Goal: Task Accomplishment & Management: Use online tool/utility

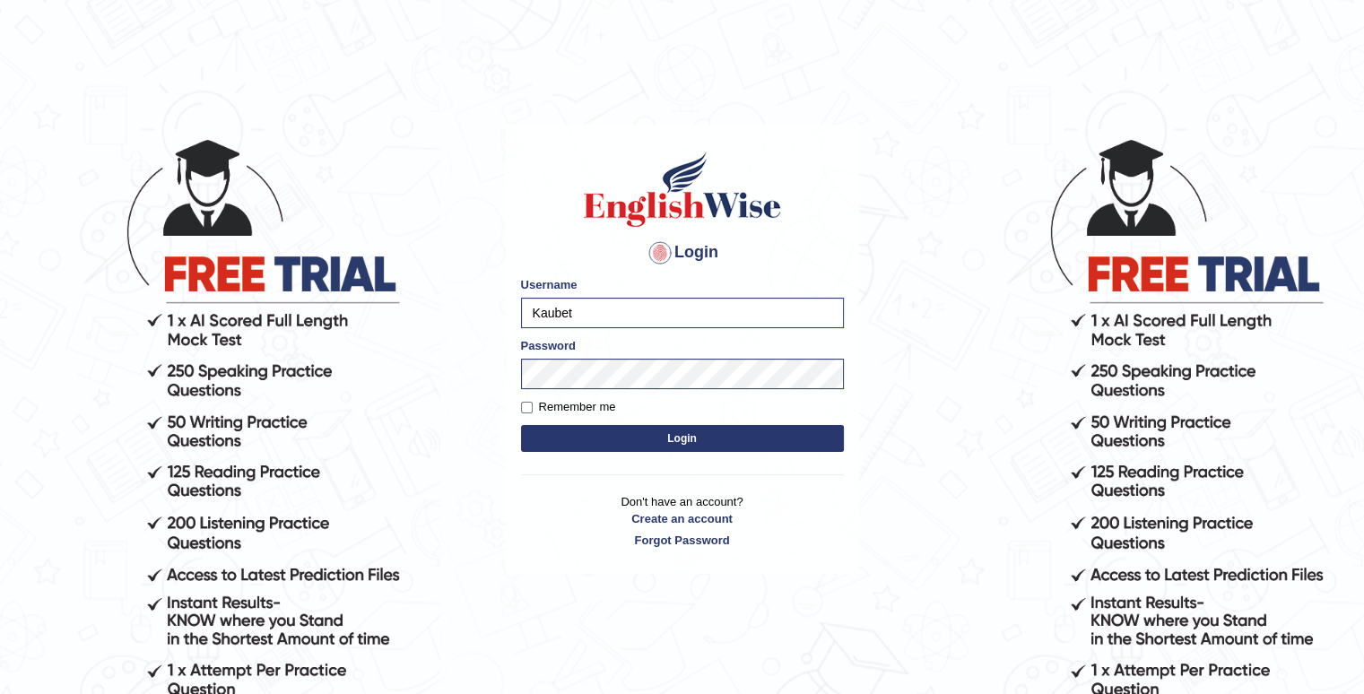
click at [656, 442] on button "Login" at bounding box center [682, 438] width 323 height 27
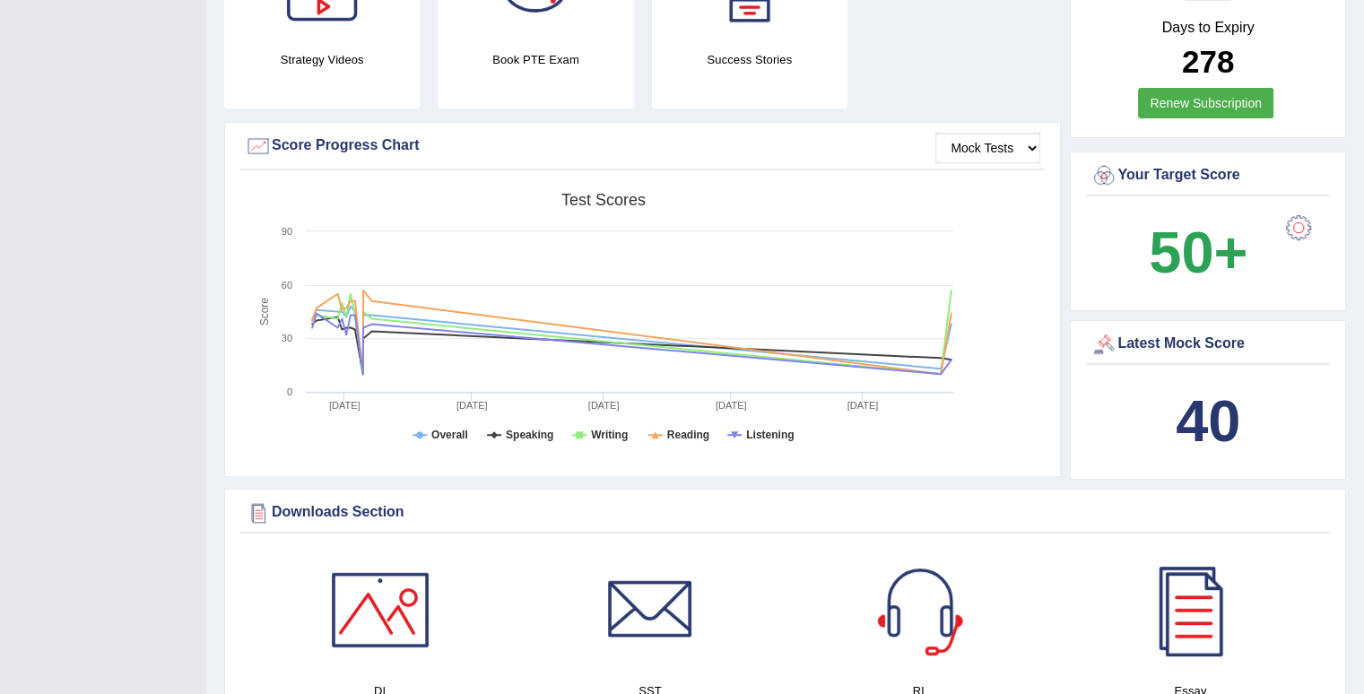
scroll to position [448, 0]
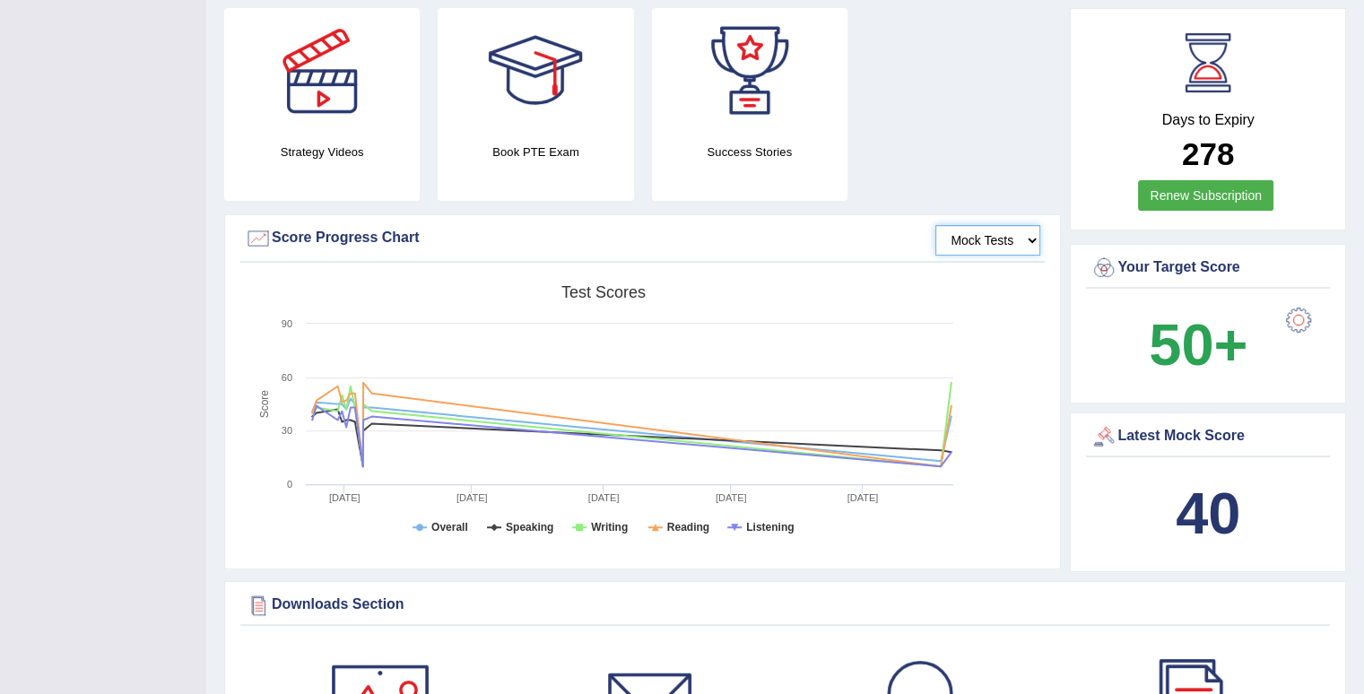
click at [983, 240] on select "Mock Tests" at bounding box center [988, 240] width 105 height 30
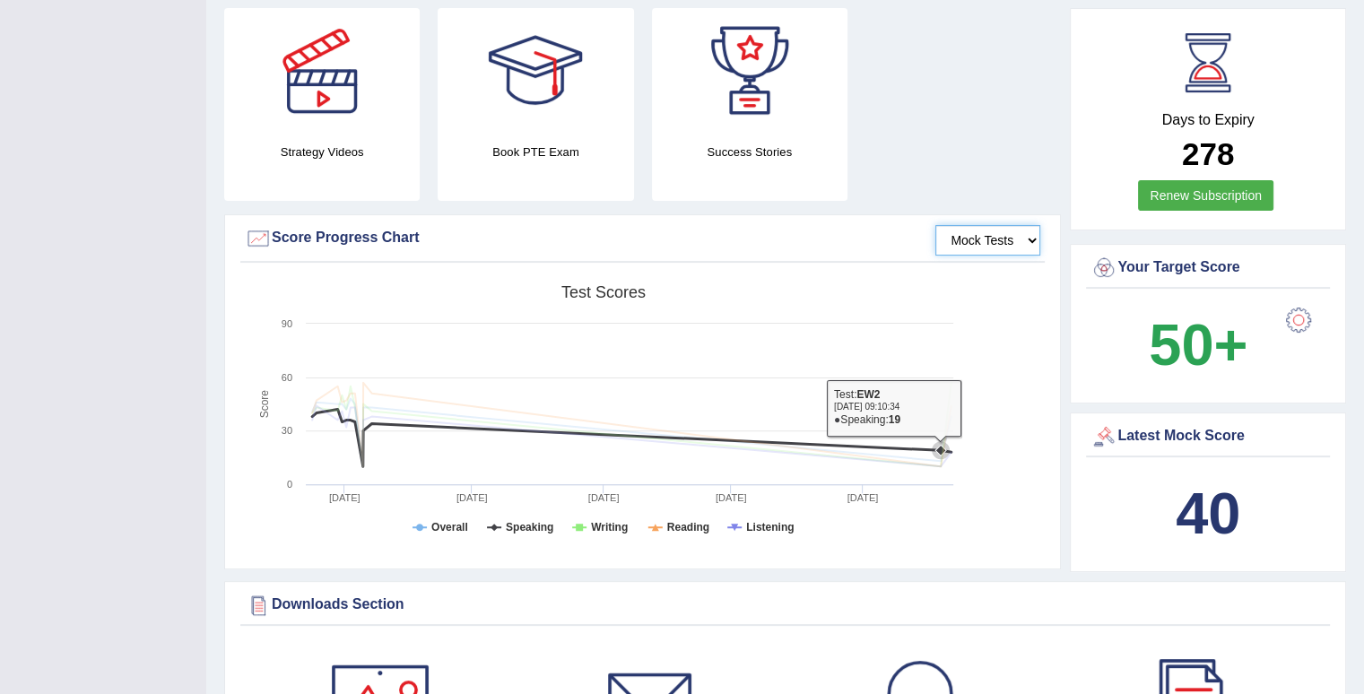
click at [764, 363] on rect at bounding box center [604, 415] width 718 height 278
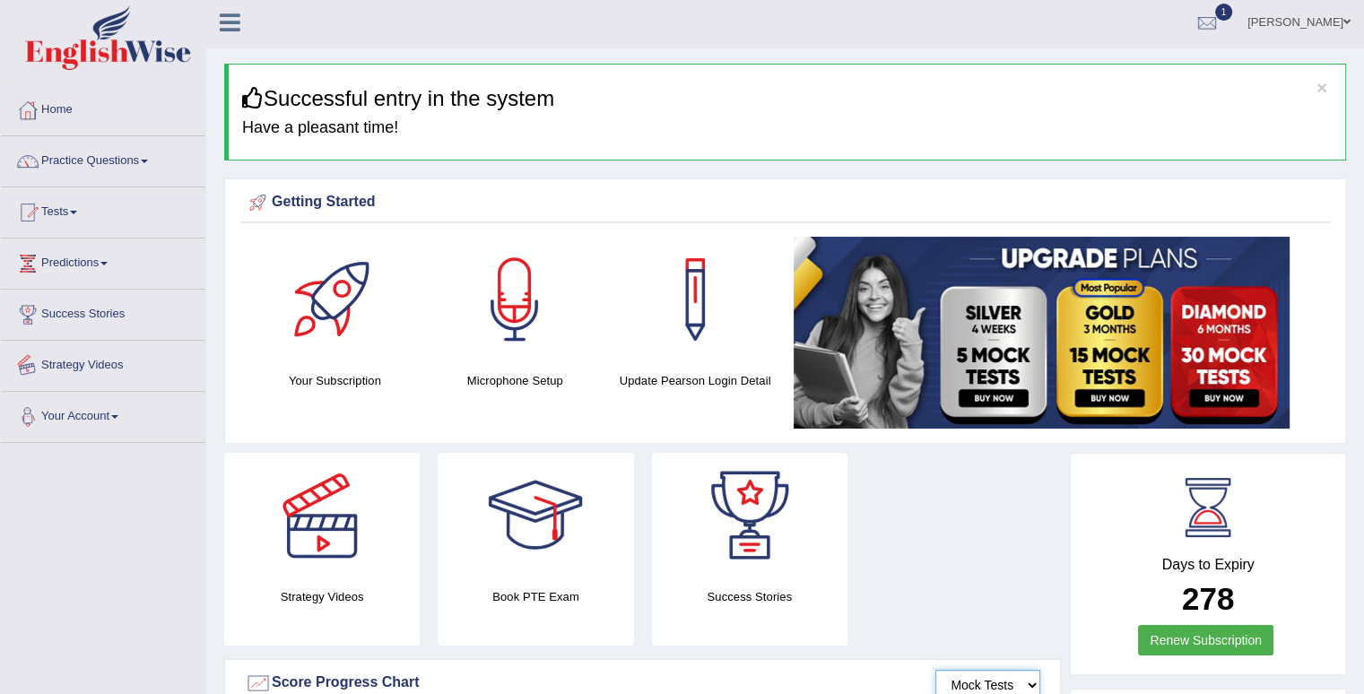
scroll to position [0, 0]
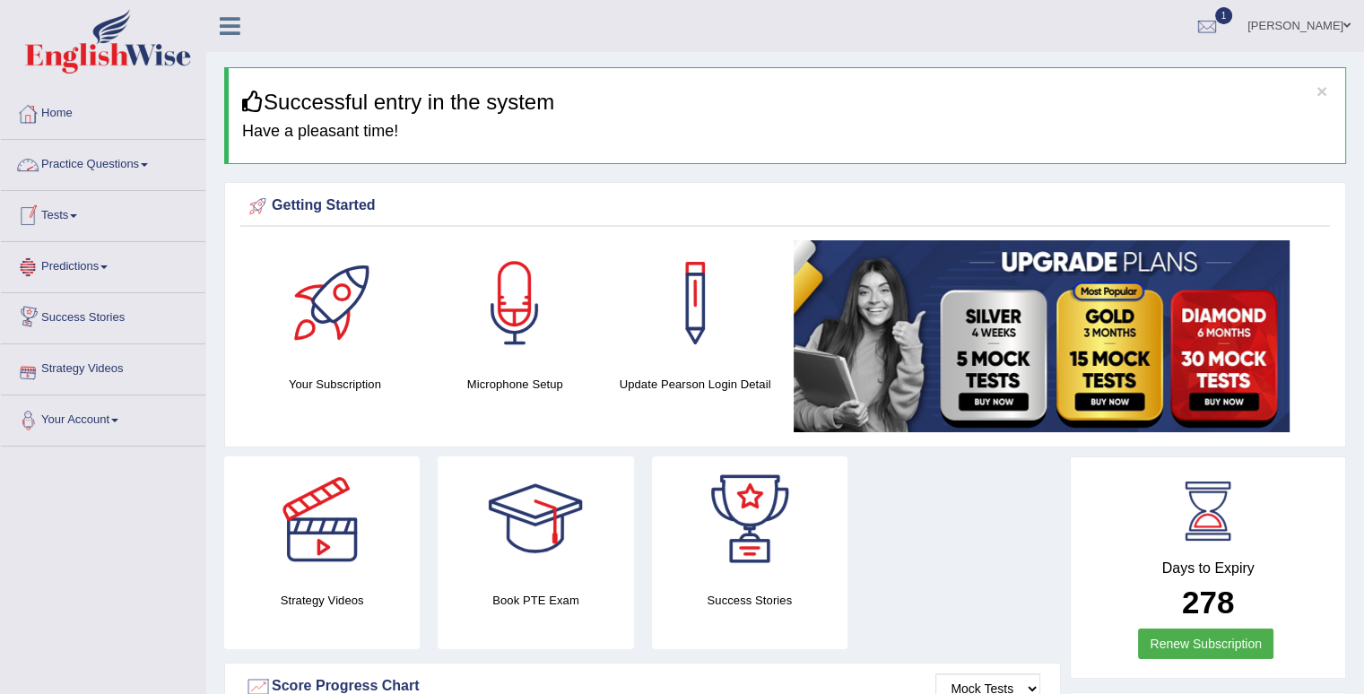
click at [71, 216] on link "Tests" at bounding box center [103, 213] width 205 height 45
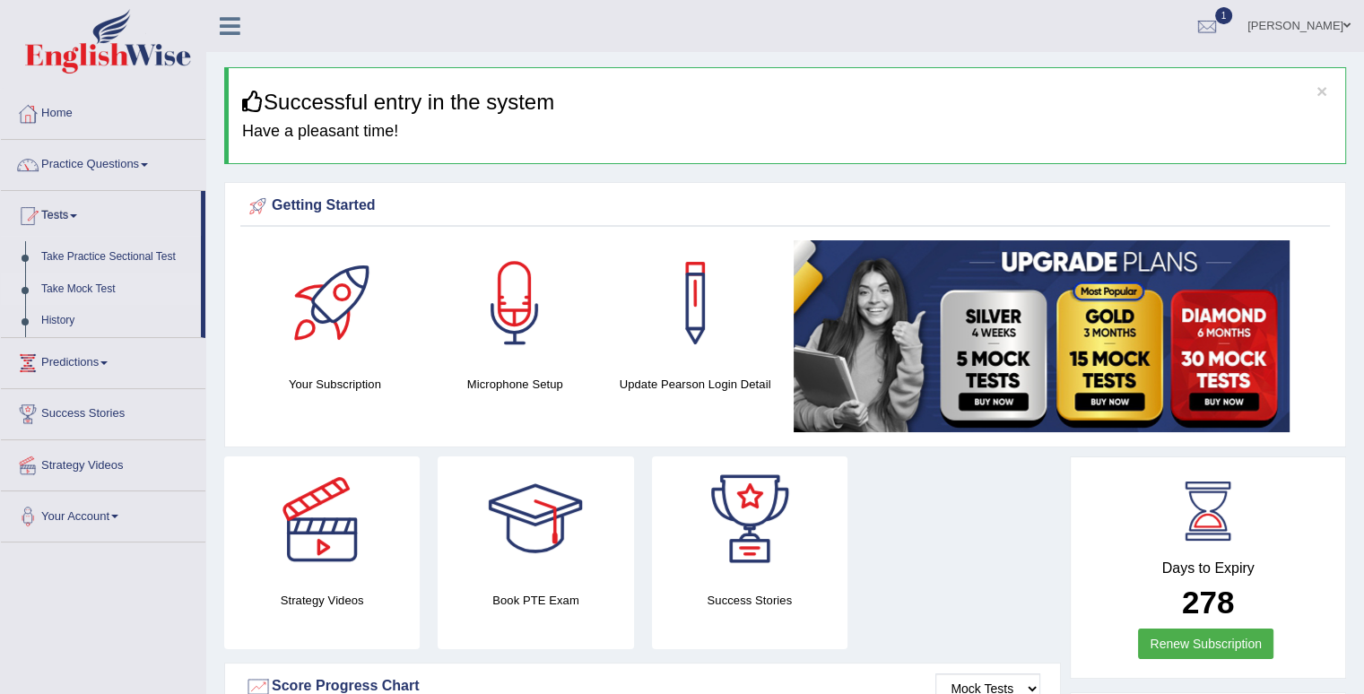
click at [97, 292] on link "Take Mock Test" at bounding box center [117, 290] width 168 height 32
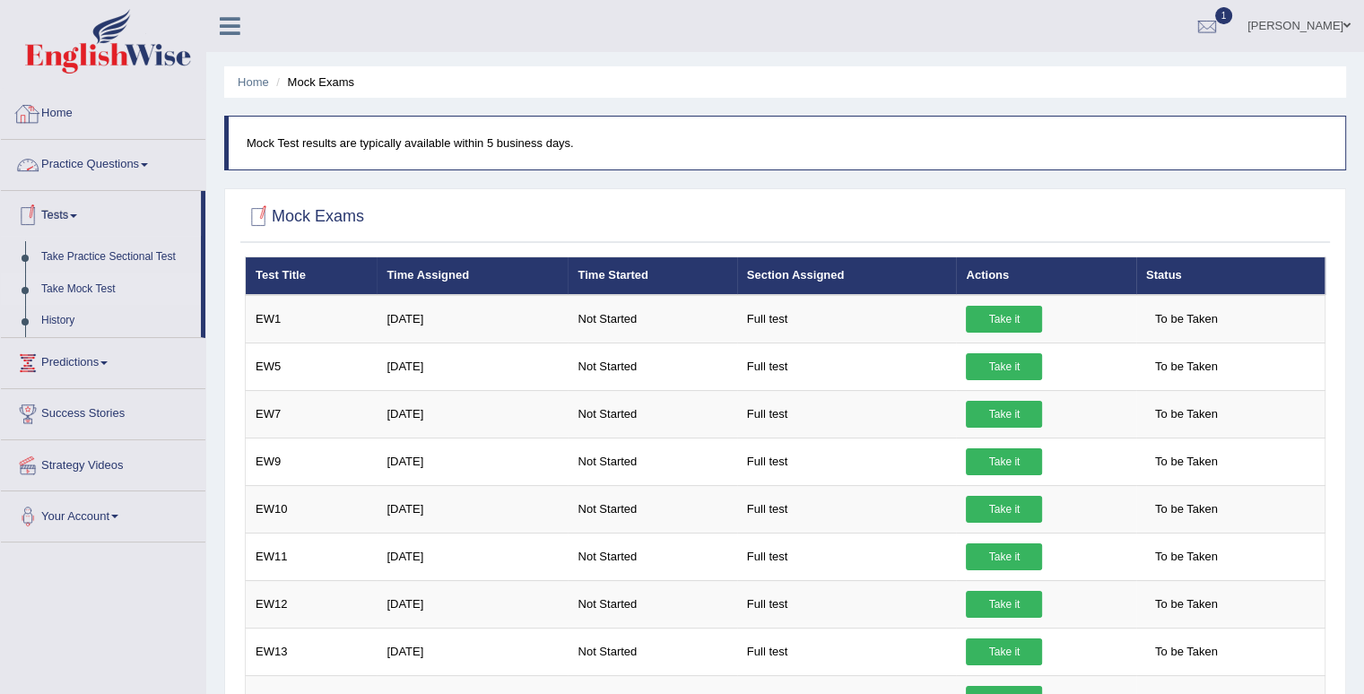
drag, startPoint x: 46, startPoint y: 105, endPoint x: 46, endPoint y: 118, distance: 13.5
click at [45, 105] on link "Home" at bounding box center [103, 111] width 205 height 45
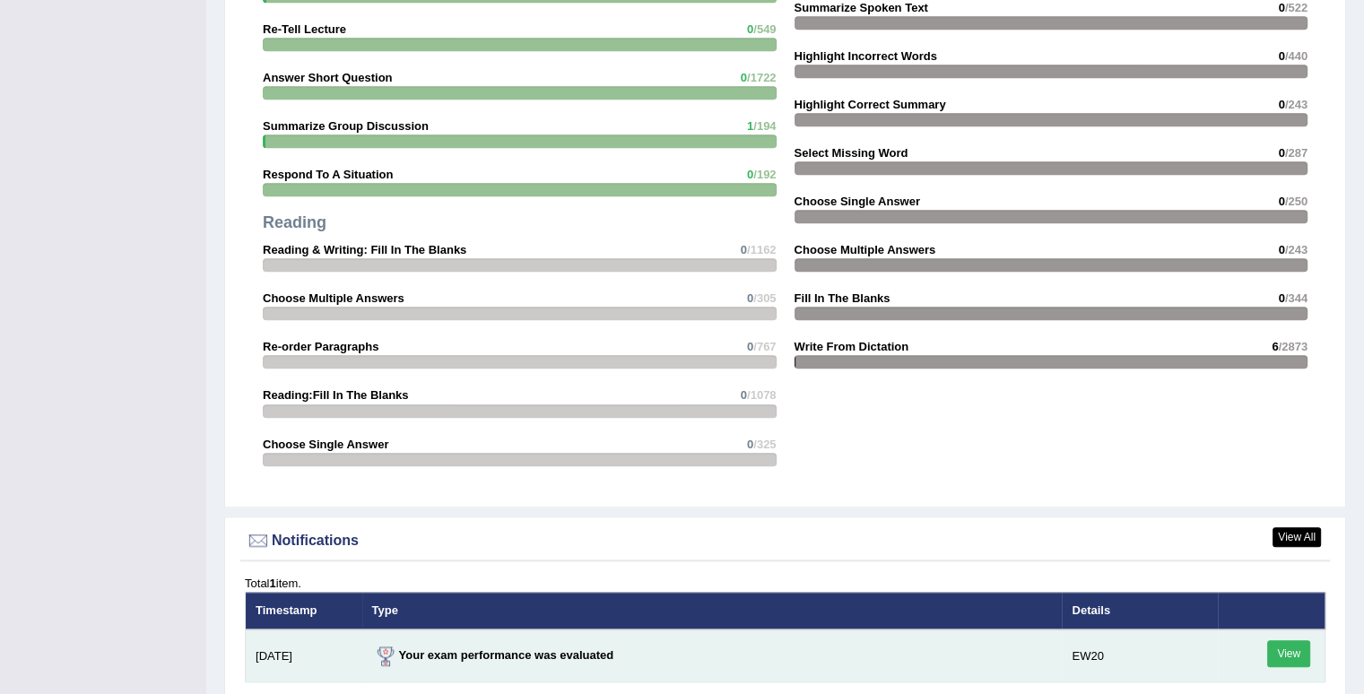
scroll to position [1884, 0]
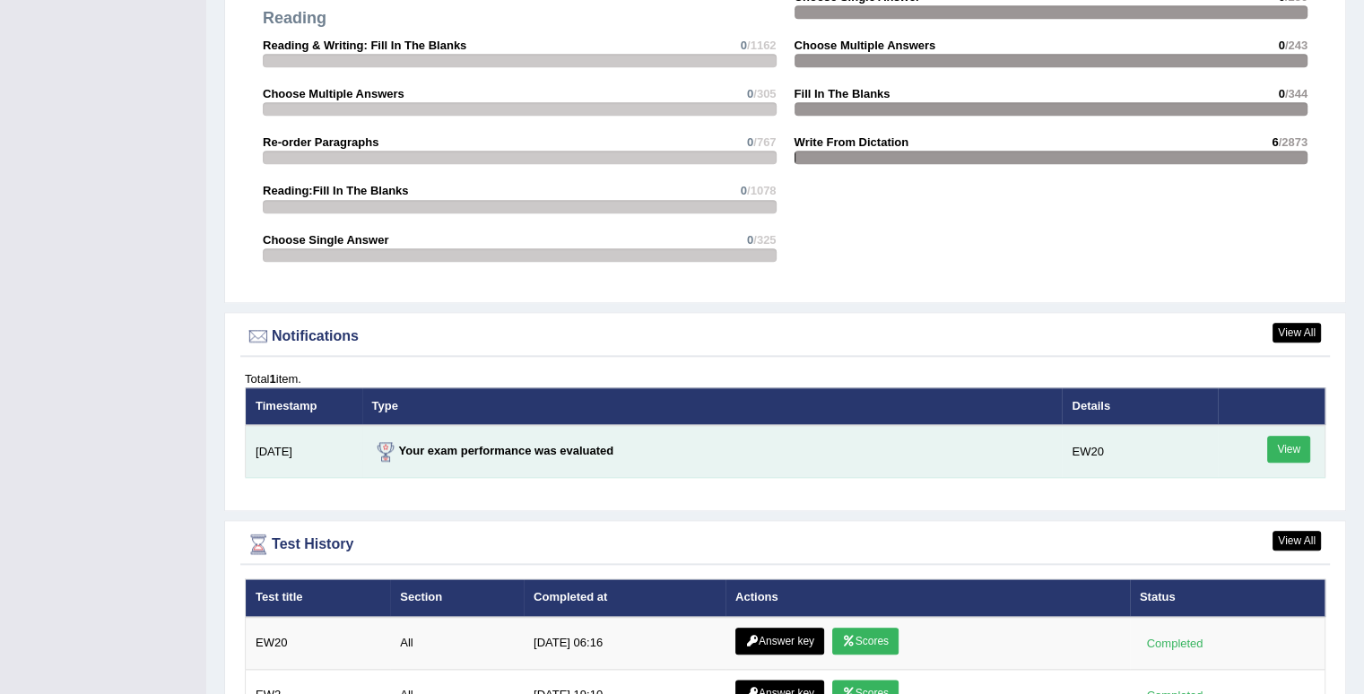
click at [1274, 439] on link "View" at bounding box center [1288, 449] width 43 height 27
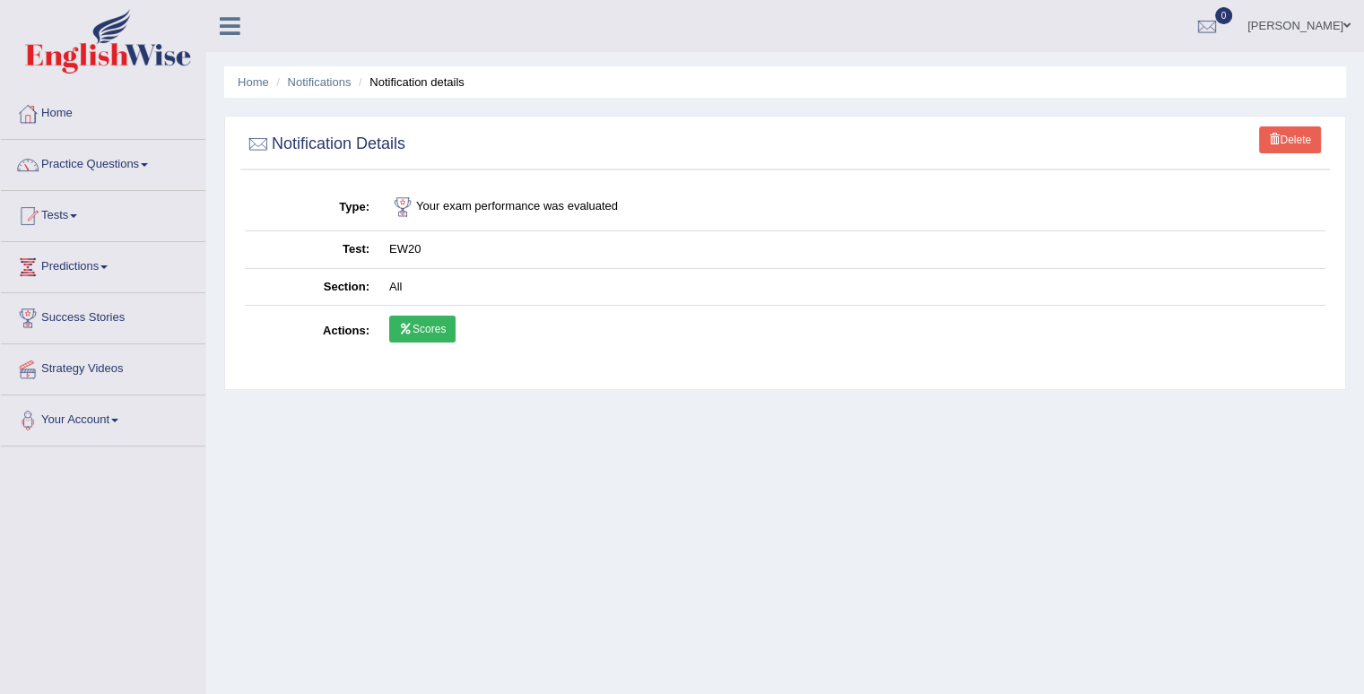
click at [441, 335] on link "Scores" at bounding box center [422, 329] width 66 height 27
click at [70, 114] on link "Home" at bounding box center [103, 111] width 205 height 45
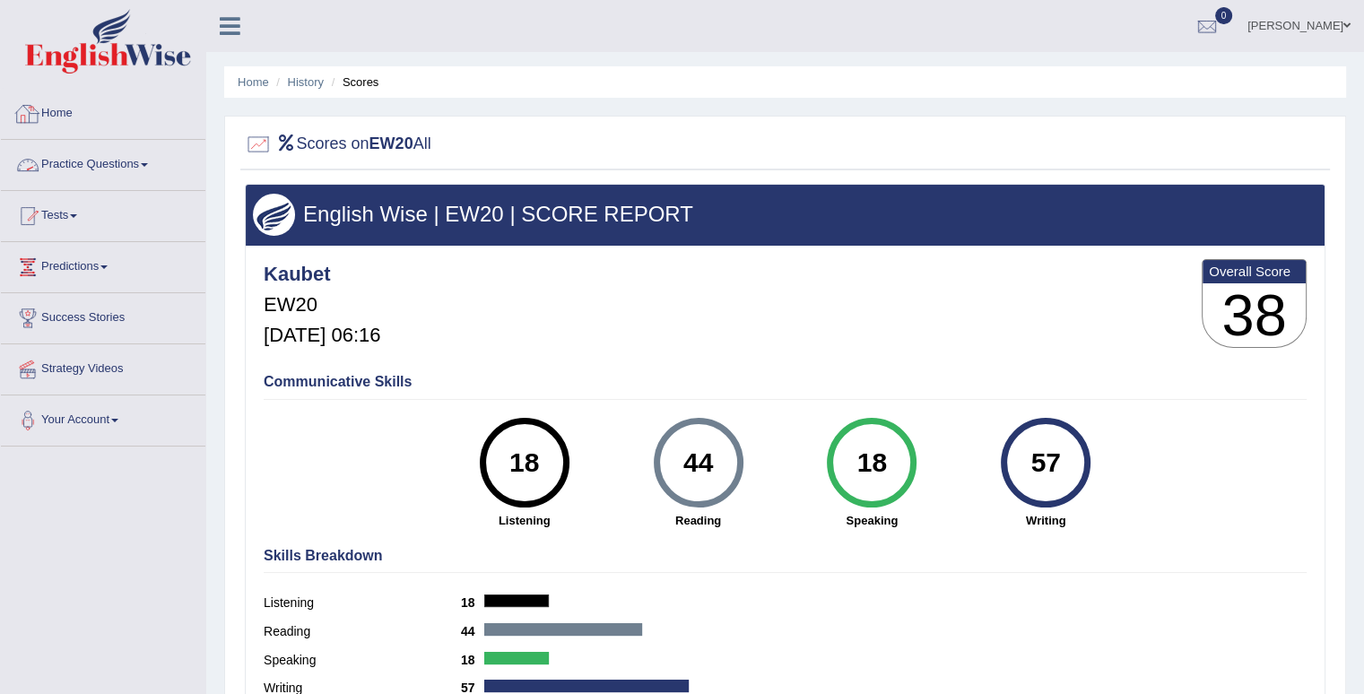
click at [154, 167] on link "Practice Questions" at bounding box center [103, 162] width 205 height 45
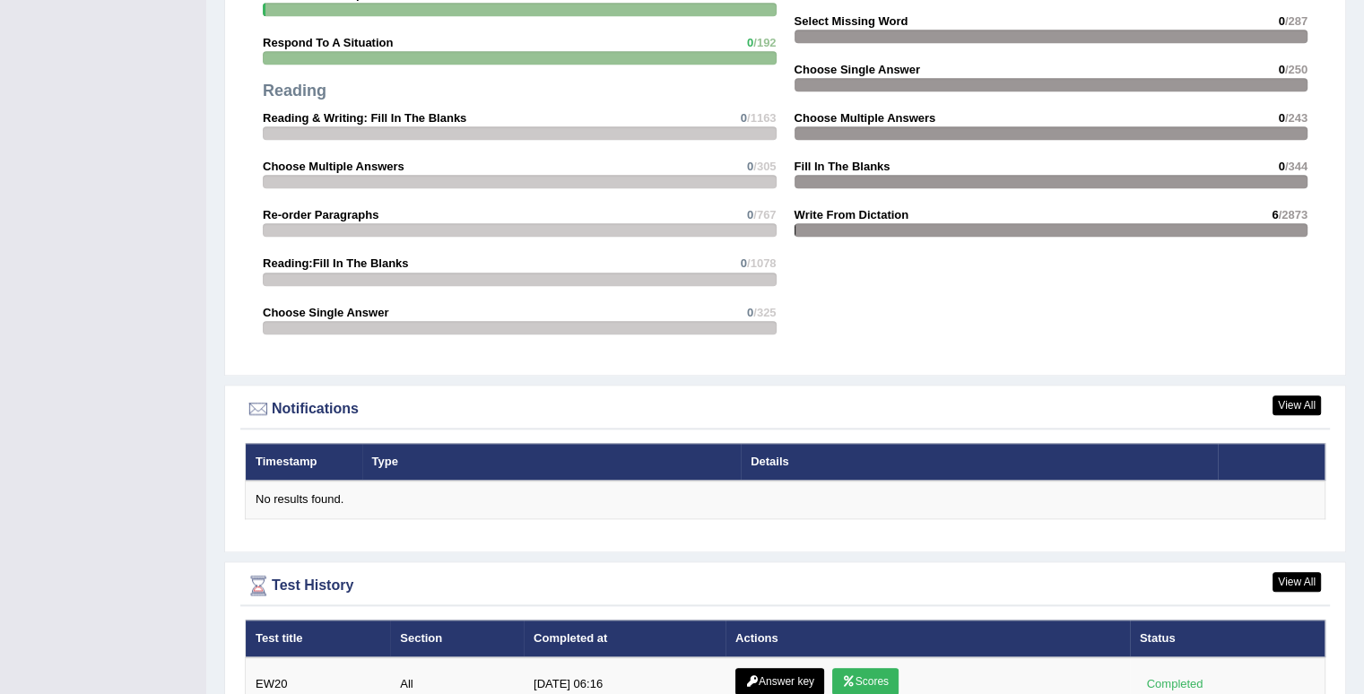
scroll to position [1959, 0]
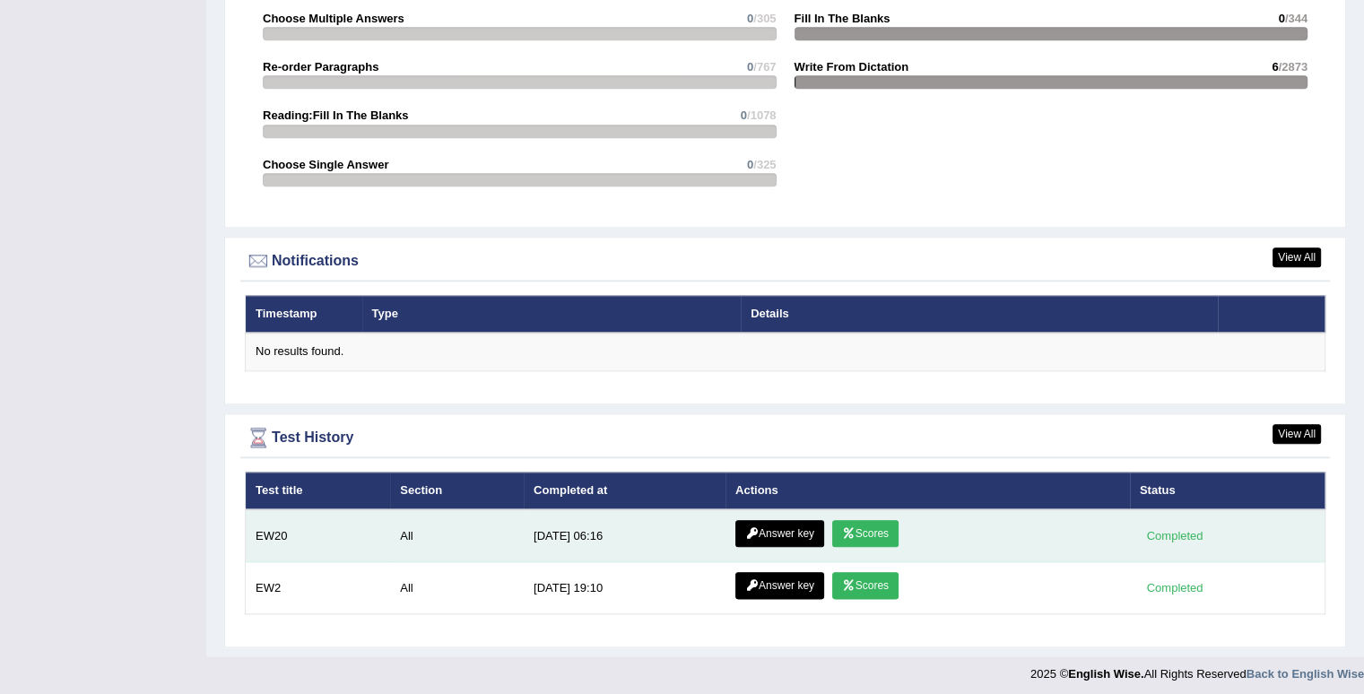
click at [875, 521] on link "Scores" at bounding box center [865, 533] width 66 height 27
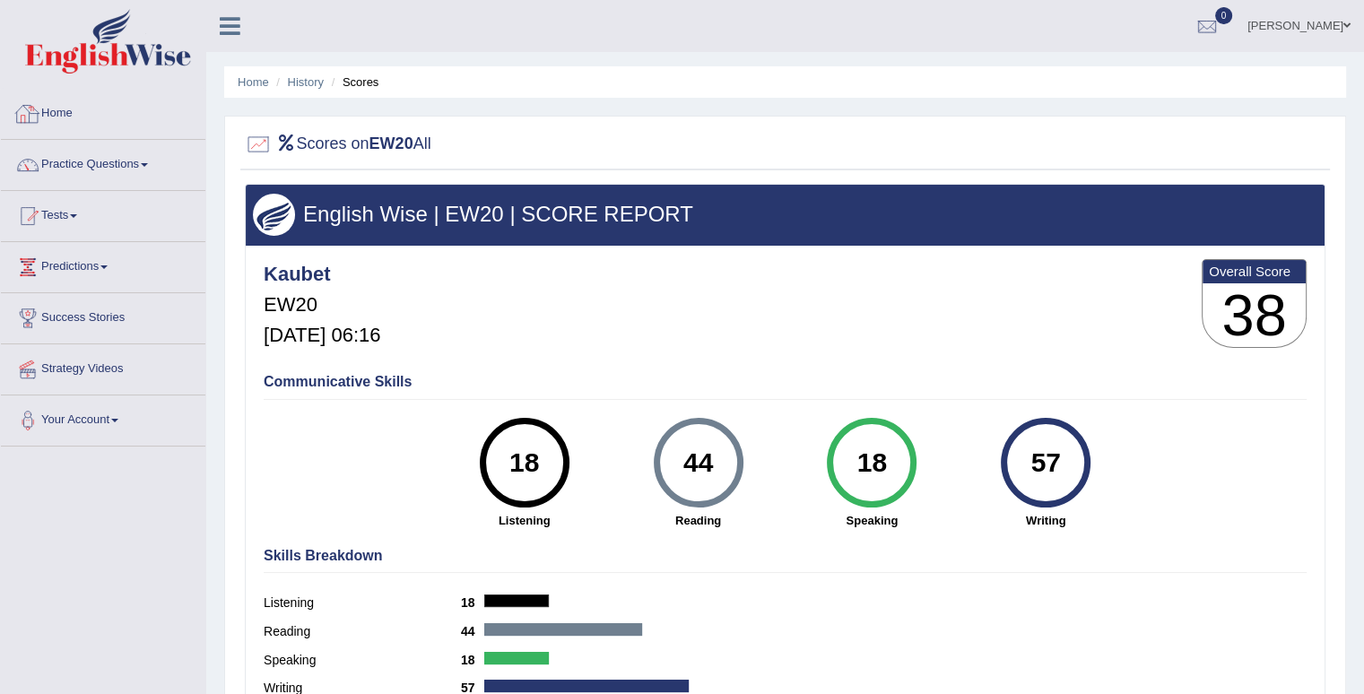
click at [70, 109] on link "Home" at bounding box center [103, 111] width 205 height 45
click at [129, 173] on link "Practice Questions" at bounding box center [103, 162] width 205 height 45
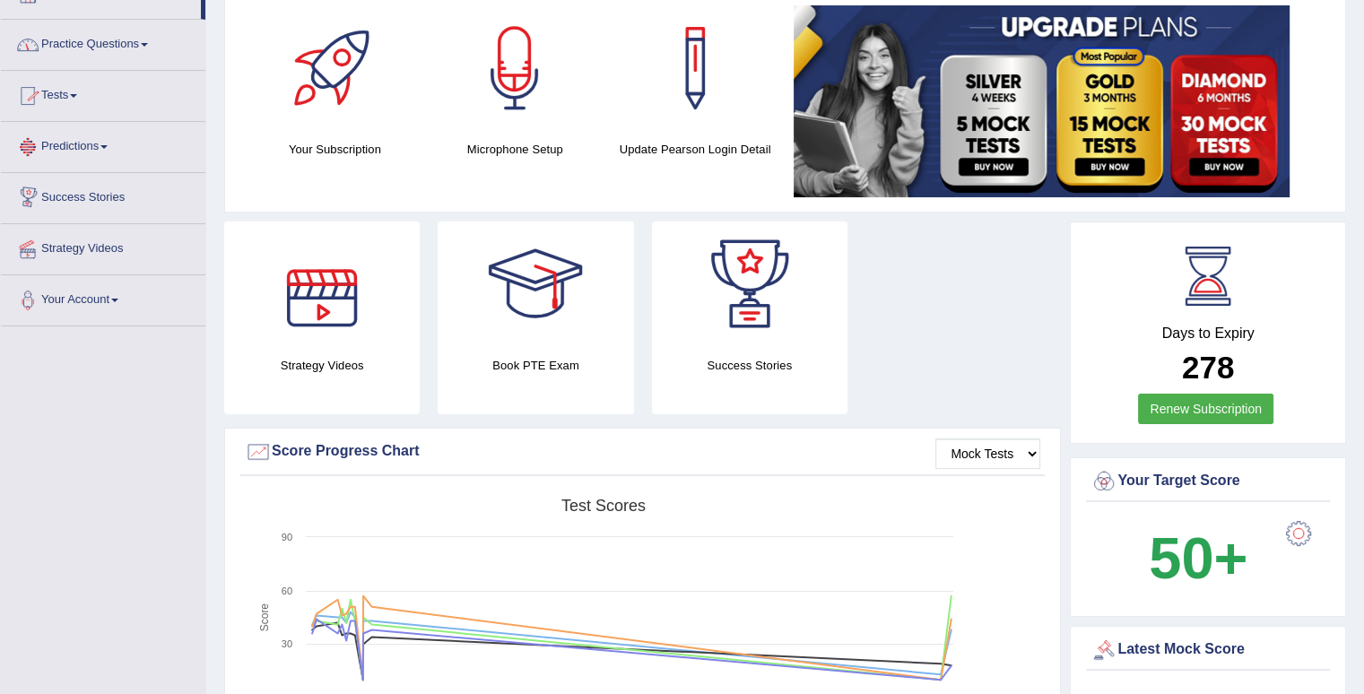
scroll to position [90, 0]
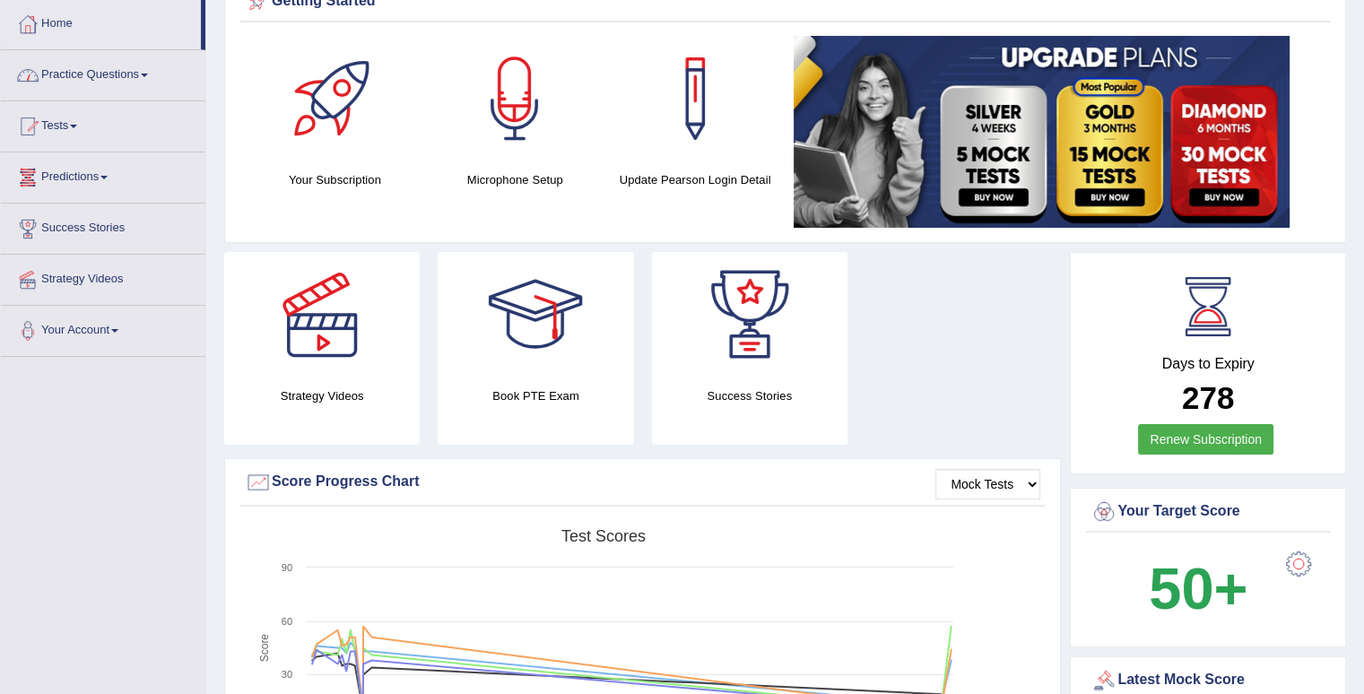
click at [143, 74] on link "Practice Questions" at bounding box center [103, 72] width 205 height 45
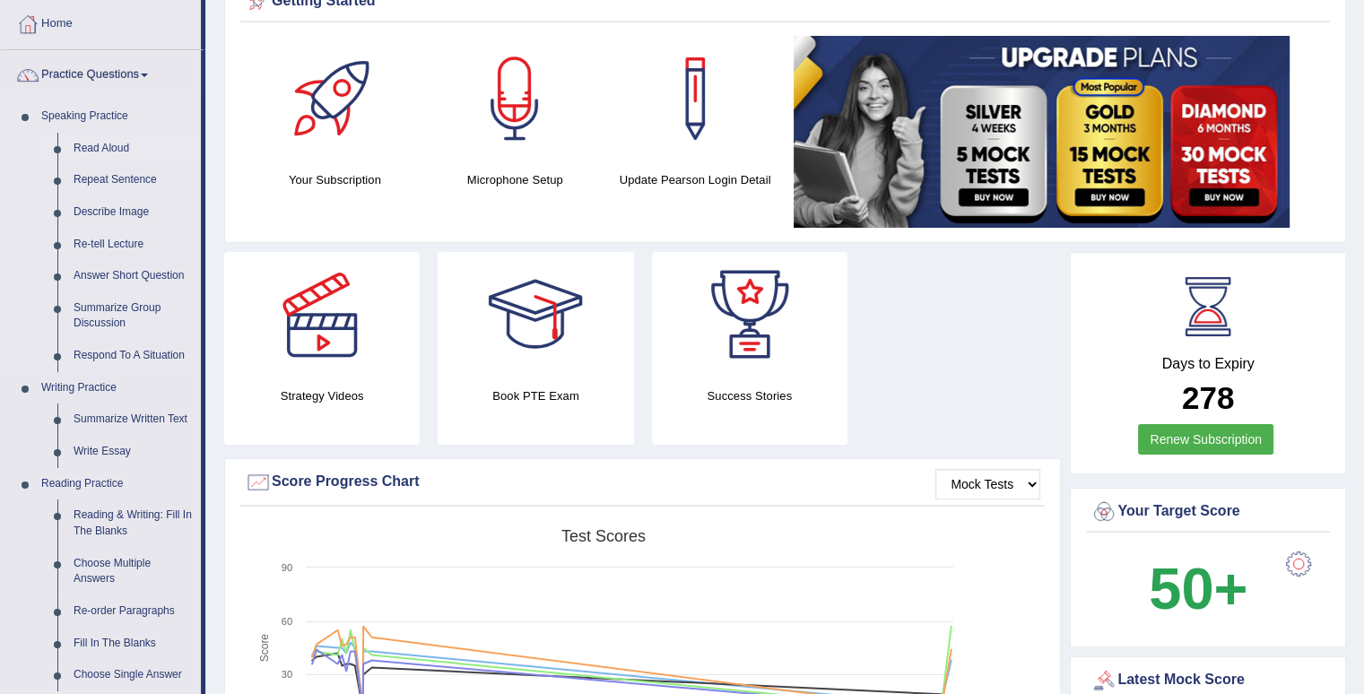
click at [99, 144] on link "Read Aloud" at bounding box center [132, 149] width 135 height 32
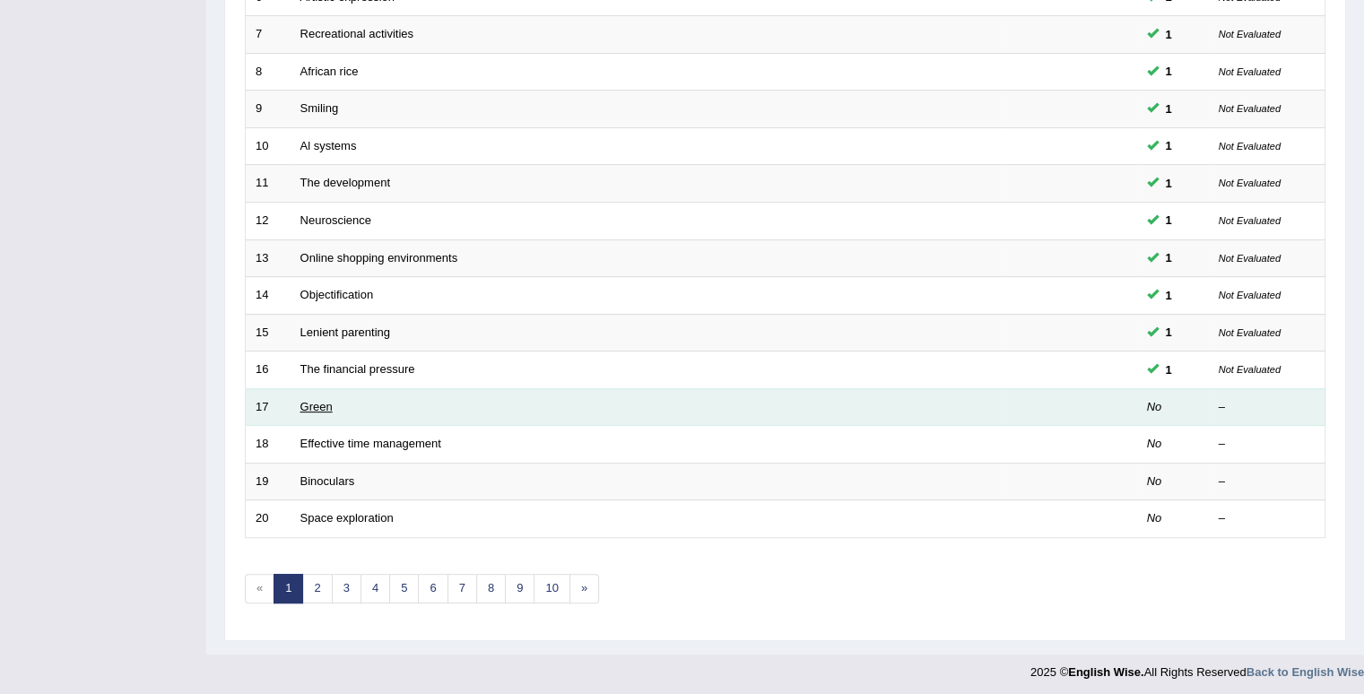
click at [326, 400] on link "Green" at bounding box center [316, 406] width 32 height 13
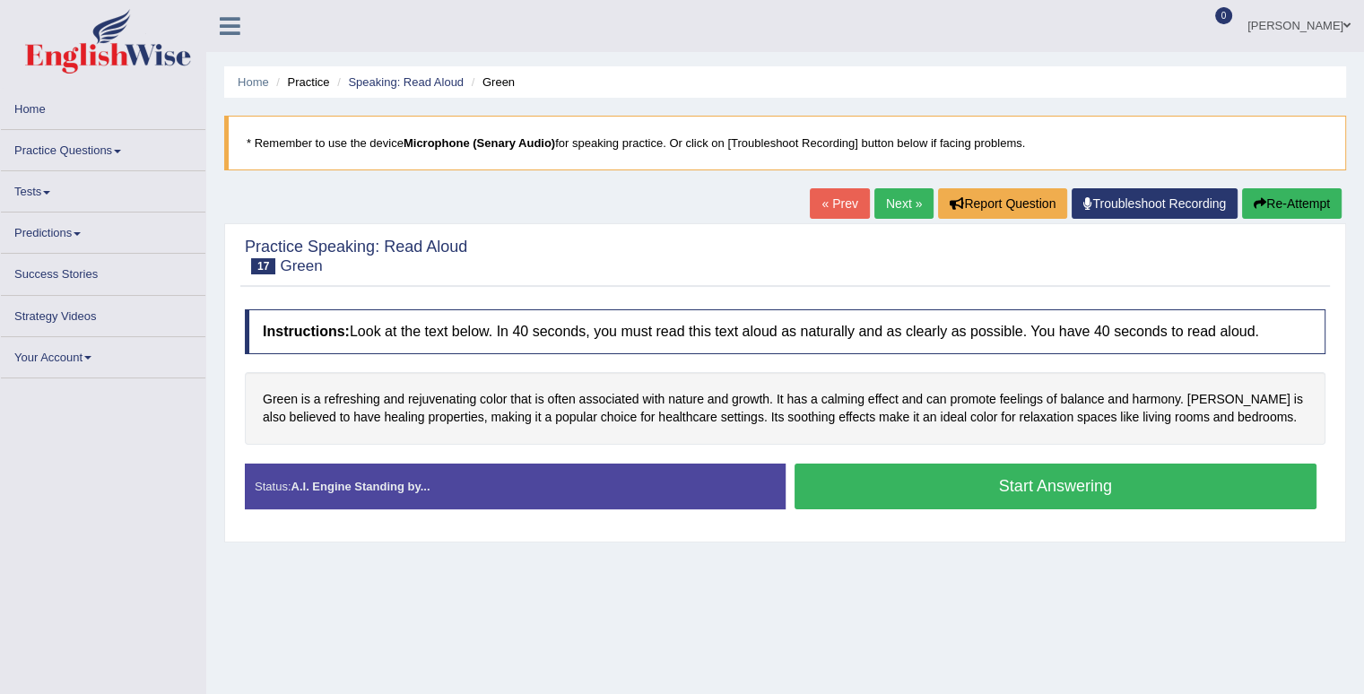
click at [973, 496] on button "Start Answering" at bounding box center [1056, 487] width 523 height 46
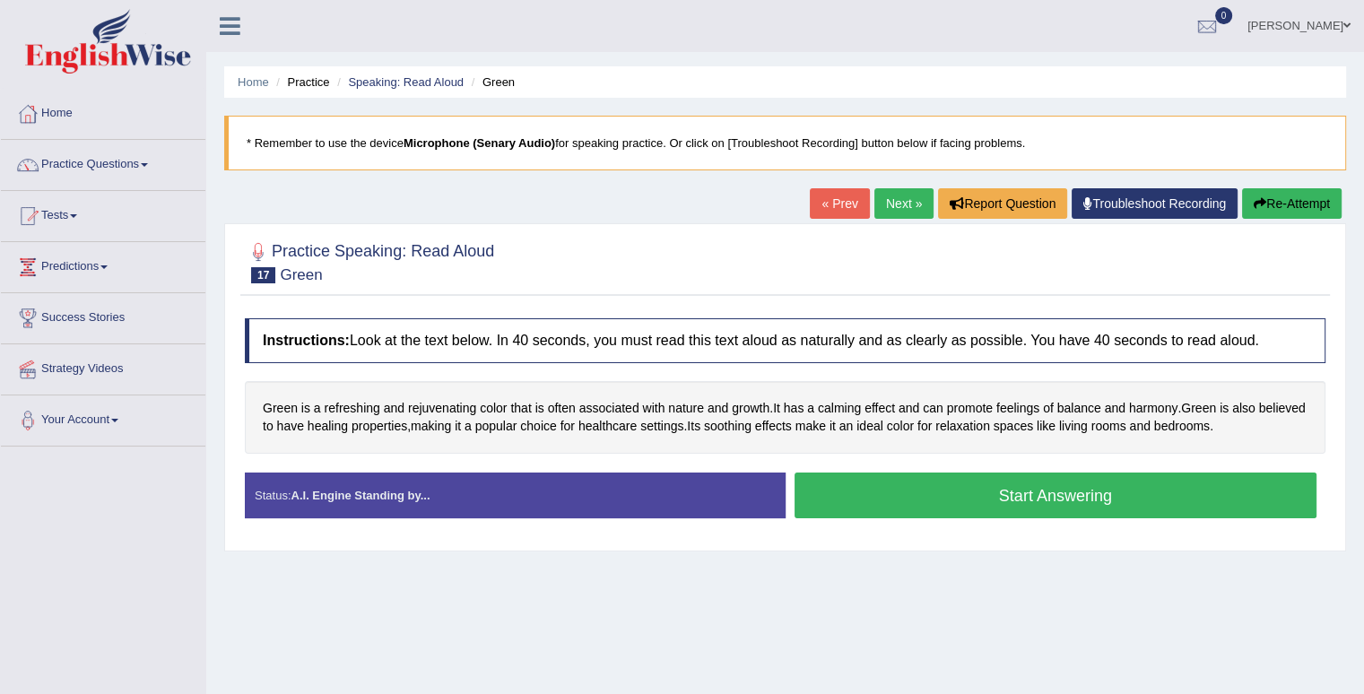
click at [991, 508] on button "Start Answering" at bounding box center [1056, 496] width 523 height 46
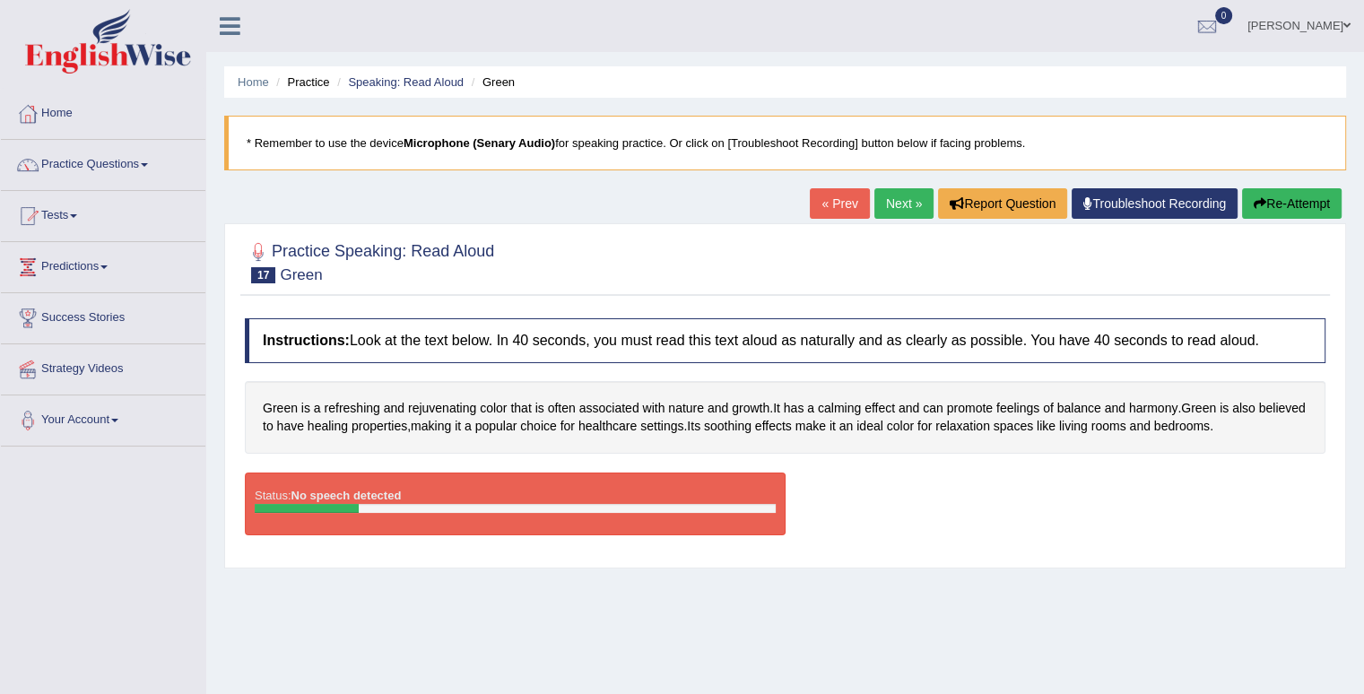
click at [1261, 202] on icon "button" at bounding box center [1260, 203] width 13 height 13
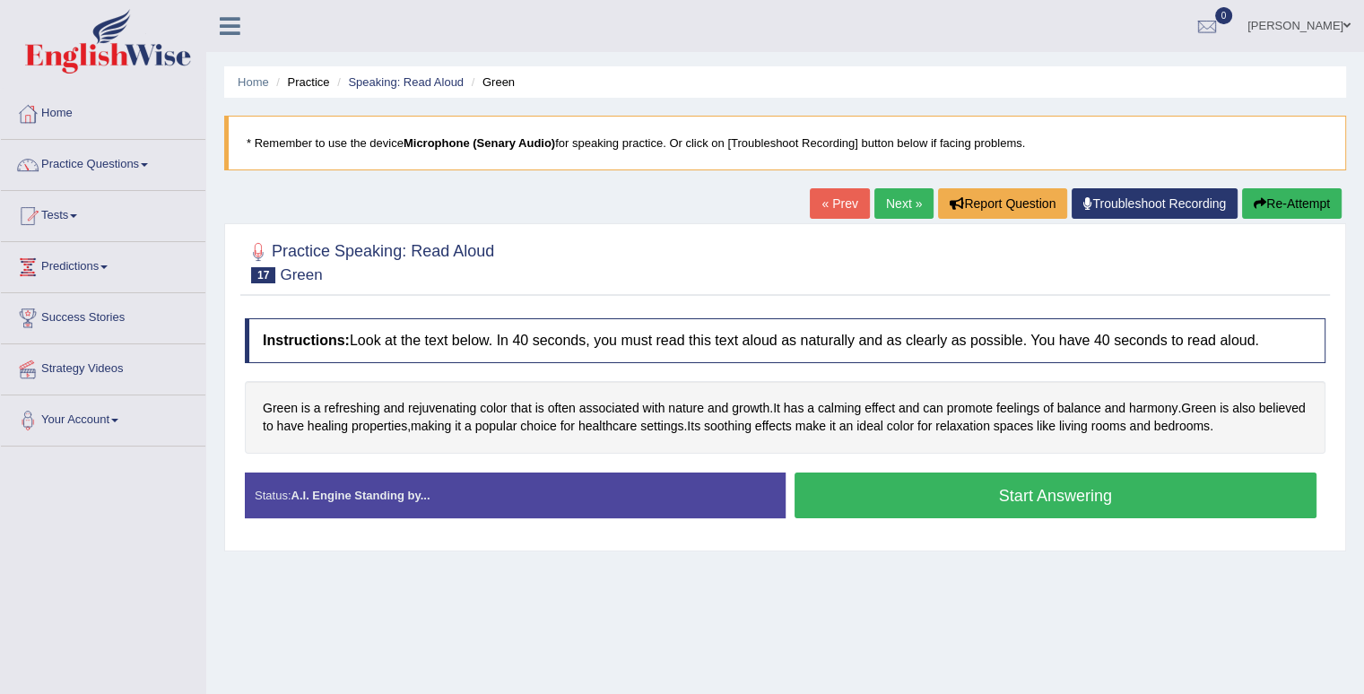
click at [970, 480] on button "Start Answering" at bounding box center [1056, 496] width 523 height 46
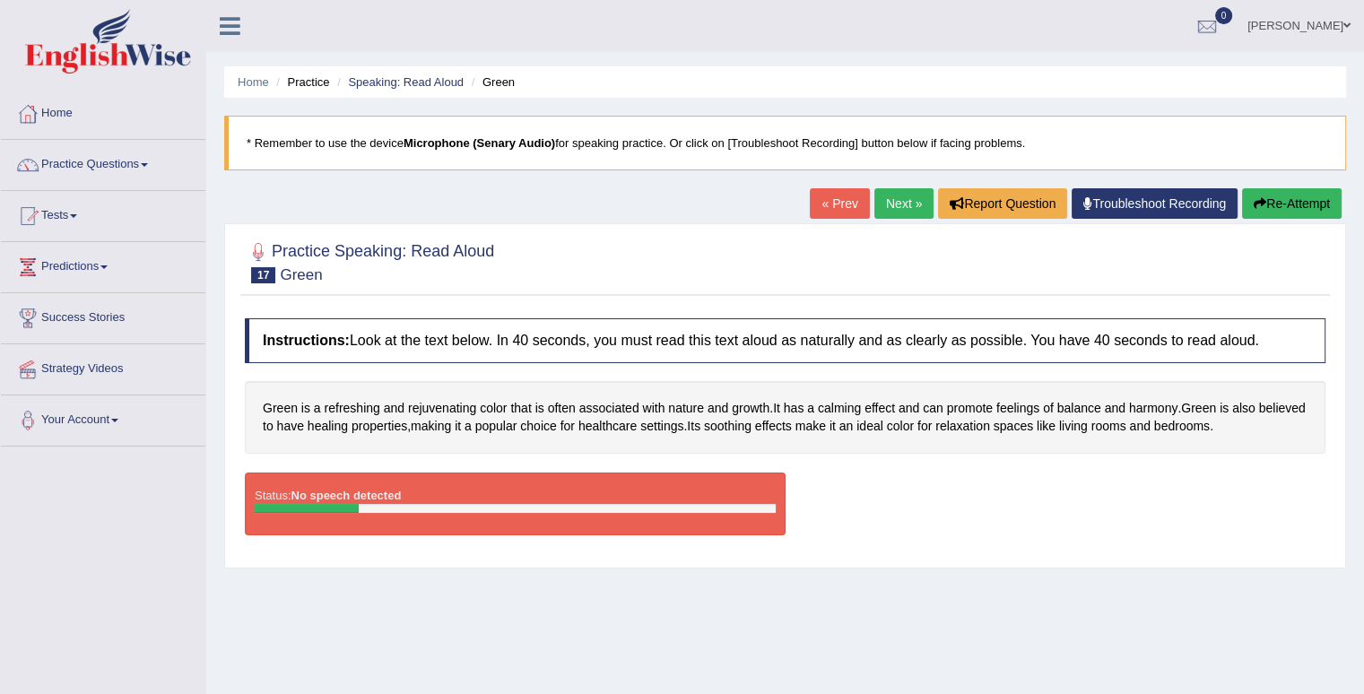
drag, startPoint x: 1088, startPoint y: 675, endPoint x: 1113, endPoint y: 690, distance: 28.9
click at [1105, 693] on html "Toggle navigation Home Practice Questions Speaking Practice Read Aloud Repeat S…" at bounding box center [682, 347] width 1364 height 694
click at [56, 109] on link "Home" at bounding box center [103, 111] width 205 height 45
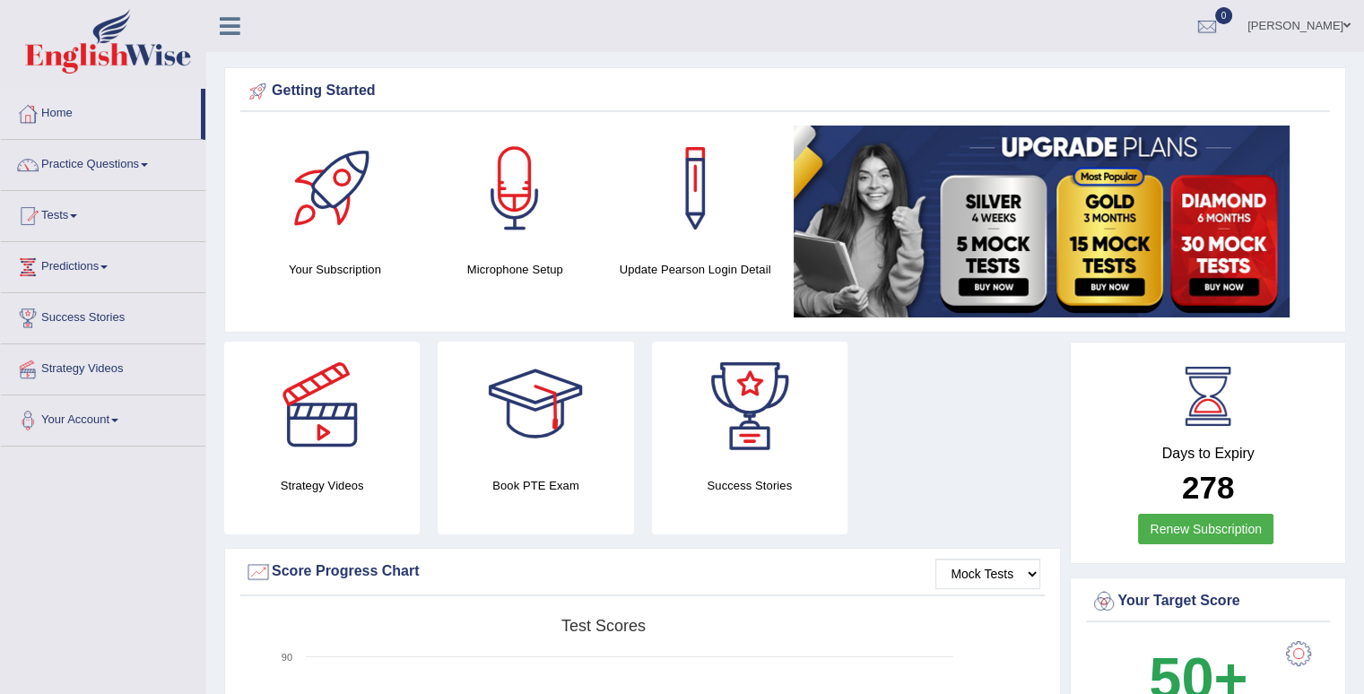
click at [519, 273] on h4 "Microphone Setup" at bounding box center [515, 269] width 162 height 19
click at [516, 266] on h4 "Microphone Setup" at bounding box center [515, 269] width 162 height 19
click at [530, 187] on div at bounding box center [515, 189] width 126 height 126
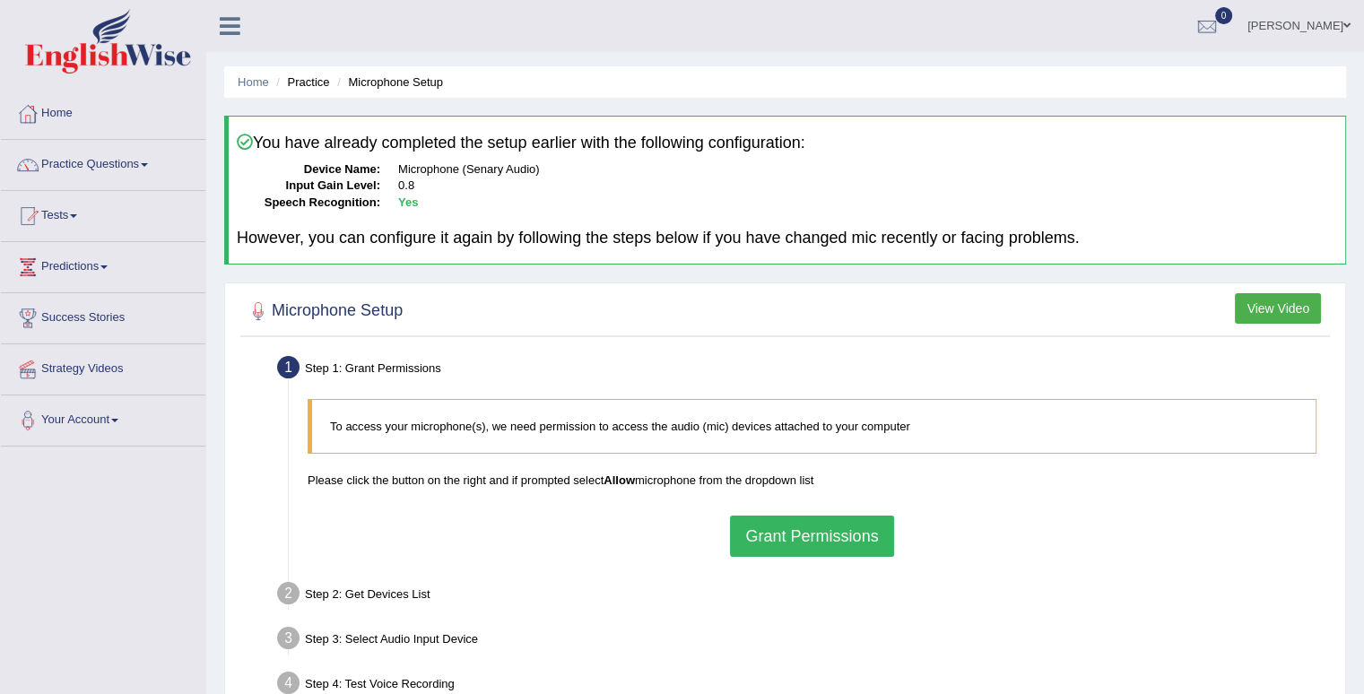
click at [849, 522] on button "Grant Permissions" at bounding box center [811, 536] width 163 height 41
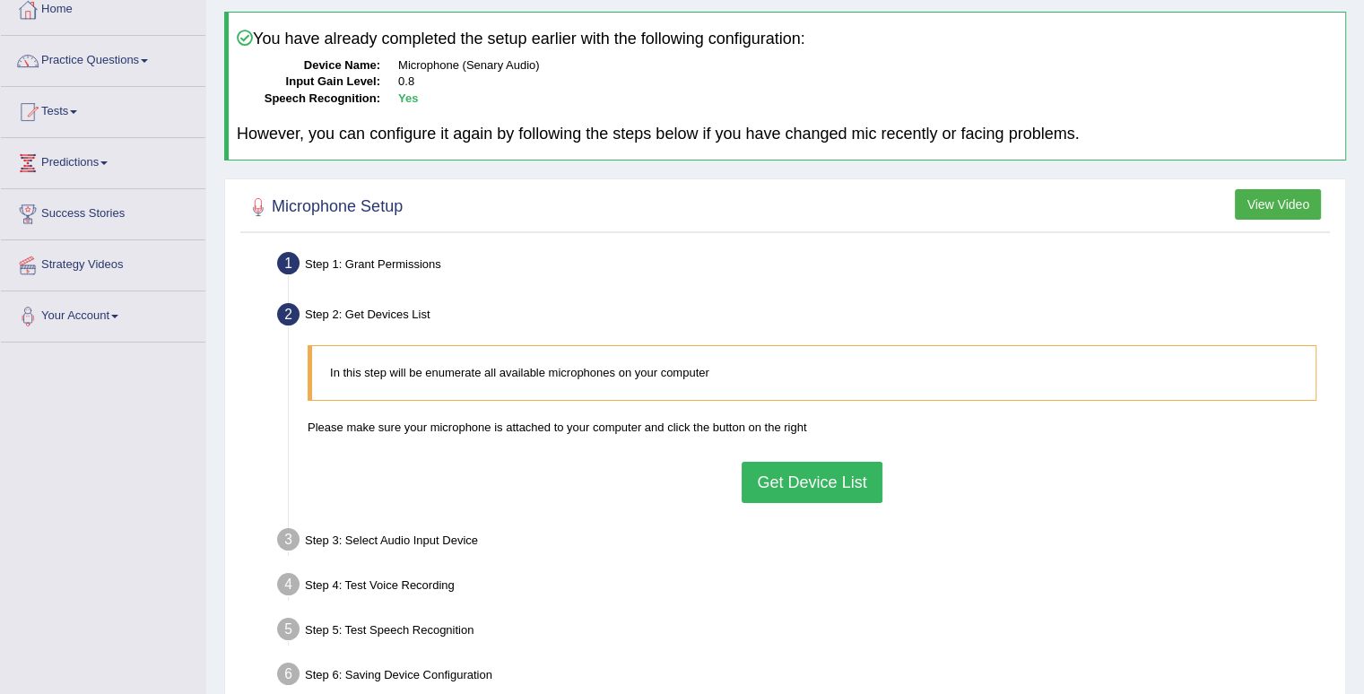
scroll to position [179, 0]
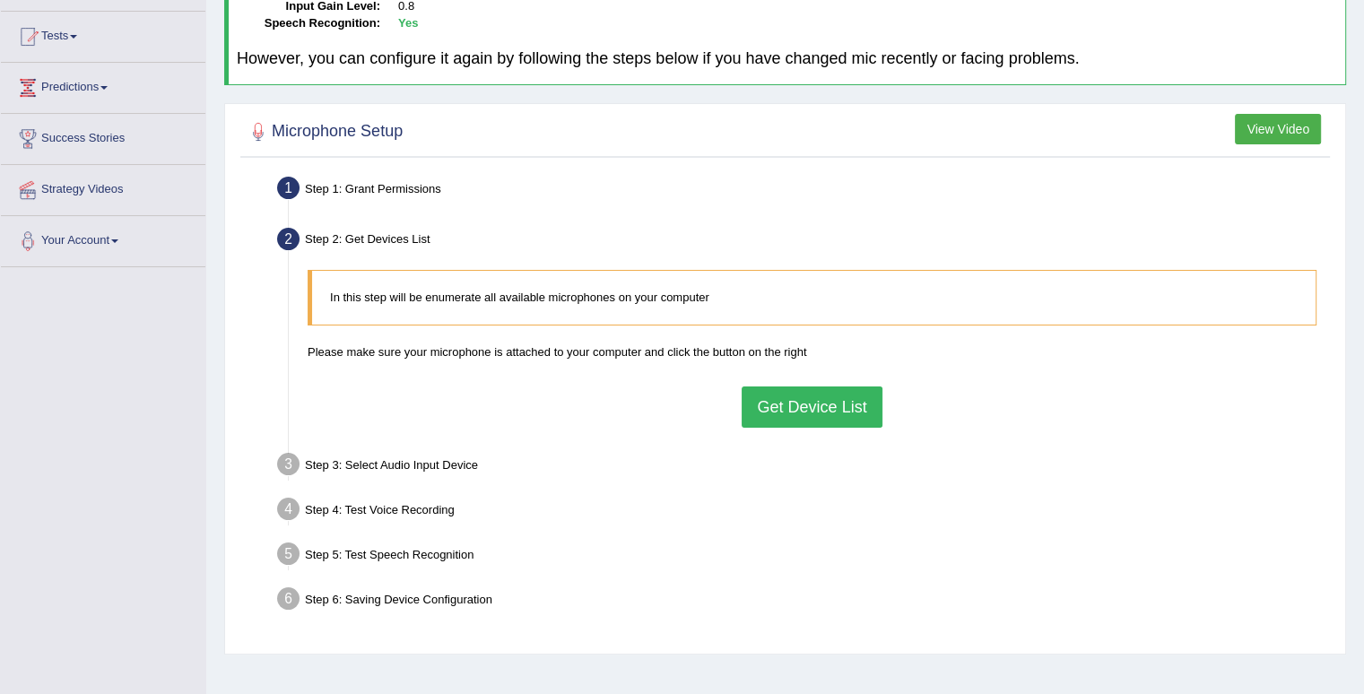
click at [857, 391] on button "Get Device List" at bounding box center [812, 407] width 140 height 41
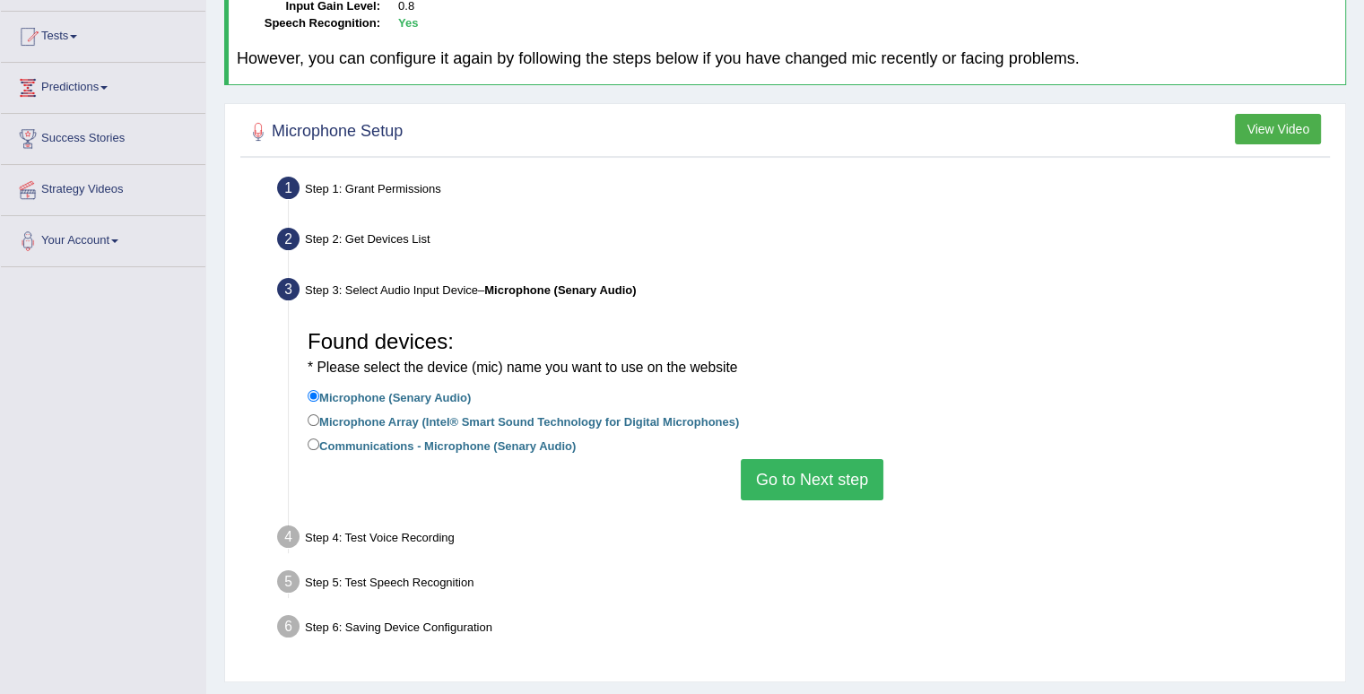
click at [819, 475] on button "Go to Next step" at bounding box center [812, 479] width 143 height 41
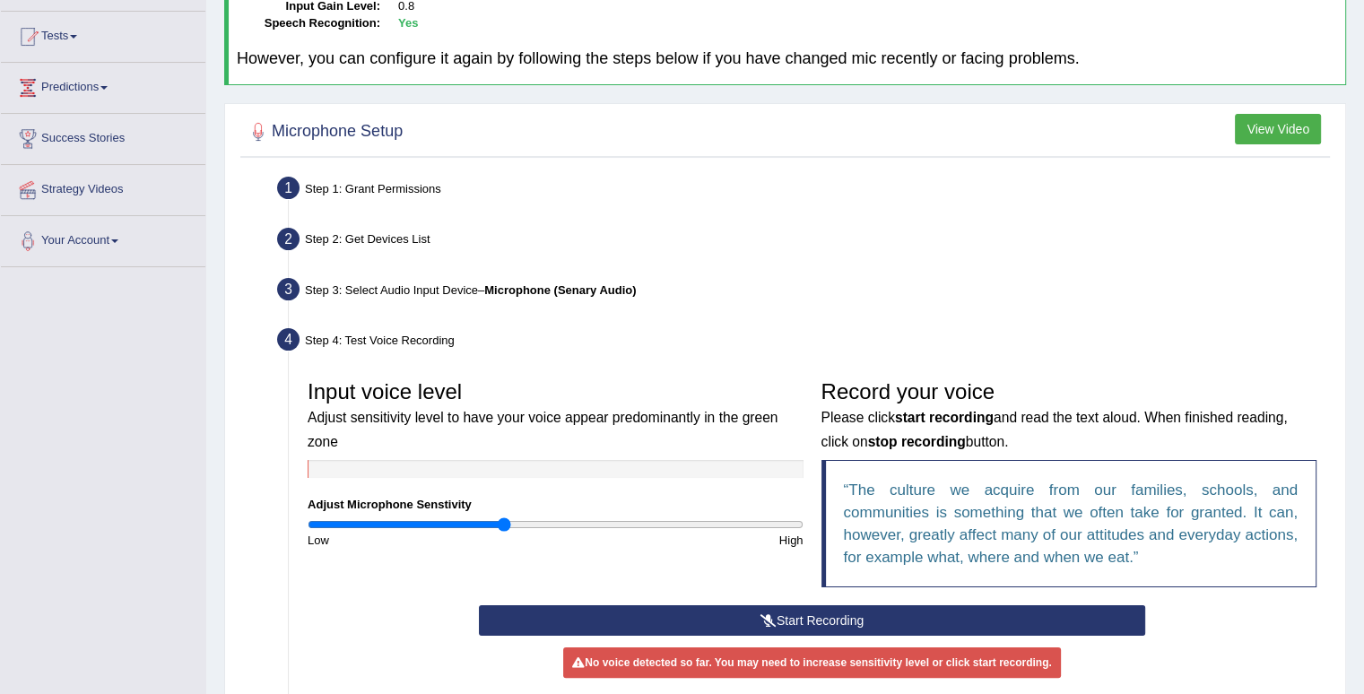
click at [833, 613] on button "Start Recording" at bounding box center [812, 620] width 666 height 30
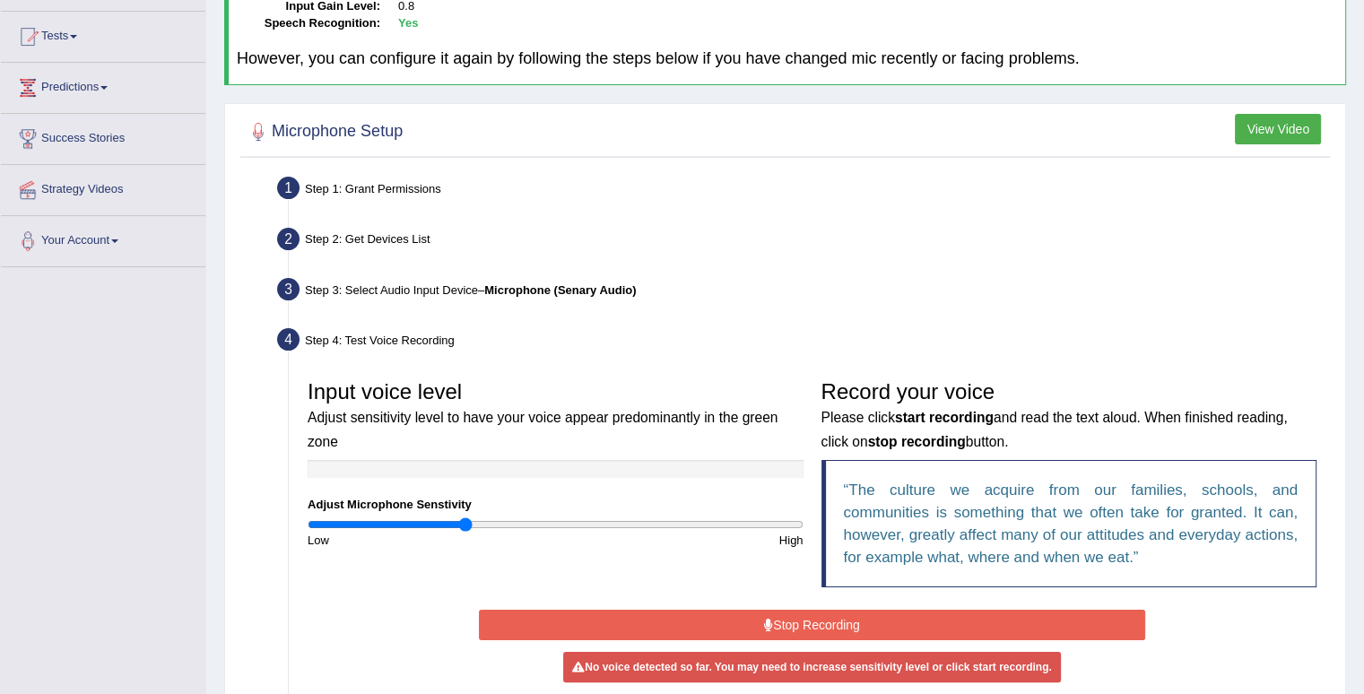
click at [463, 521] on input "range" at bounding box center [556, 525] width 496 height 14
click at [493, 524] on input "range" at bounding box center [556, 525] width 496 height 14
click at [592, 626] on button "Stop Recording" at bounding box center [812, 625] width 666 height 30
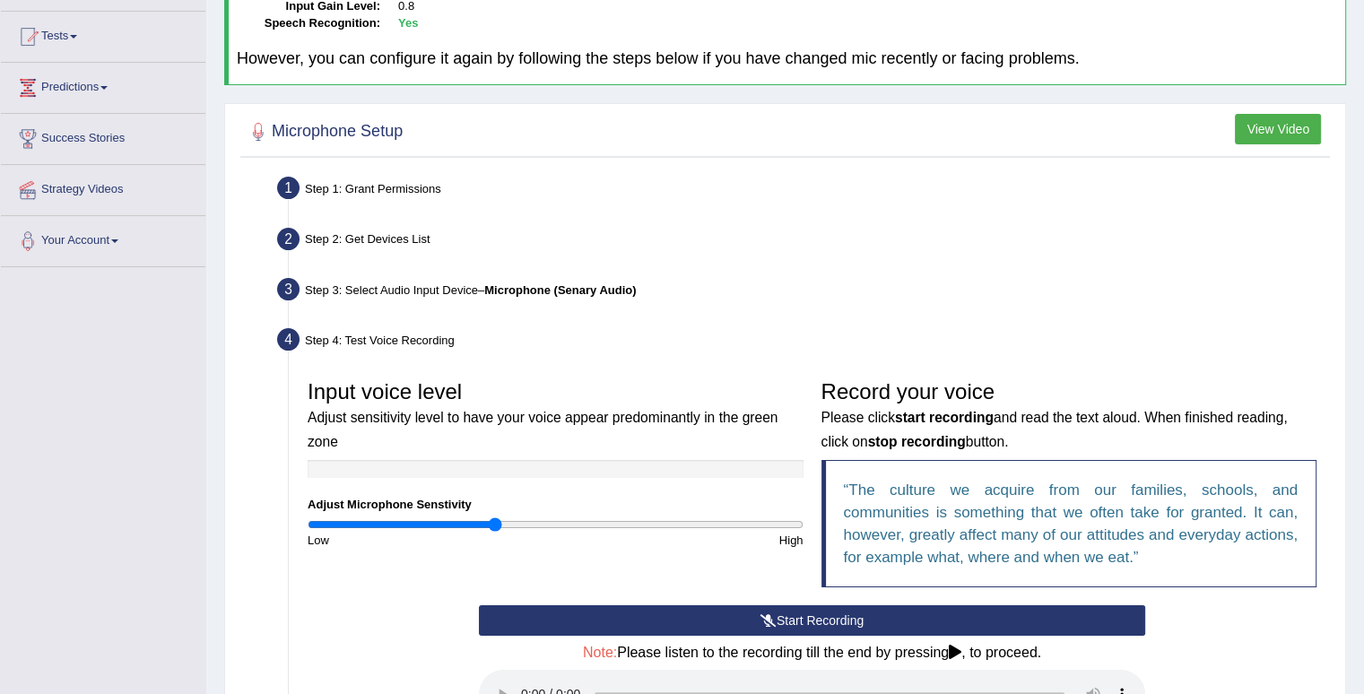
click at [604, 626] on button "Start Recording" at bounding box center [812, 620] width 666 height 30
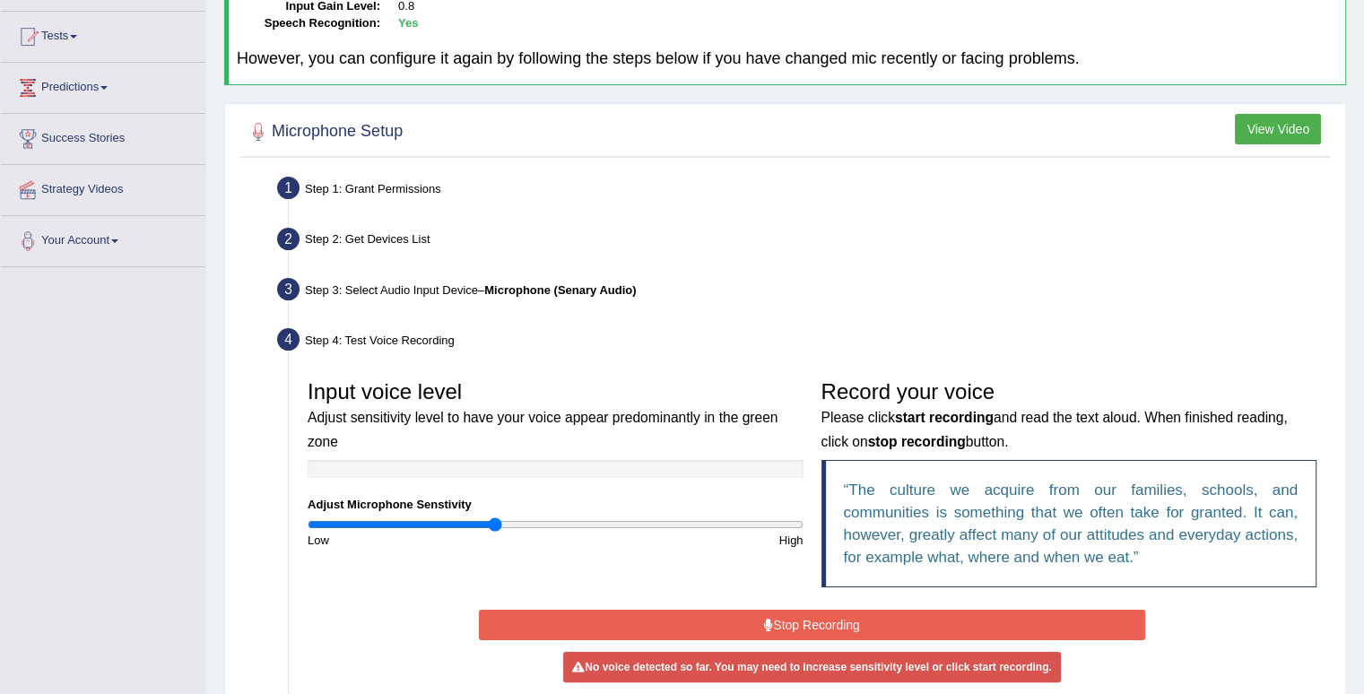
click at [868, 624] on button "Stop Recording" at bounding box center [812, 625] width 666 height 30
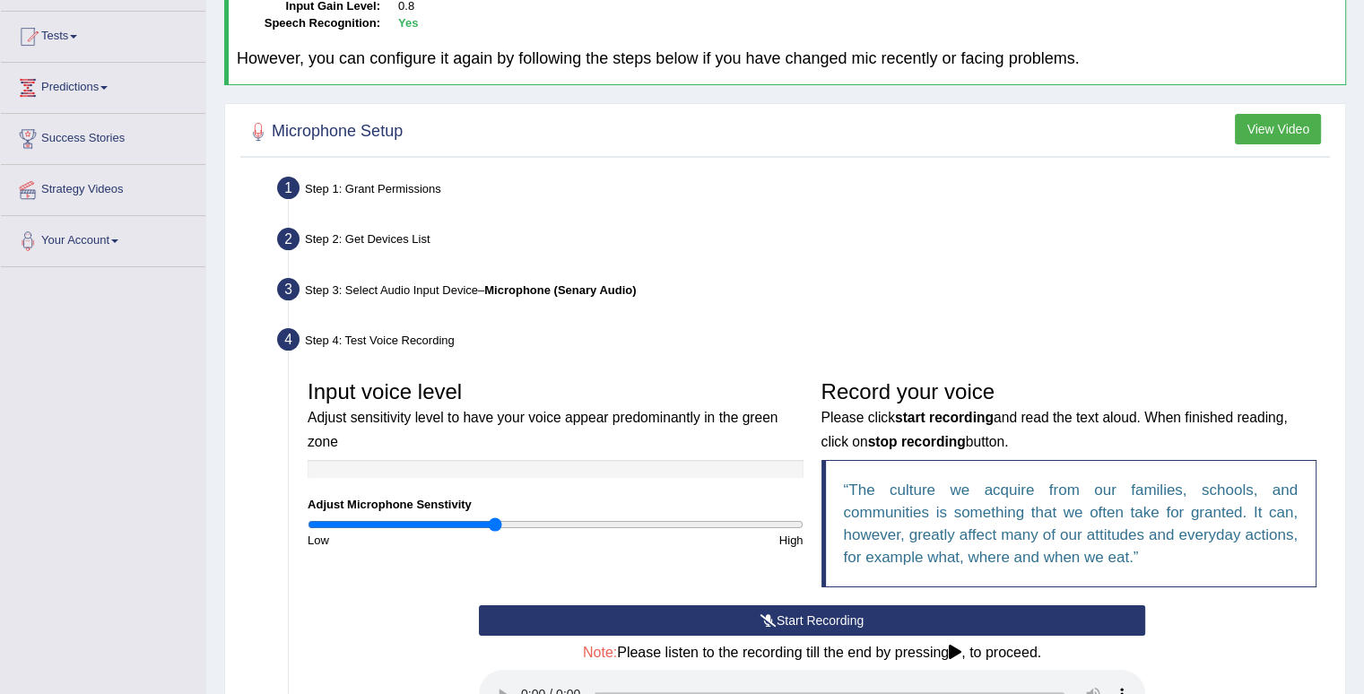
click at [868, 625] on button "Start Recording" at bounding box center [812, 620] width 666 height 30
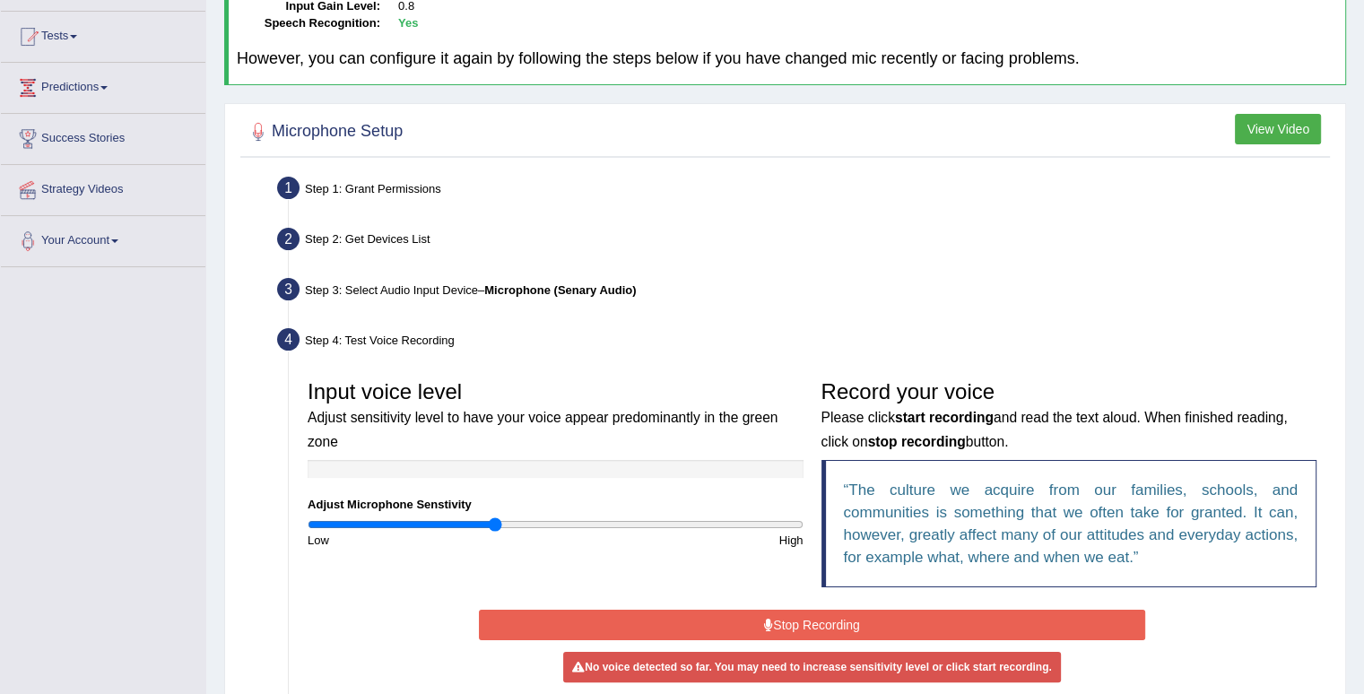
click at [1220, 656] on div "Start Recording Stop Recording Note: Please listen to the recording till the en…" at bounding box center [812, 669] width 1027 height 129
click at [752, 629] on button "Stop Recording" at bounding box center [812, 625] width 666 height 30
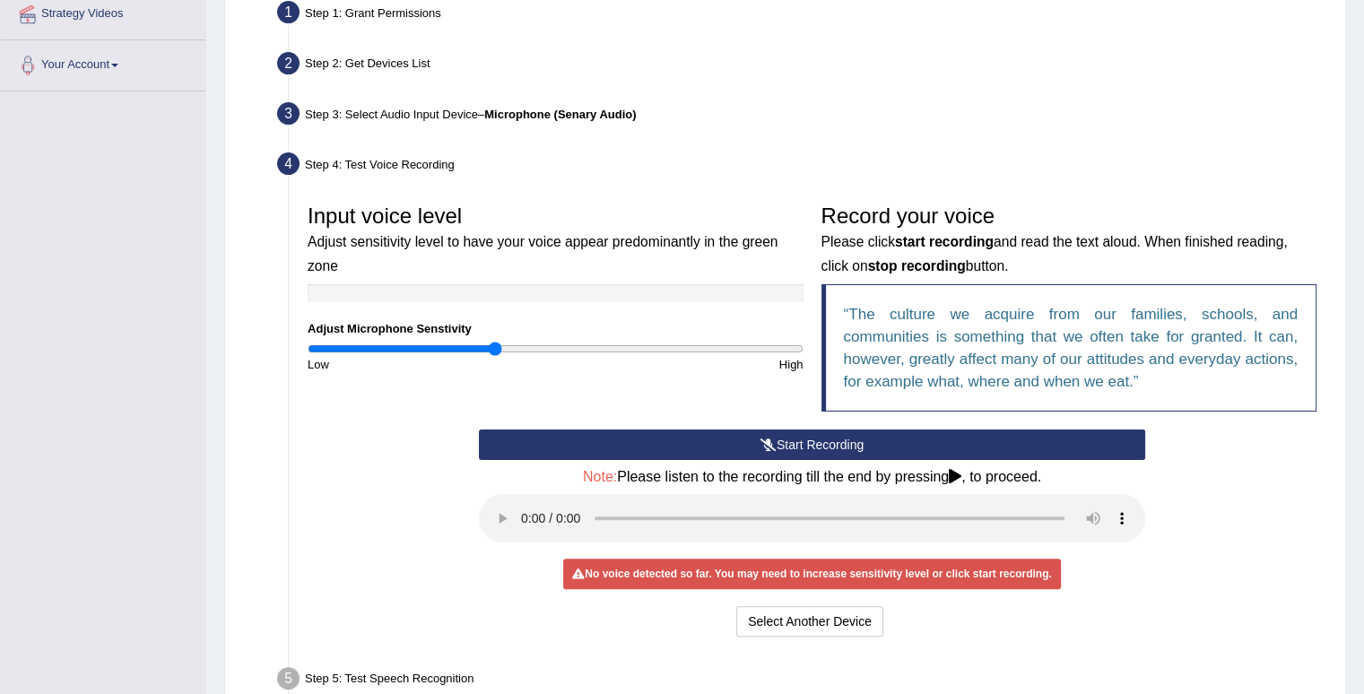
scroll to position [496, 0]
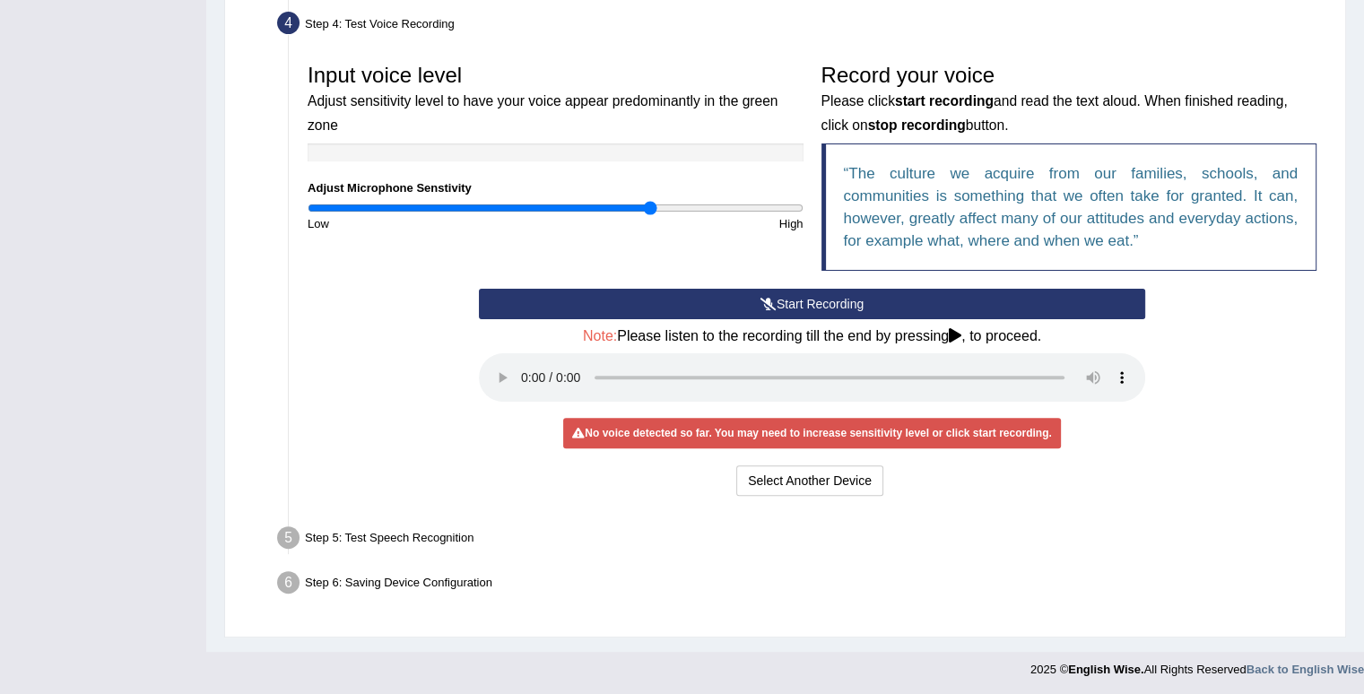
type input "1.4"
click at [649, 205] on input "range" at bounding box center [556, 208] width 496 height 14
click at [678, 289] on button "Start Recording" at bounding box center [812, 304] width 666 height 30
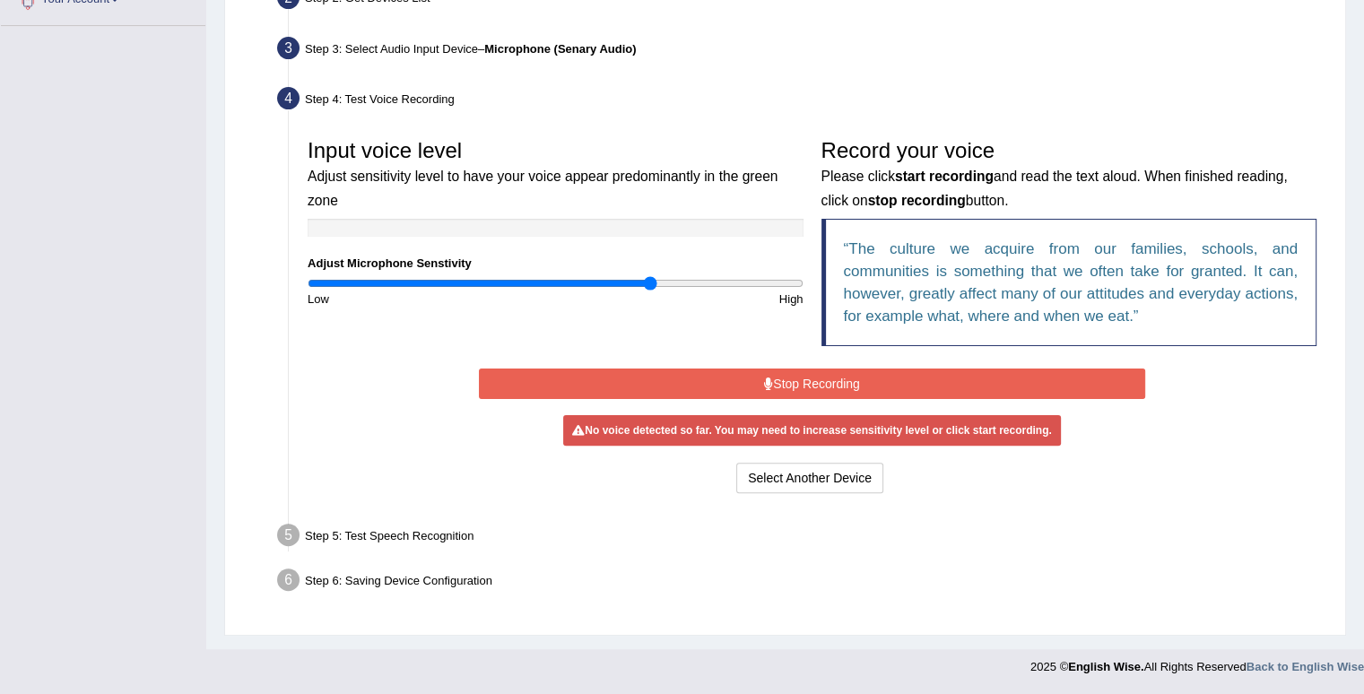
scroll to position [414, 0]
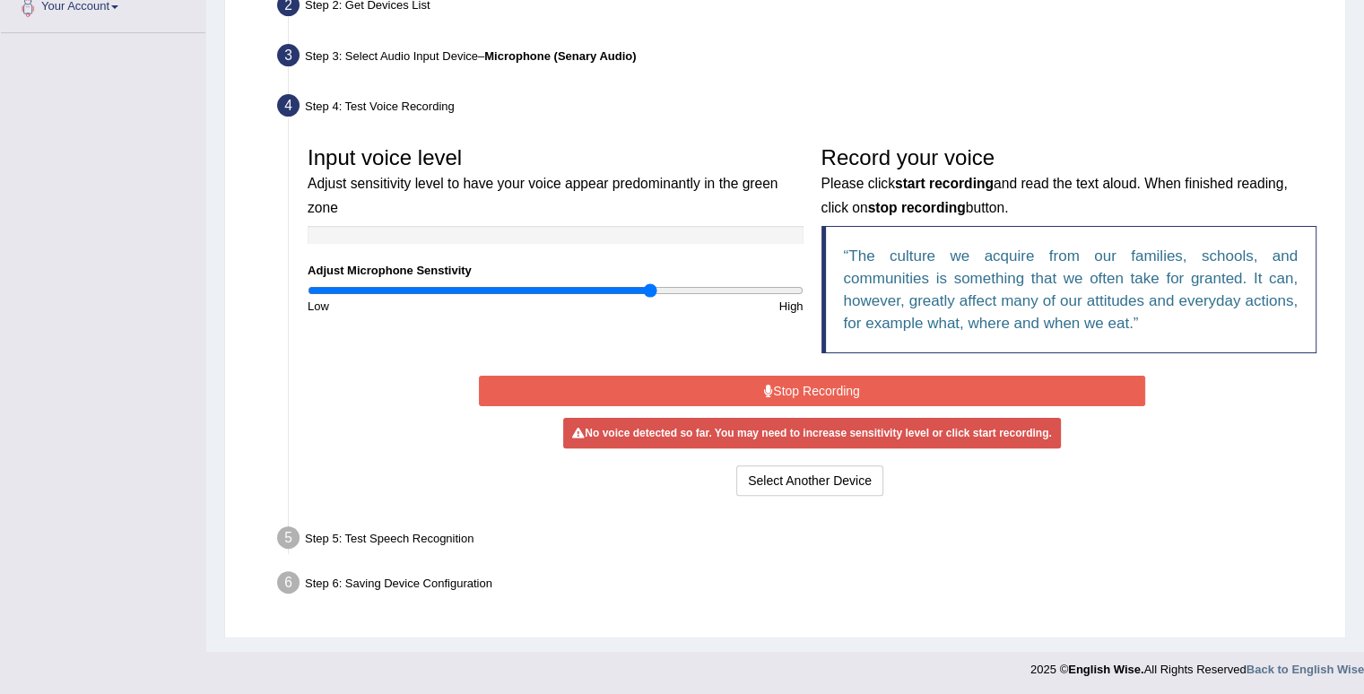
click at [680, 380] on button "Stop Recording" at bounding box center [812, 391] width 666 height 30
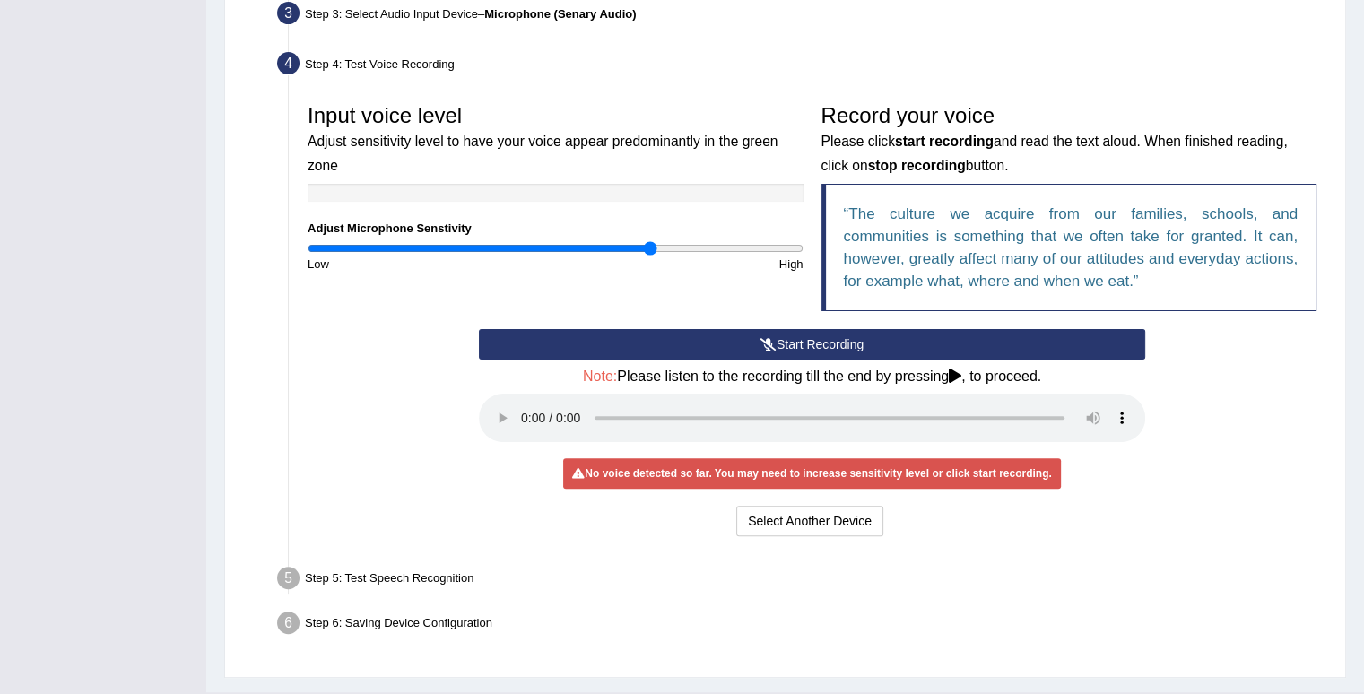
scroll to position [496, 0]
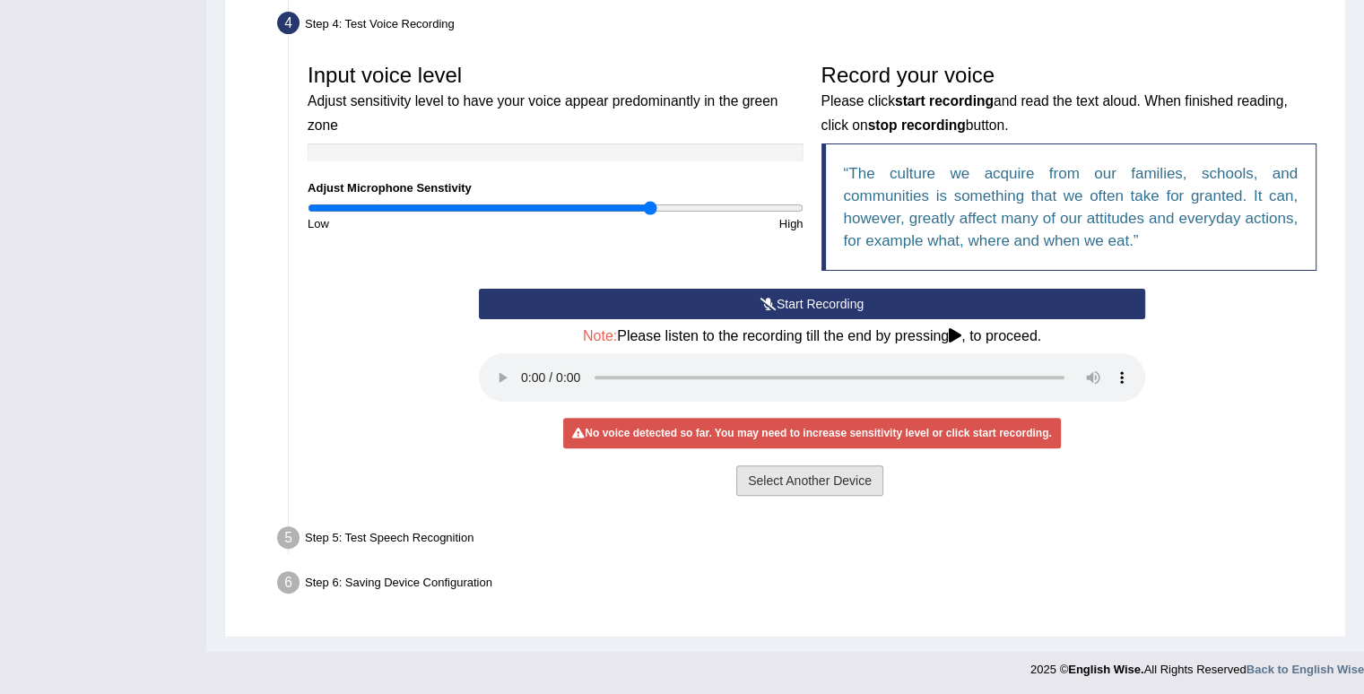
click at [805, 472] on button "Select Another Device" at bounding box center [809, 481] width 147 height 30
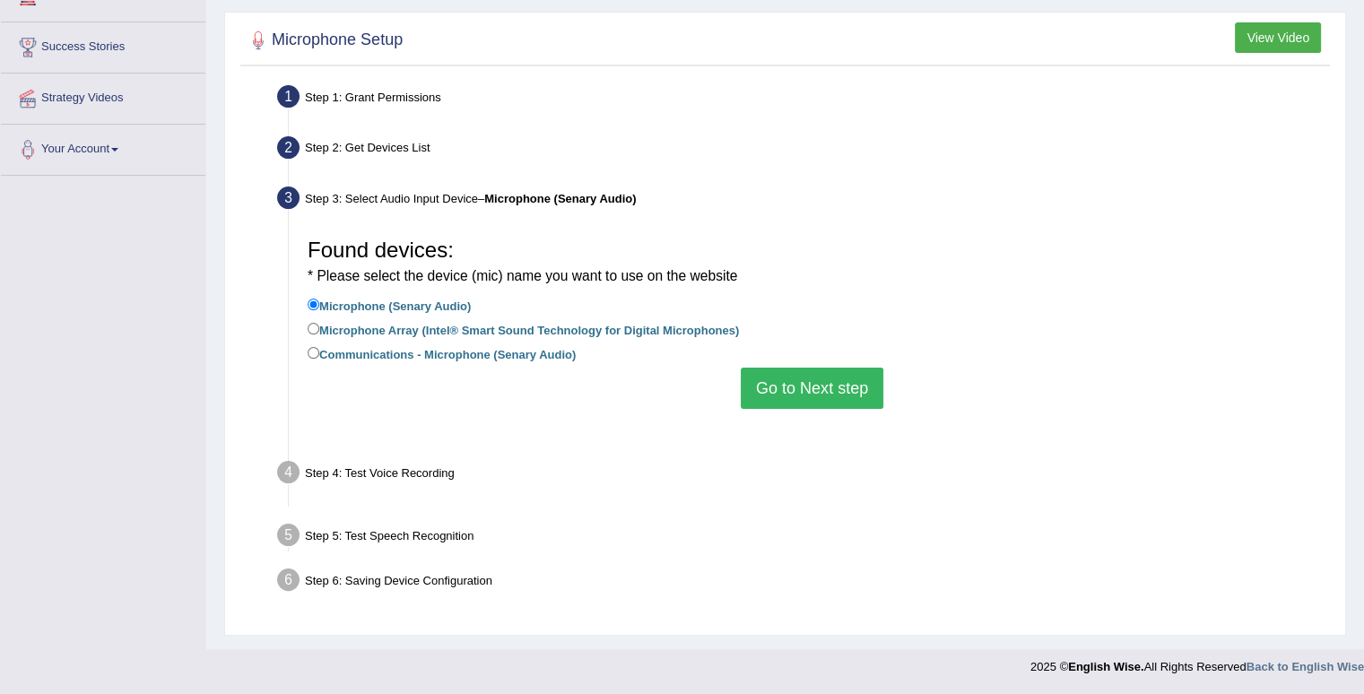
scroll to position [248, 0]
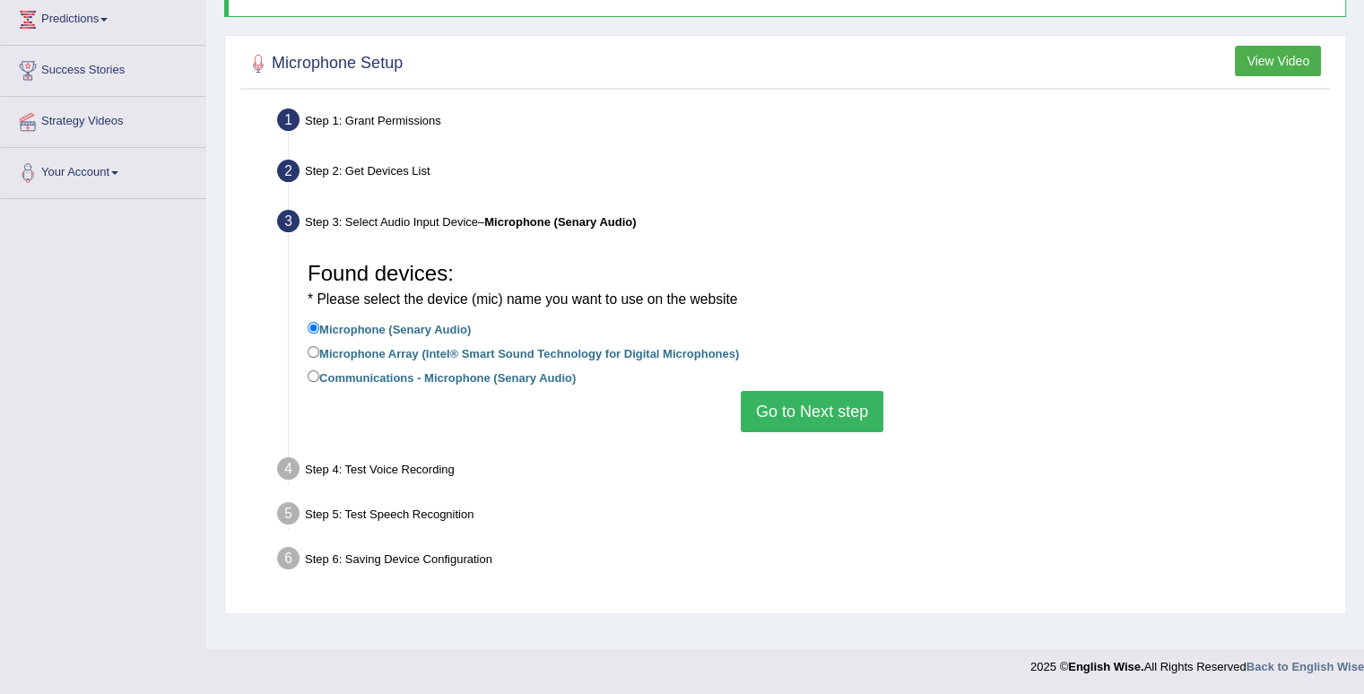
click at [507, 382] on label "Communications - Microphone (Senary Audio)" at bounding box center [442, 377] width 268 height 20
click at [319, 382] on input "Communications - Microphone (Senary Audio)" at bounding box center [314, 376] width 12 height 12
radio input "true"
click at [832, 421] on button "Go to Next step" at bounding box center [812, 411] width 143 height 41
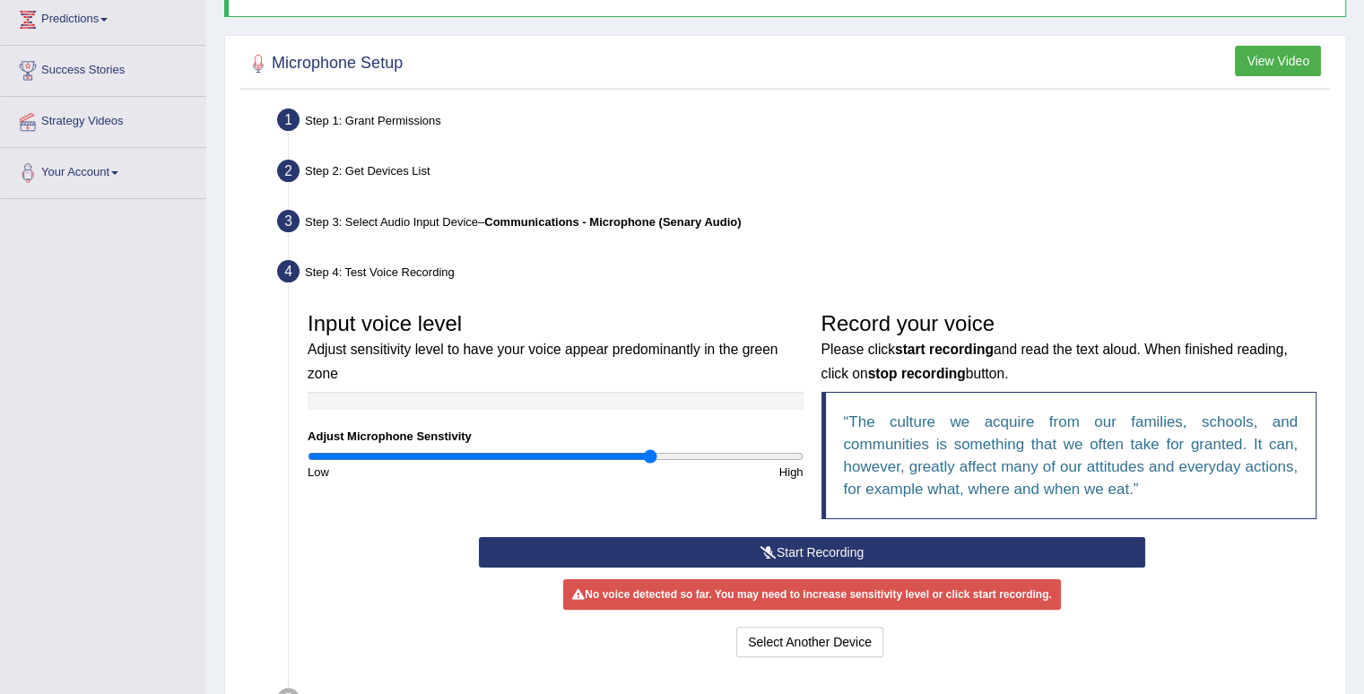
click at [762, 550] on icon at bounding box center [769, 552] width 16 height 13
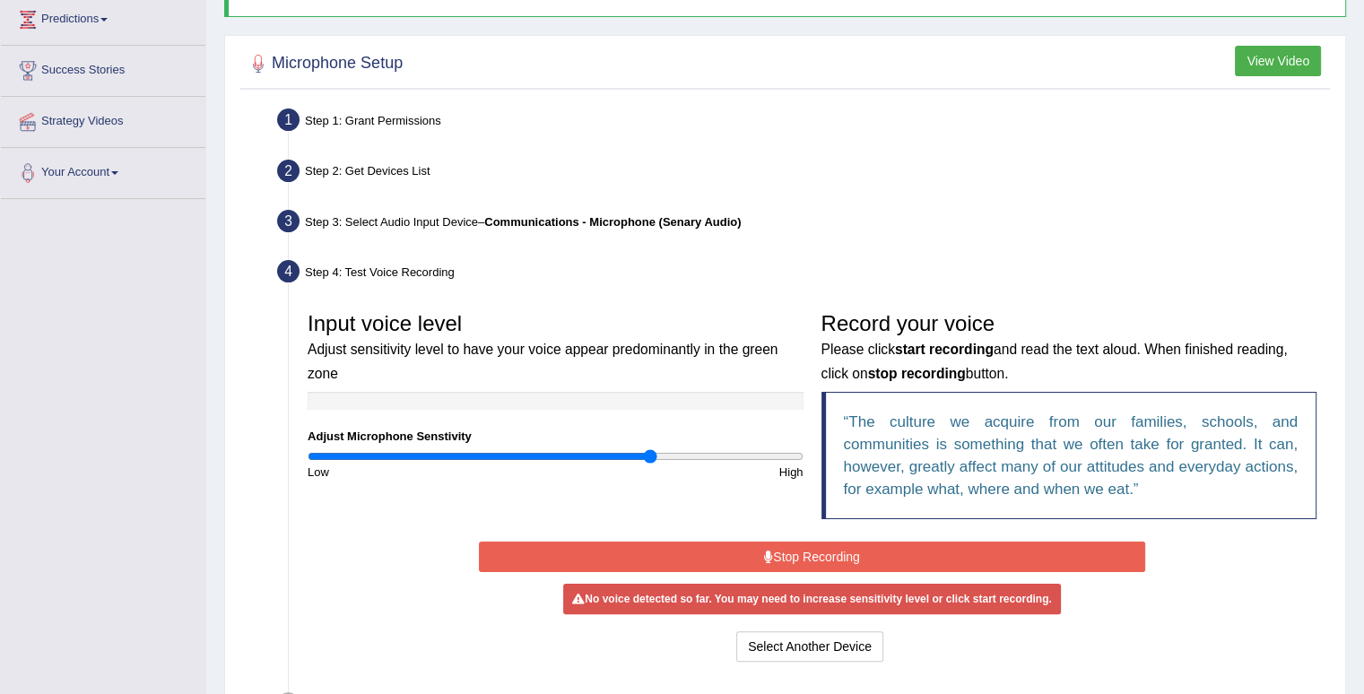
click at [735, 559] on button "Stop Recording" at bounding box center [812, 557] width 666 height 30
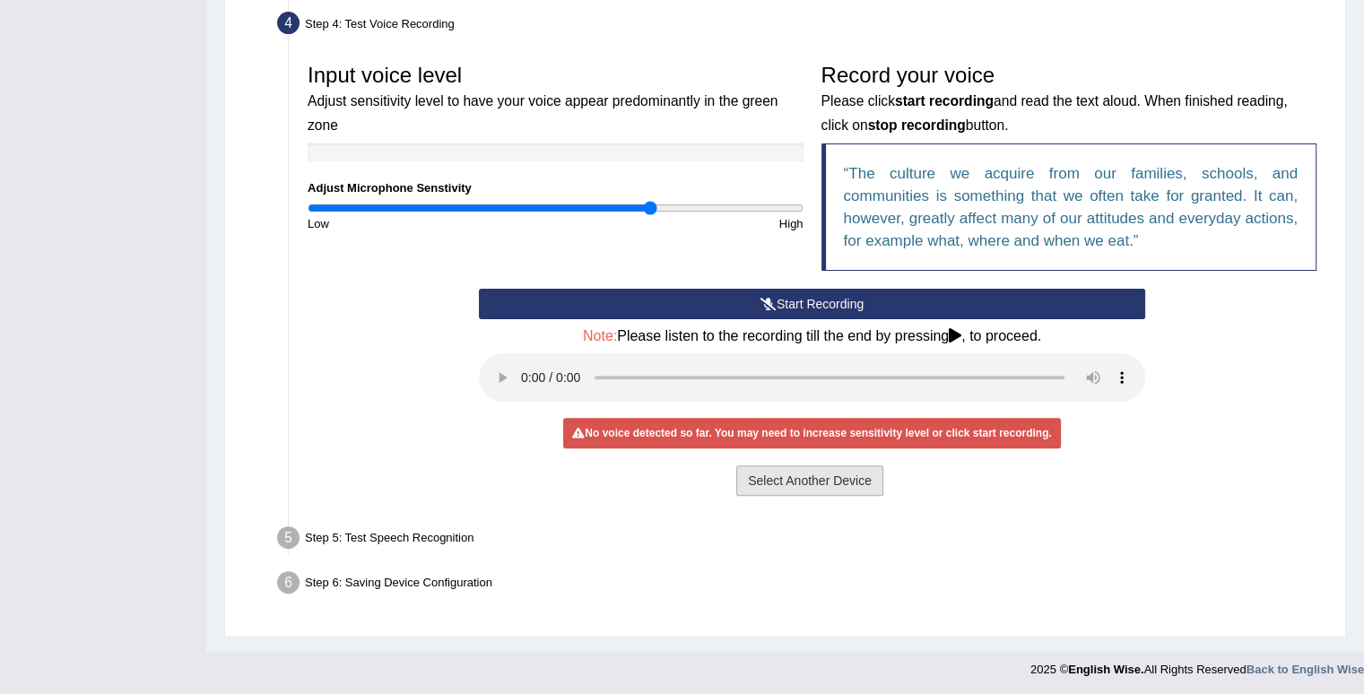
click at [779, 477] on button "Select Another Device" at bounding box center [809, 481] width 147 height 30
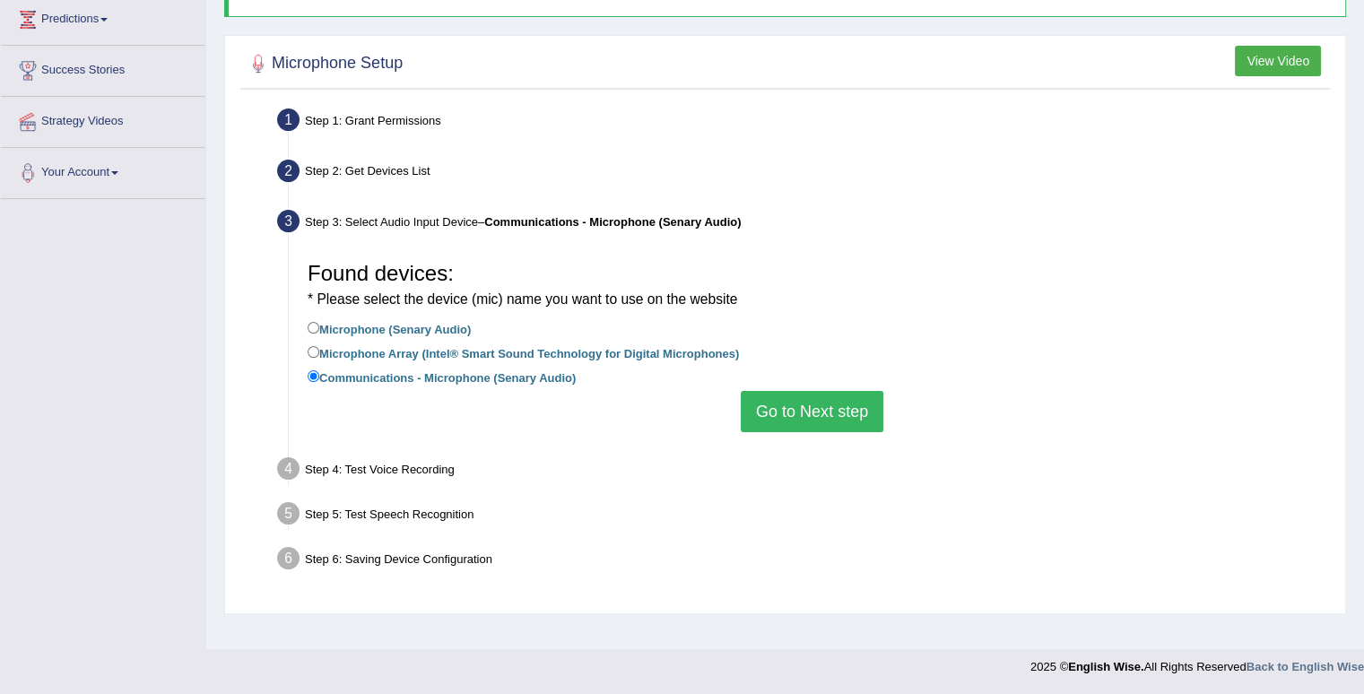
click at [407, 324] on label "Microphone (Senary Audio)" at bounding box center [389, 328] width 163 height 20
click at [319, 324] on input "Microphone (Senary Audio)" at bounding box center [314, 328] width 12 height 12
radio input "true"
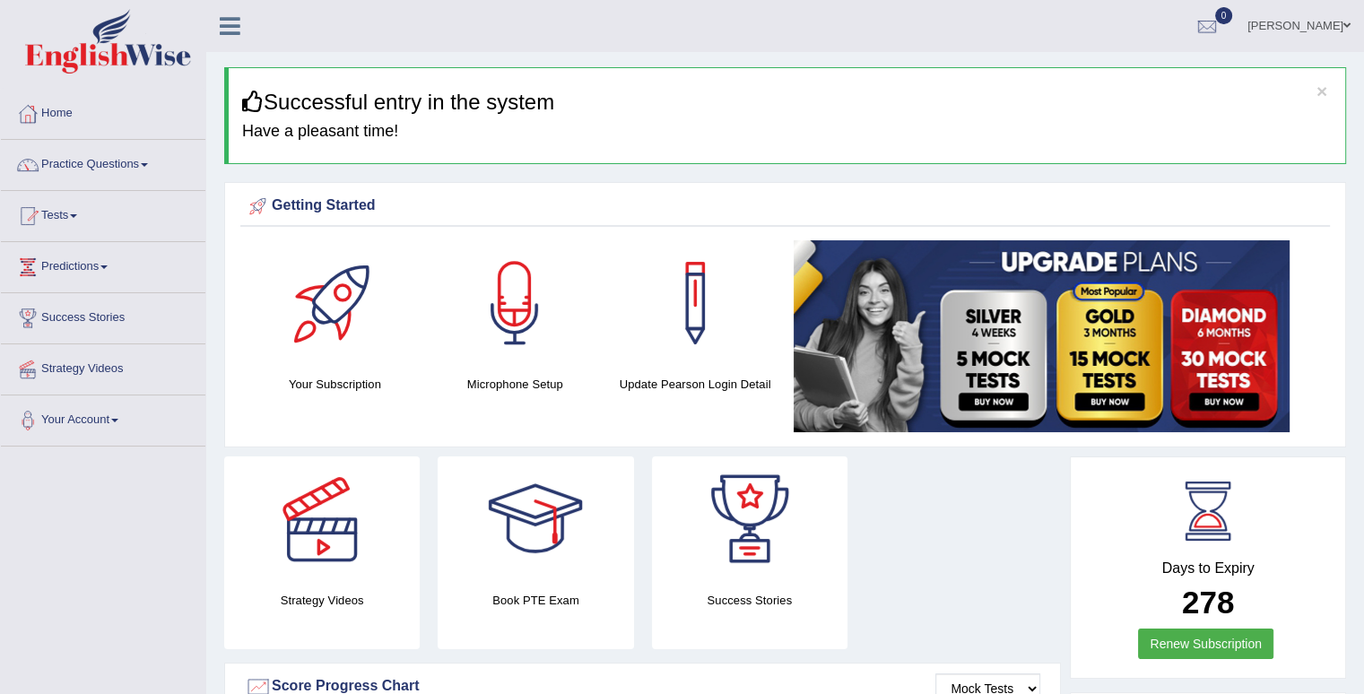
click at [486, 383] on h4 "Microphone Setup" at bounding box center [515, 384] width 162 height 19
click at [507, 292] on div at bounding box center [515, 303] width 126 height 126
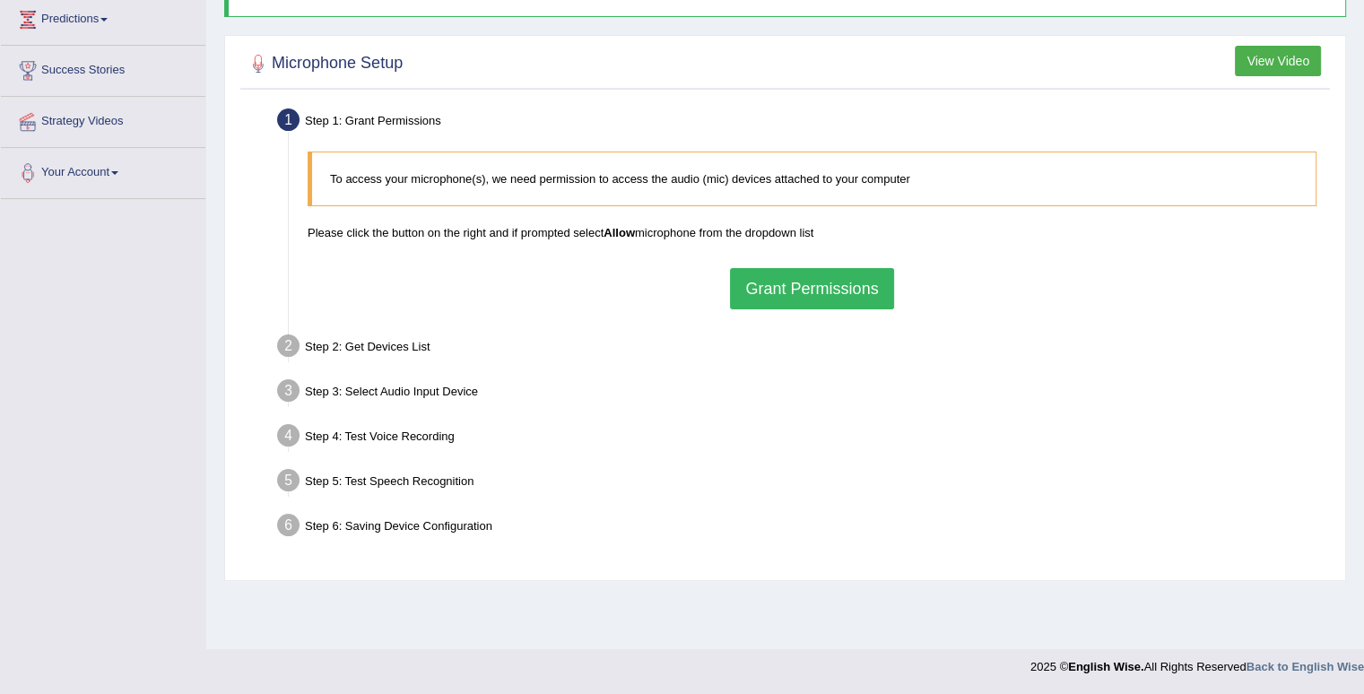
click at [831, 270] on button "Grant Permissions" at bounding box center [811, 288] width 163 height 41
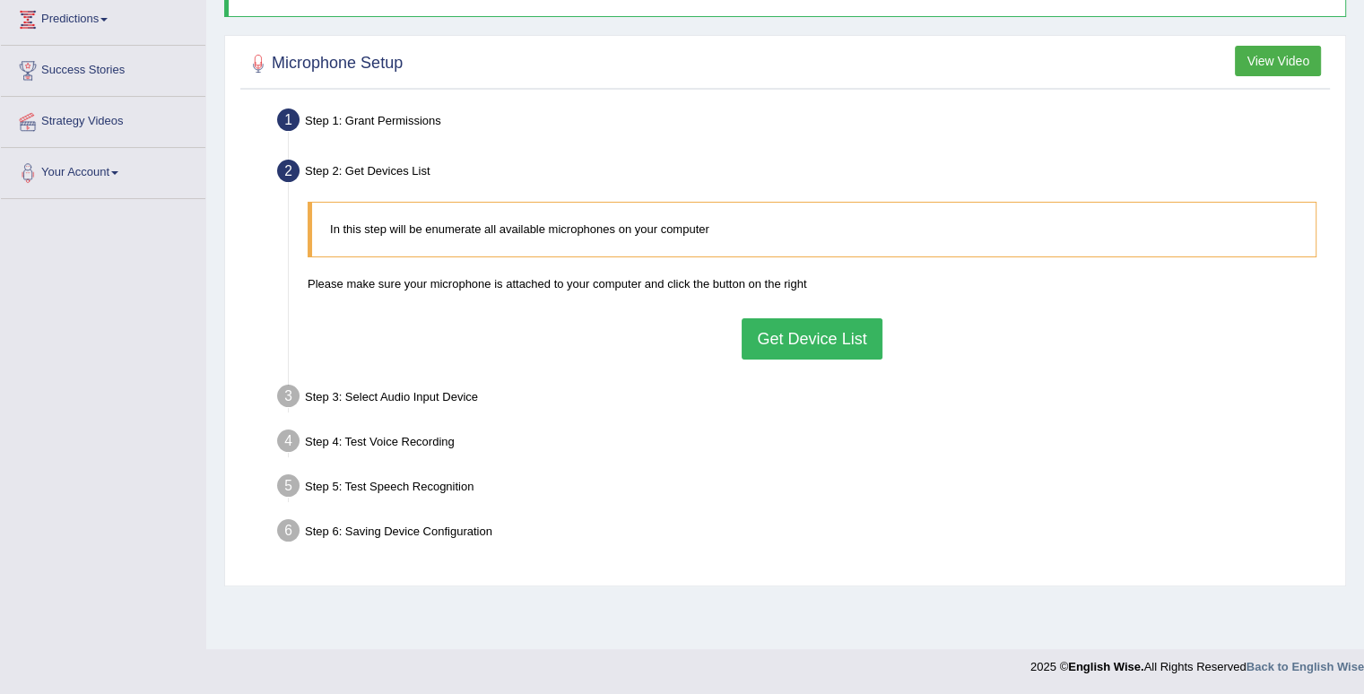
click at [843, 350] on button "Get Device List" at bounding box center [812, 338] width 140 height 41
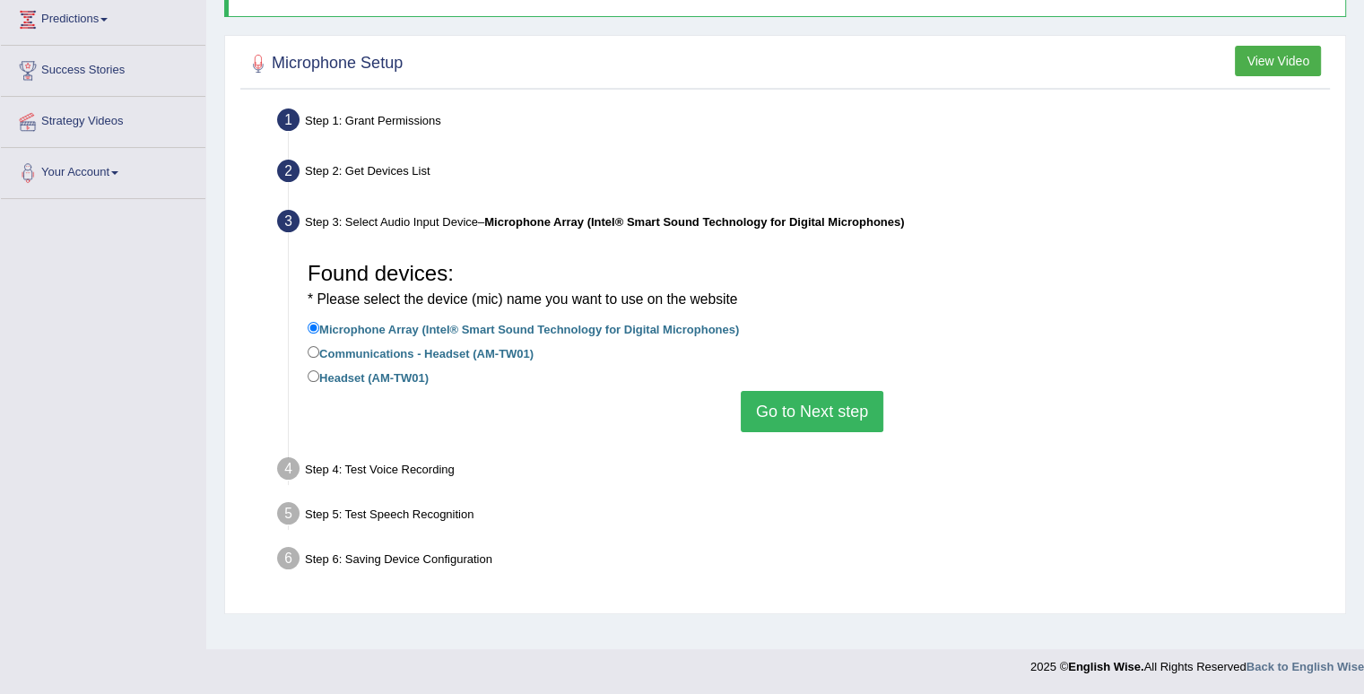
click at [825, 414] on button "Go to Next step" at bounding box center [812, 411] width 143 height 41
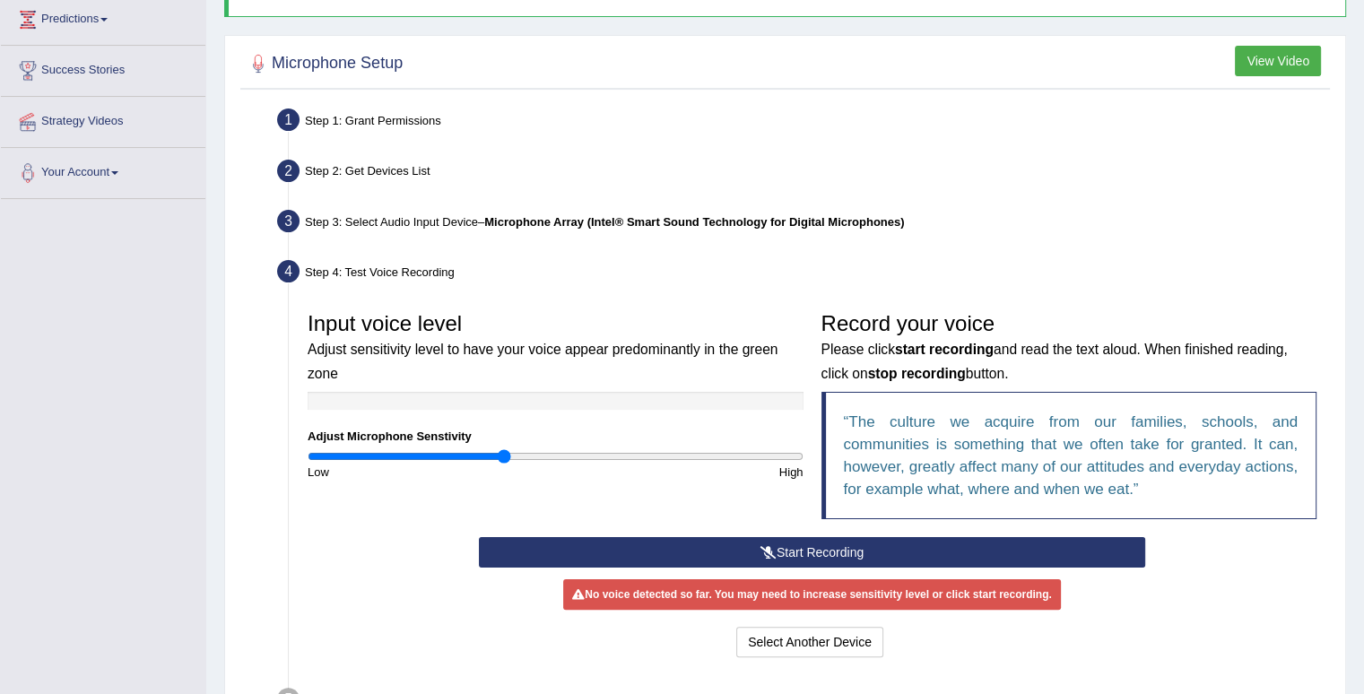
click at [854, 550] on button "Start Recording" at bounding box center [812, 552] width 666 height 30
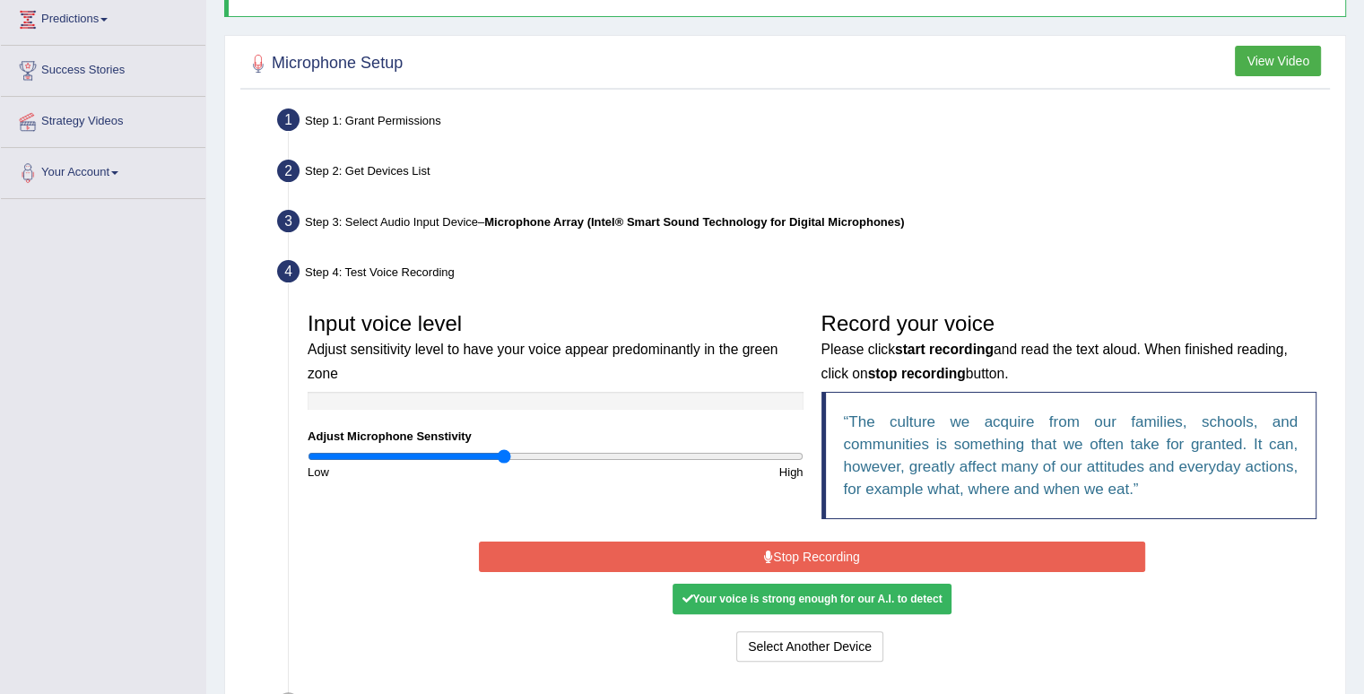
click at [858, 562] on button "Stop Recording" at bounding box center [812, 557] width 666 height 30
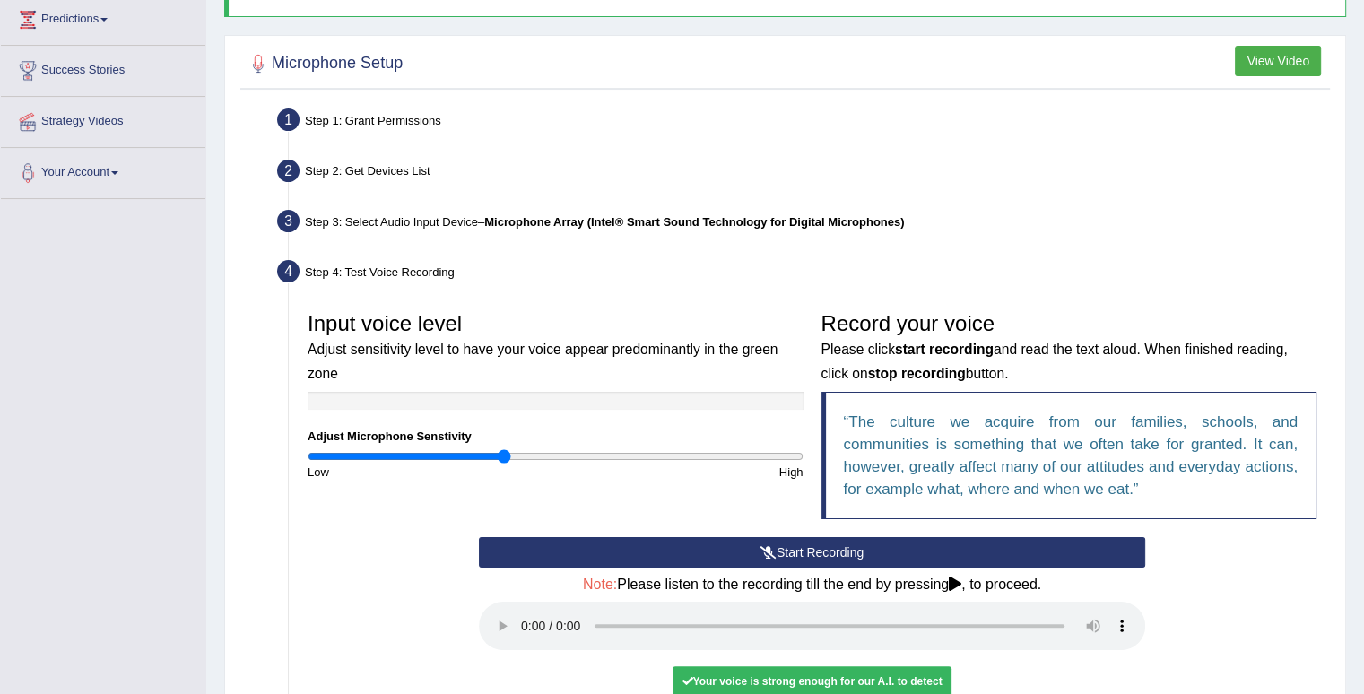
click at [1168, 255] on div "Step 4: Test Voice Recording" at bounding box center [803, 274] width 1068 height 39
click at [821, 544] on button "Start Recording" at bounding box center [812, 552] width 666 height 30
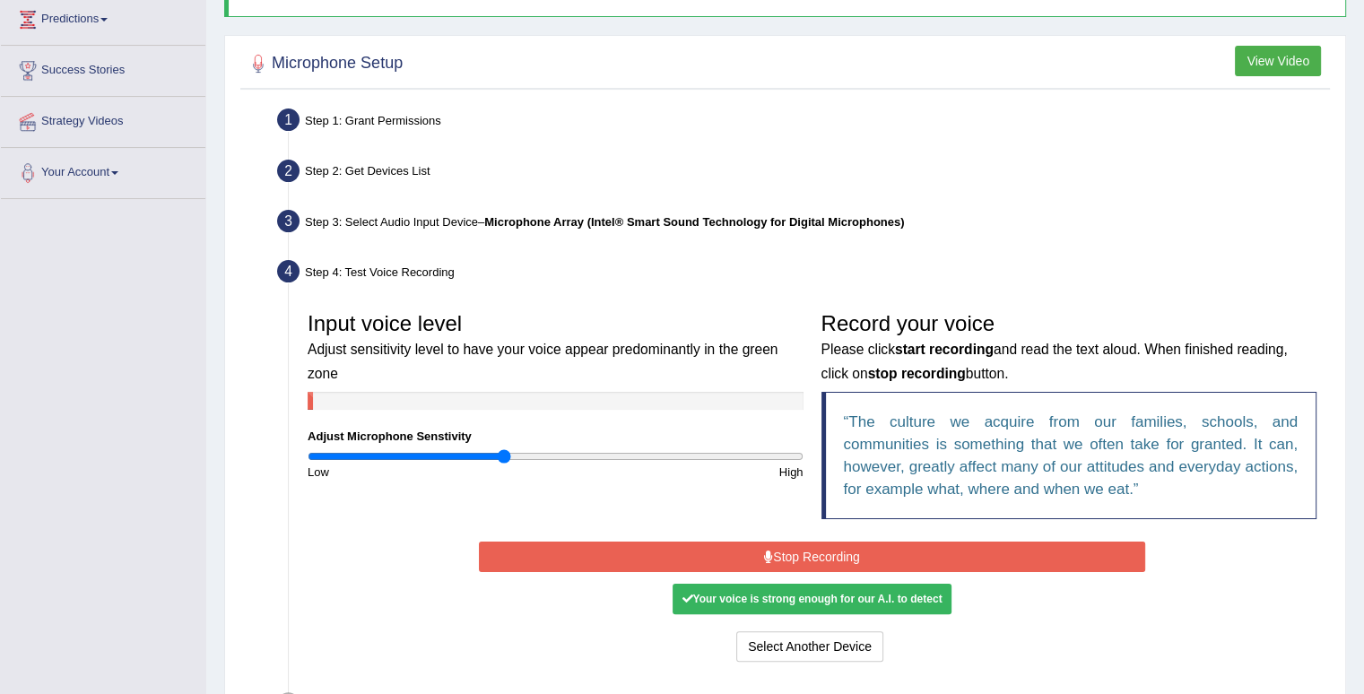
click at [818, 550] on button "Stop Recording" at bounding box center [812, 557] width 666 height 30
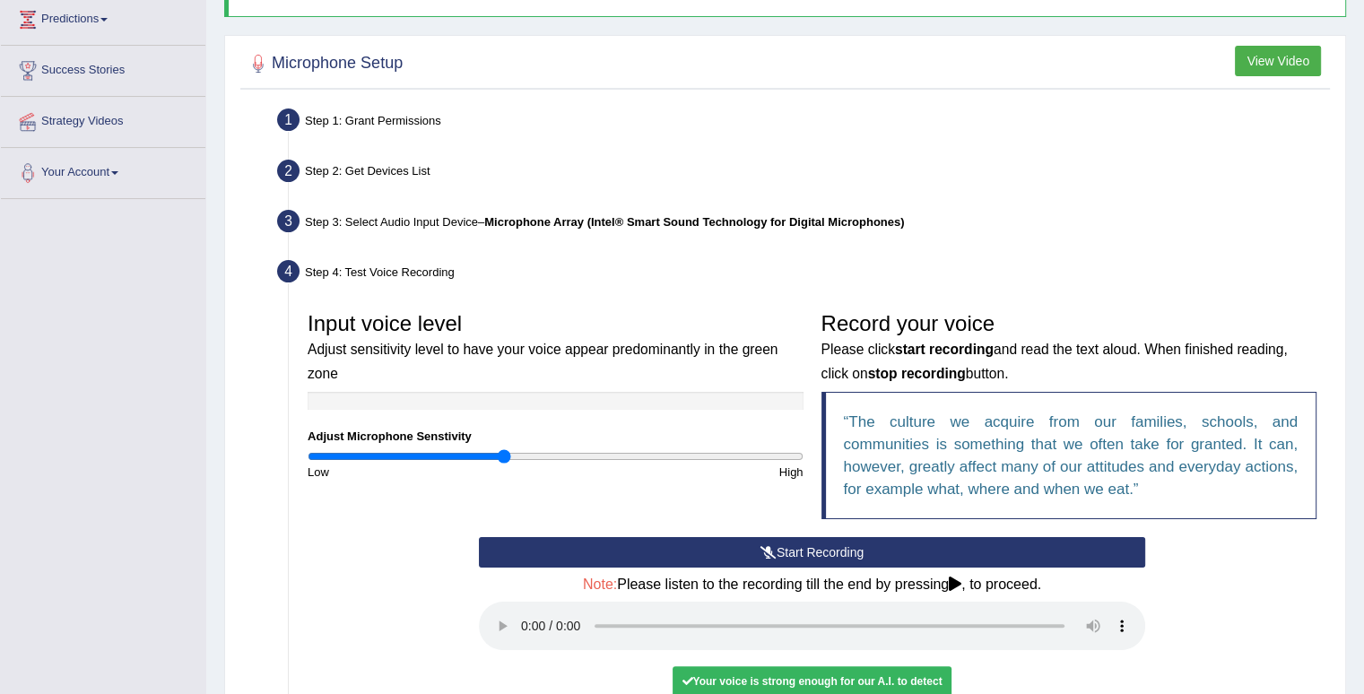
click at [727, 548] on button "Start Recording" at bounding box center [812, 552] width 666 height 30
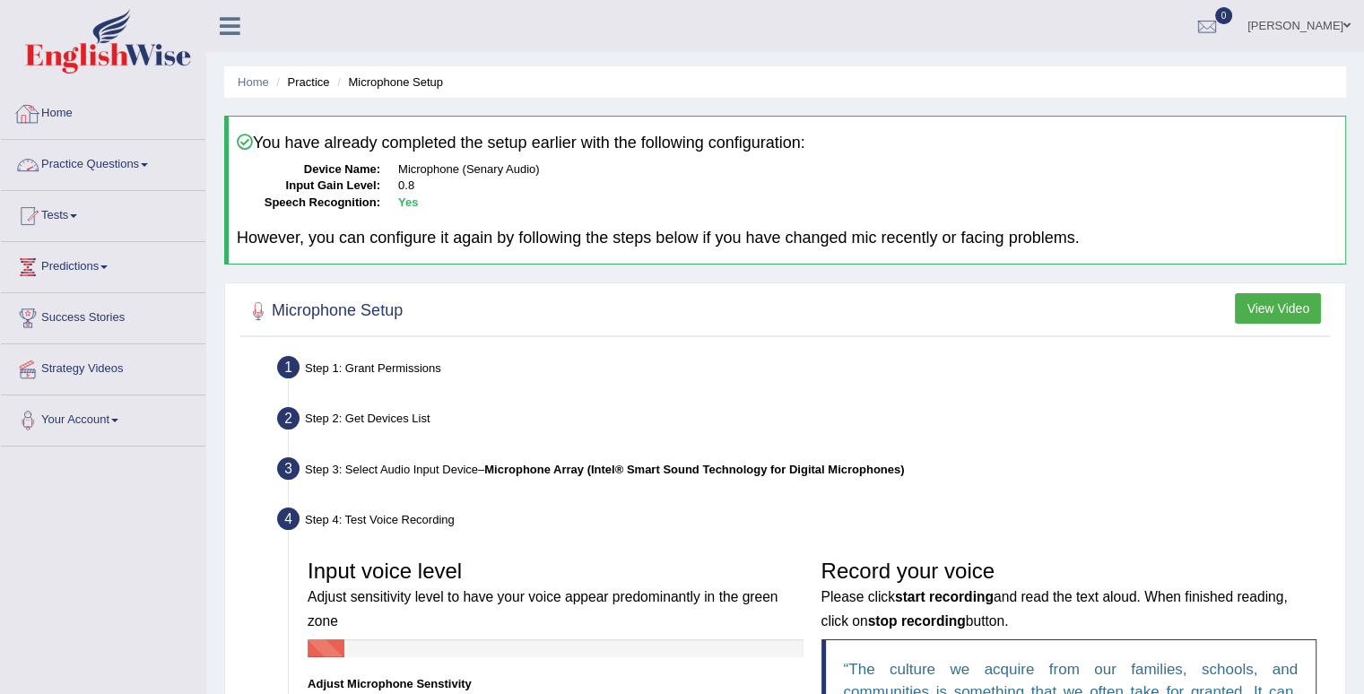
click at [47, 106] on link "Home" at bounding box center [103, 111] width 205 height 45
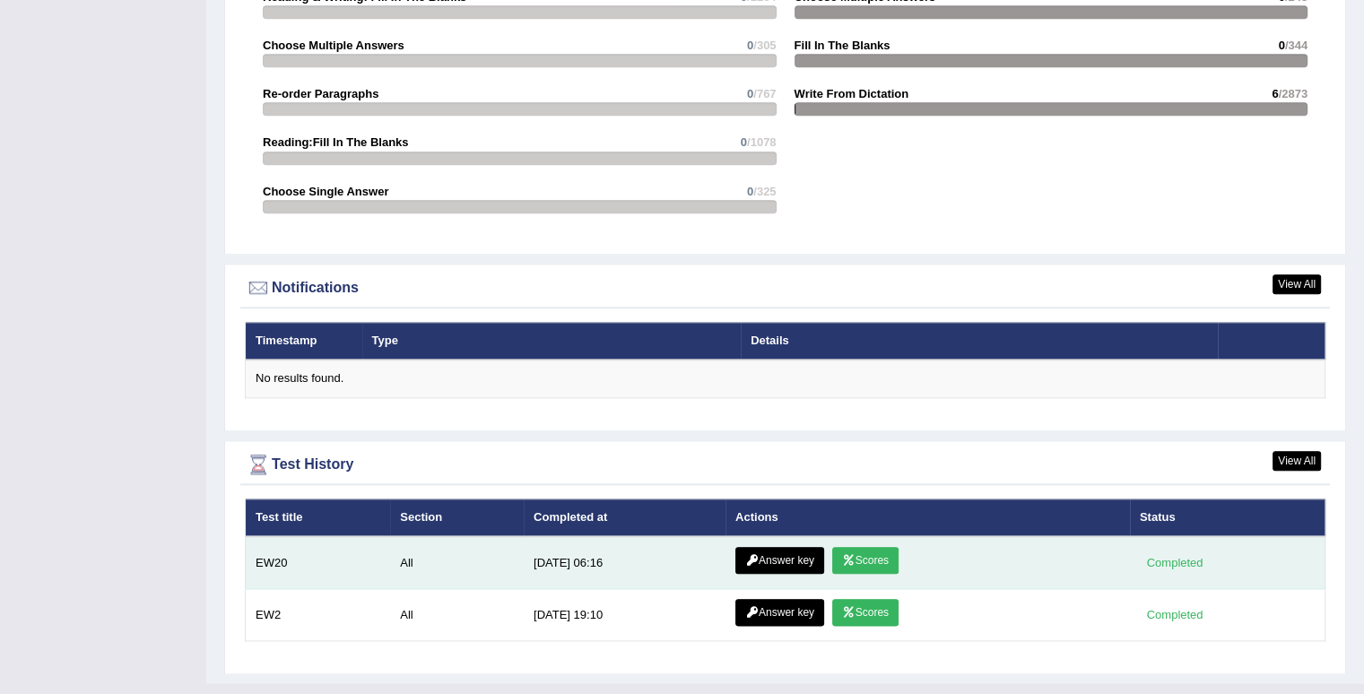
scroll to position [1959, 0]
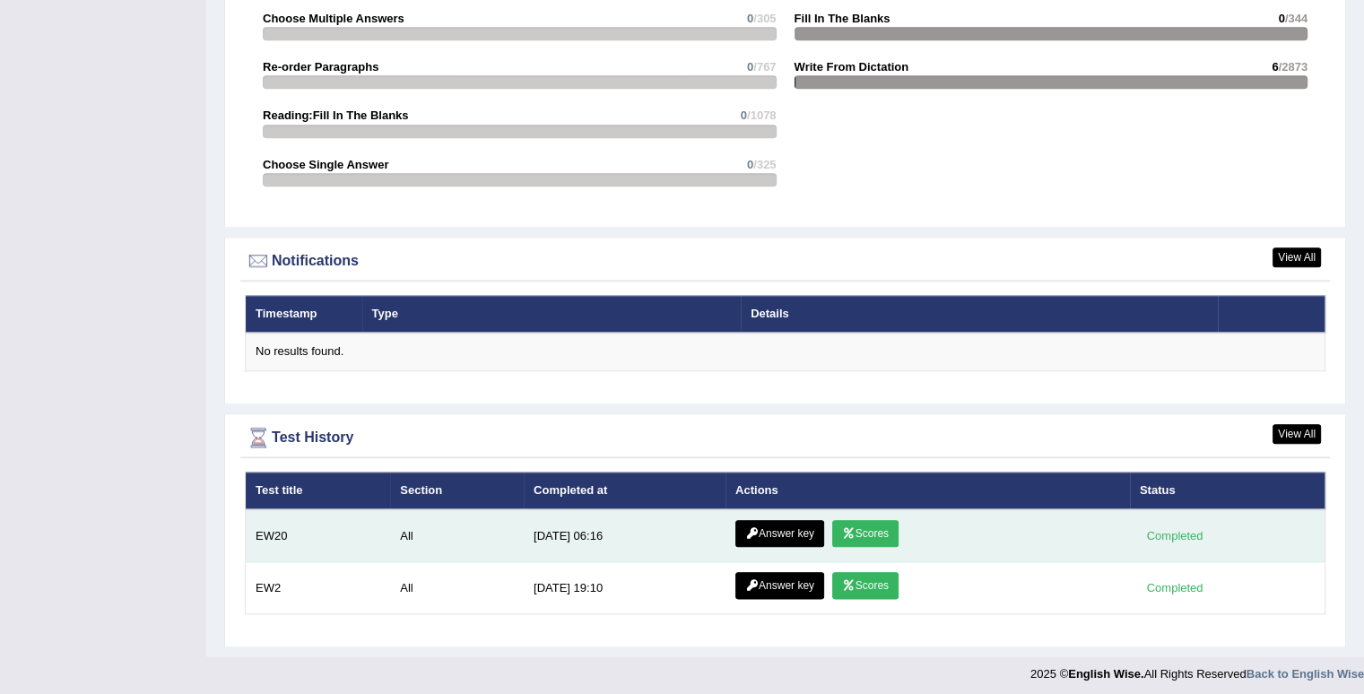
click at [860, 528] on link "Scores" at bounding box center [865, 533] width 66 height 27
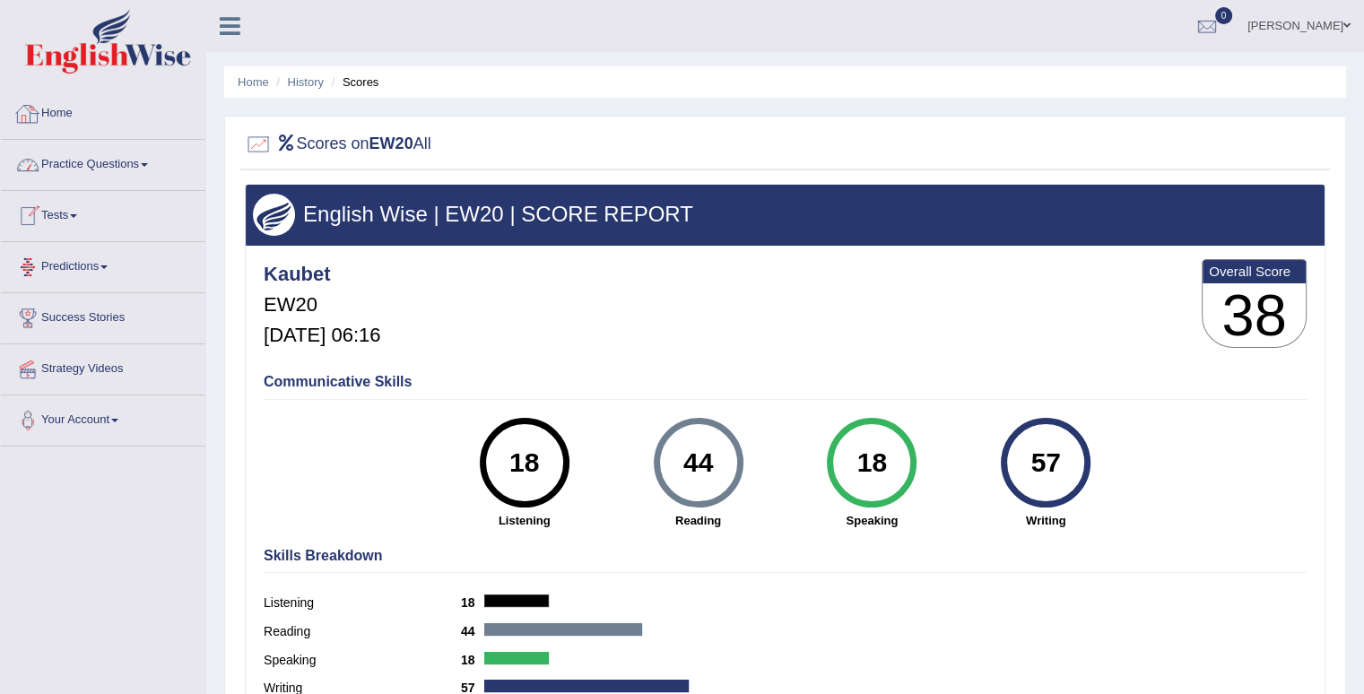
click at [61, 112] on link "Home" at bounding box center [103, 111] width 205 height 45
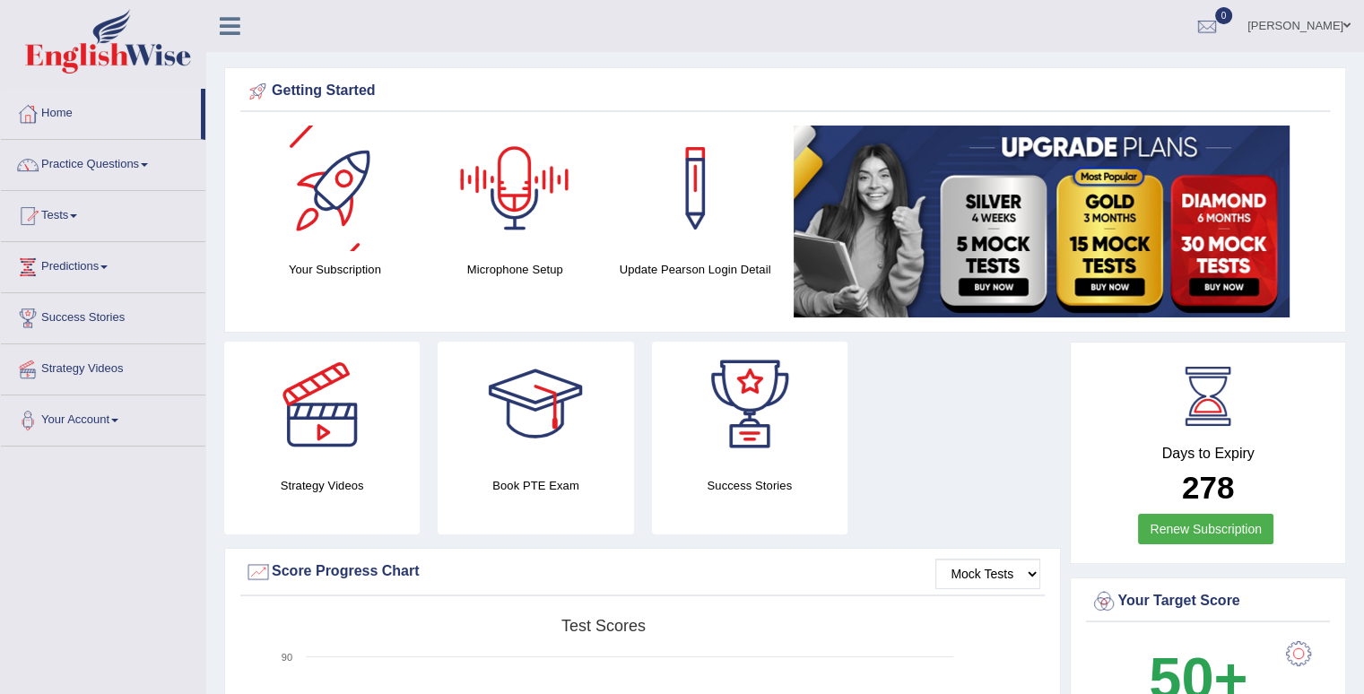
click at [503, 271] on h4 "Microphone Setup" at bounding box center [515, 269] width 162 height 19
click at [527, 194] on div at bounding box center [515, 189] width 126 height 126
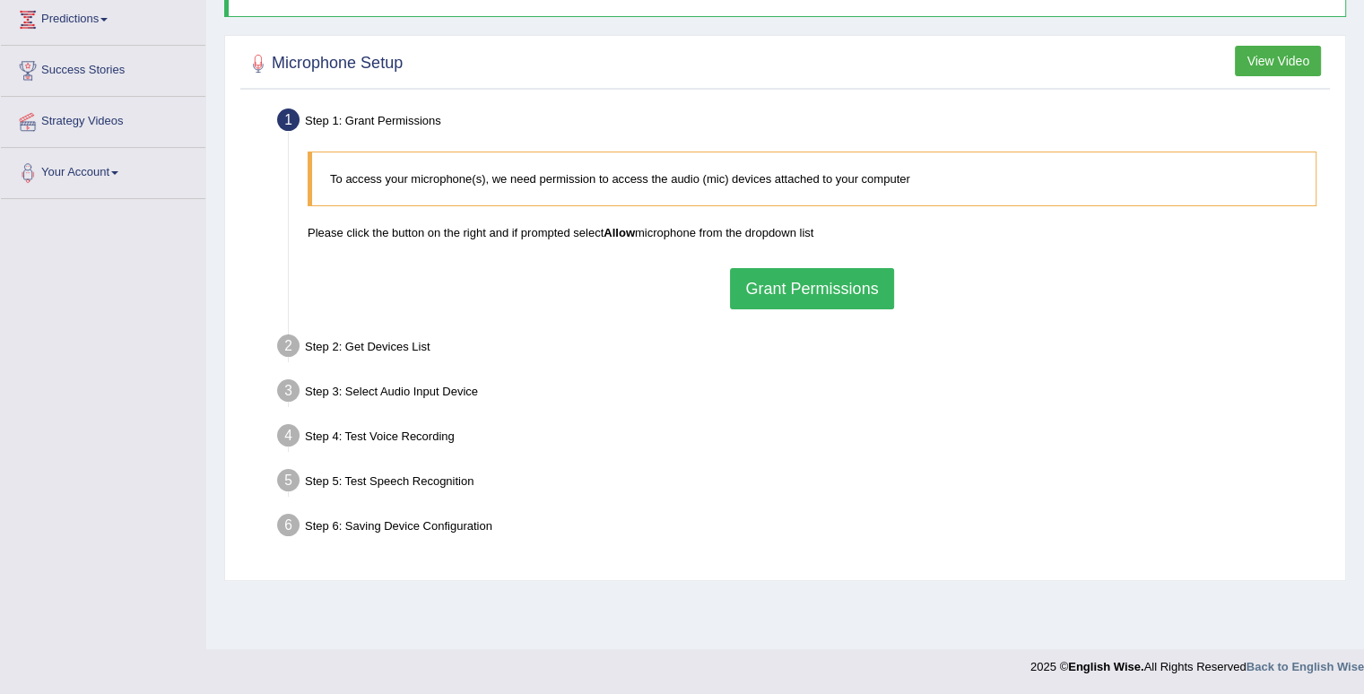
click at [781, 288] on button "Grant Permissions" at bounding box center [811, 288] width 163 height 41
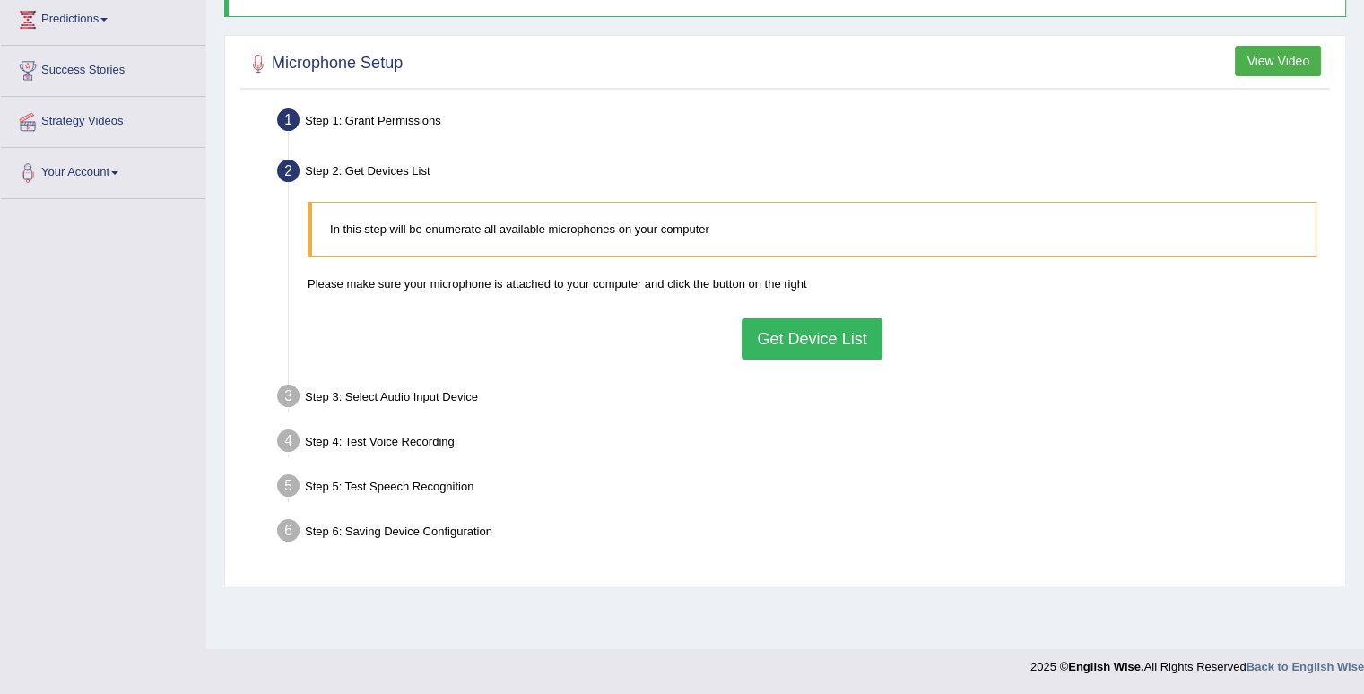
click at [816, 339] on button "Get Device List" at bounding box center [812, 338] width 140 height 41
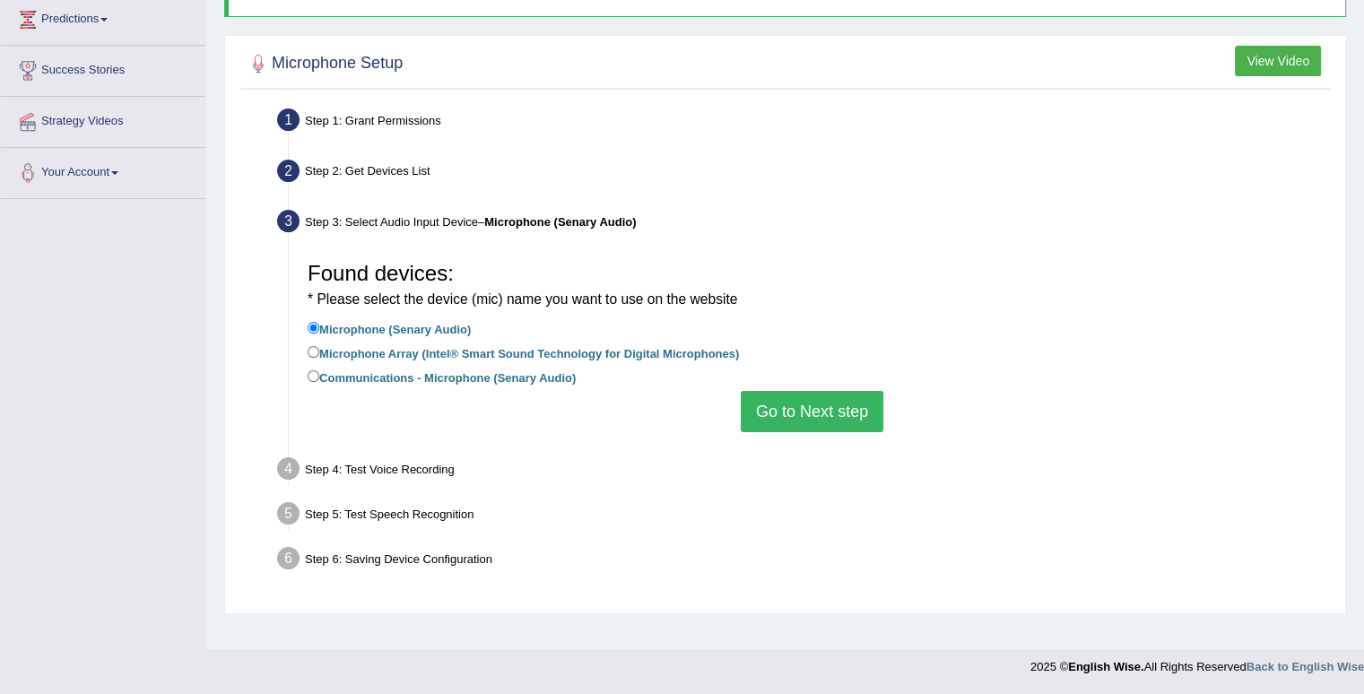
click at [823, 402] on button "Go to Next step" at bounding box center [812, 411] width 143 height 41
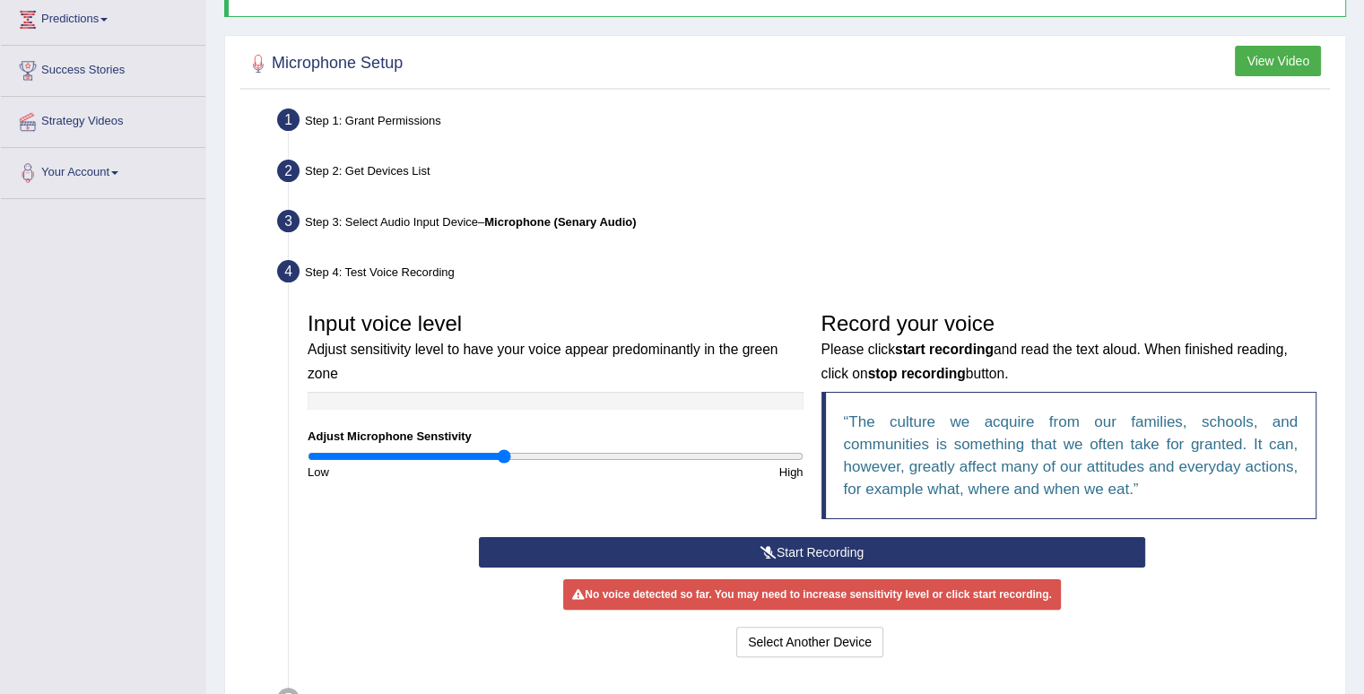
click at [823, 548] on button "Start Recording" at bounding box center [812, 552] width 666 height 30
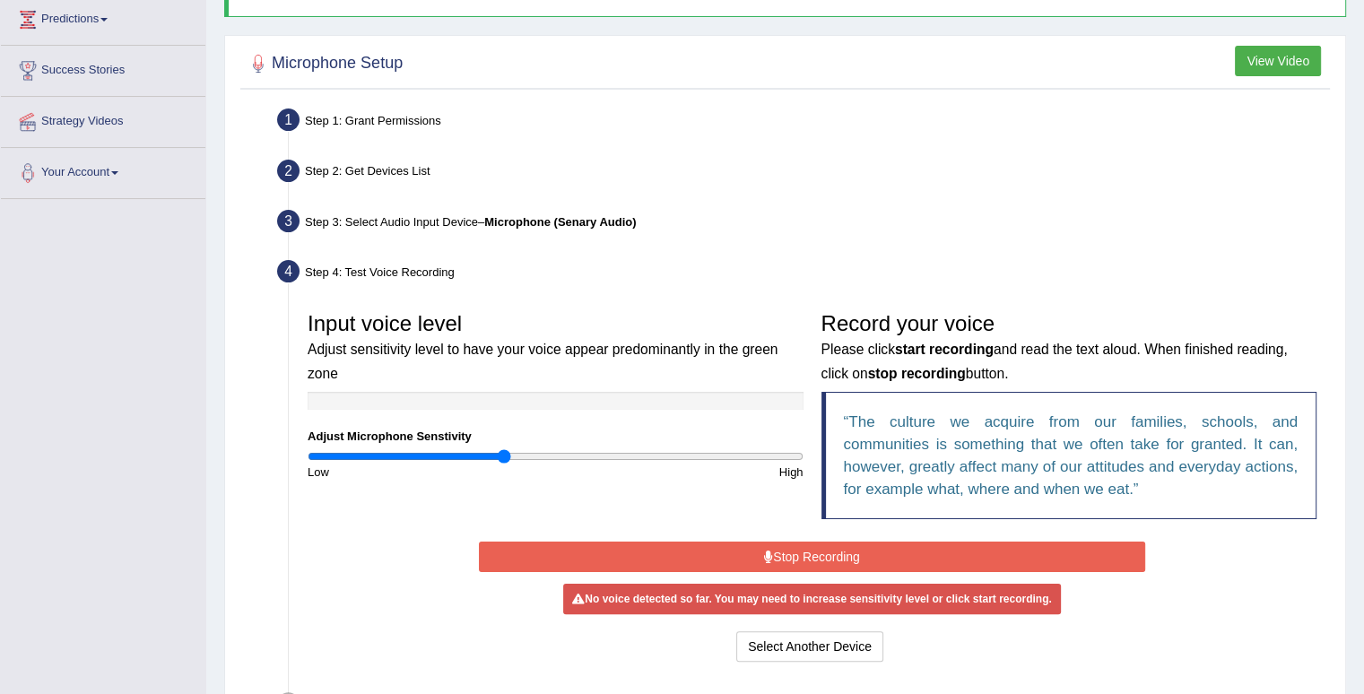
click at [814, 561] on button "Stop Recording" at bounding box center [812, 557] width 666 height 30
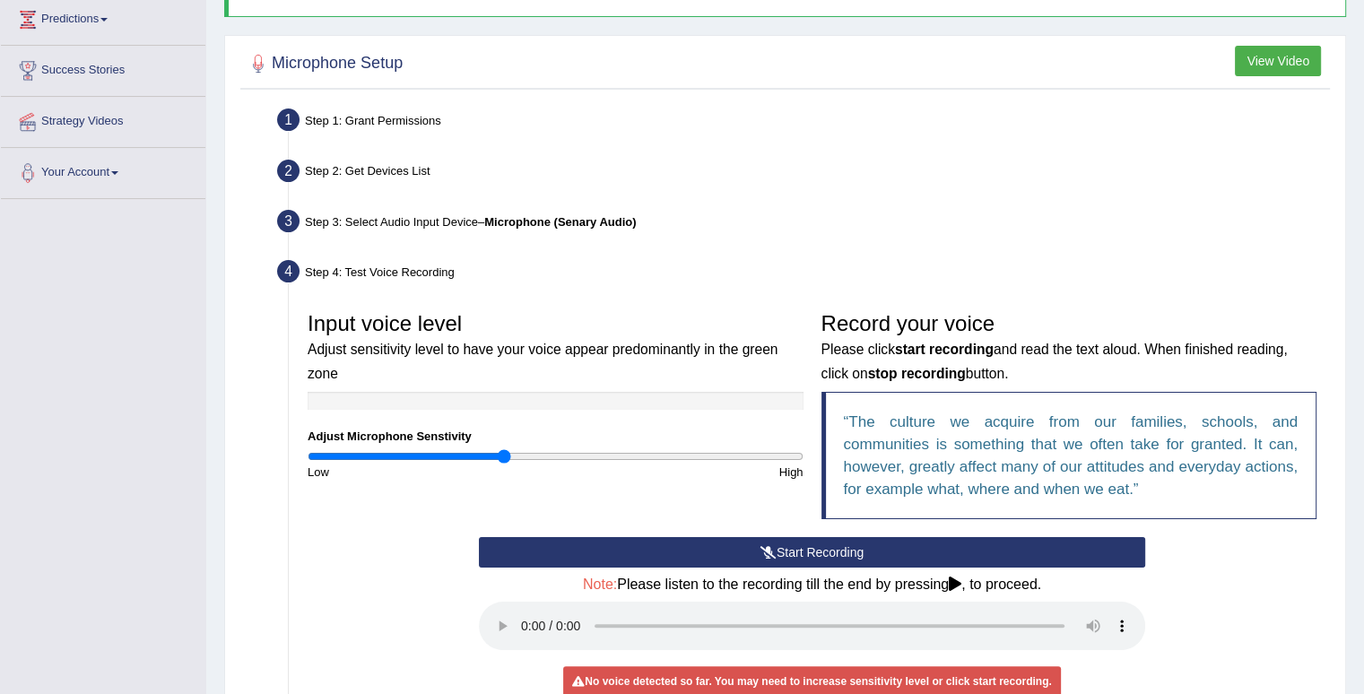
click at [653, 540] on button "Start Recording" at bounding box center [812, 552] width 666 height 30
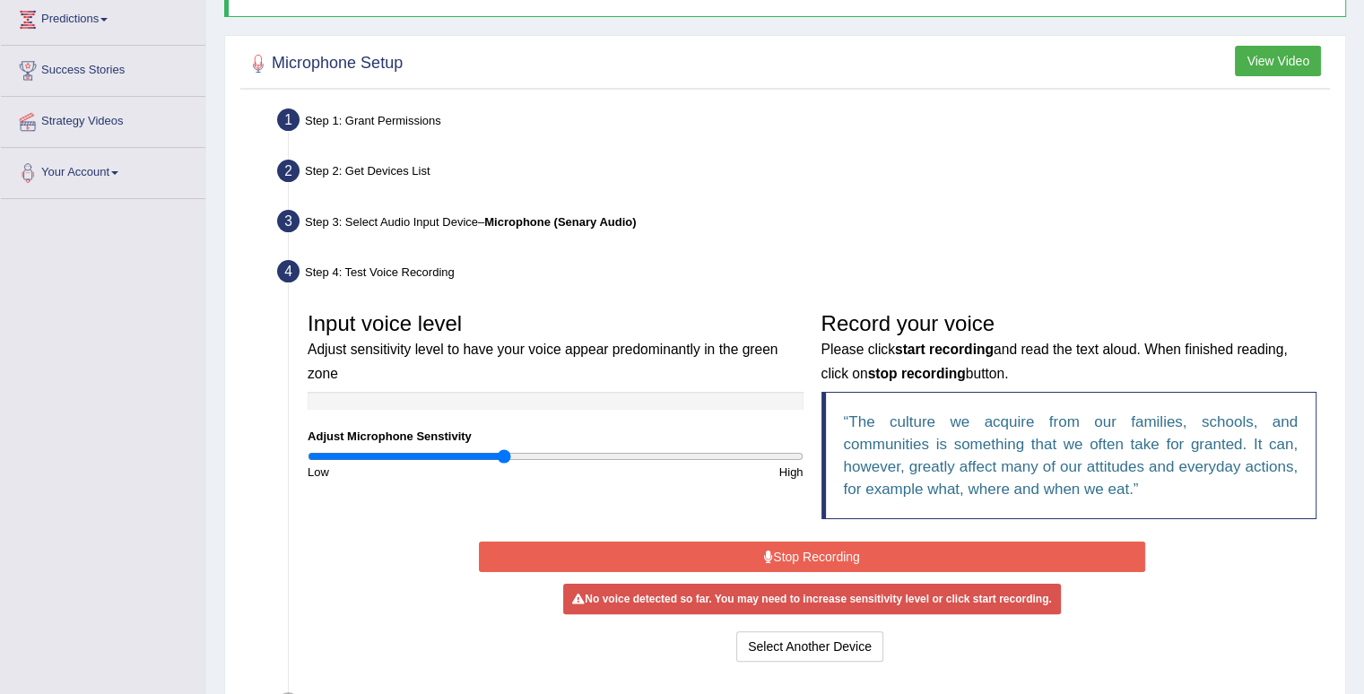
click at [809, 570] on div "Start Recording Stop Recording Note: Please listen to the recording till the en…" at bounding box center [812, 601] width 684 height 129
click at [807, 554] on button "Stop Recording" at bounding box center [812, 557] width 666 height 30
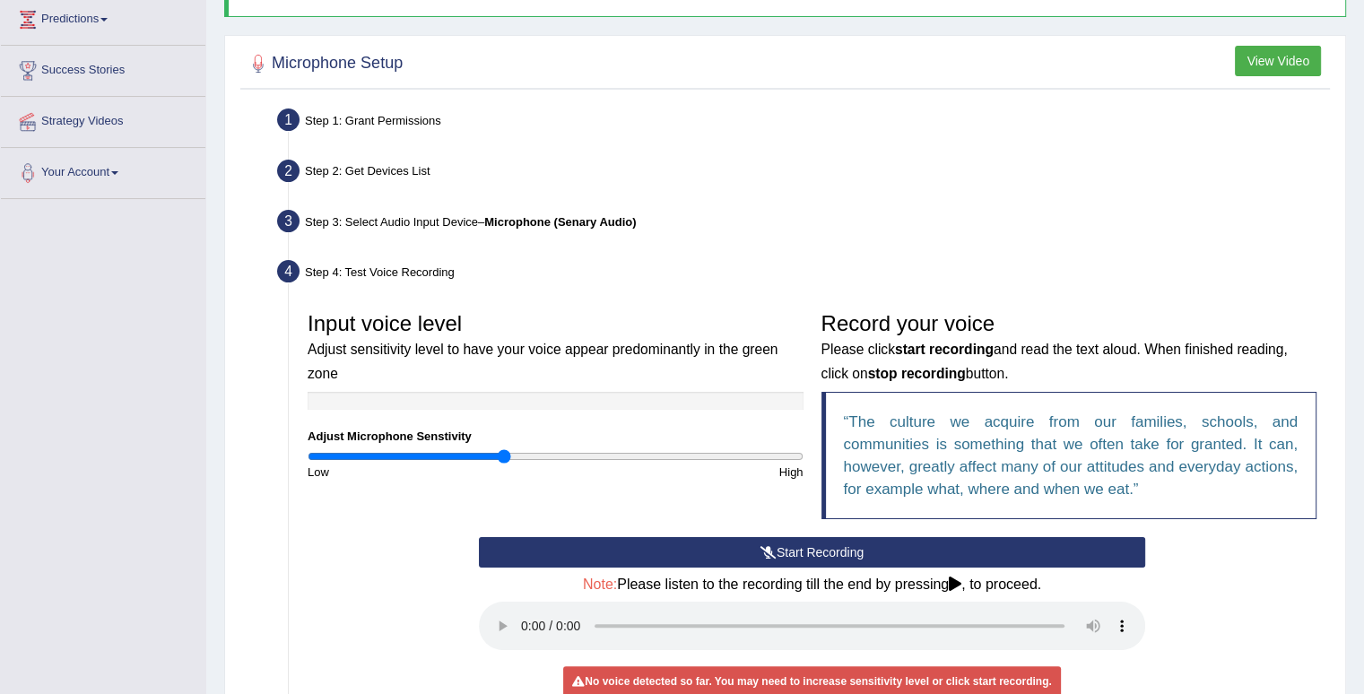
click at [807, 554] on button "Start Recording" at bounding box center [812, 552] width 666 height 30
click at [779, 556] on button "Start Recording" at bounding box center [812, 552] width 666 height 30
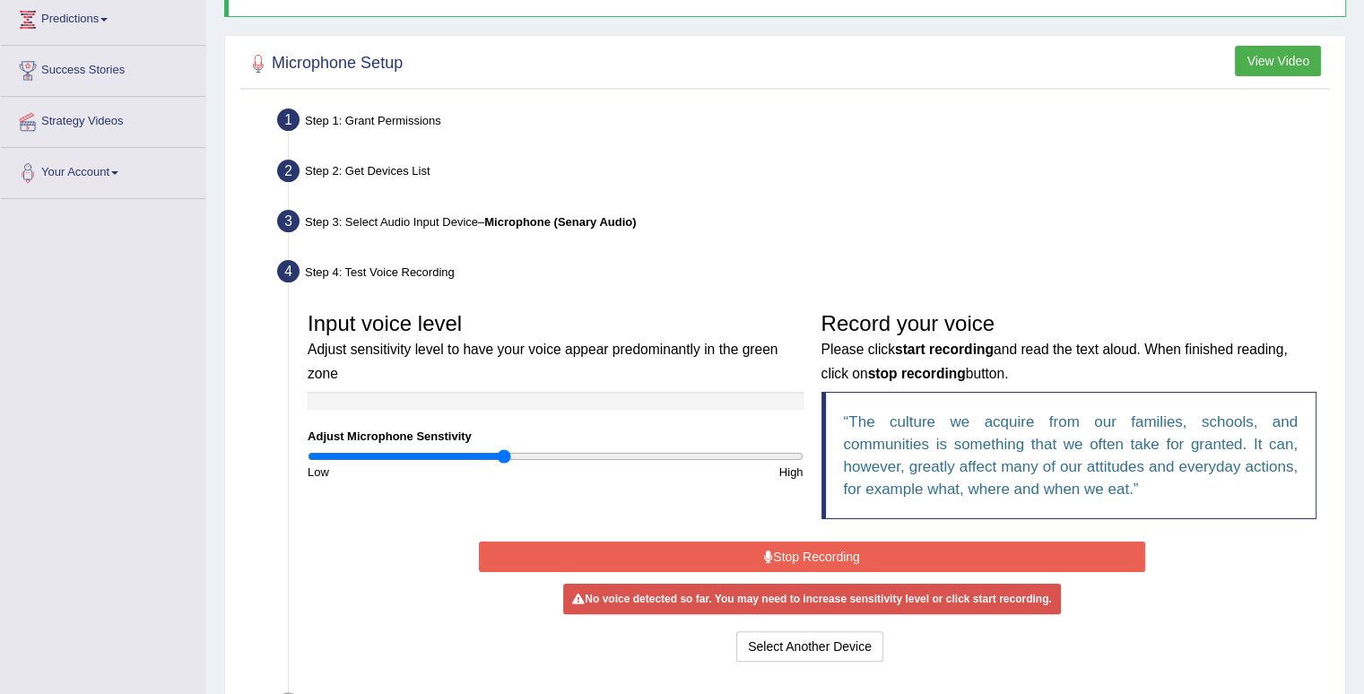
click at [788, 558] on button "Stop Recording" at bounding box center [812, 557] width 666 height 30
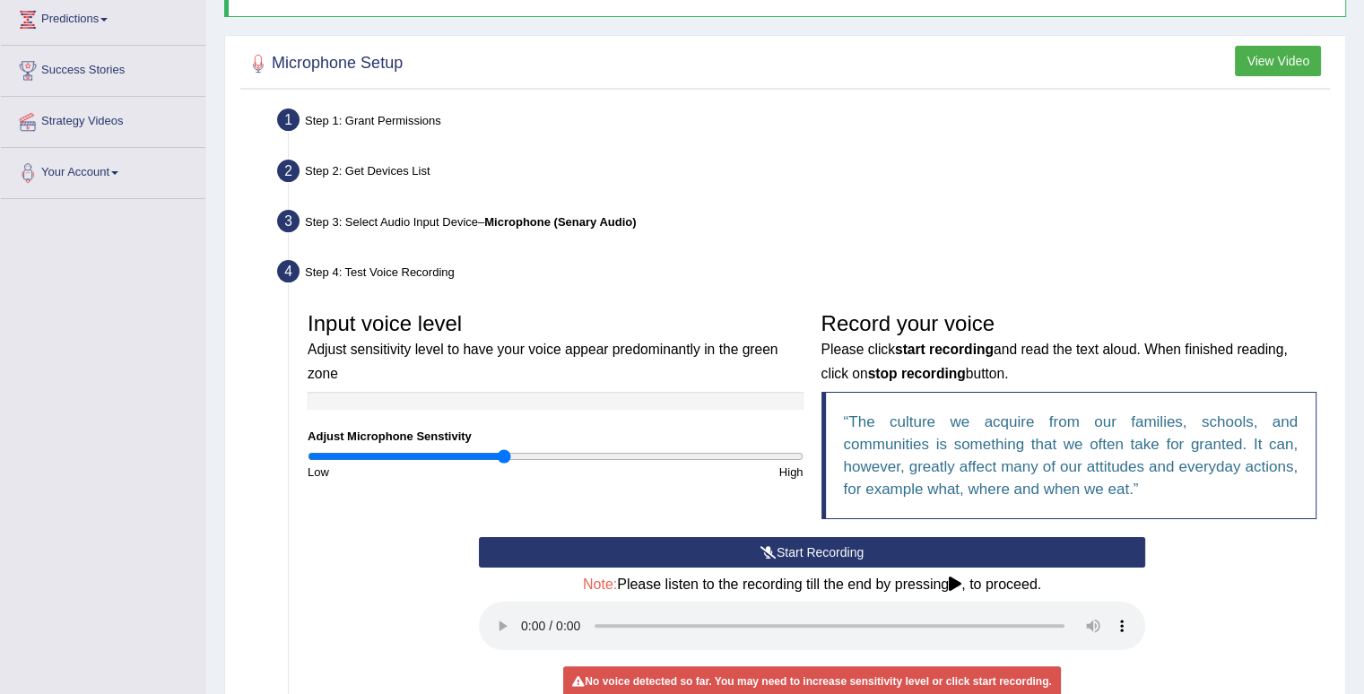
click at [788, 558] on button "Start Recording" at bounding box center [812, 552] width 666 height 30
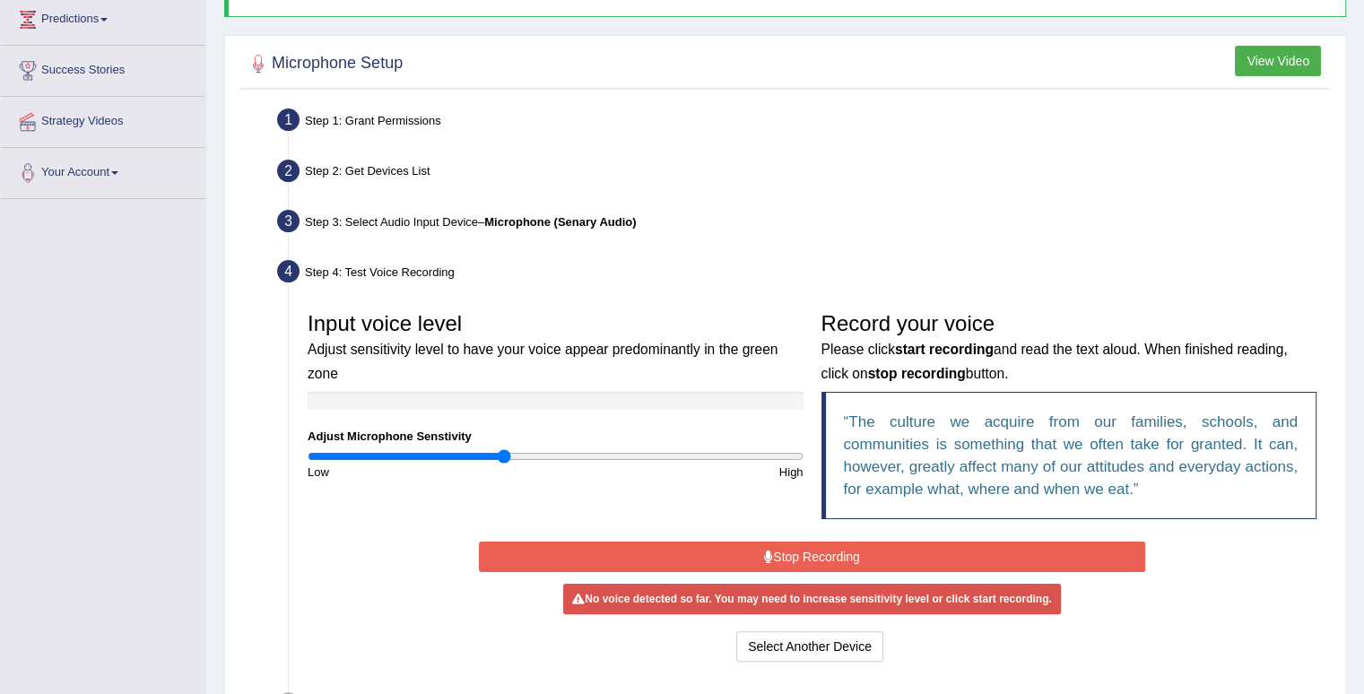
click at [851, 551] on button "Stop Recording" at bounding box center [812, 557] width 666 height 30
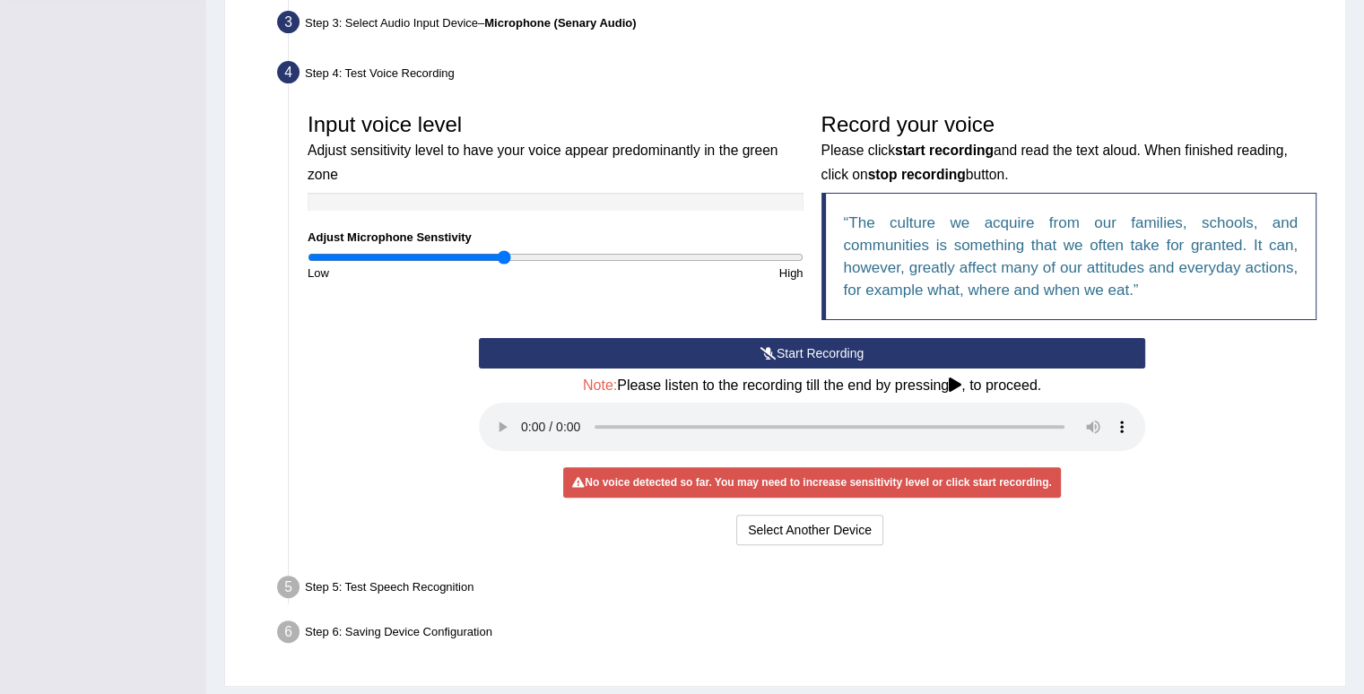
scroll to position [448, 0]
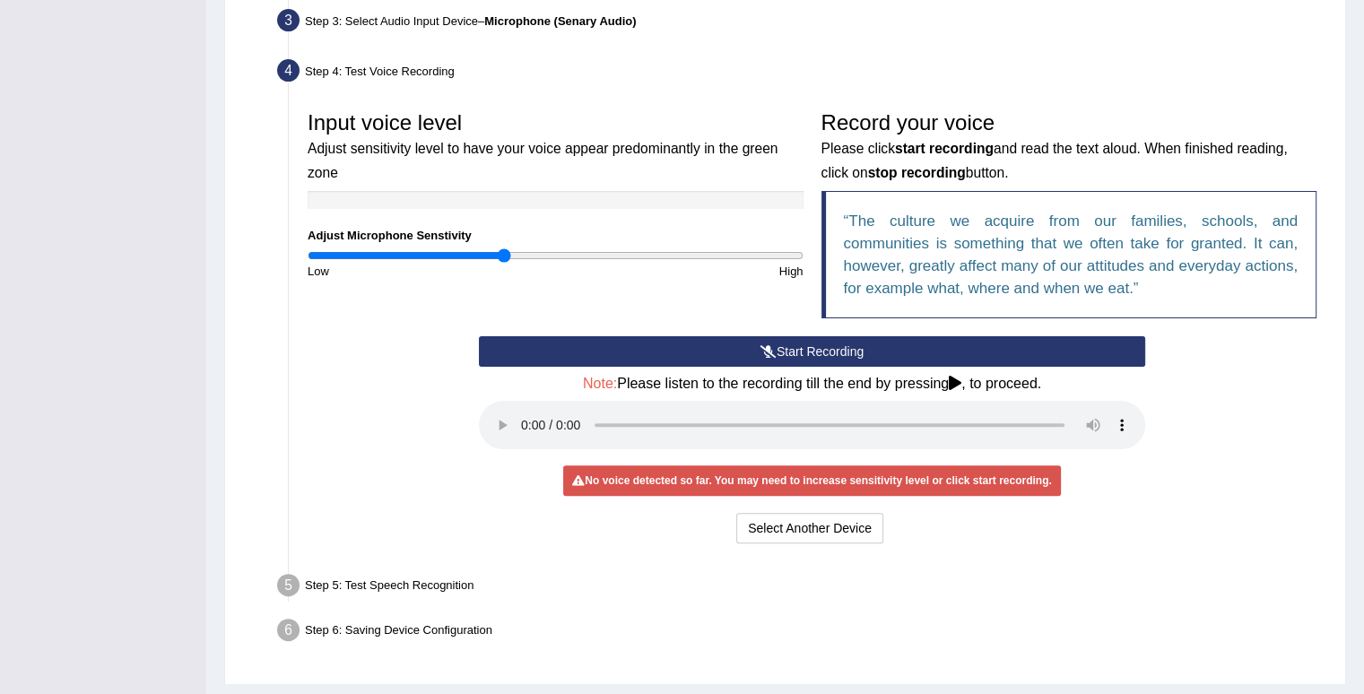
click at [836, 350] on button "Start Recording" at bounding box center [812, 351] width 666 height 30
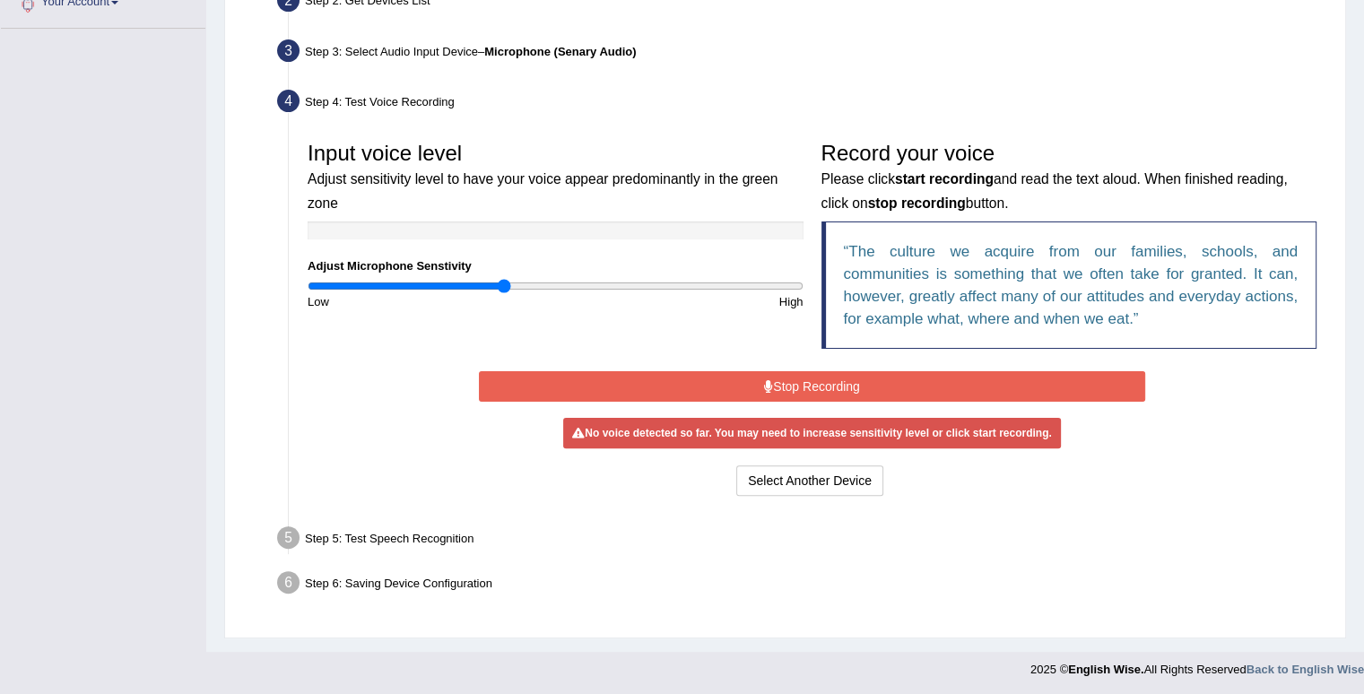
scroll to position [414, 0]
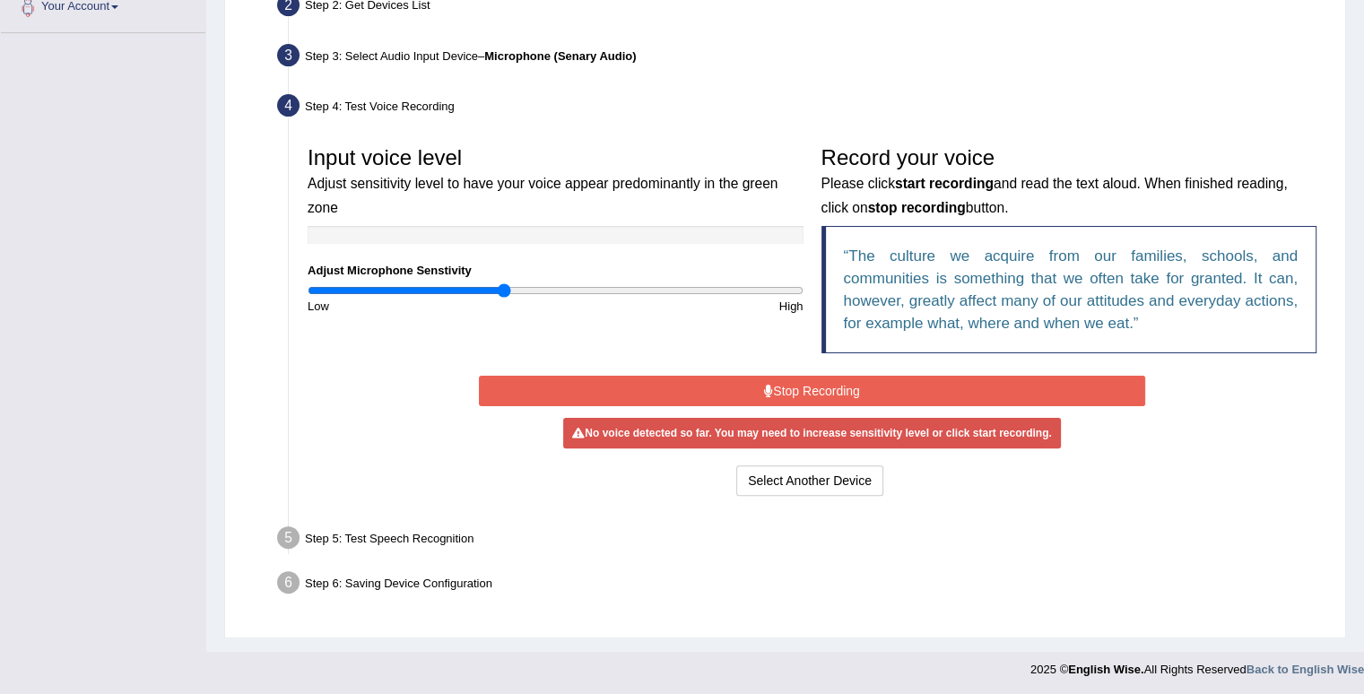
click at [893, 388] on button "Stop Recording" at bounding box center [812, 391] width 666 height 30
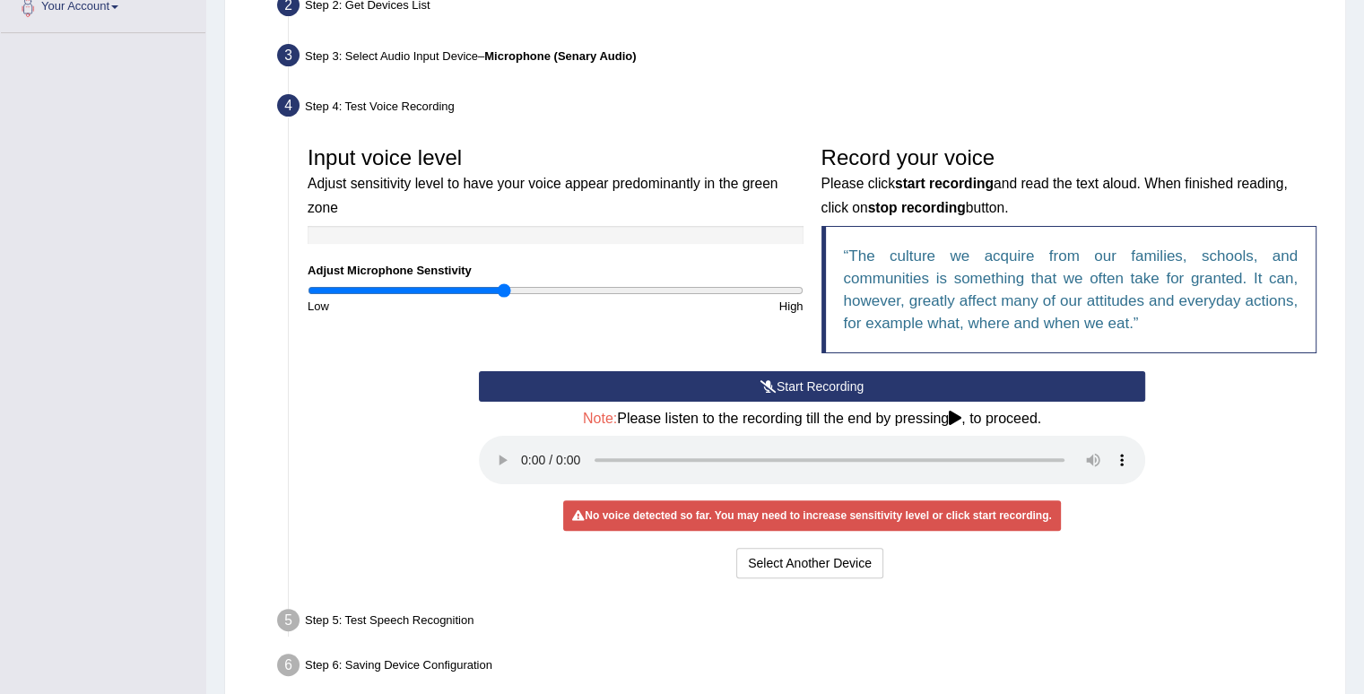
click at [894, 388] on button "Start Recording" at bounding box center [812, 386] width 666 height 30
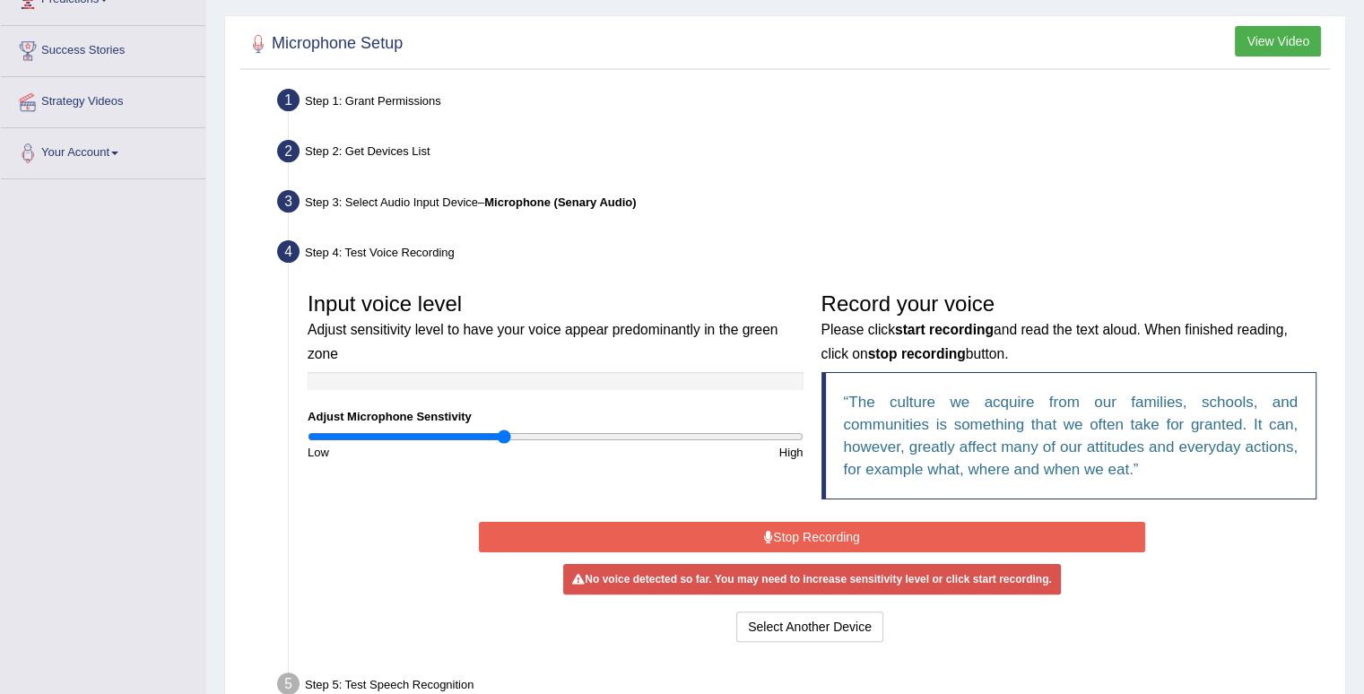
scroll to position [269, 0]
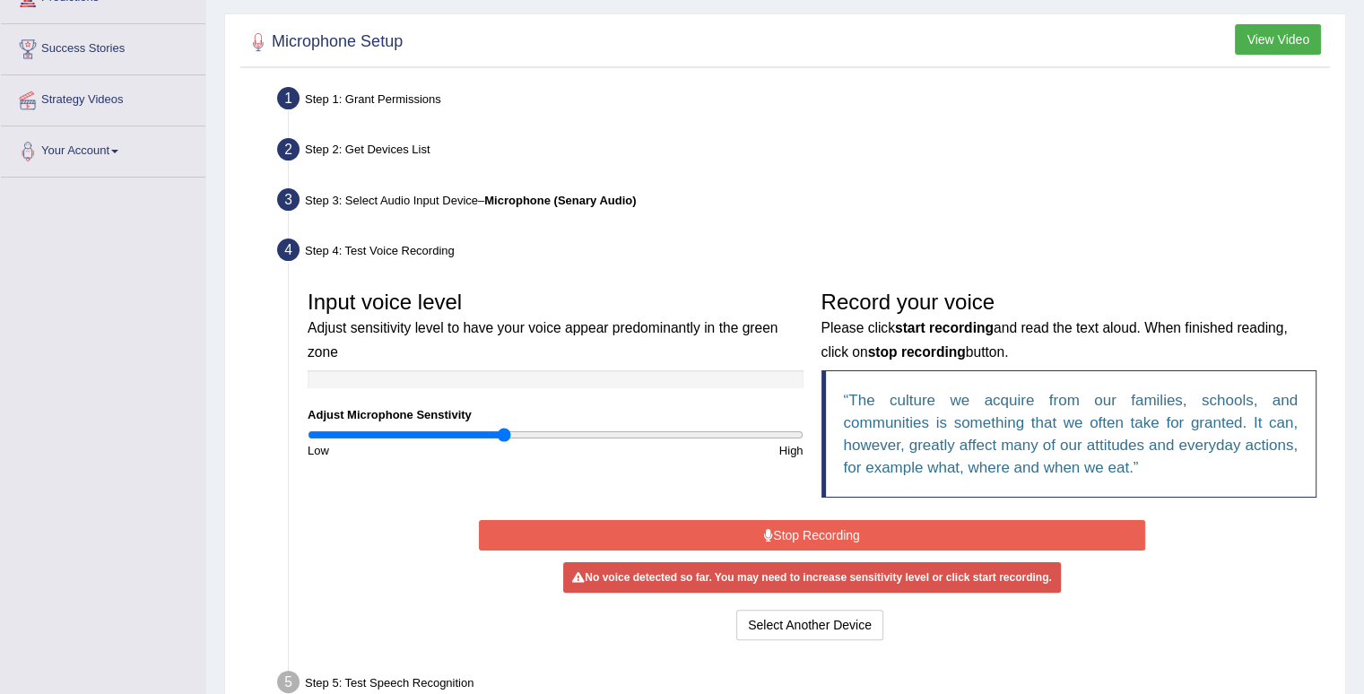
click at [753, 528] on button "Stop Recording" at bounding box center [812, 535] width 666 height 30
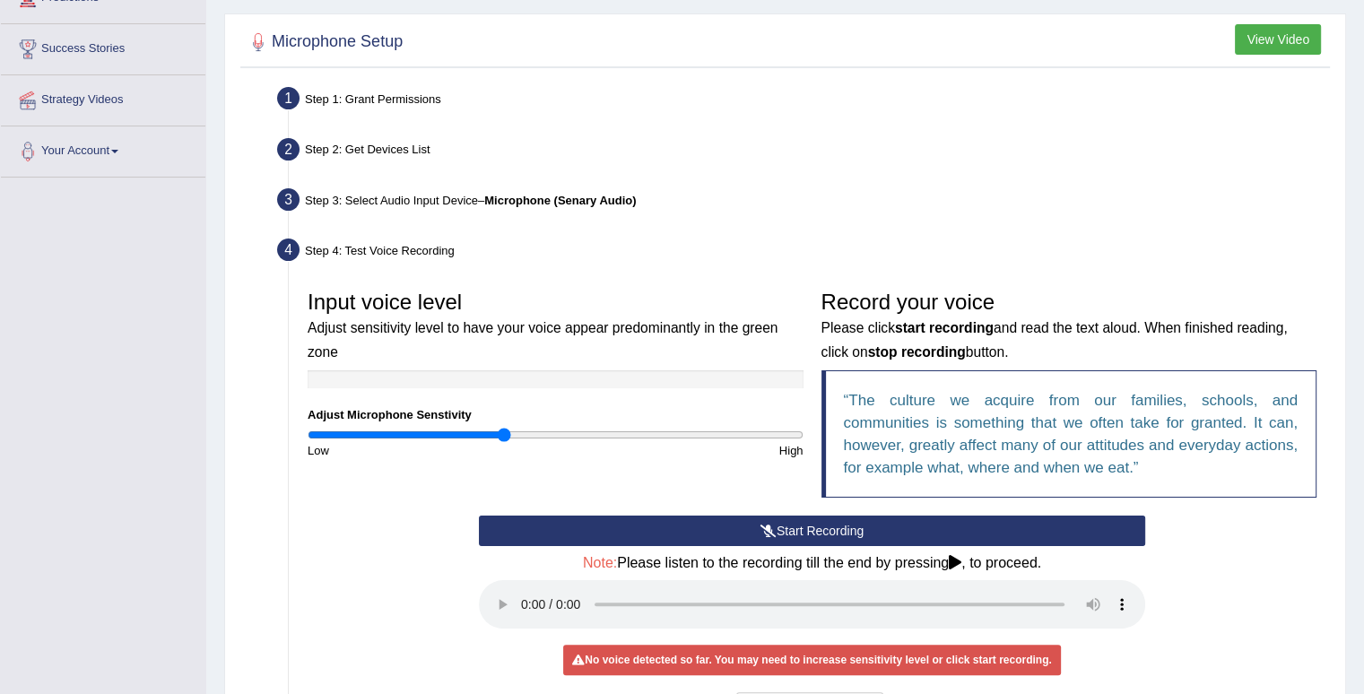
click at [753, 528] on button "Start Recording" at bounding box center [812, 531] width 666 height 30
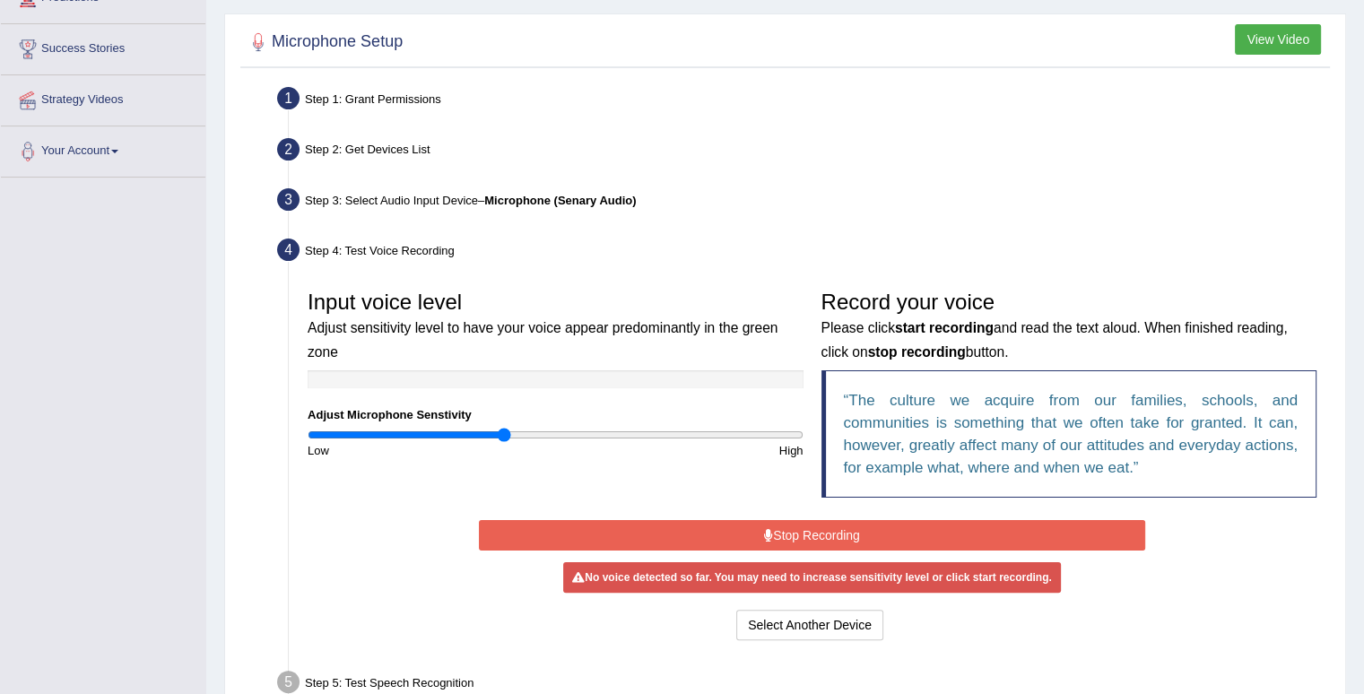
click at [753, 528] on button "Stop Recording" at bounding box center [812, 535] width 666 height 30
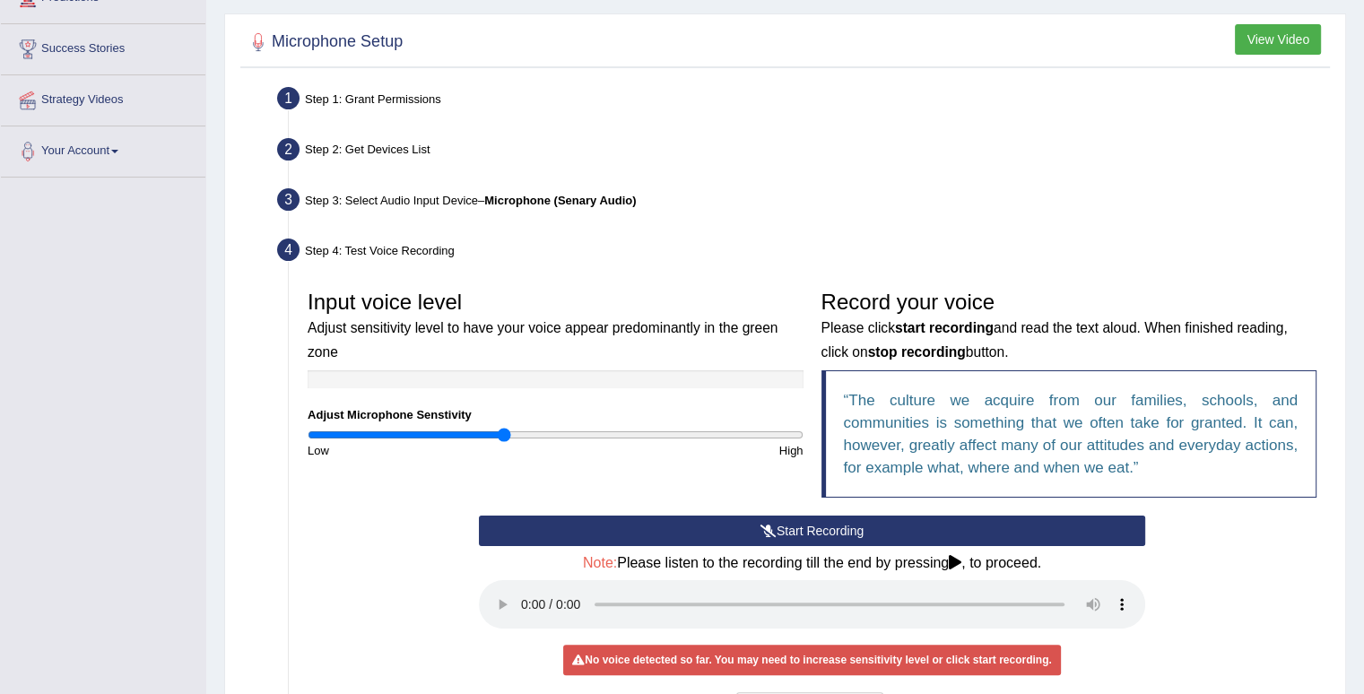
click at [854, 527] on button "Start Recording" at bounding box center [812, 531] width 666 height 30
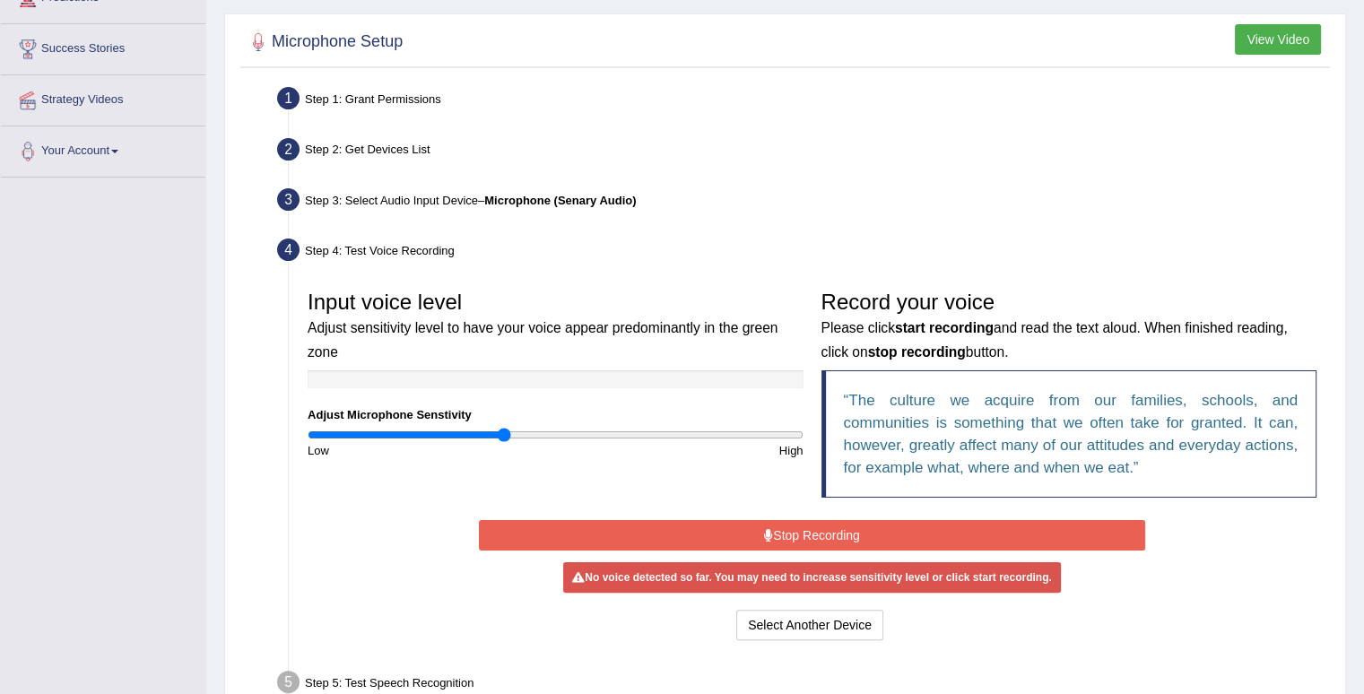
click at [857, 528] on button "Stop Recording" at bounding box center [812, 535] width 666 height 30
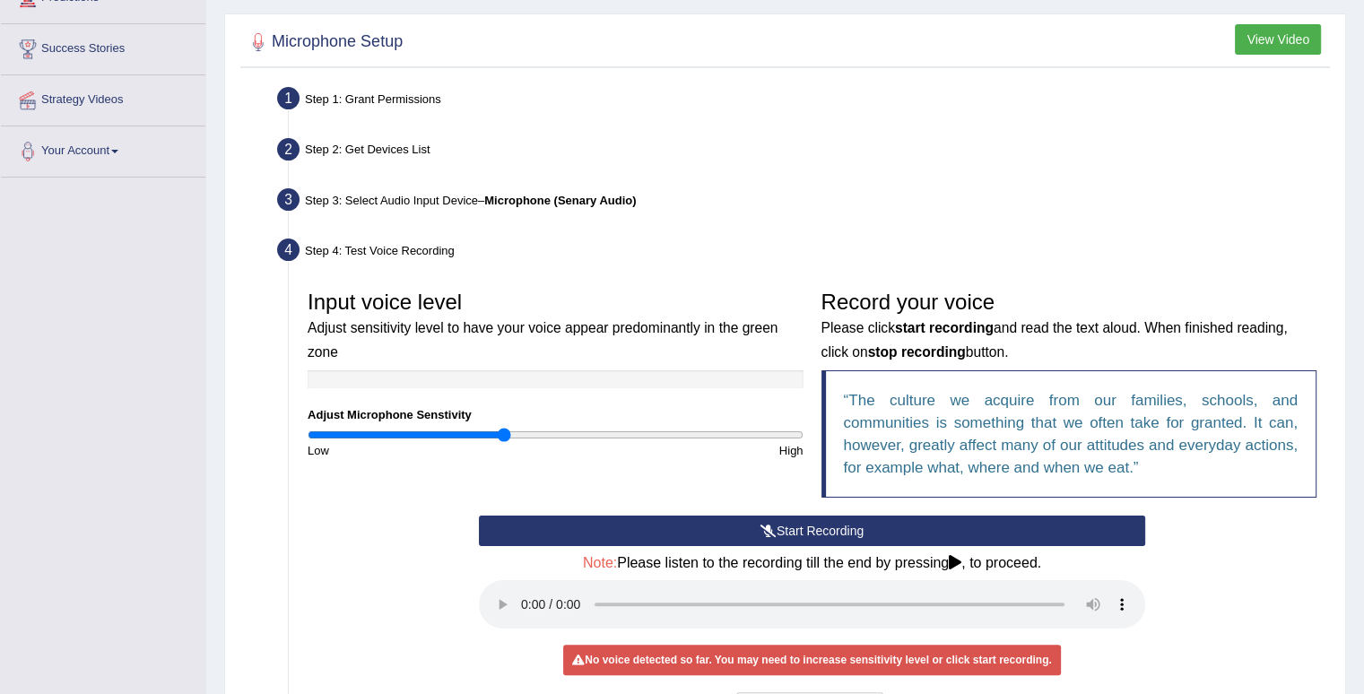
click at [600, 524] on button "Start Recording" at bounding box center [812, 531] width 666 height 30
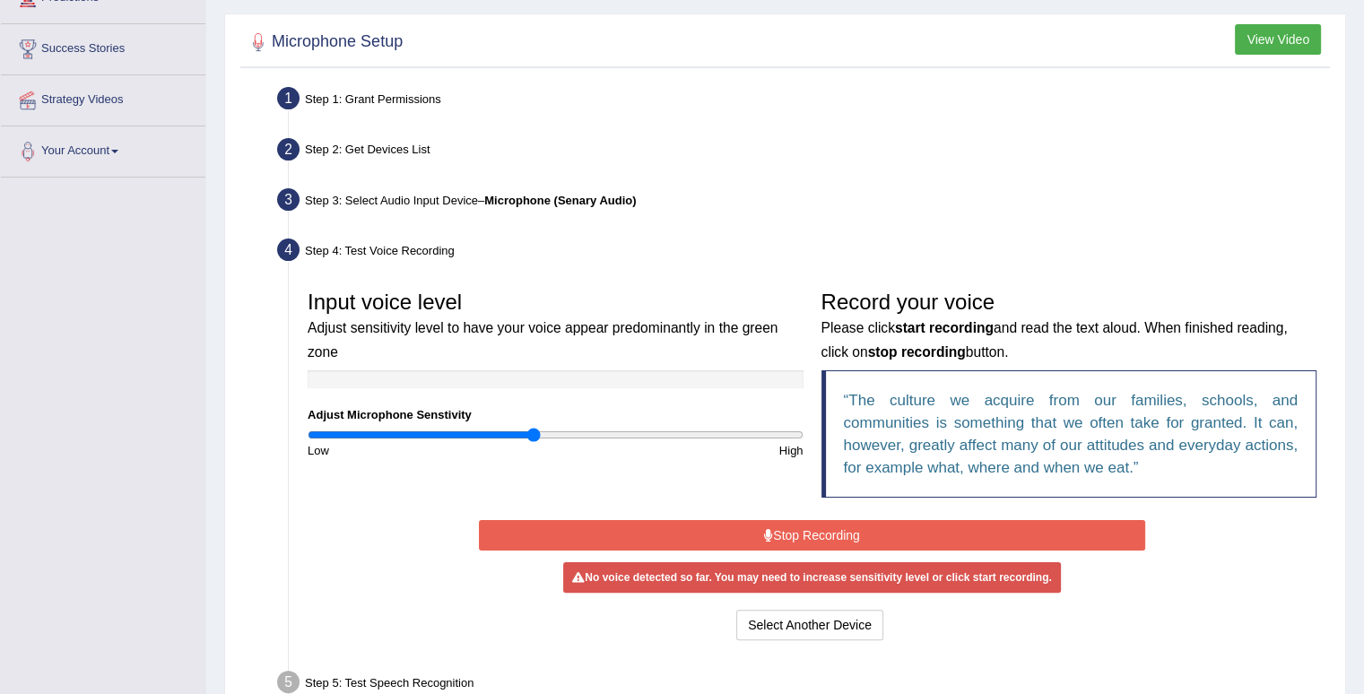
type input "0.92"
click at [535, 437] on input "range" at bounding box center [556, 435] width 496 height 14
click at [448, 195] on div "Step 3: Select Audio Input Device – Microphone (Senary Audio)" at bounding box center [803, 202] width 1068 height 39
click at [836, 618] on button "Select Another Device" at bounding box center [809, 625] width 147 height 30
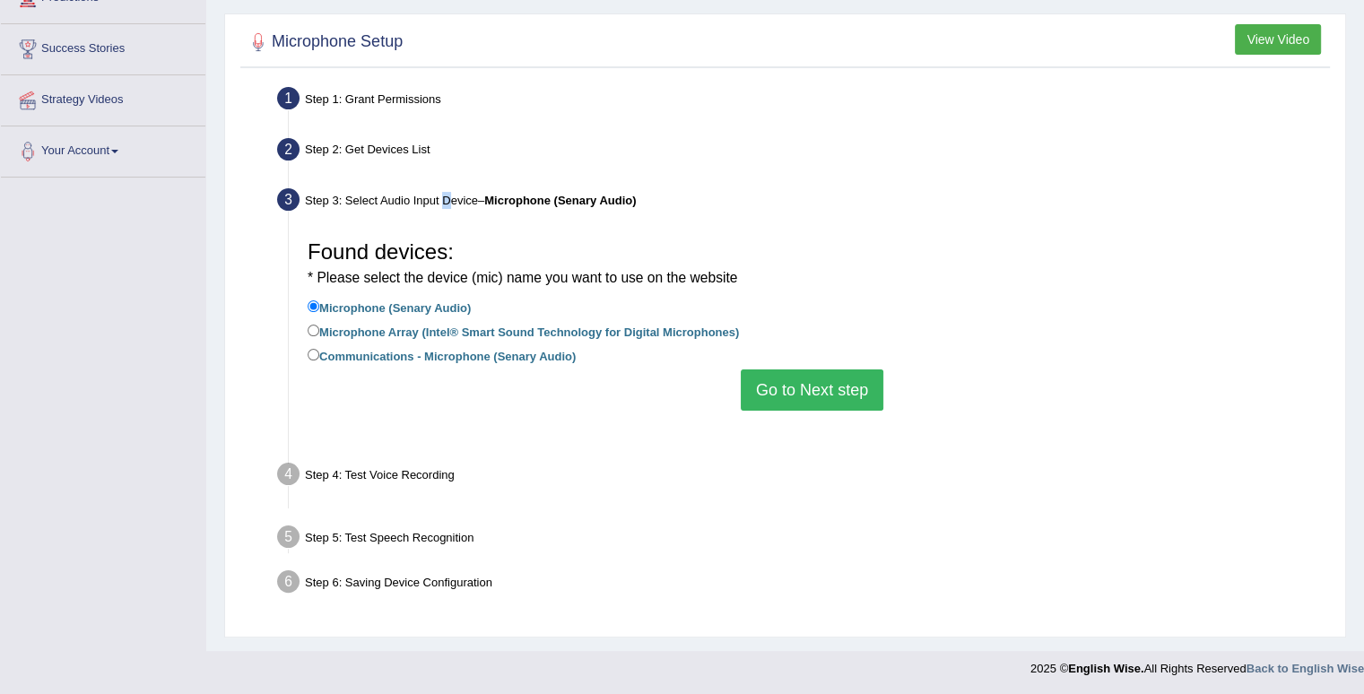
scroll to position [248, 0]
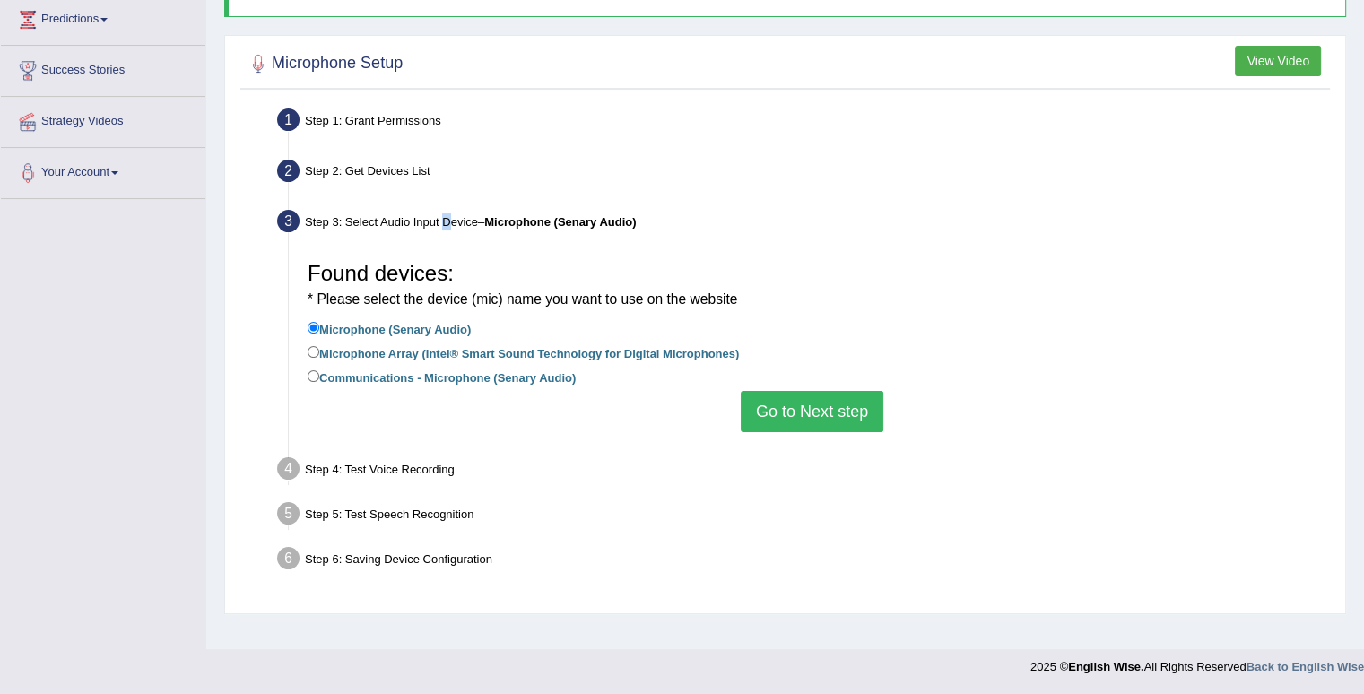
click at [810, 414] on button "Go to Next step" at bounding box center [812, 411] width 143 height 41
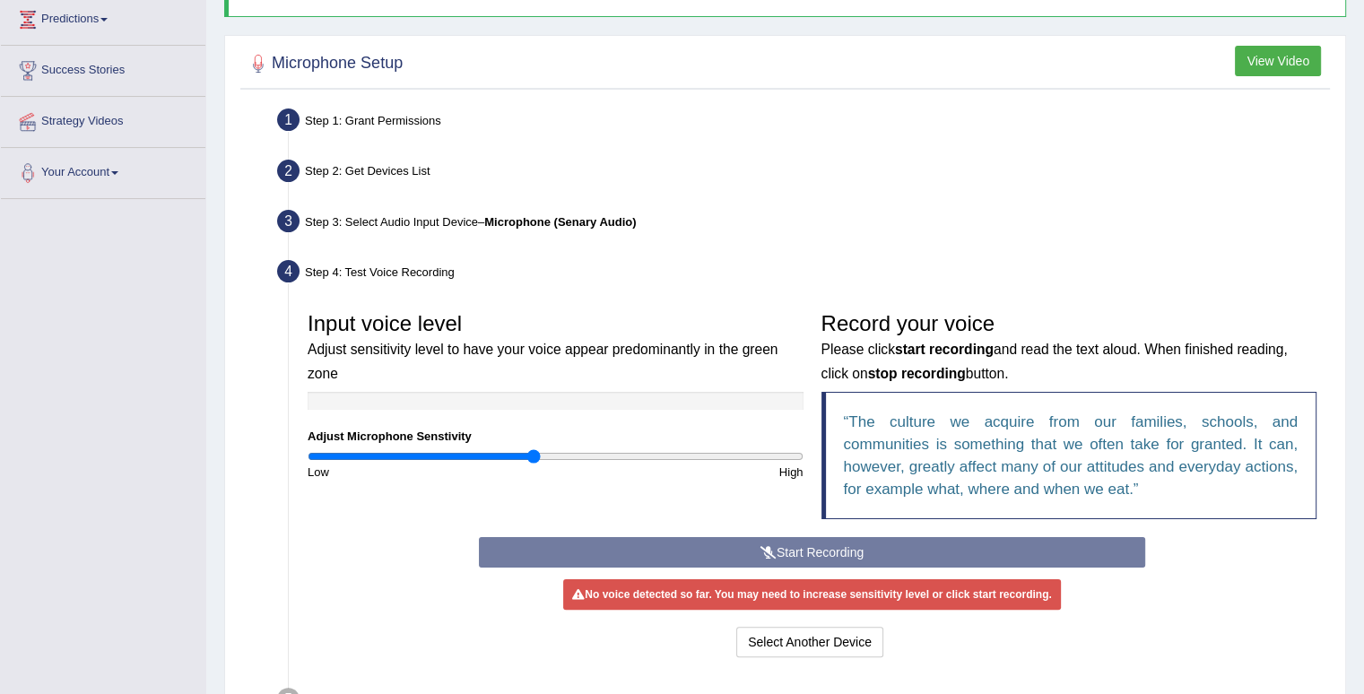
click at [763, 553] on div "Start Recording Stop Recording Note: Please listen to the recording till the en…" at bounding box center [812, 599] width 684 height 125
click at [762, 551] on div "Start Recording Stop Recording Note: Please listen to the recording till the en…" at bounding box center [812, 599] width 684 height 125
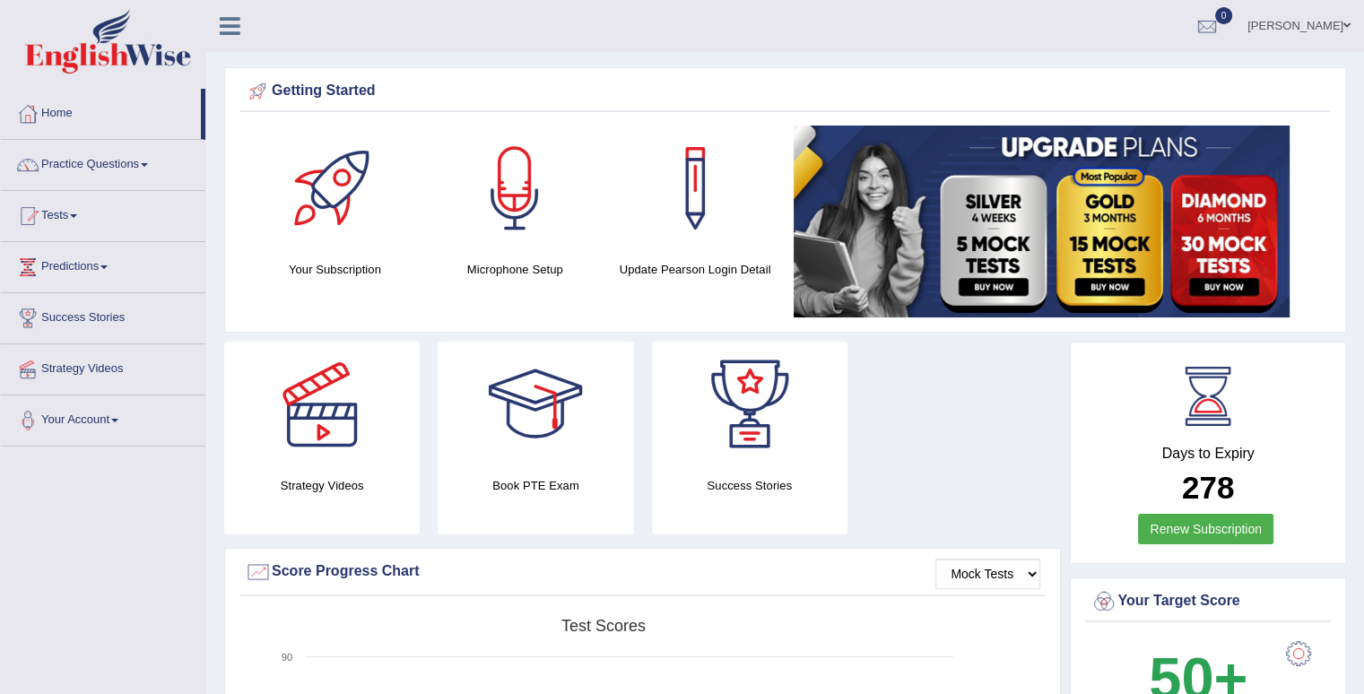
click at [508, 216] on div at bounding box center [515, 189] width 126 height 126
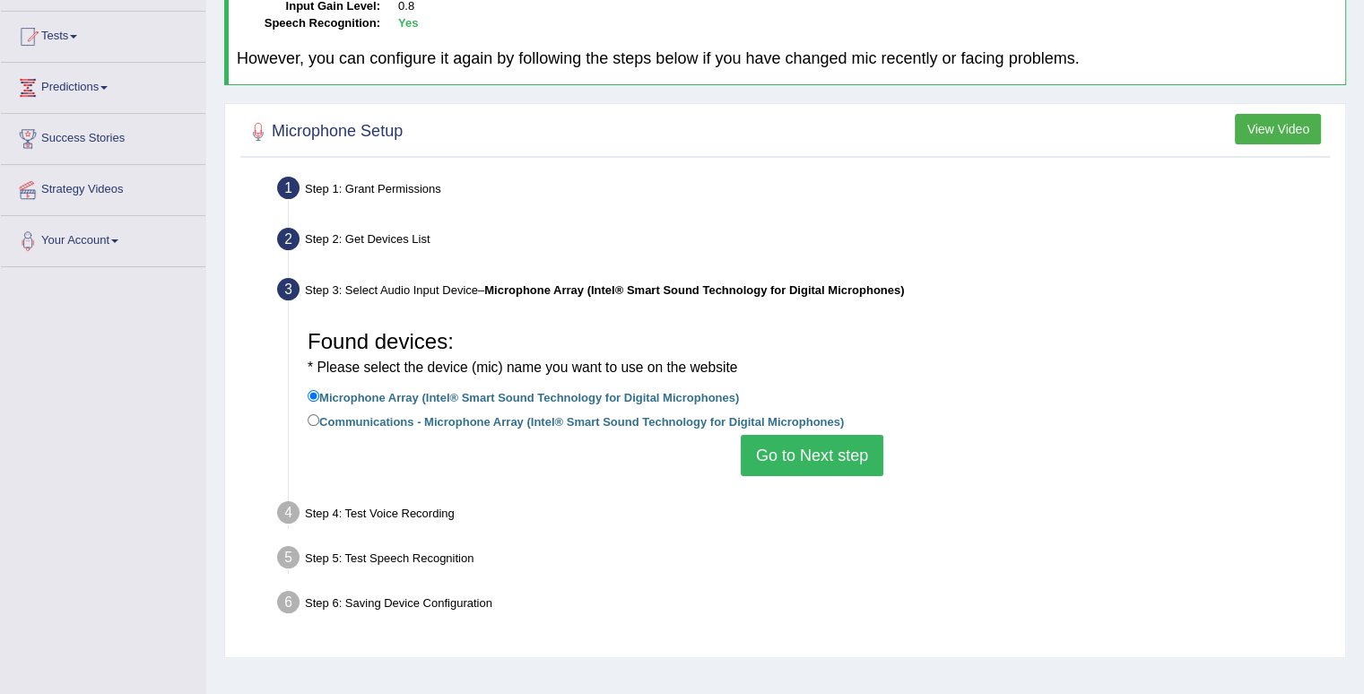
click at [840, 449] on button "Go to Next step" at bounding box center [812, 455] width 143 height 41
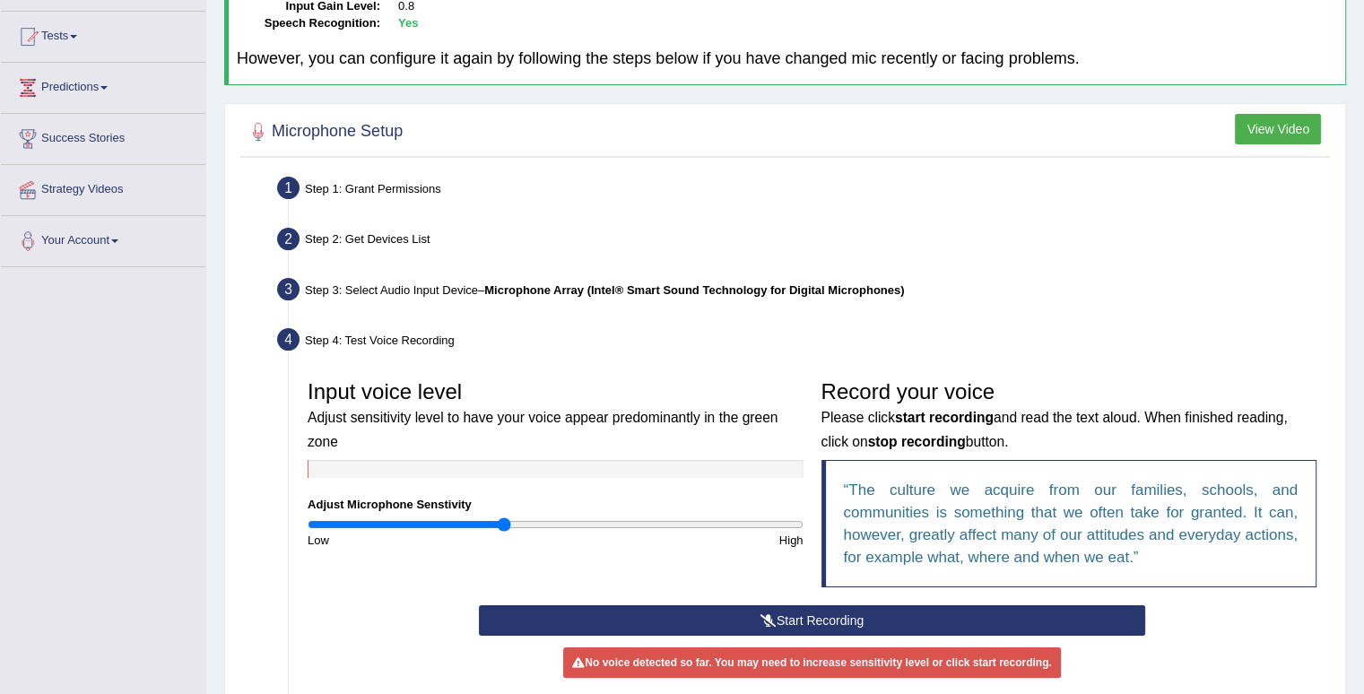
click at [771, 618] on icon at bounding box center [769, 620] width 16 height 13
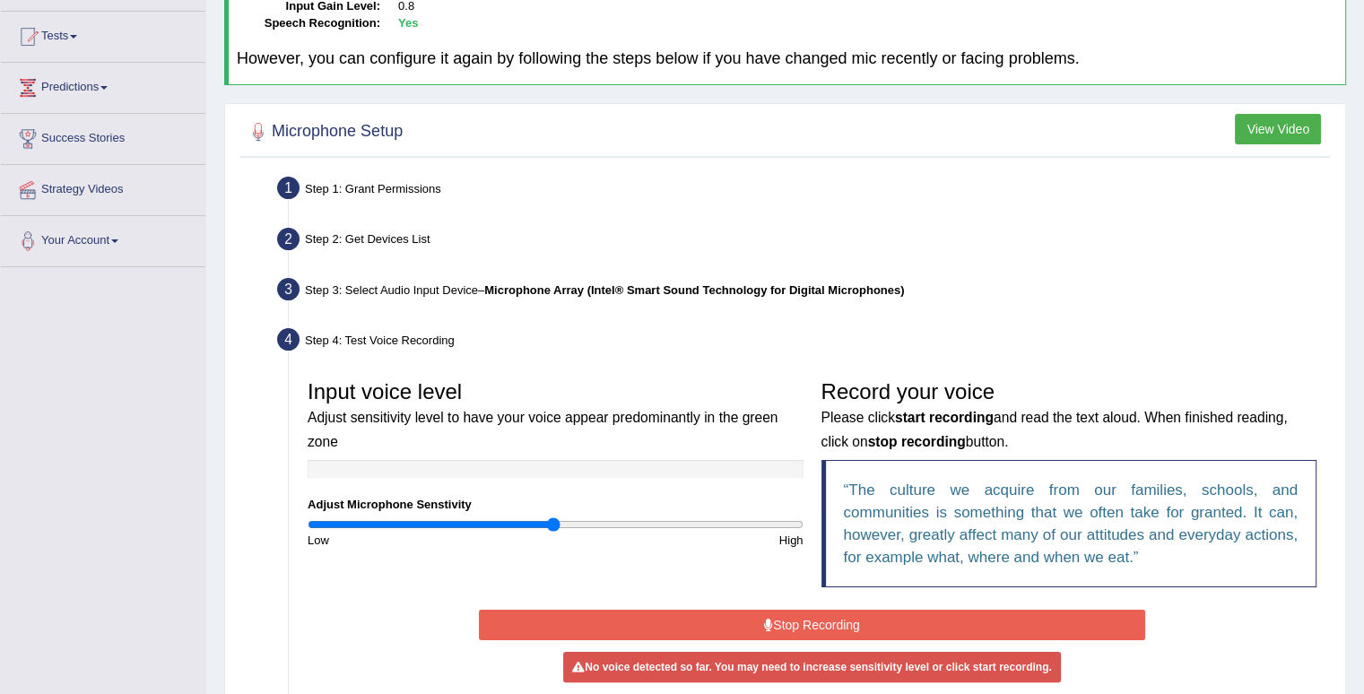
click at [553, 520] on input "range" at bounding box center [556, 525] width 496 height 14
click at [617, 524] on input "range" at bounding box center [556, 525] width 496 height 14
click at [761, 613] on button "Stop Recording" at bounding box center [812, 625] width 666 height 30
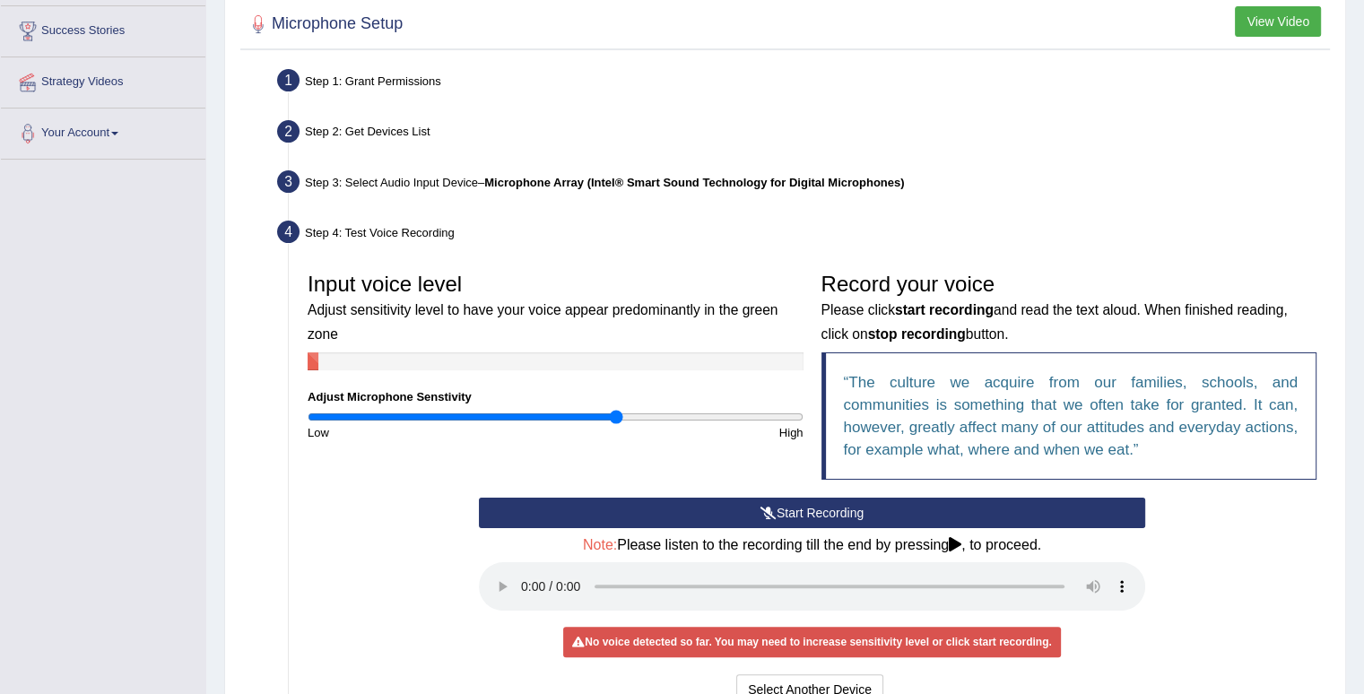
scroll to position [359, 0]
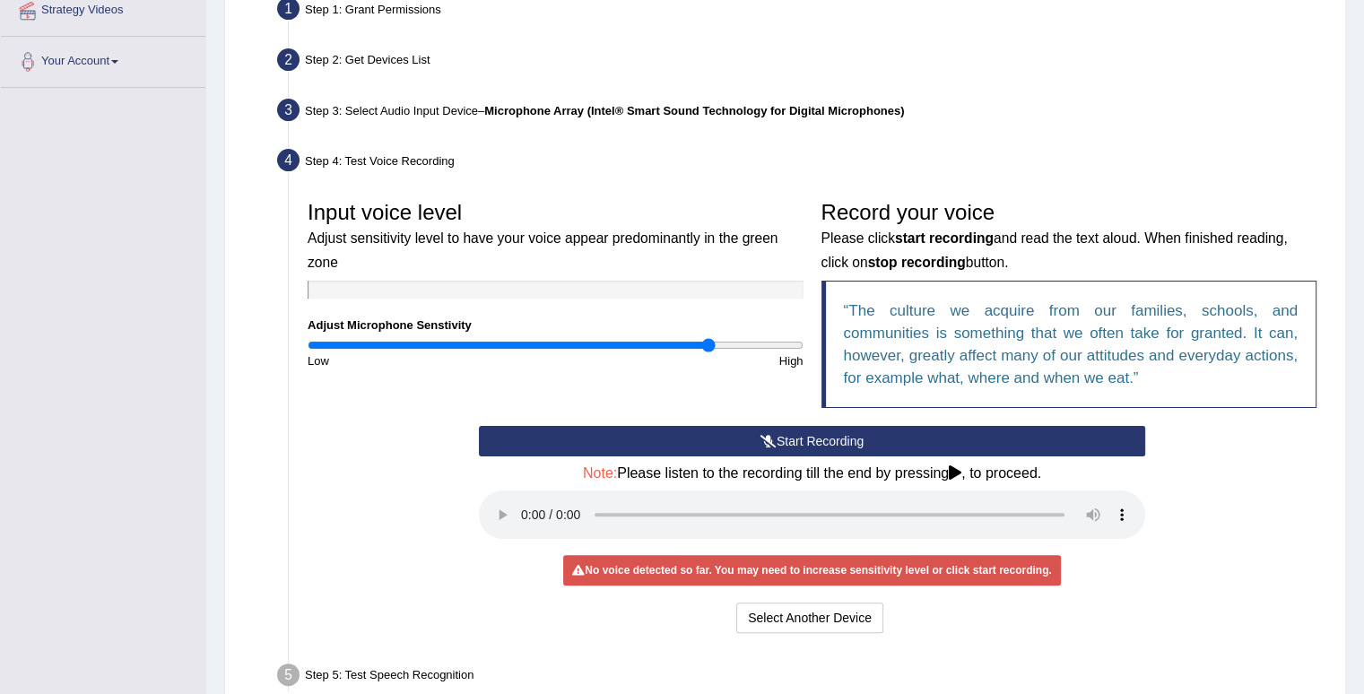
click at [709, 338] on input "range" at bounding box center [556, 345] width 496 height 14
click at [625, 347] on input "range" at bounding box center [556, 345] width 496 height 14
click at [705, 443] on button "Start Recording" at bounding box center [812, 441] width 666 height 30
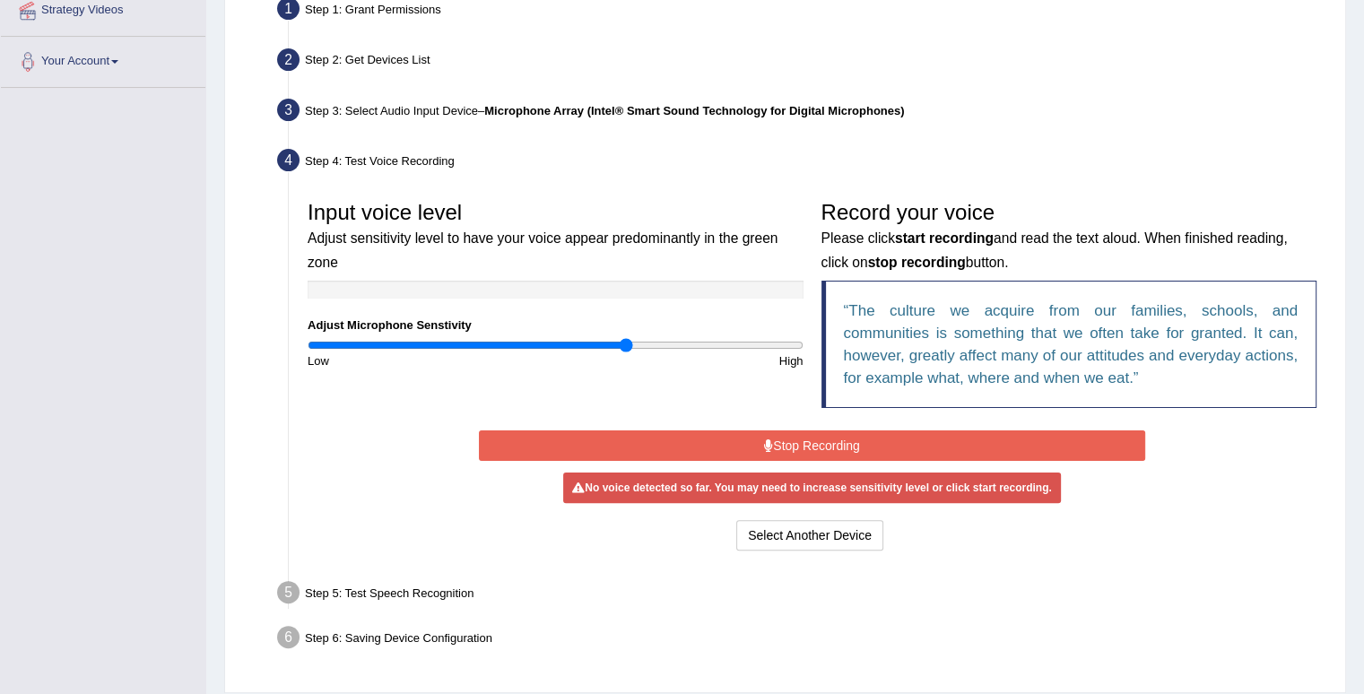
click at [706, 441] on button "Stop Recording" at bounding box center [812, 446] width 666 height 30
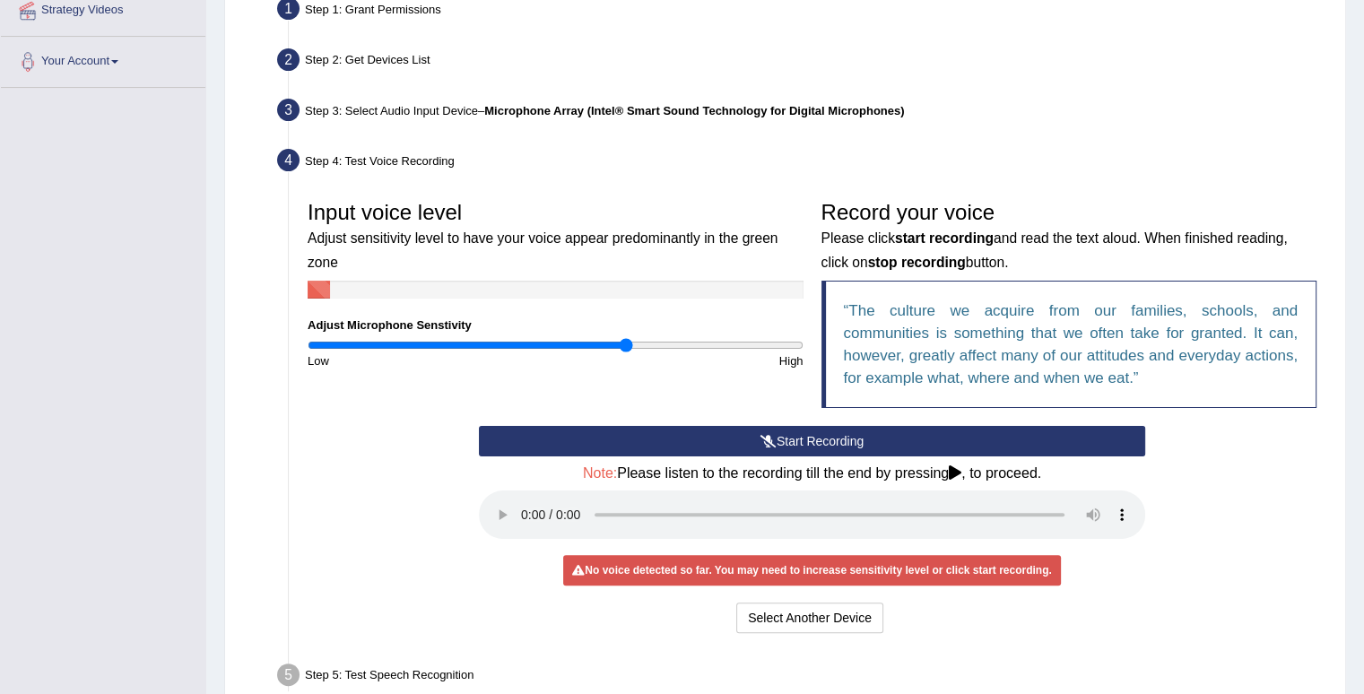
click at [649, 443] on button "Start Recording" at bounding box center [812, 441] width 666 height 30
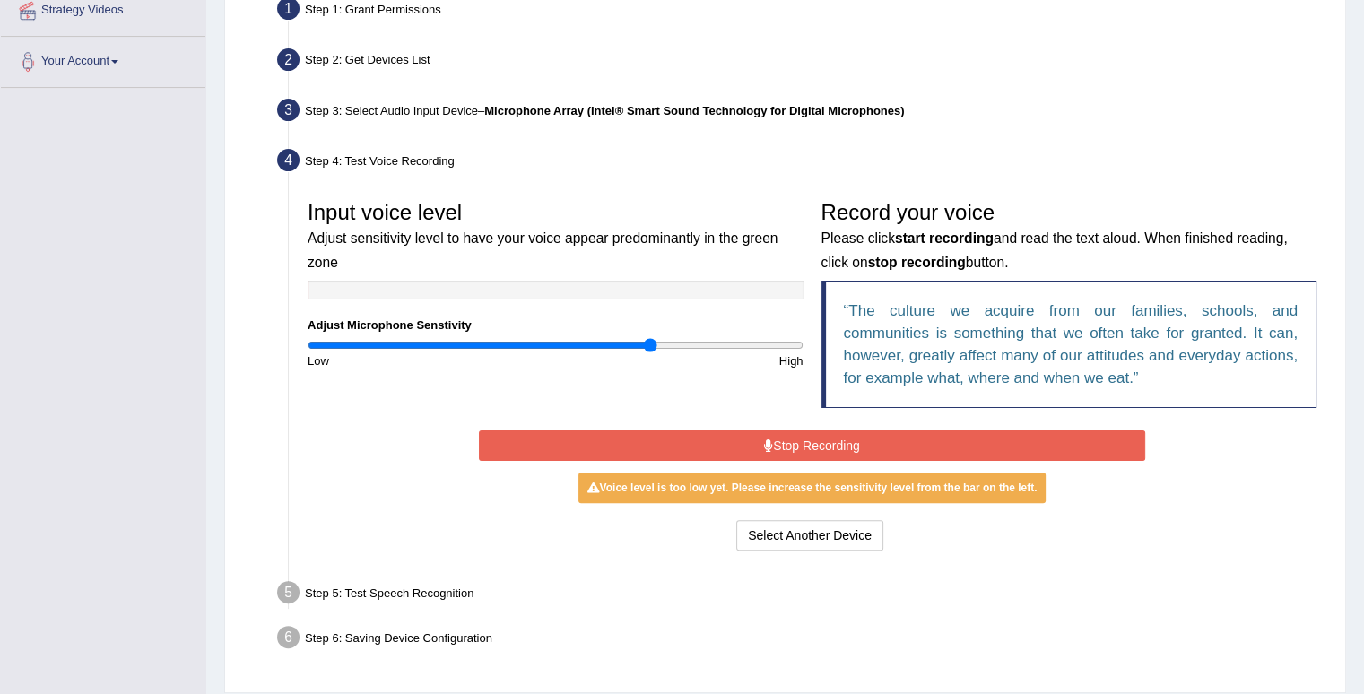
click at [649, 345] on input "range" at bounding box center [556, 345] width 496 height 14
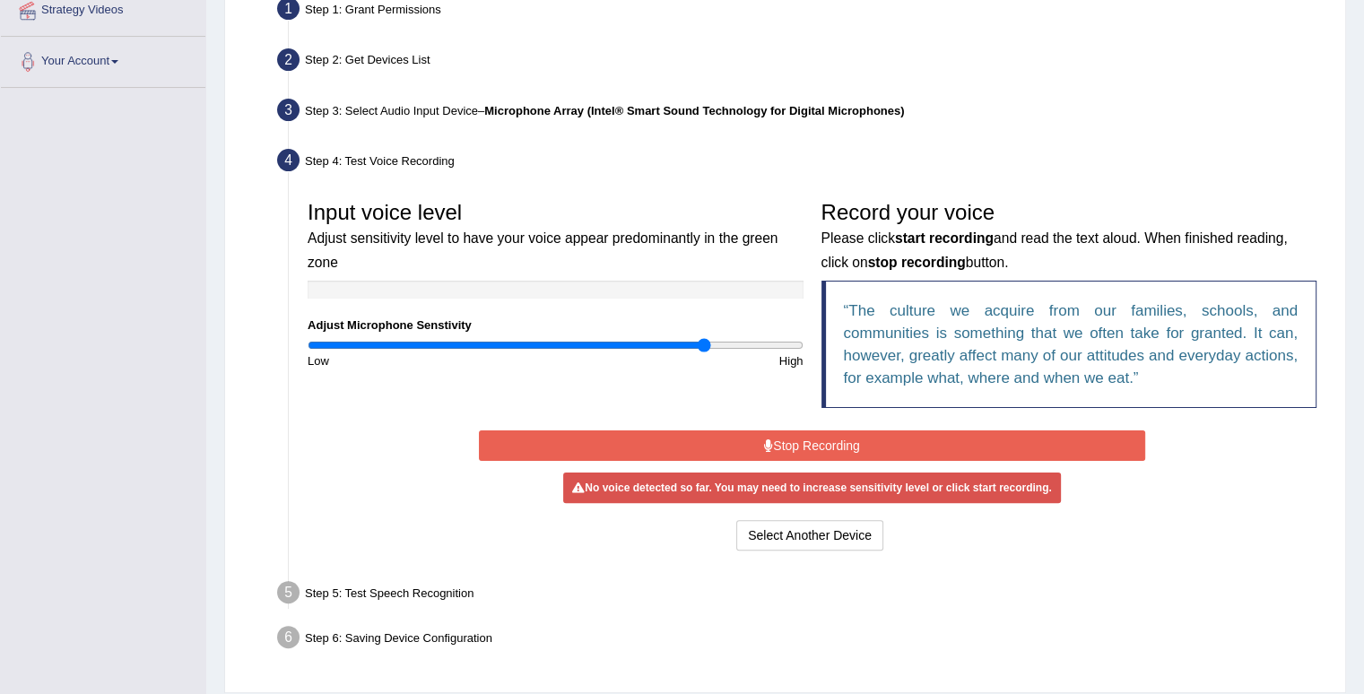
click at [703, 342] on input "range" at bounding box center [556, 345] width 496 height 14
click at [741, 439] on button "Stop Recording" at bounding box center [812, 446] width 666 height 30
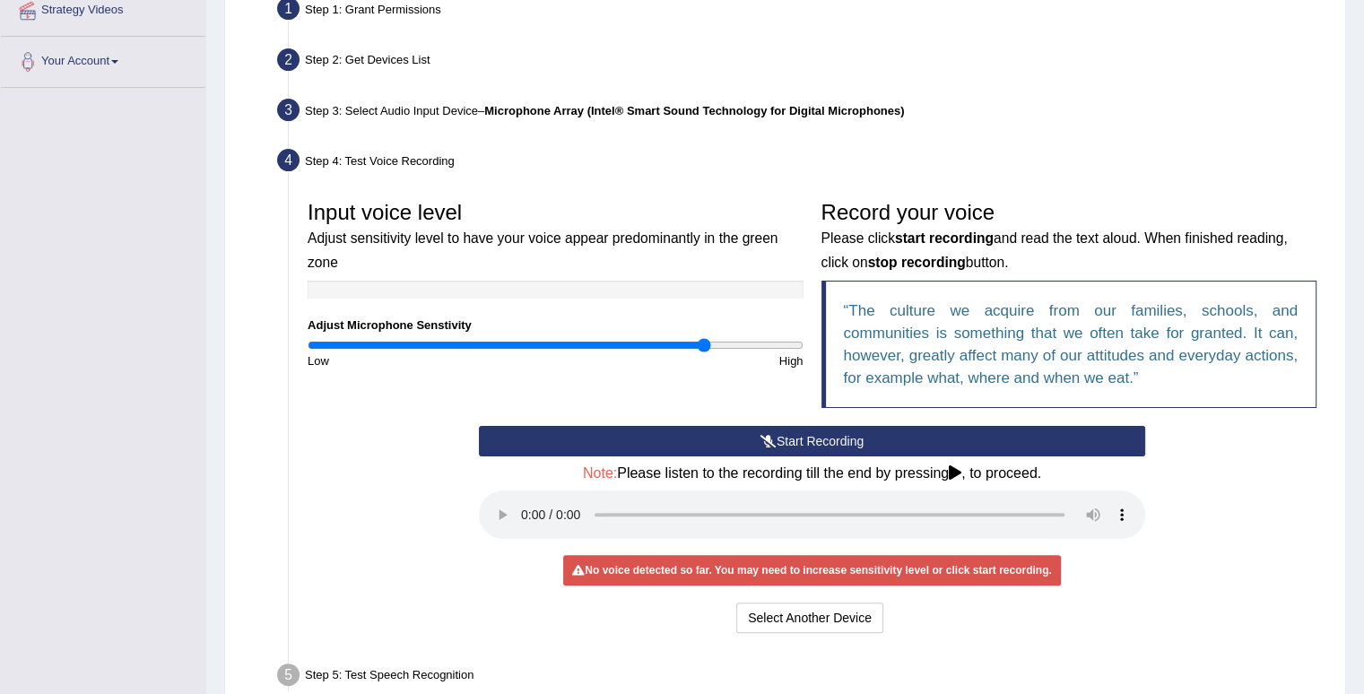
click at [742, 439] on button "Start Recording" at bounding box center [812, 441] width 666 height 30
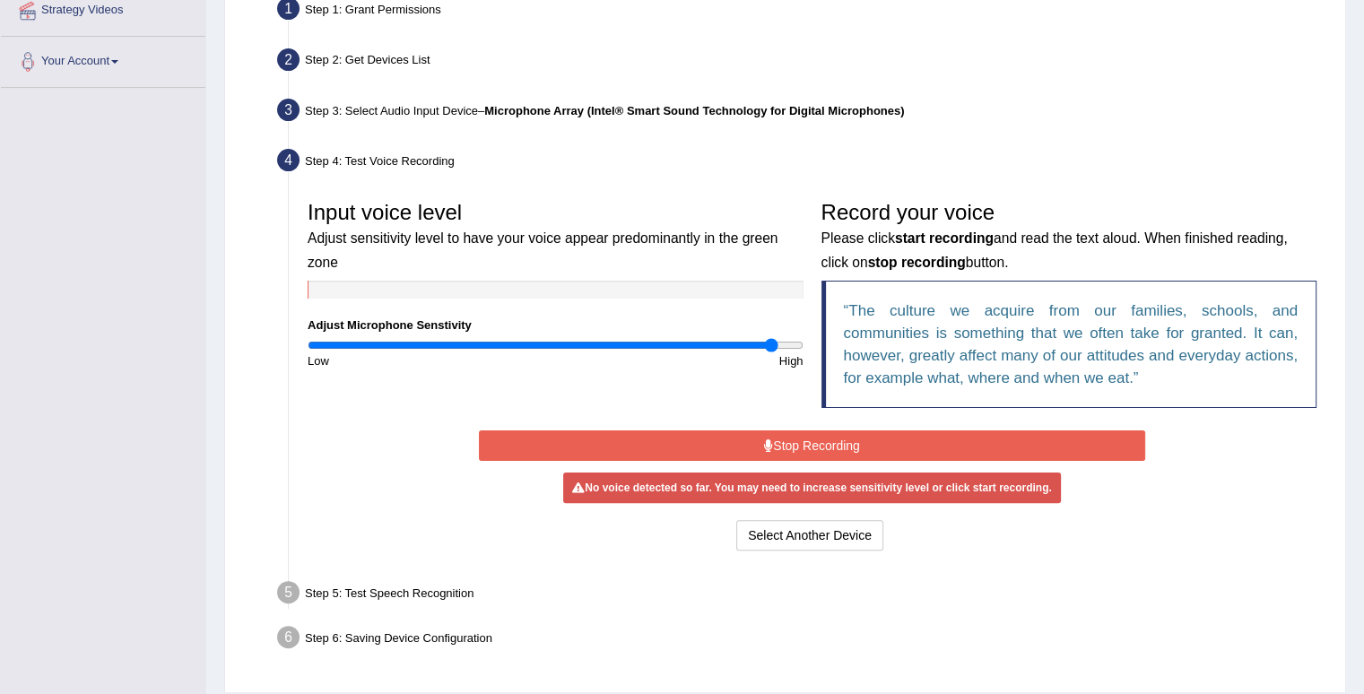
click at [773, 343] on input "range" at bounding box center [556, 345] width 496 height 14
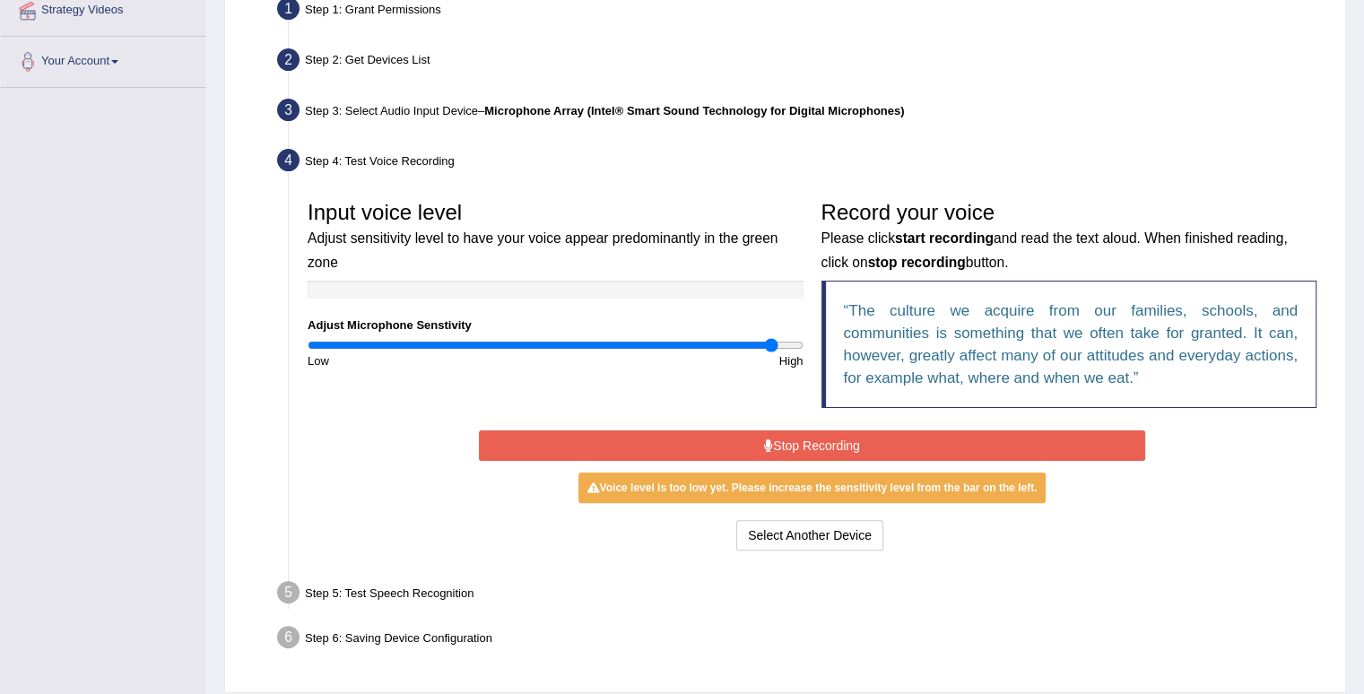
click at [752, 443] on button "Stop Recording" at bounding box center [812, 446] width 666 height 30
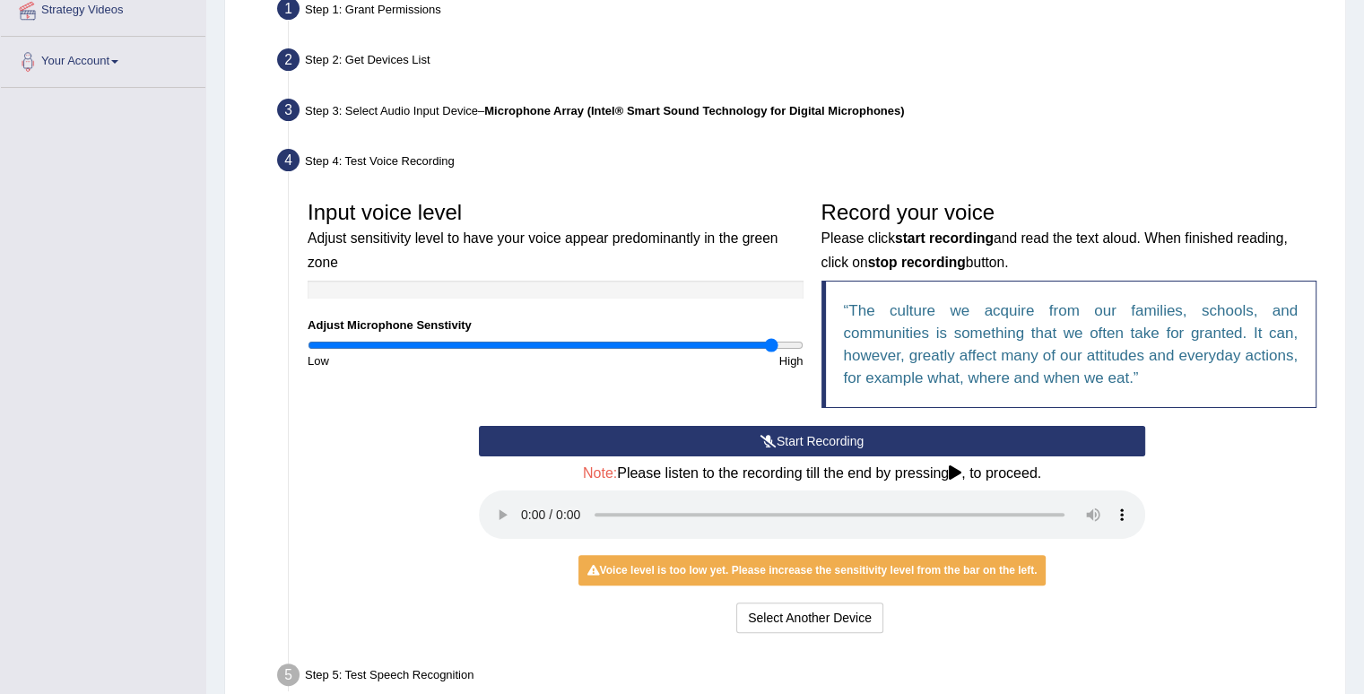
click at [878, 434] on button "Start Recording" at bounding box center [812, 441] width 666 height 30
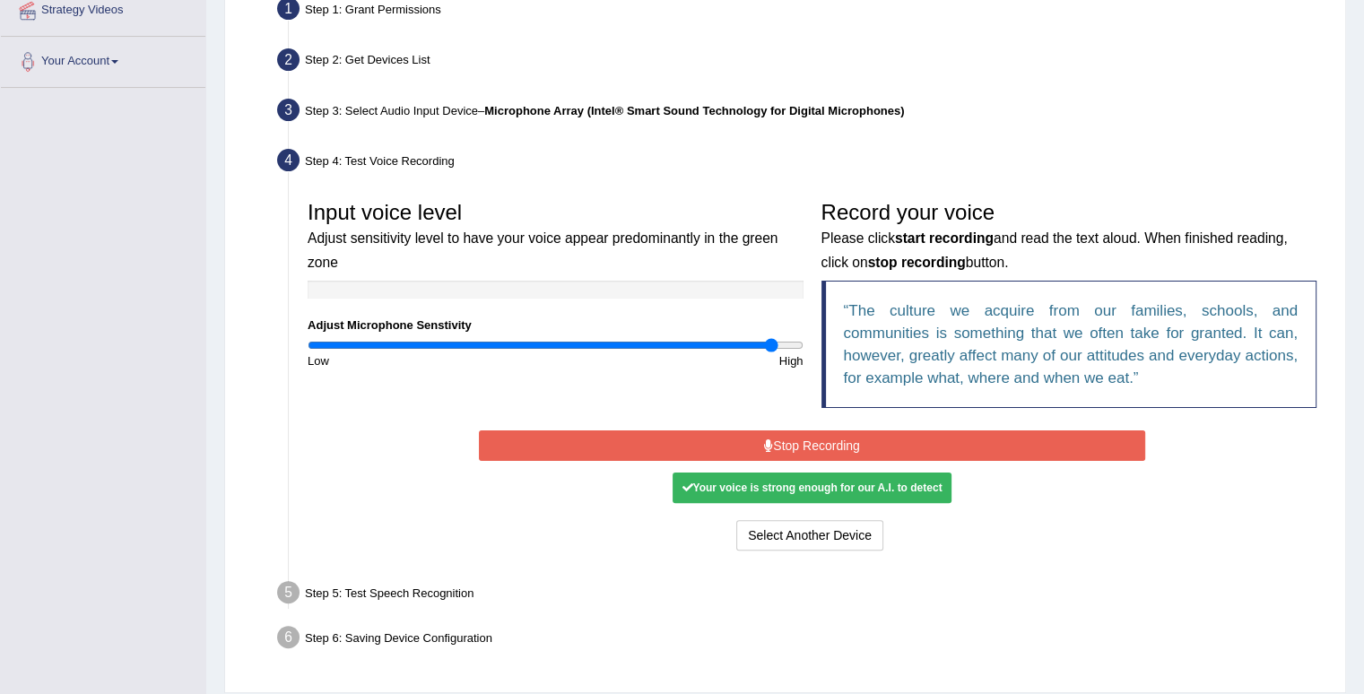
click at [871, 490] on div "Your voice is strong enough for our A.I. to detect" at bounding box center [812, 488] width 278 height 30
click at [865, 444] on button "Stop Recording" at bounding box center [812, 446] width 666 height 30
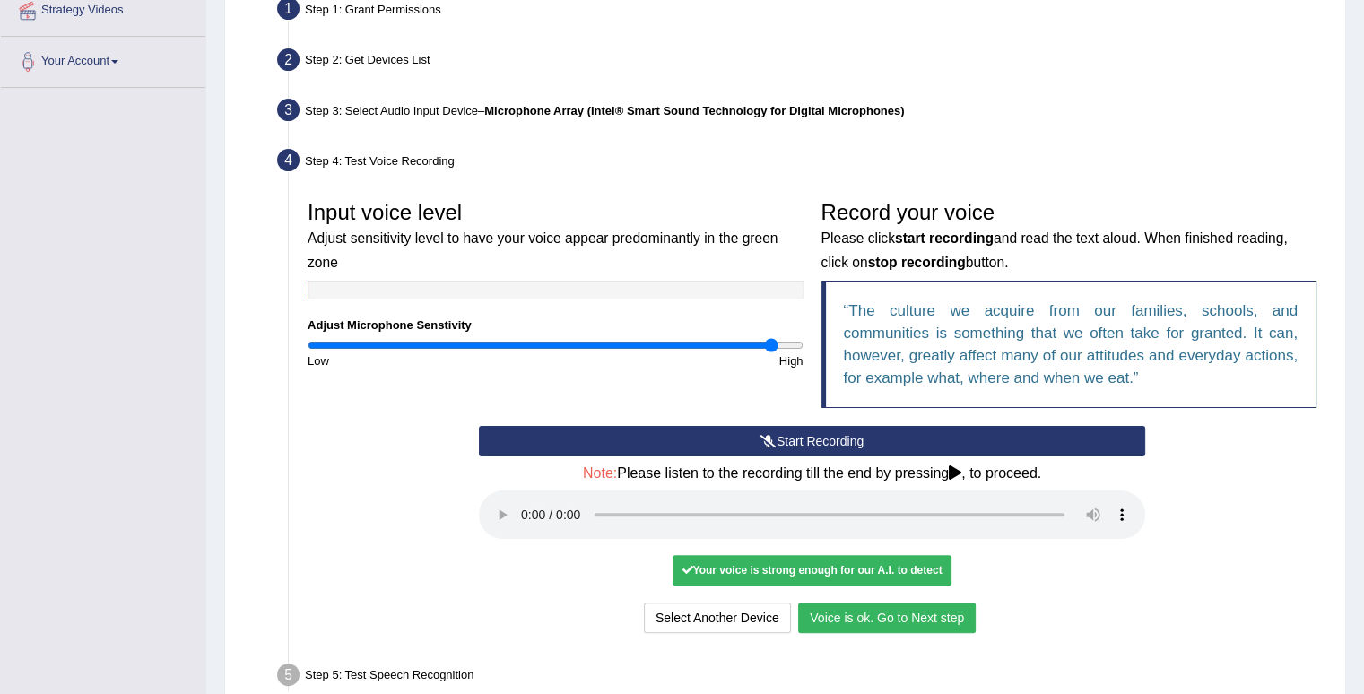
click at [916, 605] on button "Voice is ok. Go to Next step" at bounding box center [887, 618] width 178 height 30
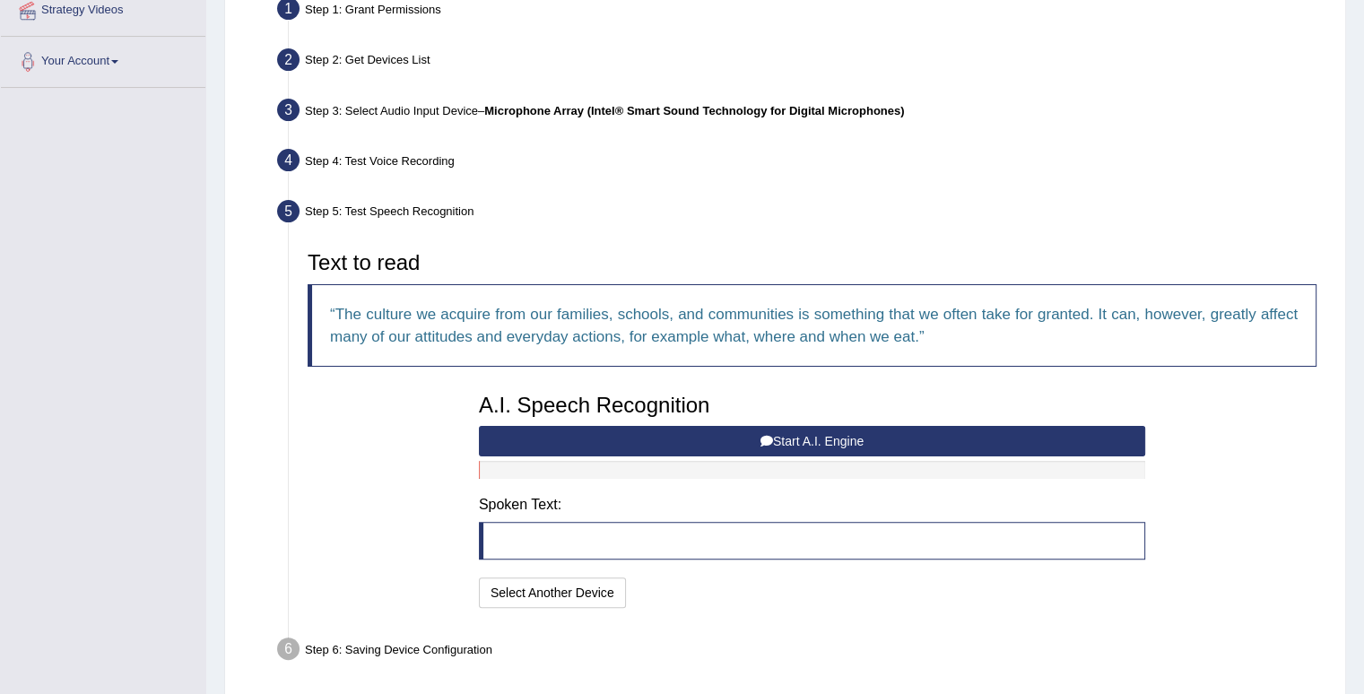
click at [715, 431] on button "Start A.I. Engine" at bounding box center [812, 441] width 666 height 30
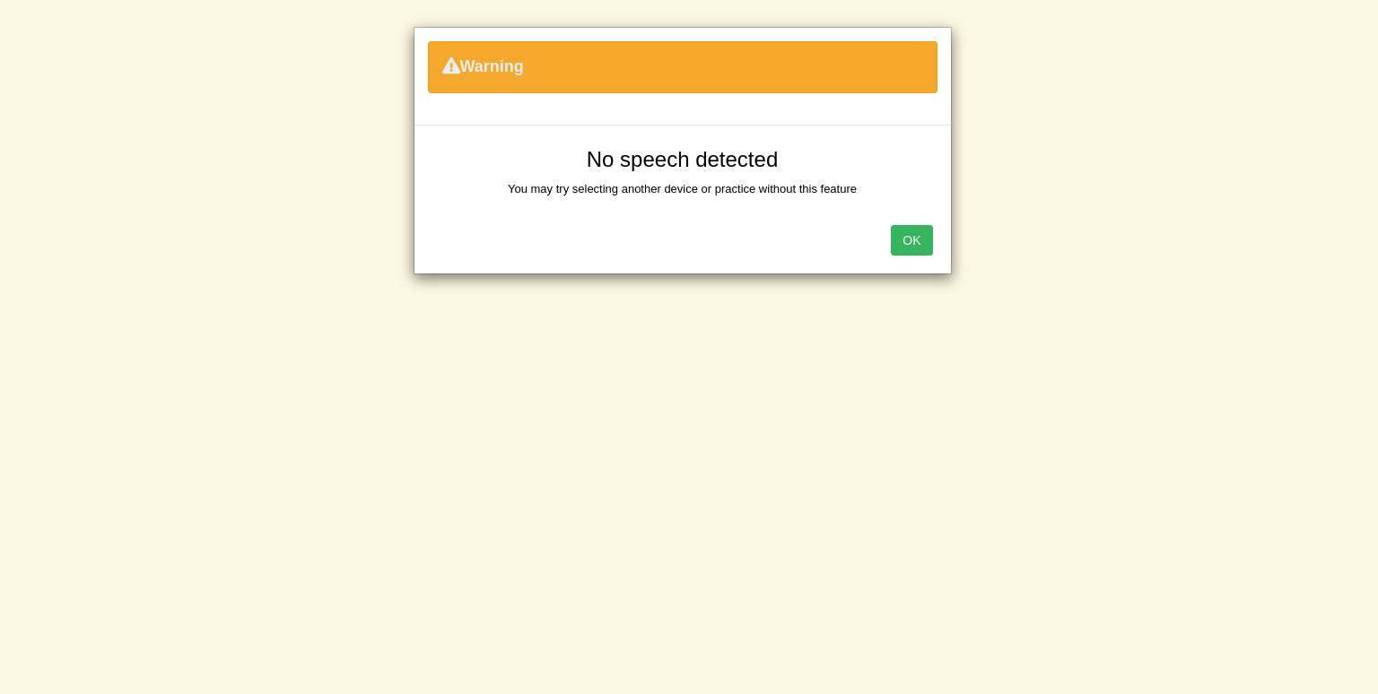
click at [930, 238] on button "OK" at bounding box center [911, 240] width 41 height 30
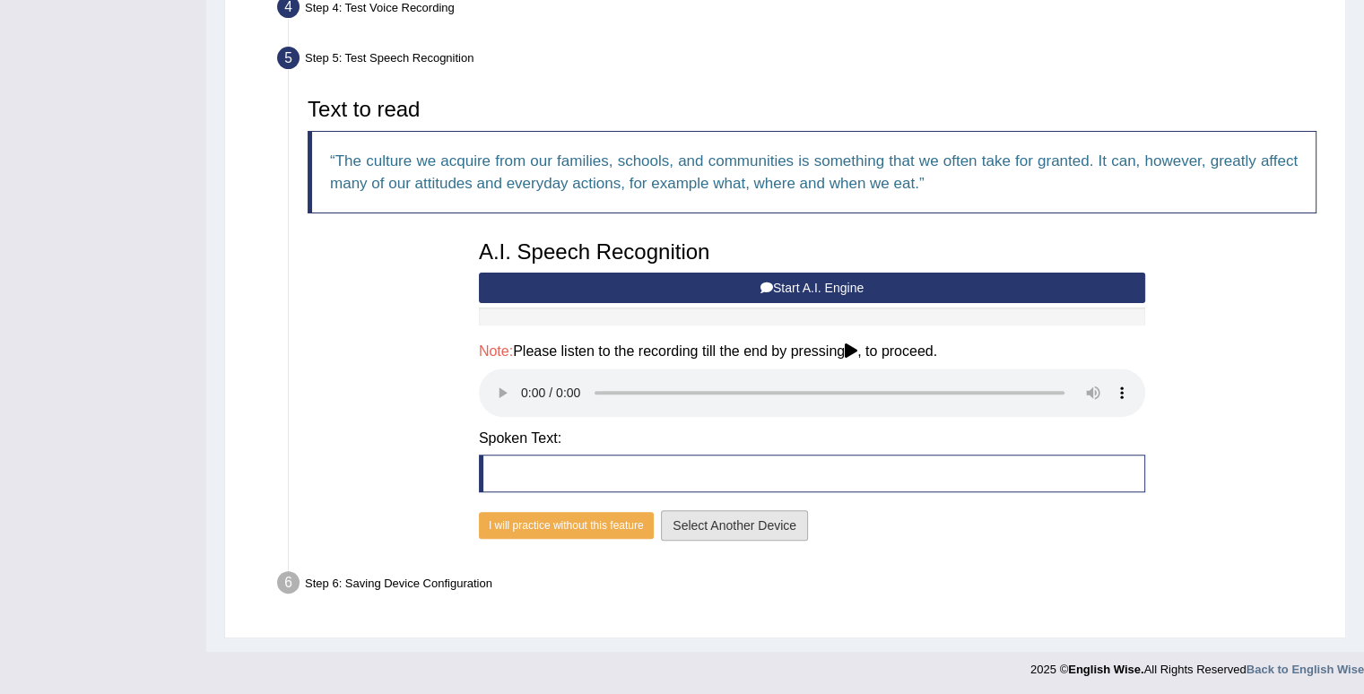
click at [778, 525] on button "Select Another Device" at bounding box center [734, 525] width 147 height 30
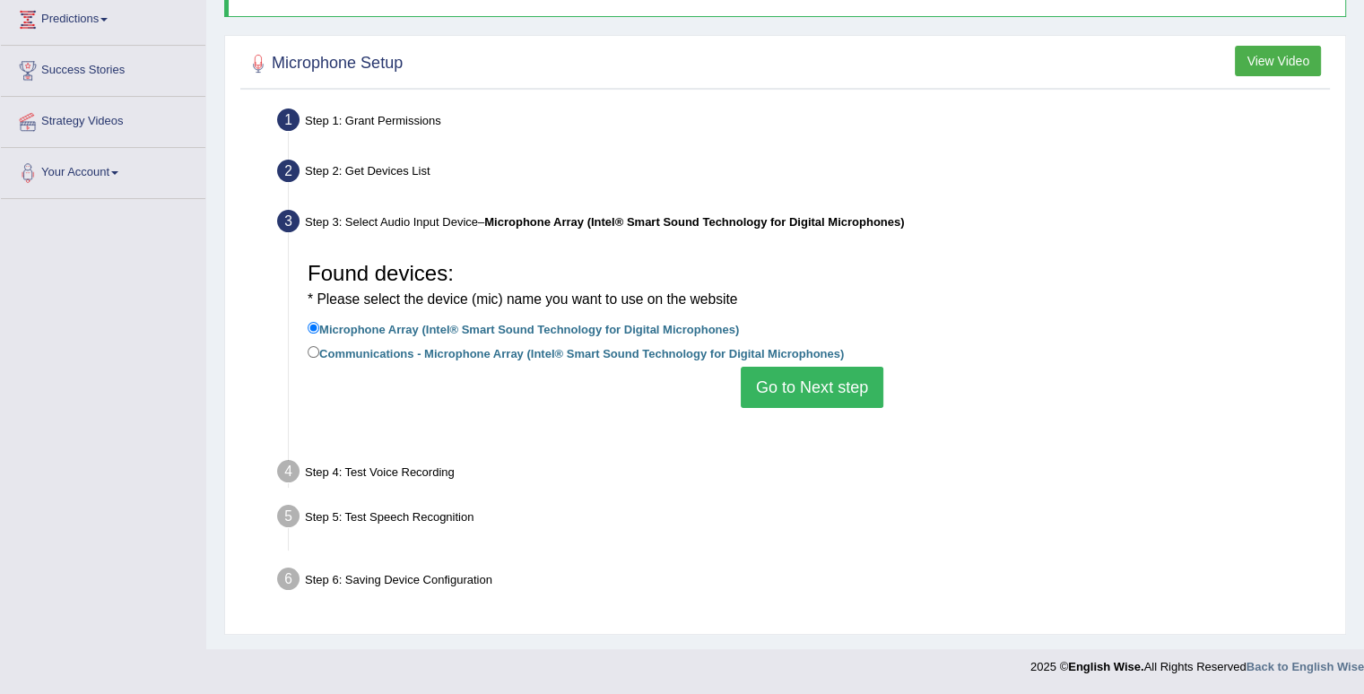
scroll to position [248, 0]
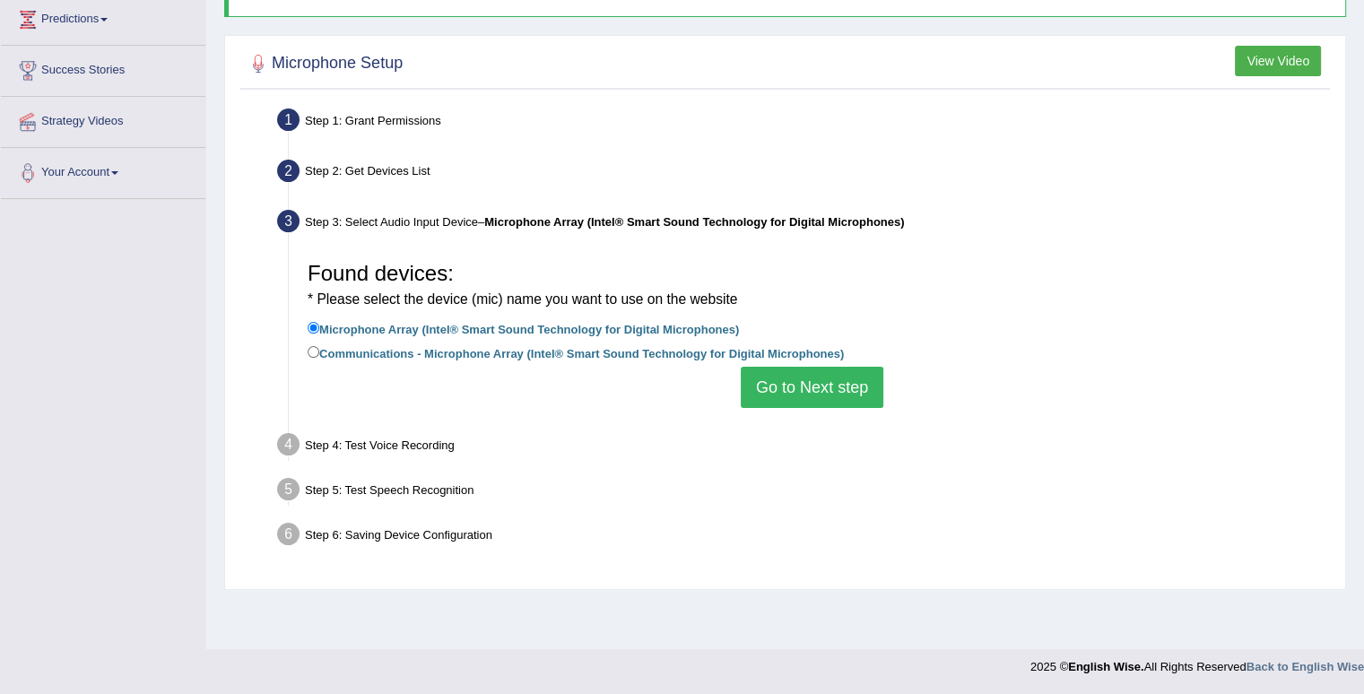
click at [833, 380] on button "Go to Next step" at bounding box center [812, 387] width 143 height 41
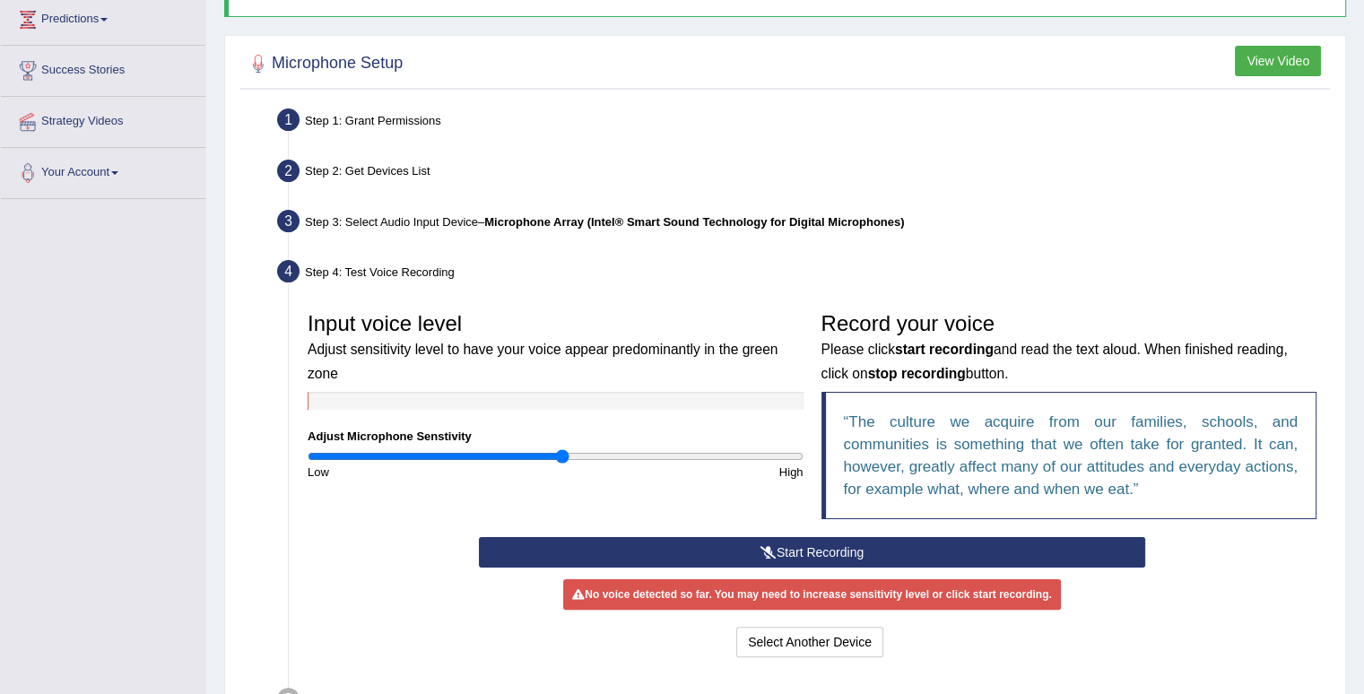
click at [561, 449] on input "range" at bounding box center [556, 456] width 496 height 14
click at [768, 551] on icon at bounding box center [769, 552] width 16 height 13
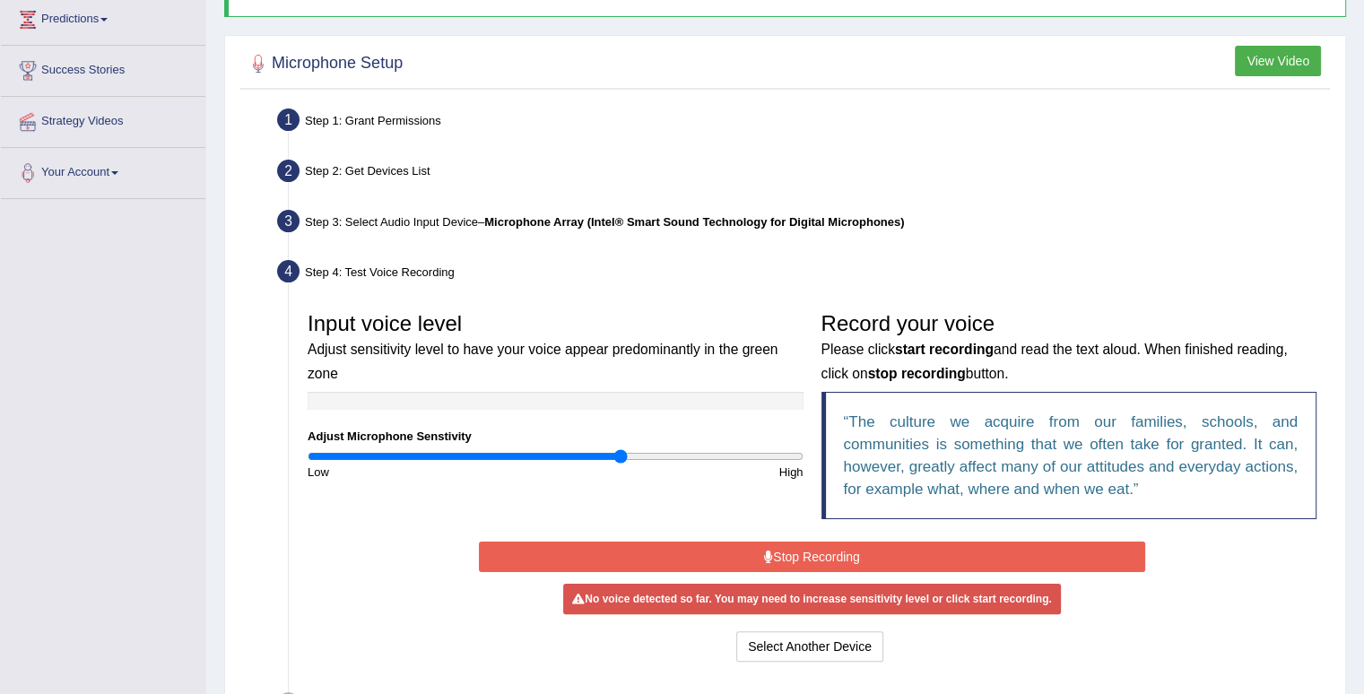
click at [622, 453] on input "range" at bounding box center [556, 456] width 496 height 14
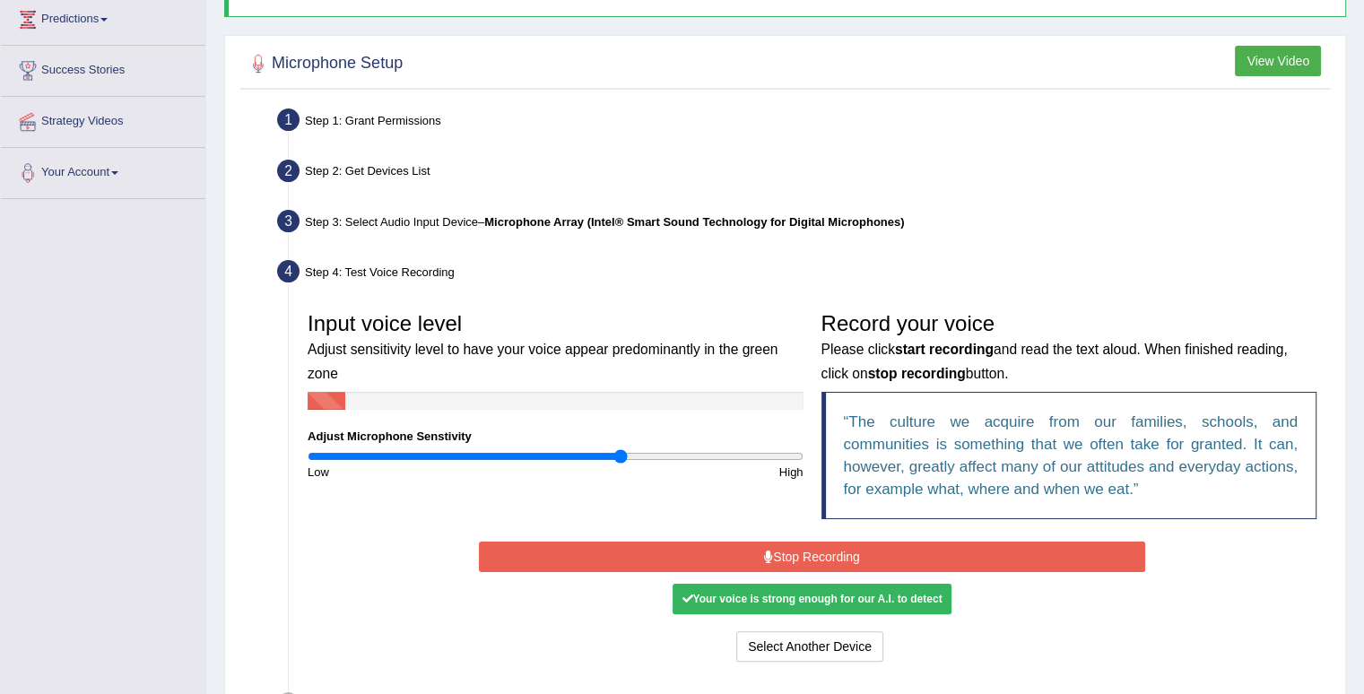
click at [788, 561] on button "Stop Recording" at bounding box center [812, 557] width 666 height 30
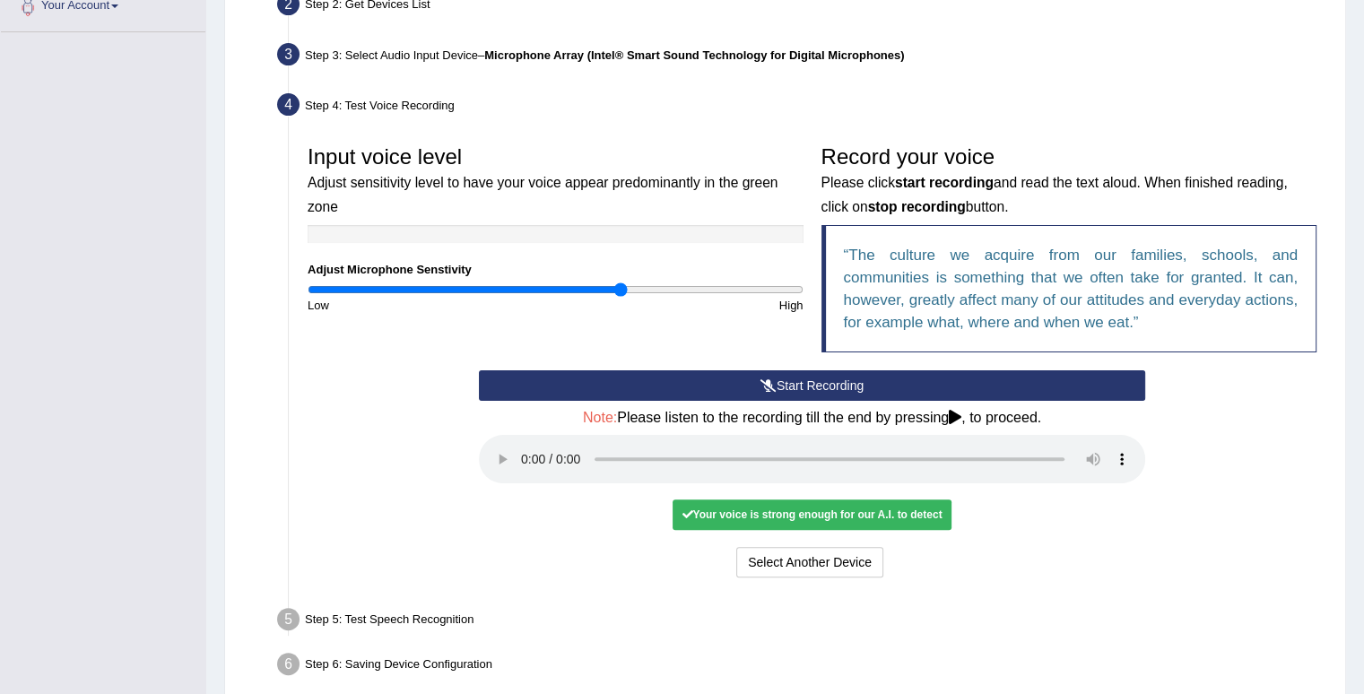
scroll to position [496, 0]
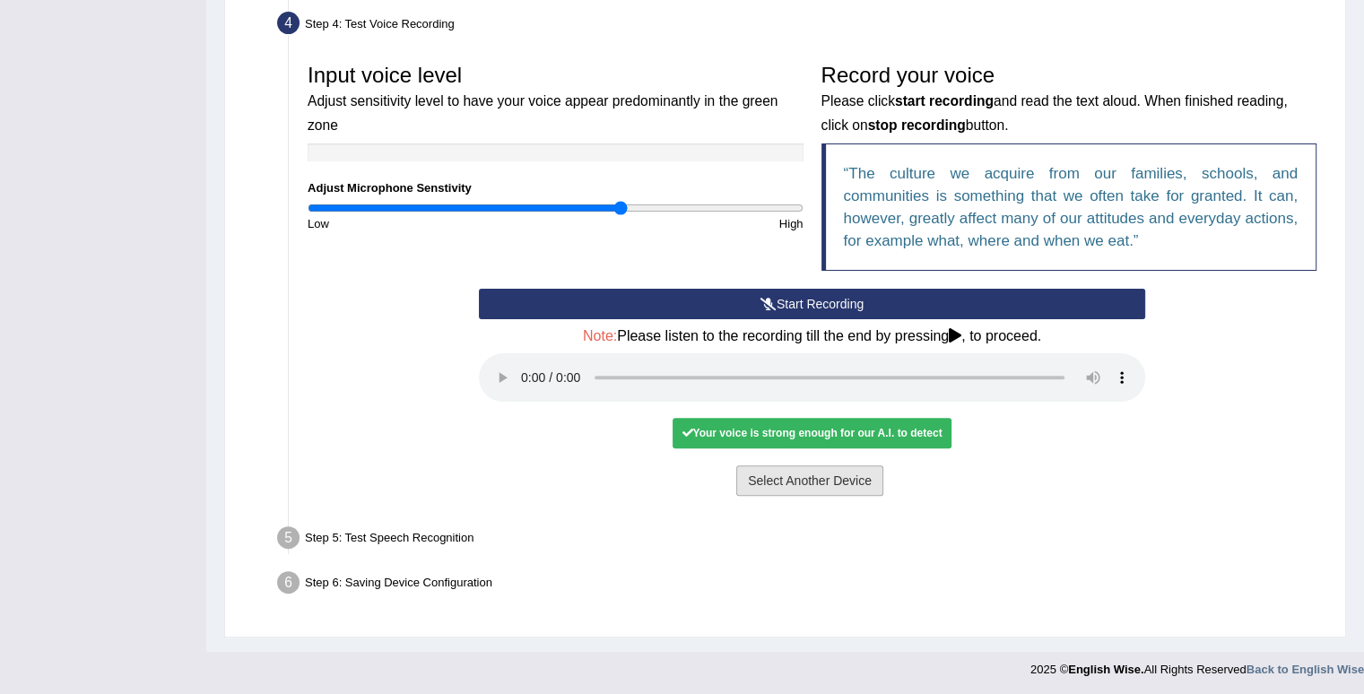
click at [834, 471] on button "Select Another Device" at bounding box center [809, 481] width 147 height 30
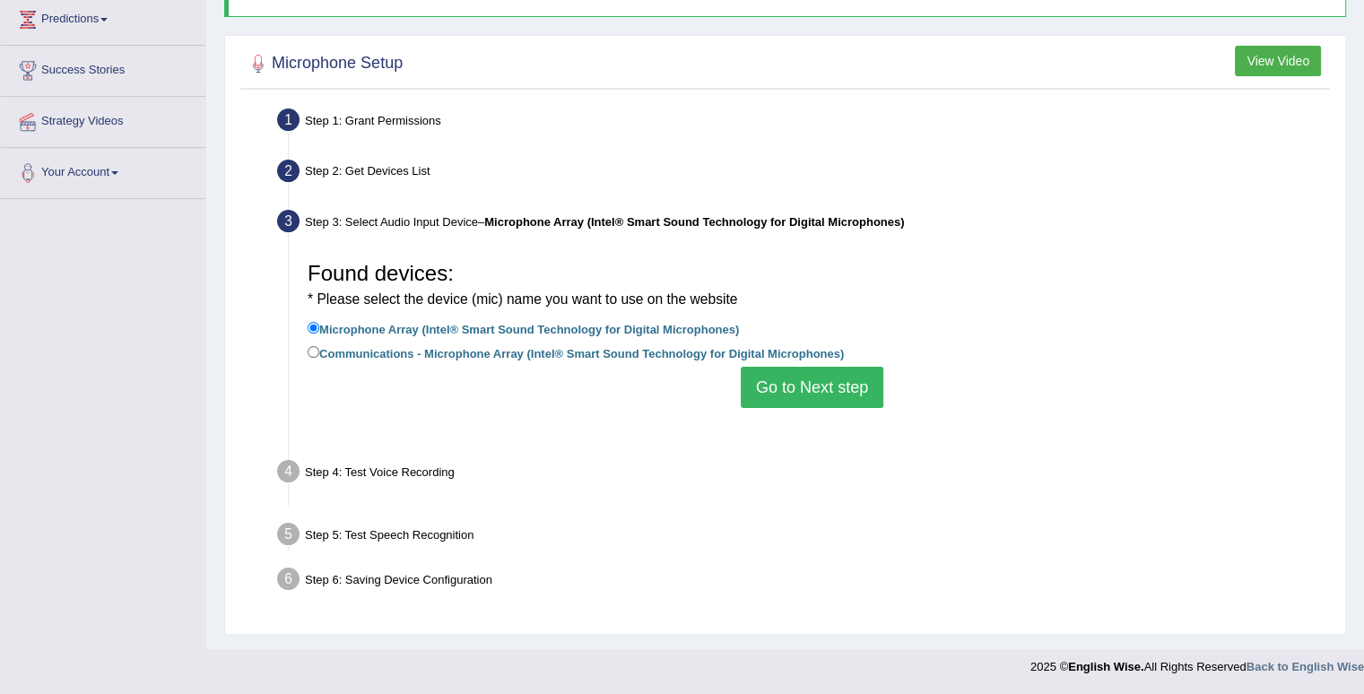
scroll to position [248, 0]
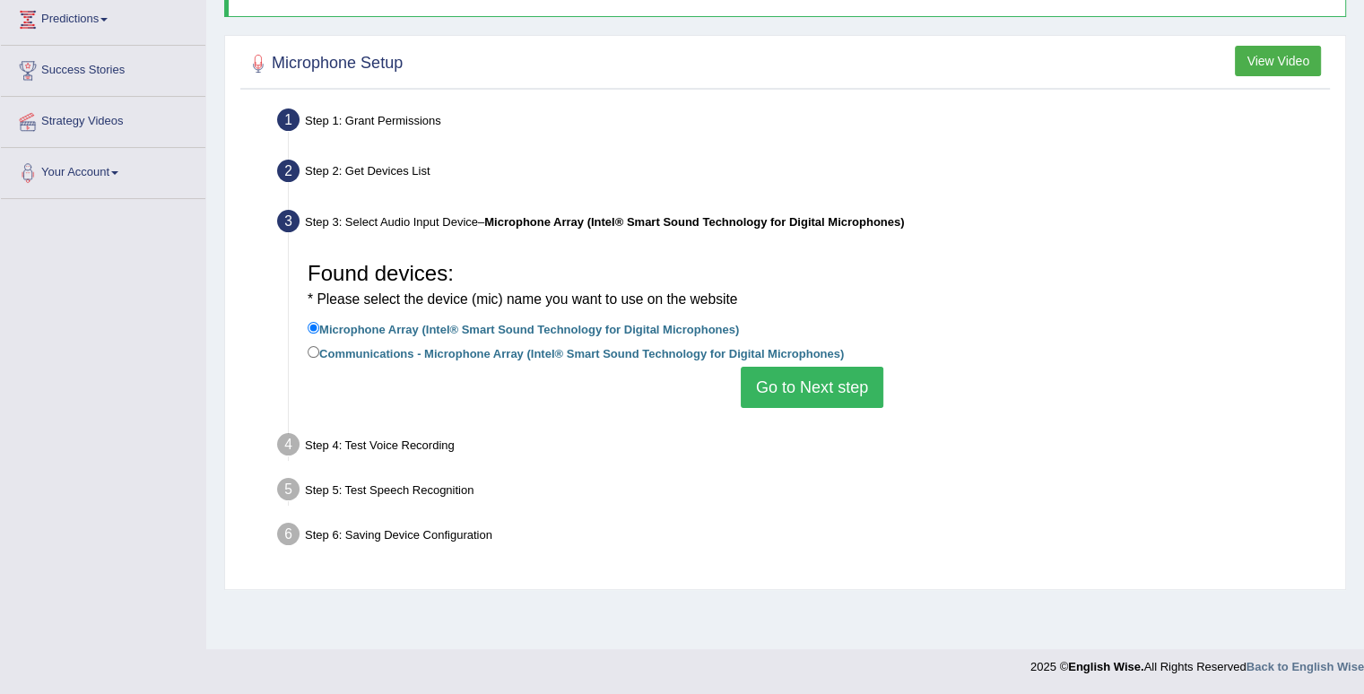
click at [838, 378] on button "Go to Next step" at bounding box center [812, 387] width 143 height 41
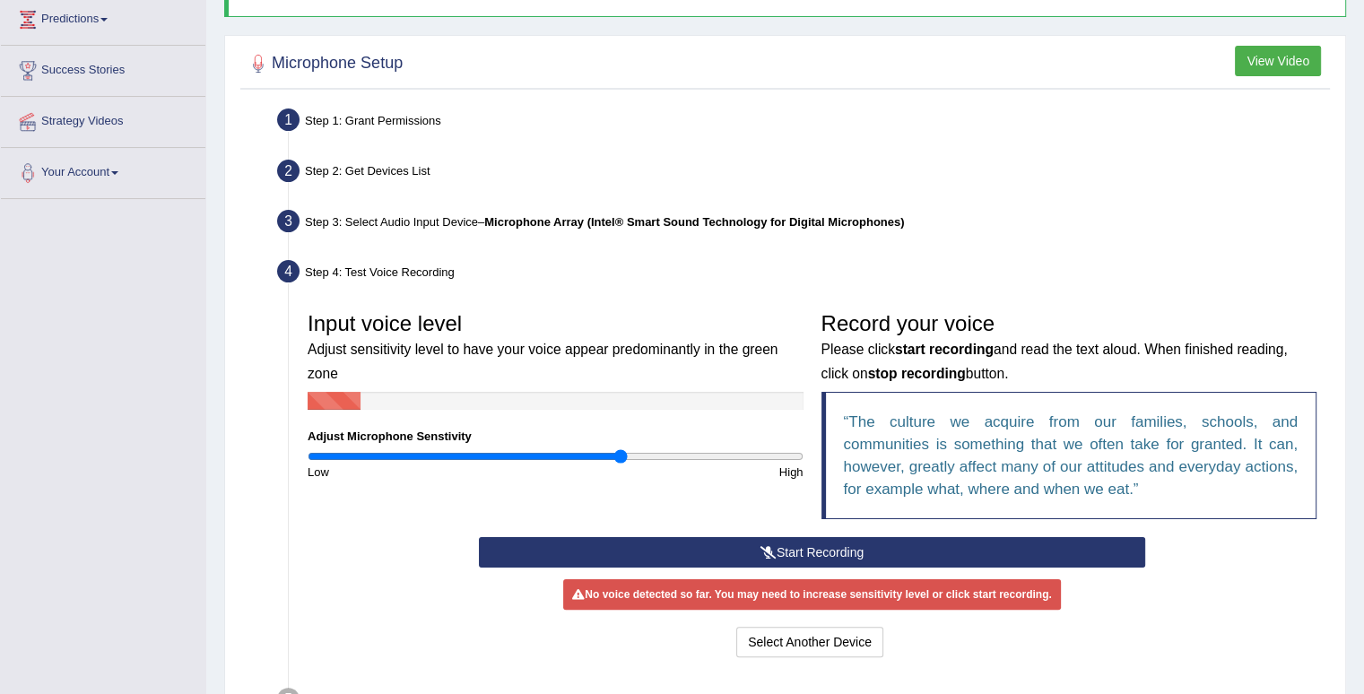
click at [757, 545] on button "Start Recording" at bounding box center [812, 552] width 666 height 30
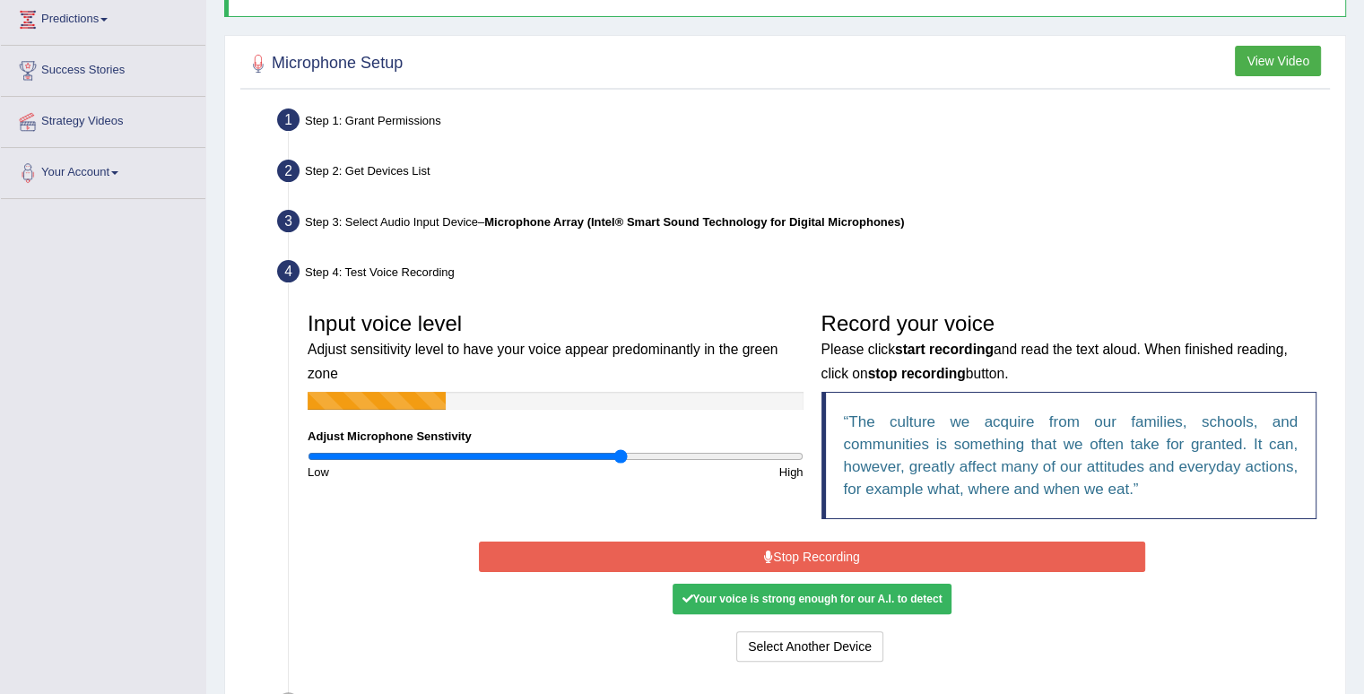
click at [756, 545] on button "Stop Recording" at bounding box center [812, 557] width 666 height 30
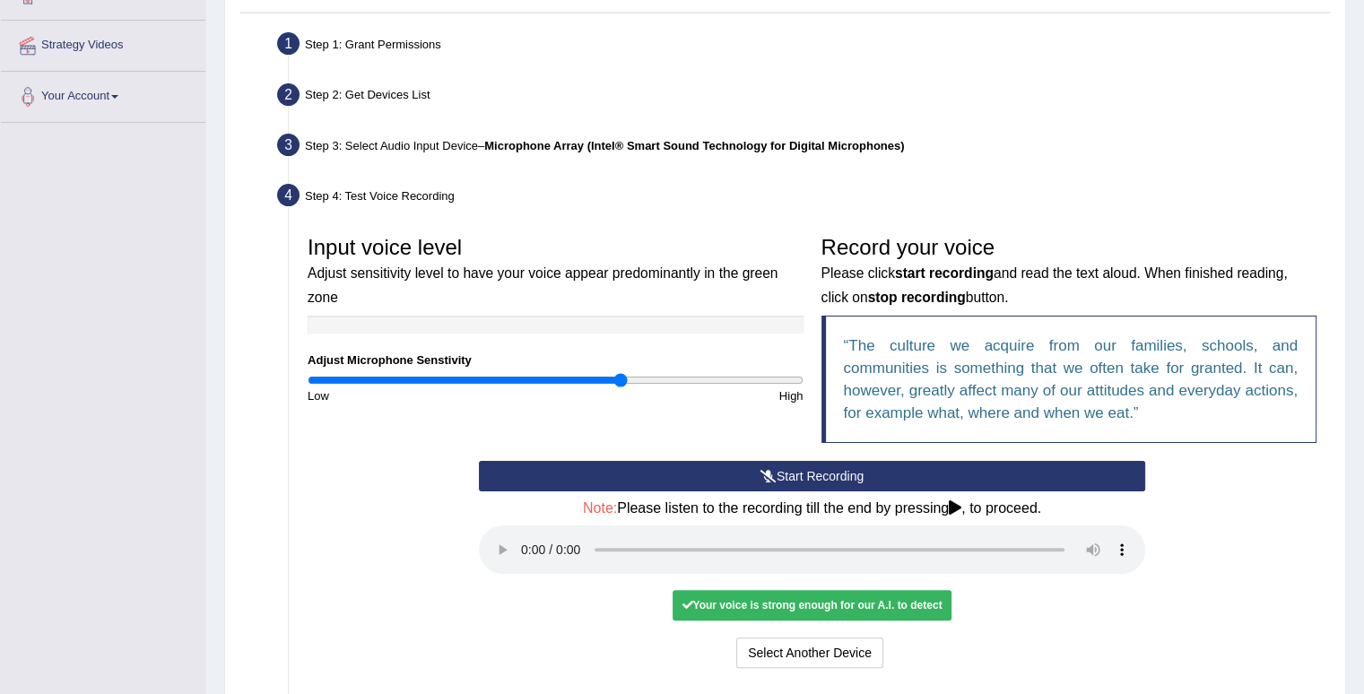
scroll to position [427, 0]
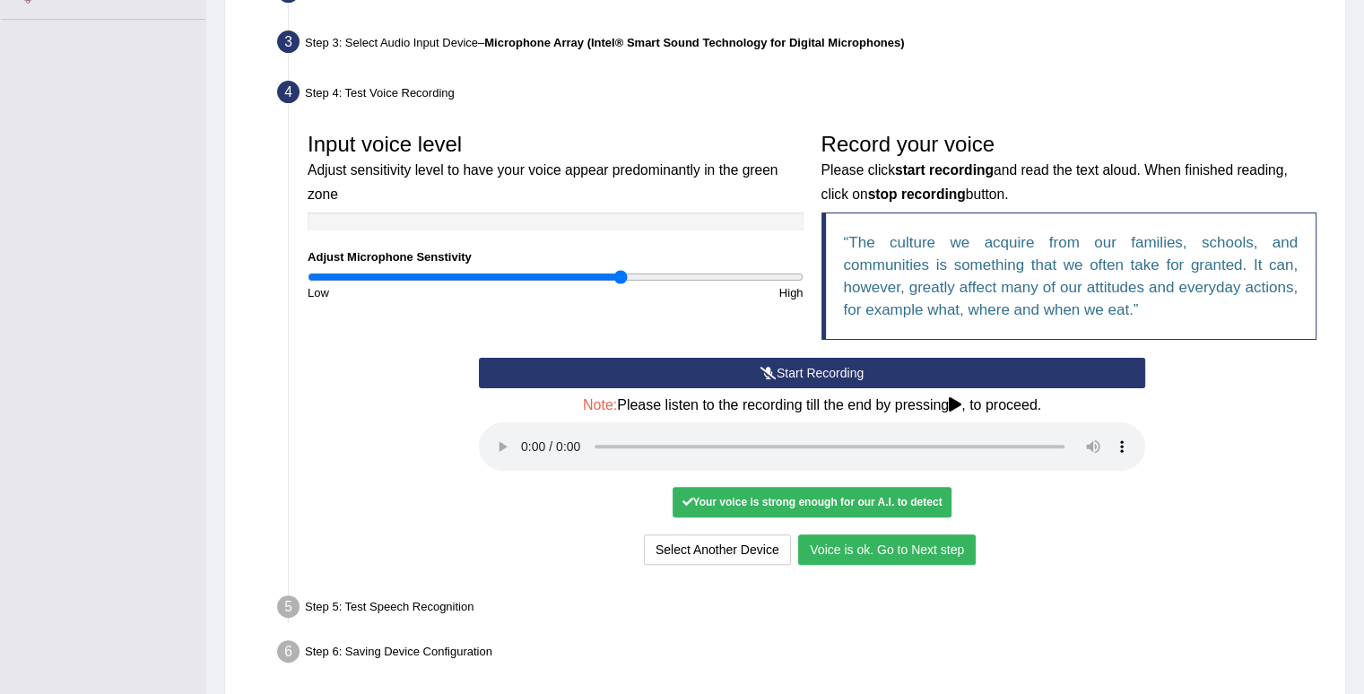
click at [858, 537] on button "Voice is ok. Go to Next step" at bounding box center [887, 550] width 178 height 30
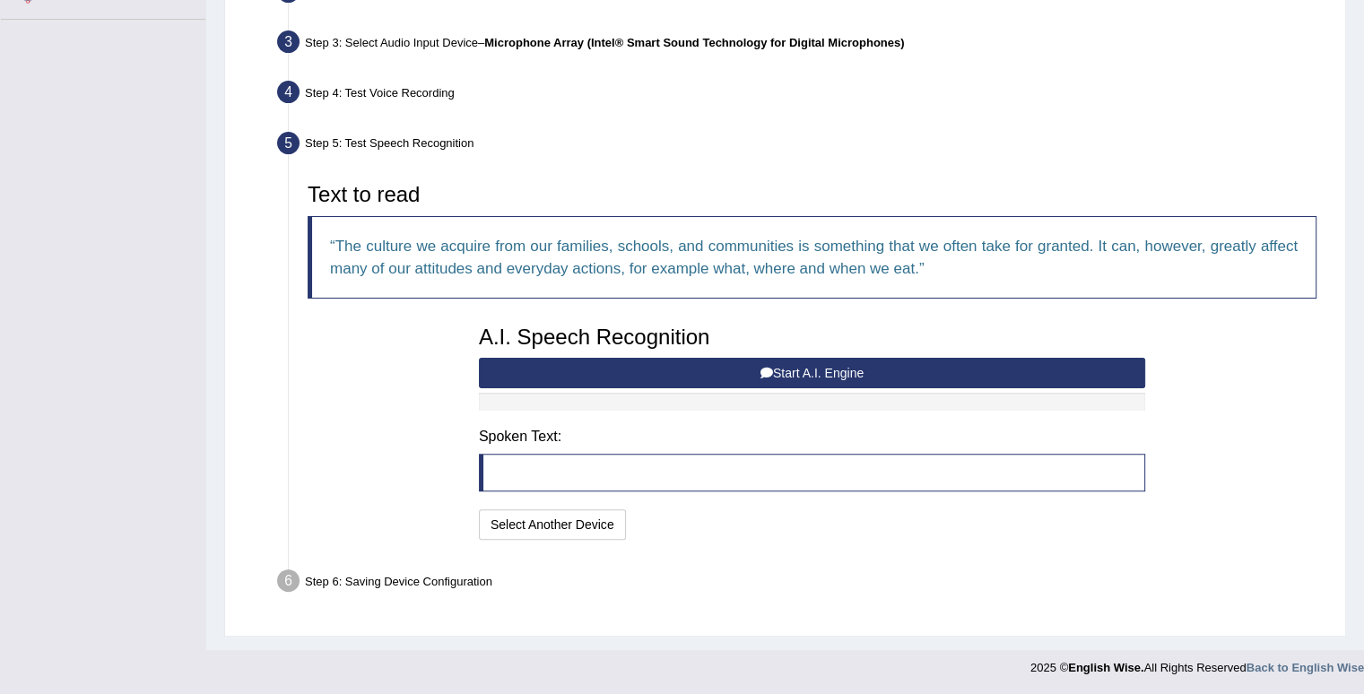
scroll to position [425, 0]
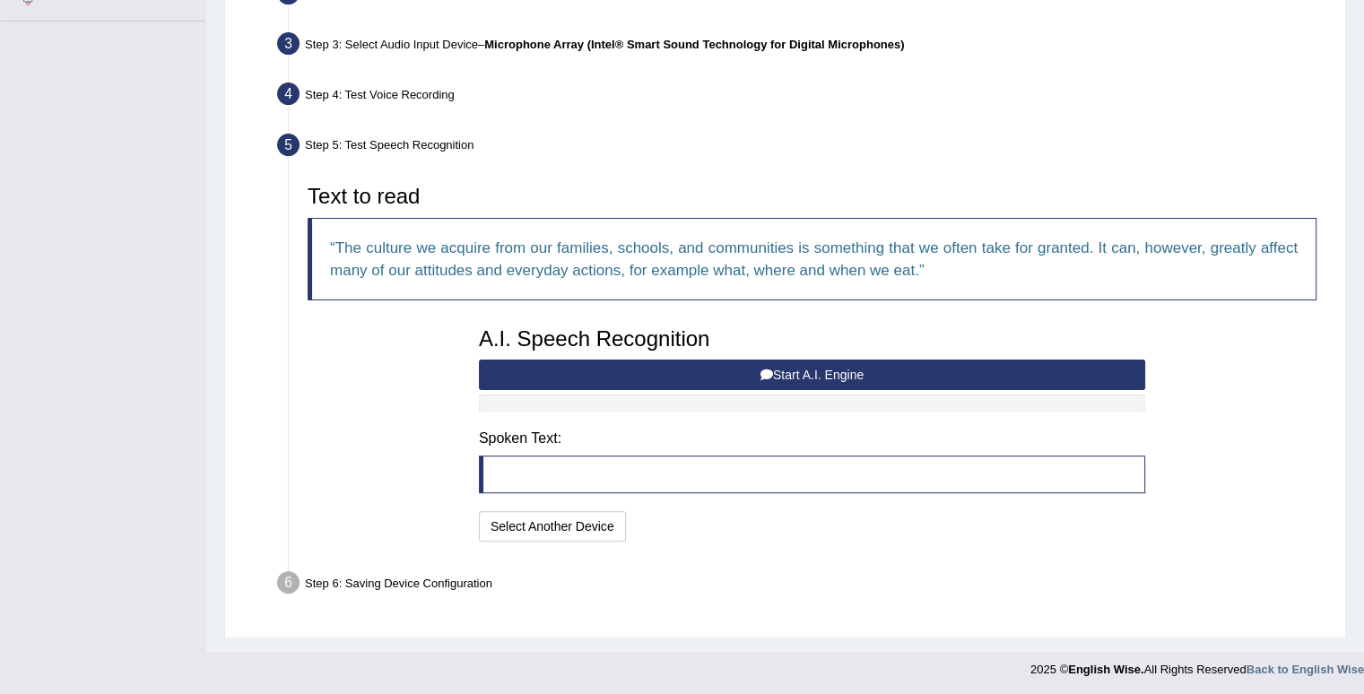
click at [784, 356] on div "A.I. Speech Recognition Start A.I. Engine Stop A.I. Engine Note: Please listen …" at bounding box center [812, 432] width 684 height 228
click at [790, 370] on button "Start A.I. Engine" at bounding box center [812, 375] width 666 height 30
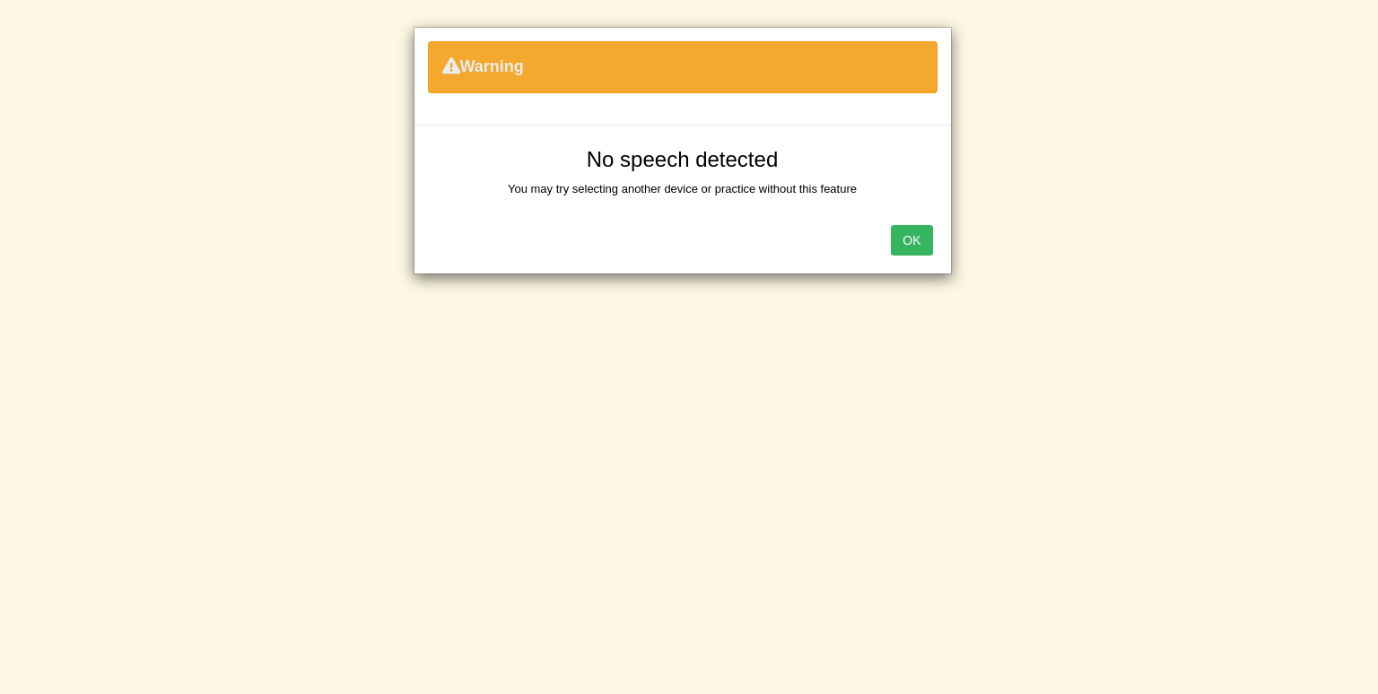
click at [916, 234] on button "OK" at bounding box center [911, 240] width 41 height 30
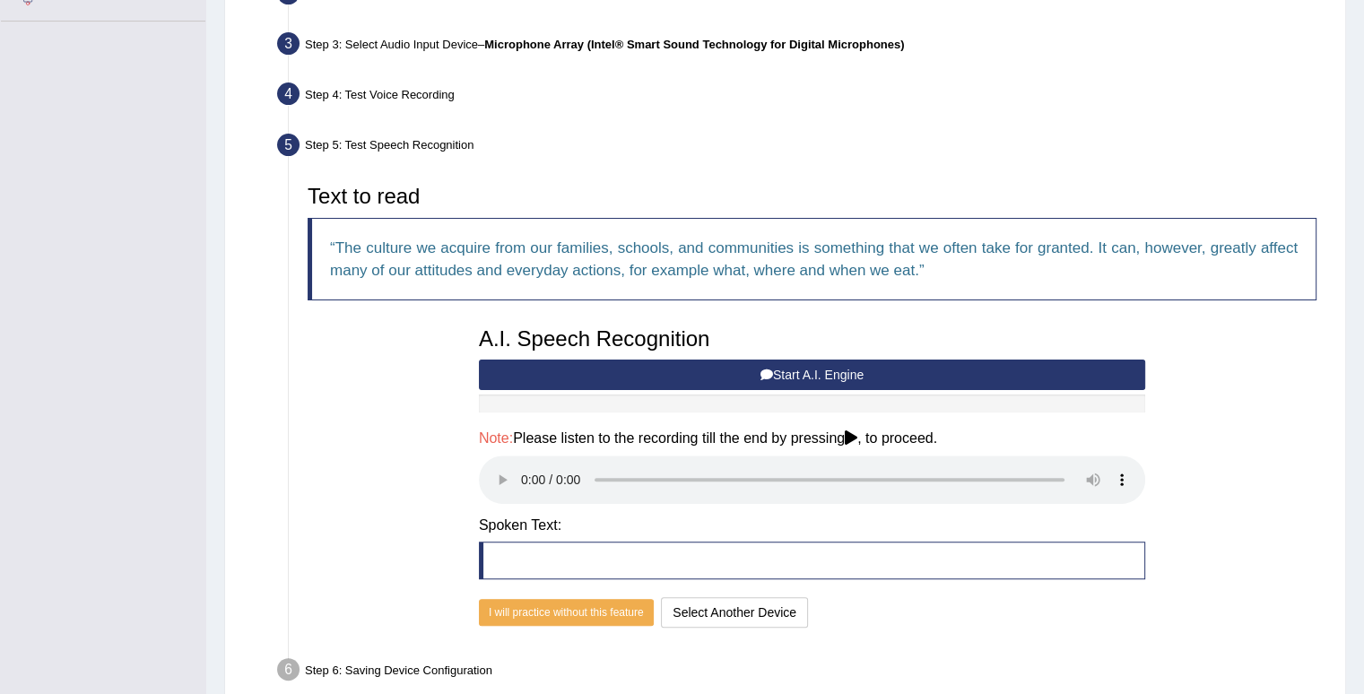
click at [786, 372] on button "Start A.I. Engine" at bounding box center [812, 375] width 666 height 30
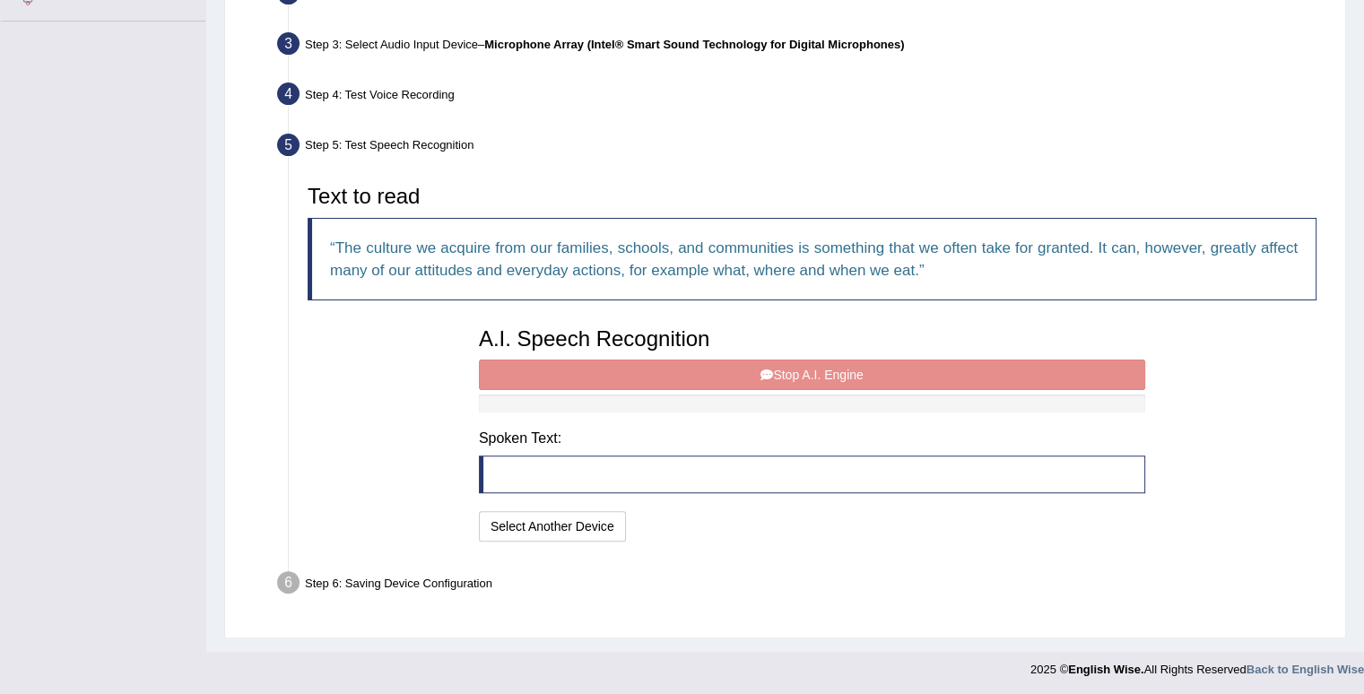
click at [752, 367] on div "A.I. Speech Recognition Start A.I. Engine Stop A.I. Engine Note: Please listen …" at bounding box center [812, 432] width 684 height 228
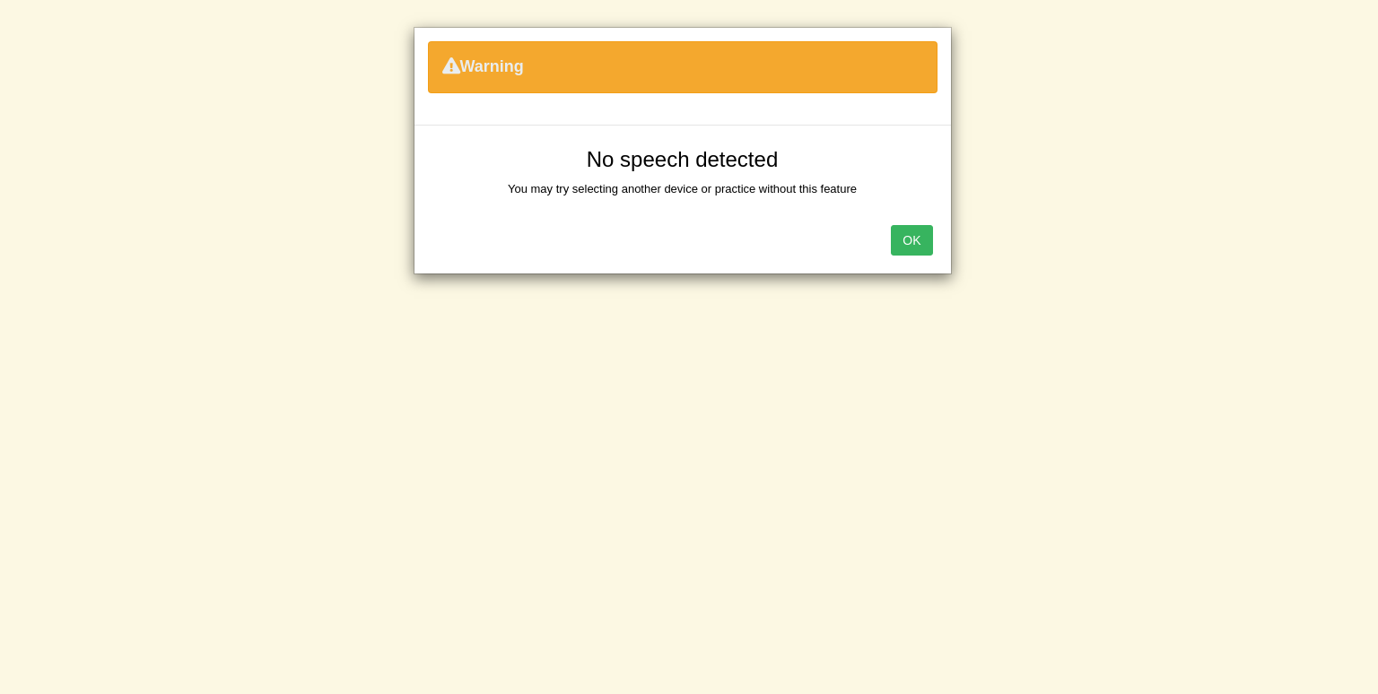
click at [916, 239] on button "OK" at bounding box center [911, 240] width 41 height 30
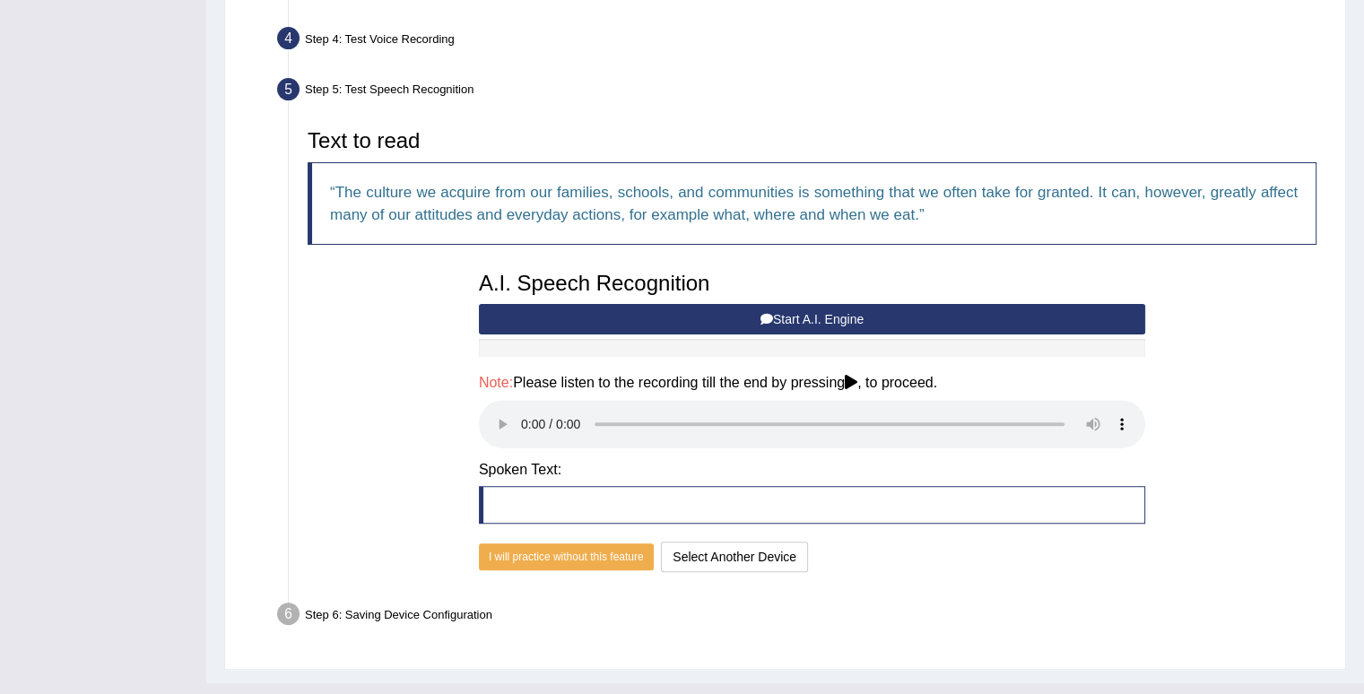
scroll to position [512, 0]
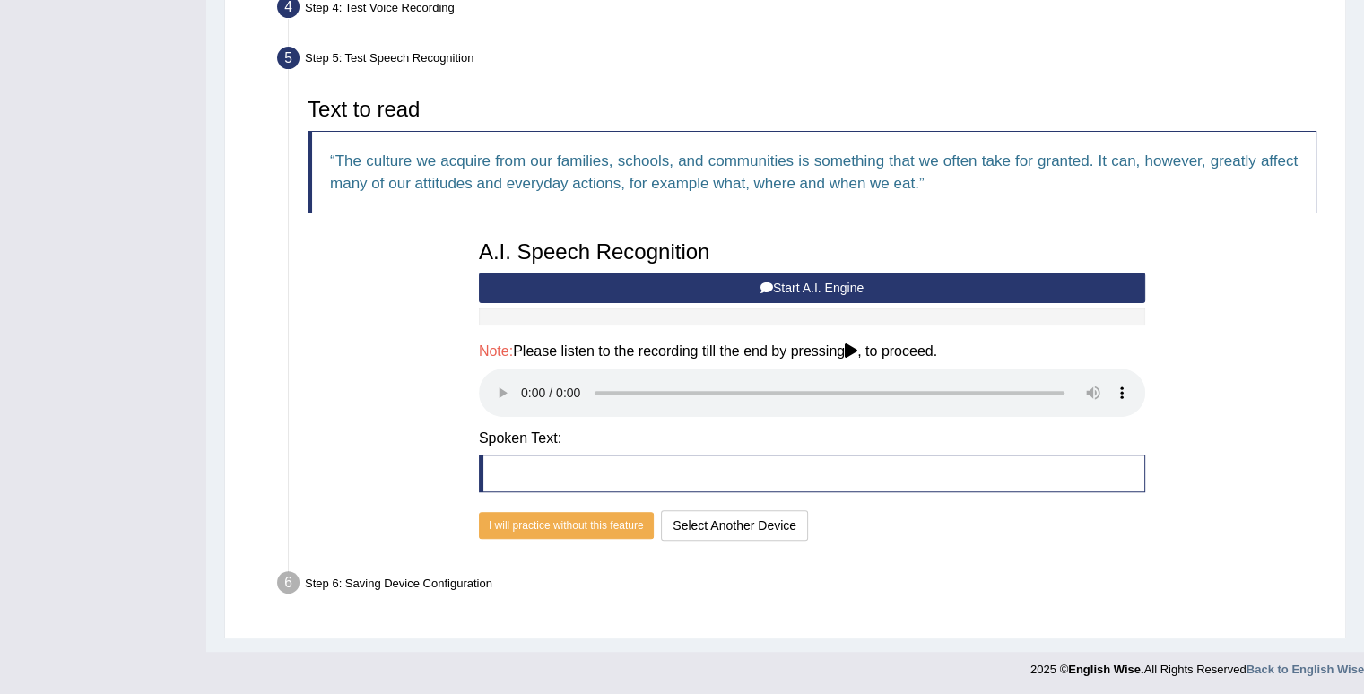
click at [1293, 266] on div "Text to read The culture we acquire from our families, schools, and communities…" at bounding box center [812, 317] width 1027 height 457
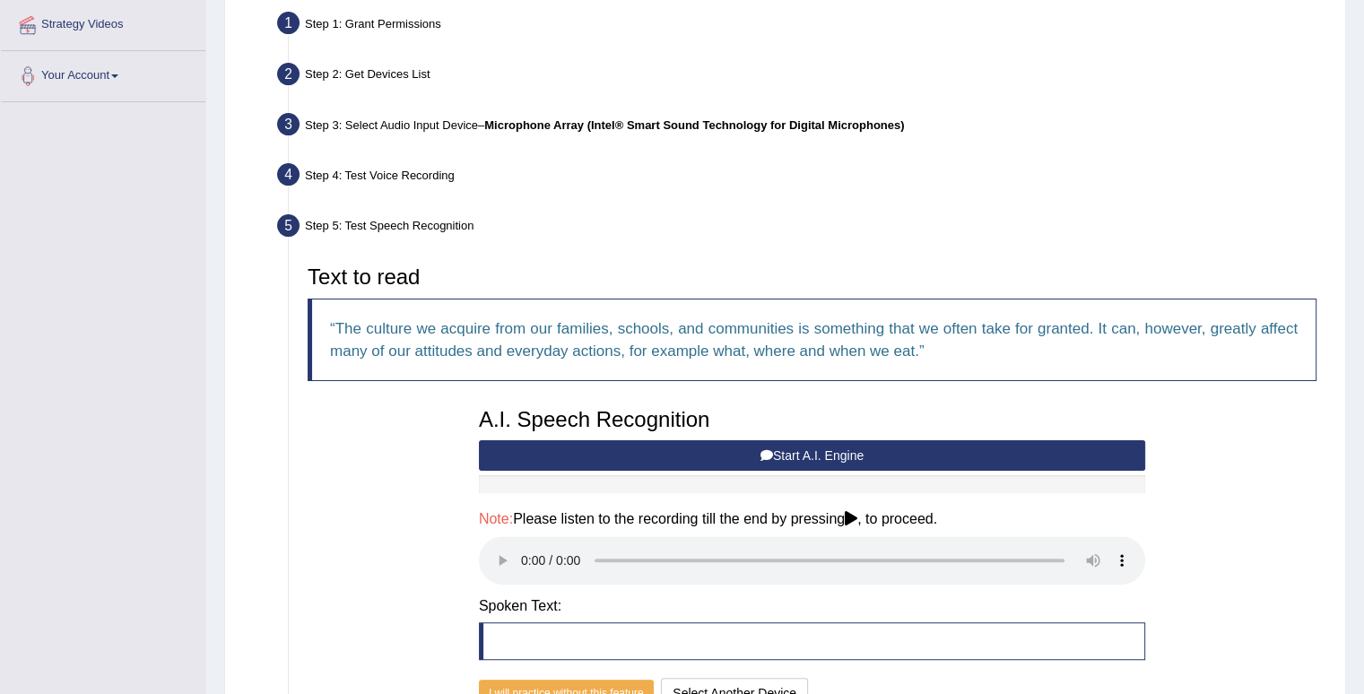
scroll to position [333, 0]
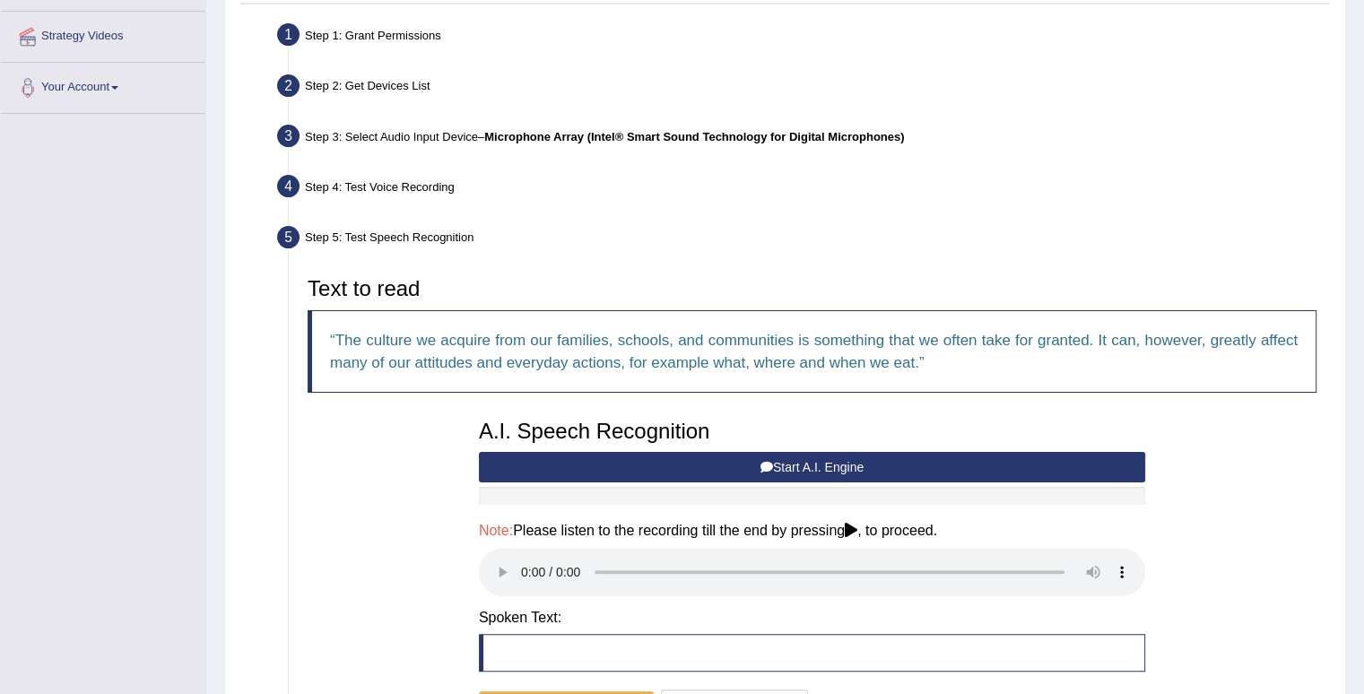
click at [936, 456] on button "Start A.I. Engine" at bounding box center [812, 467] width 666 height 30
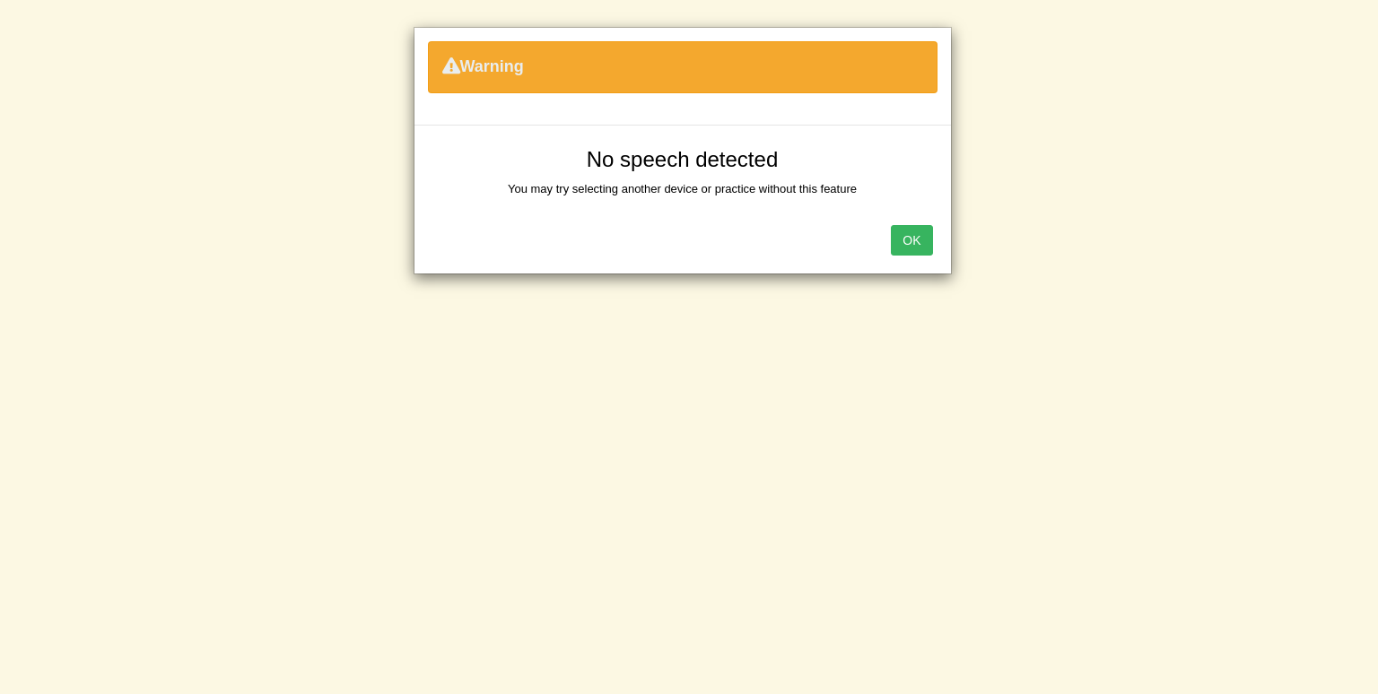
click at [918, 250] on button "OK" at bounding box center [911, 240] width 41 height 30
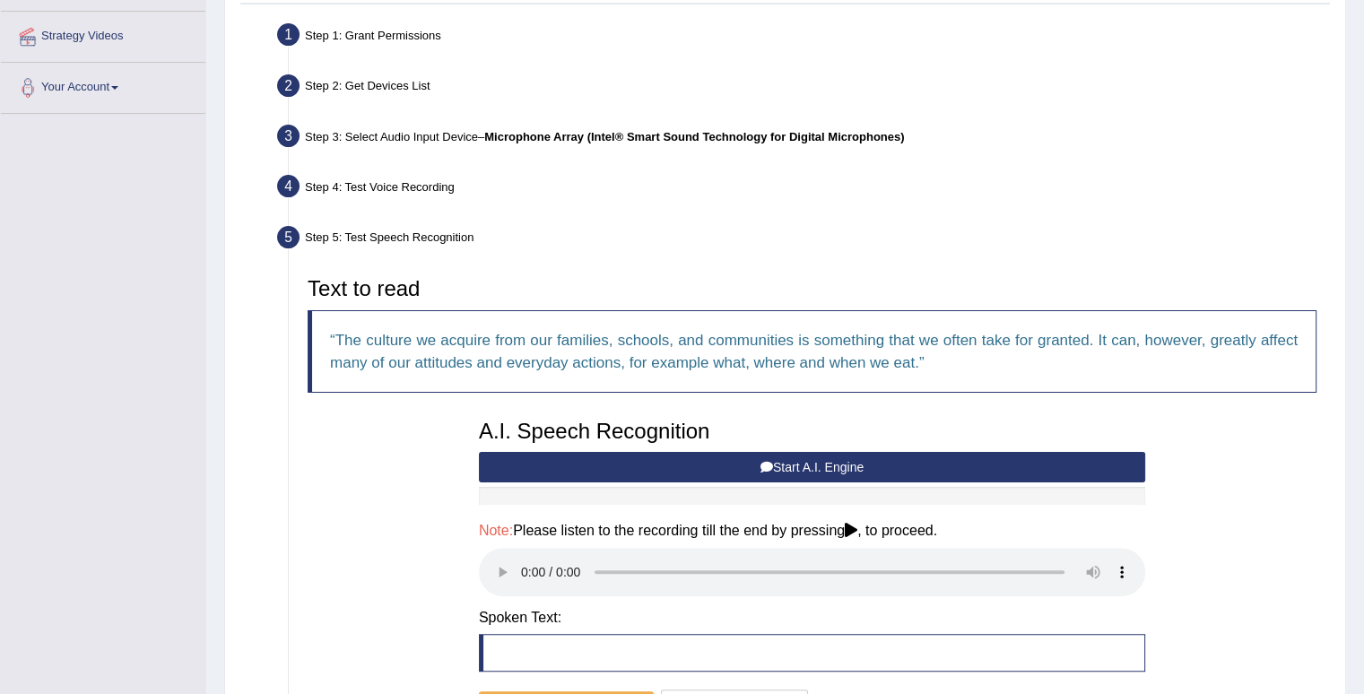
click at [1049, 226] on div "Step 5: Test Speech Recognition" at bounding box center [803, 240] width 1068 height 39
click at [806, 474] on button "Start A.I. Engine" at bounding box center [812, 467] width 666 height 30
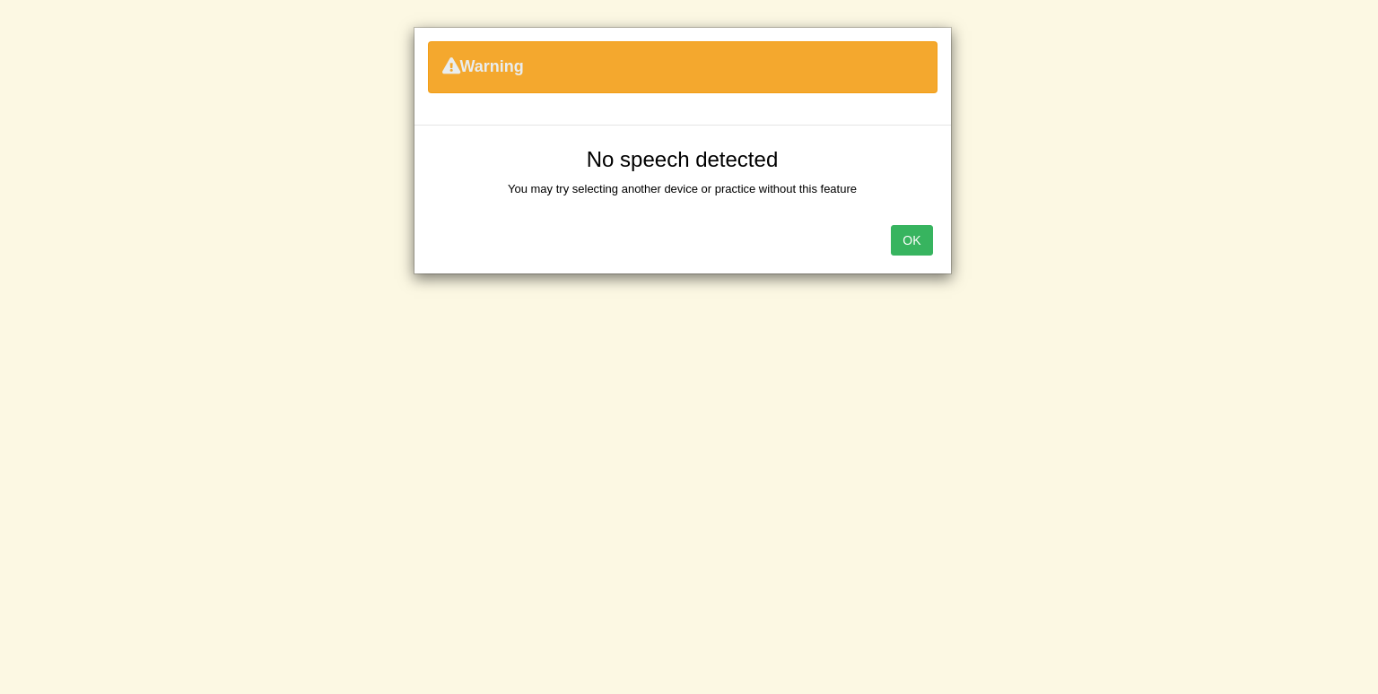
click at [806, 474] on div "Warning No speech detected You may try selecting another device or practice wit…" at bounding box center [689, 347] width 1378 height 694
click at [910, 240] on button "OK" at bounding box center [911, 240] width 41 height 30
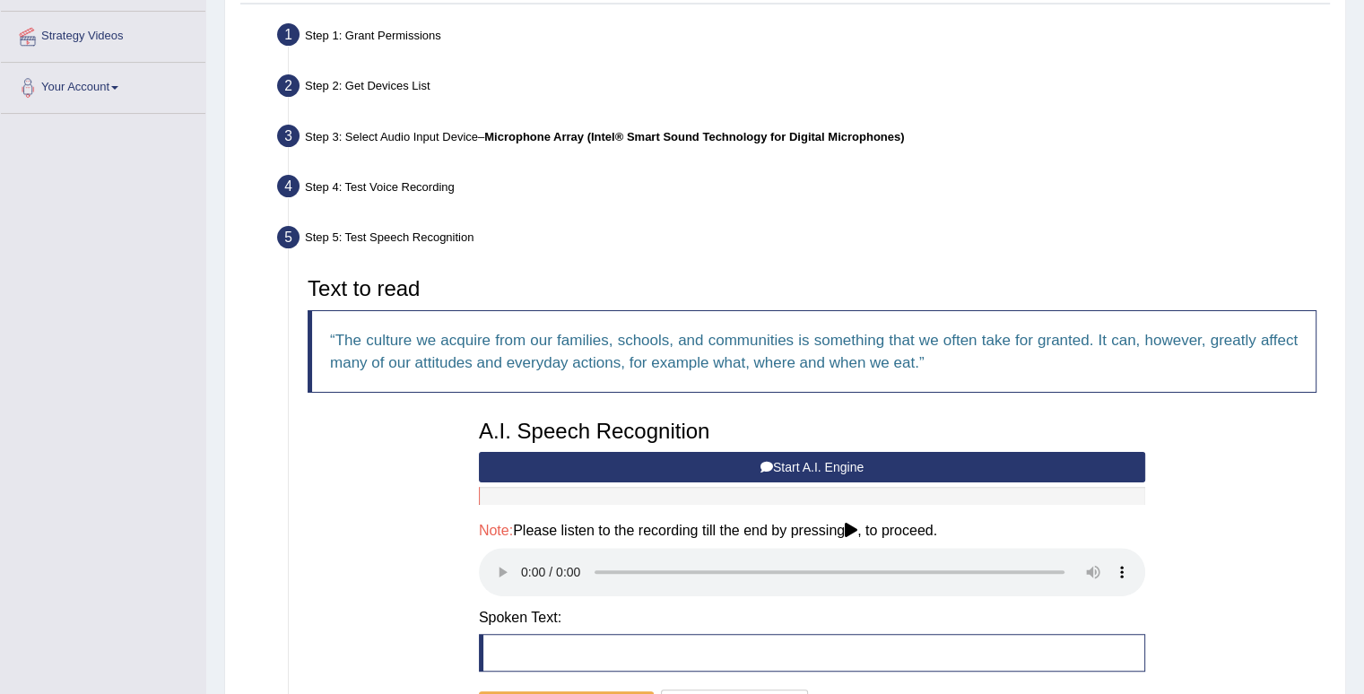
click at [779, 463] on button "Start A.I. Engine" at bounding box center [812, 467] width 666 height 30
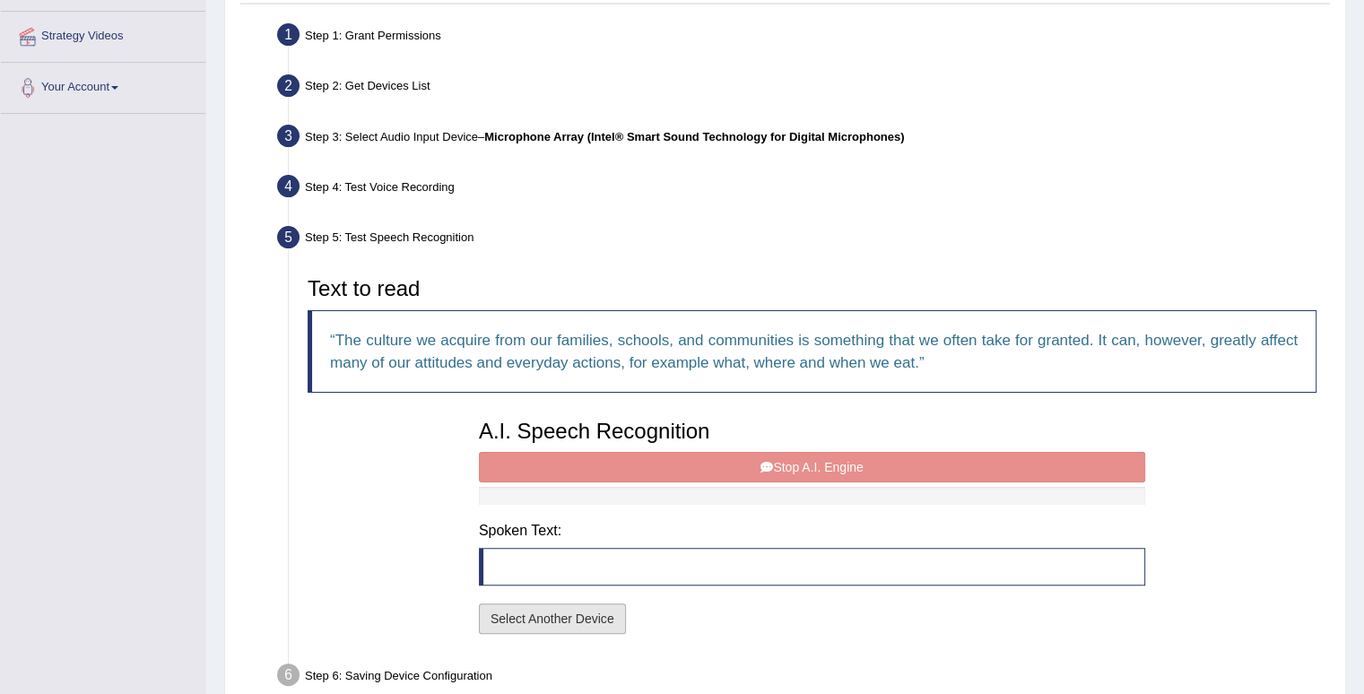
click at [562, 621] on button "Select Another Device" at bounding box center [552, 619] width 147 height 30
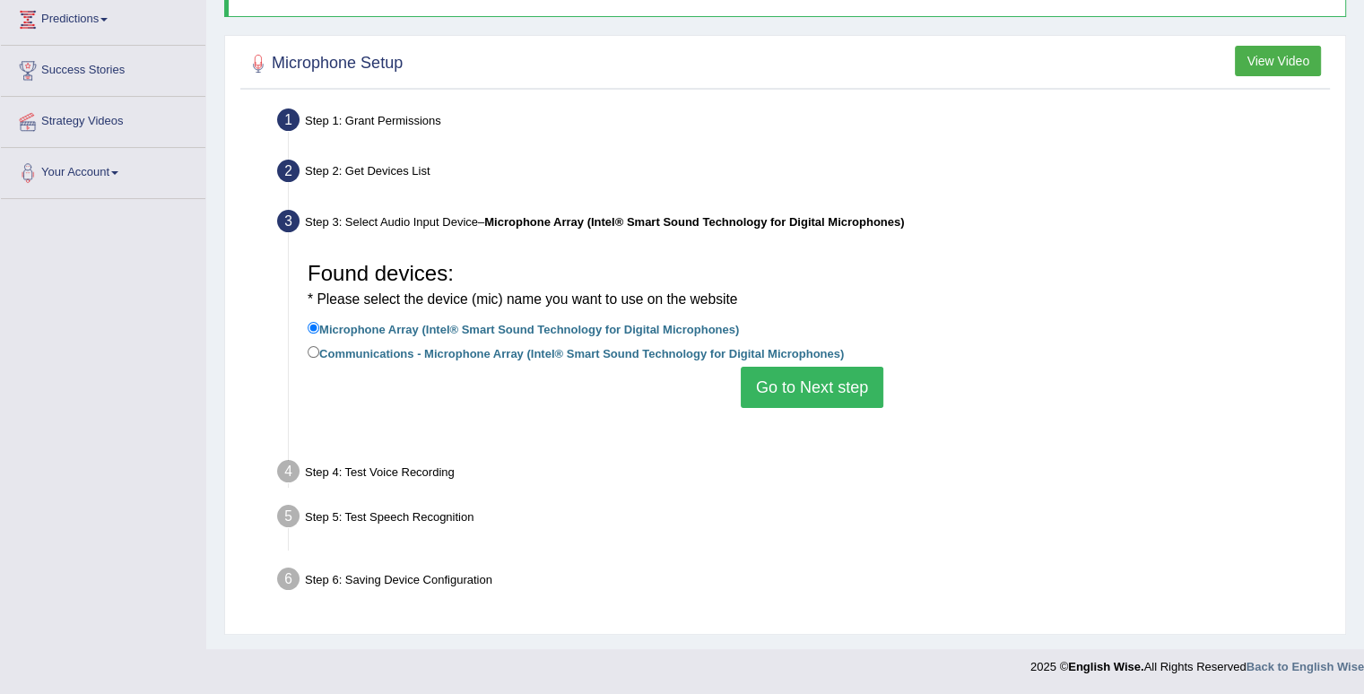
scroll to position [248, 0]
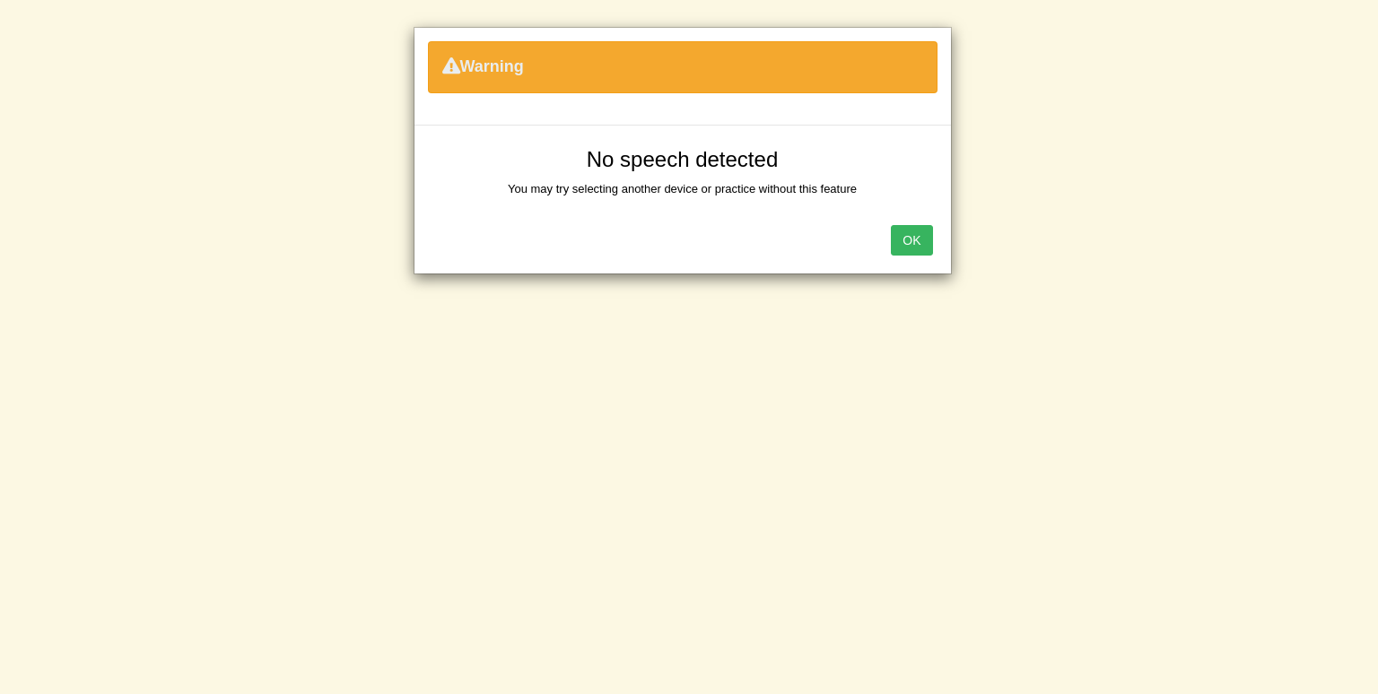
click at [927, 227] on button "OK" at bounding box center [911, 240] width 41 height 30
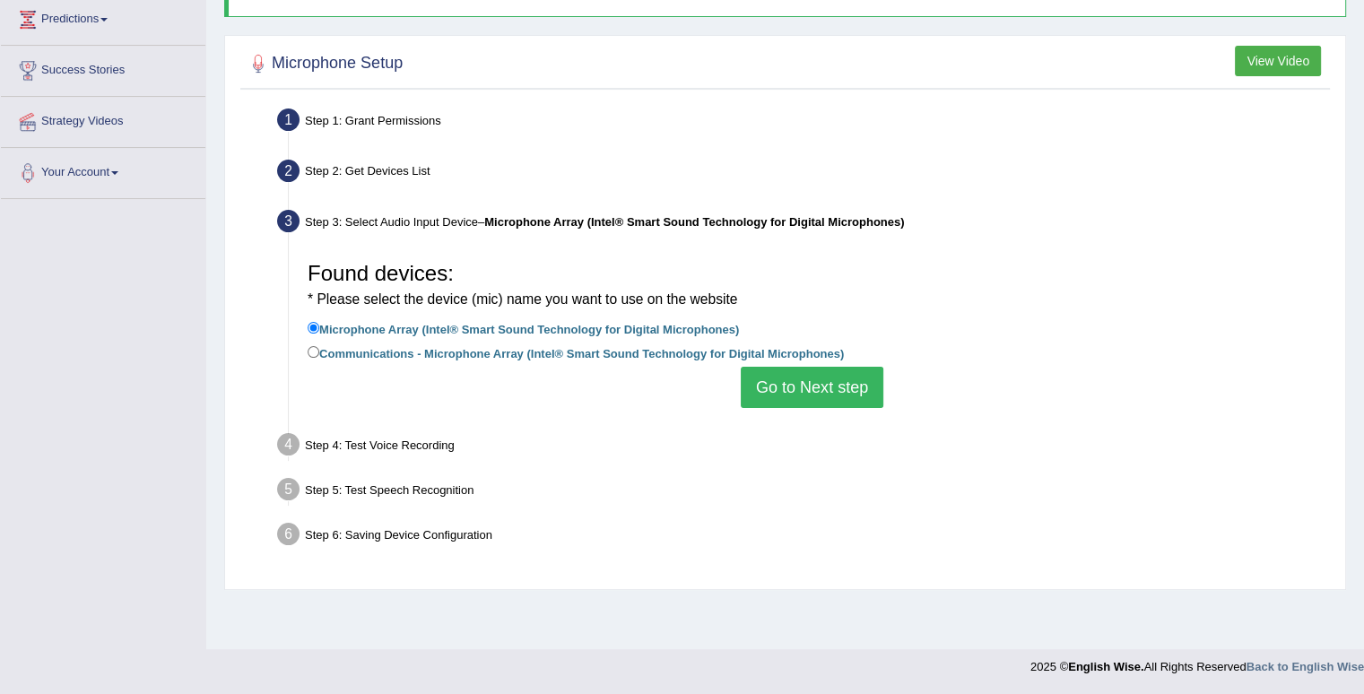
click at [815, 387] on button "Go to Next step" at bounding box center [812, 387] width 143 height 41
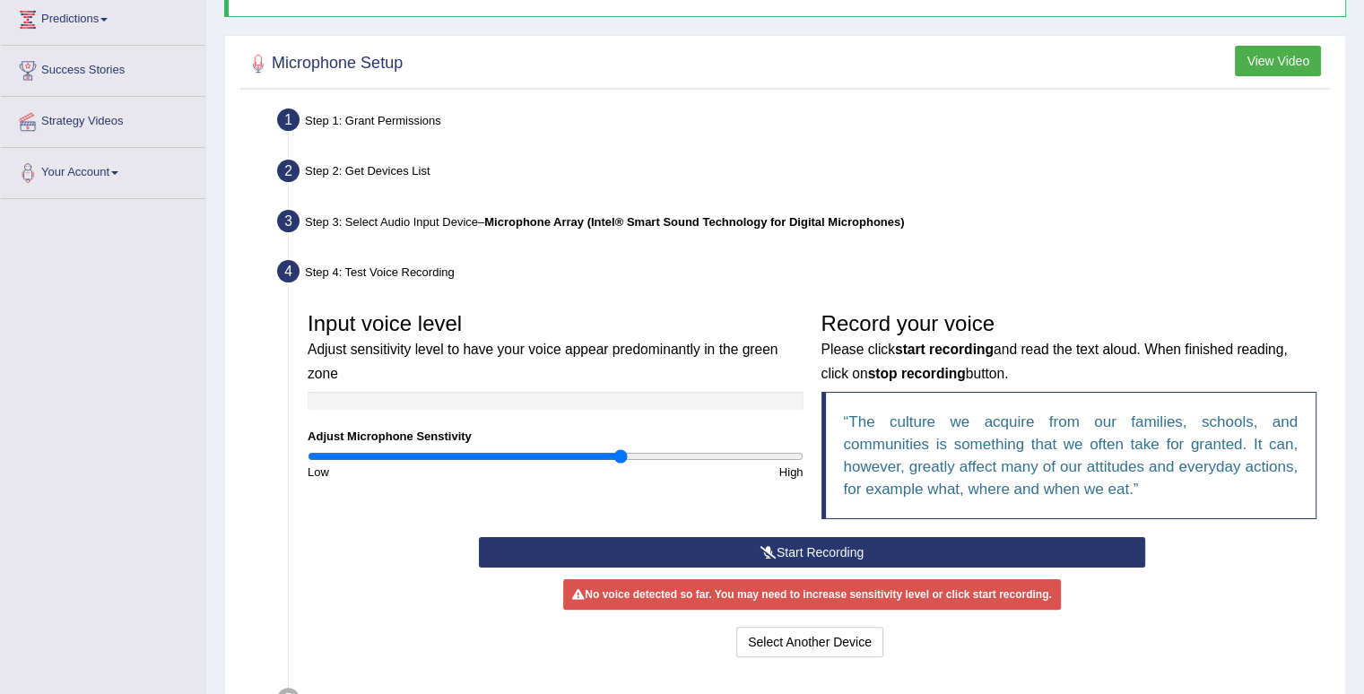
click at [869, 539] on button "Start Recording" at bounding box center [812, 552] width 666 height 30
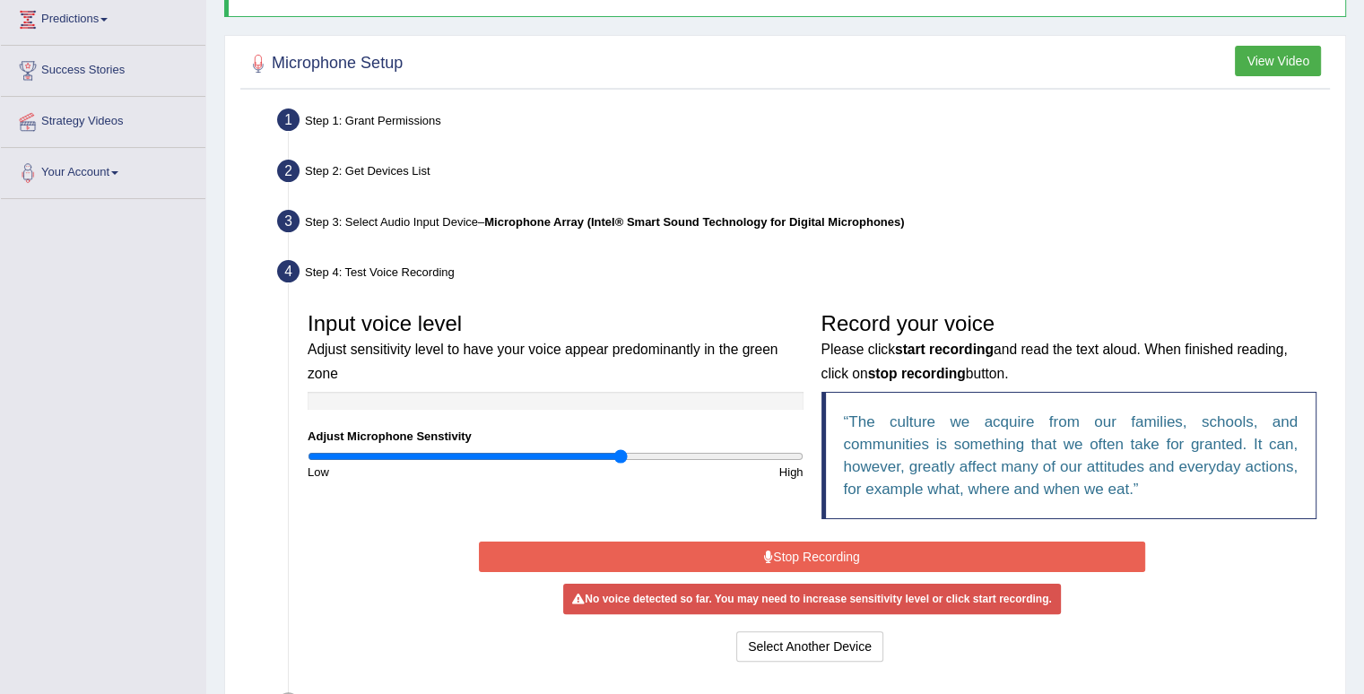
click at [854, 537] on div "Start Recording Stop Recording Note: Please listen to the recording till the en…" at bounding box center [812, 601] width 684 height 129
click at [854, 555] on button "Stop Recording" at bounding box center [812, 557] width 666 height 30
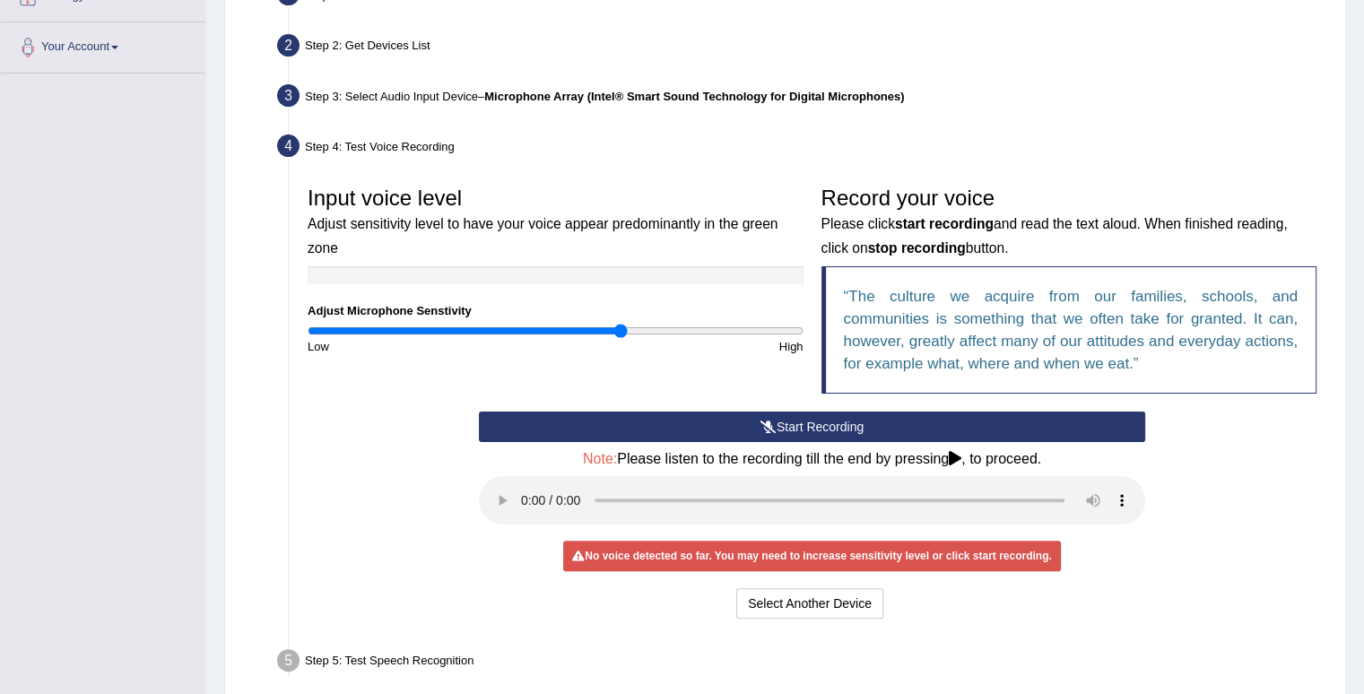
scroll to position [427, 0]
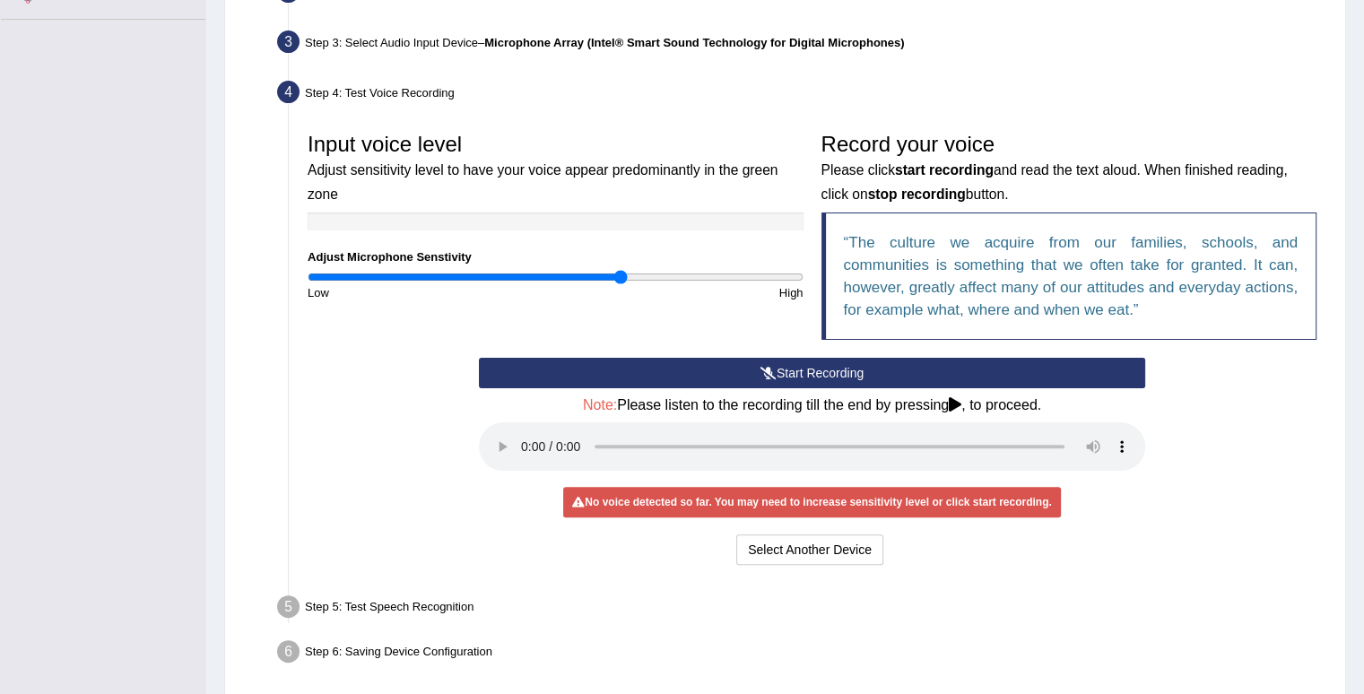
click at [867, 374] on button "Start Recording" at bounding box center [812, 373] width 666 height 30
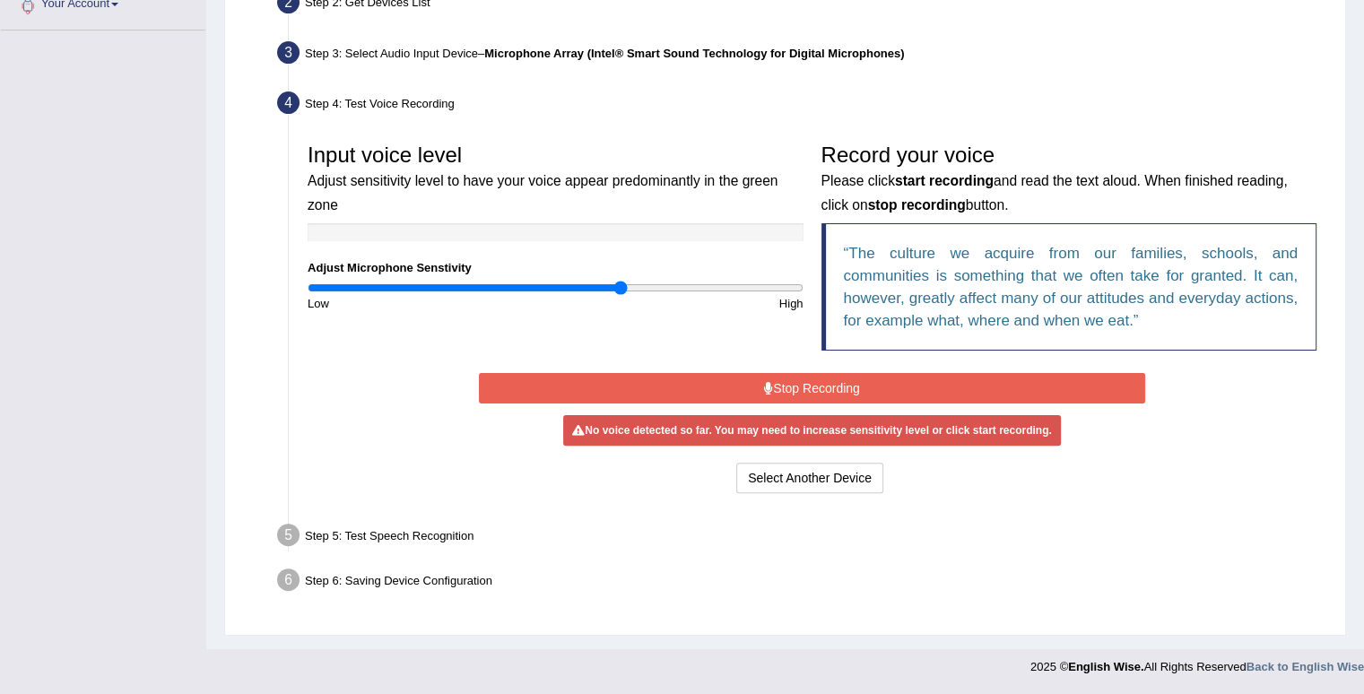
scroll to position [414, 0]
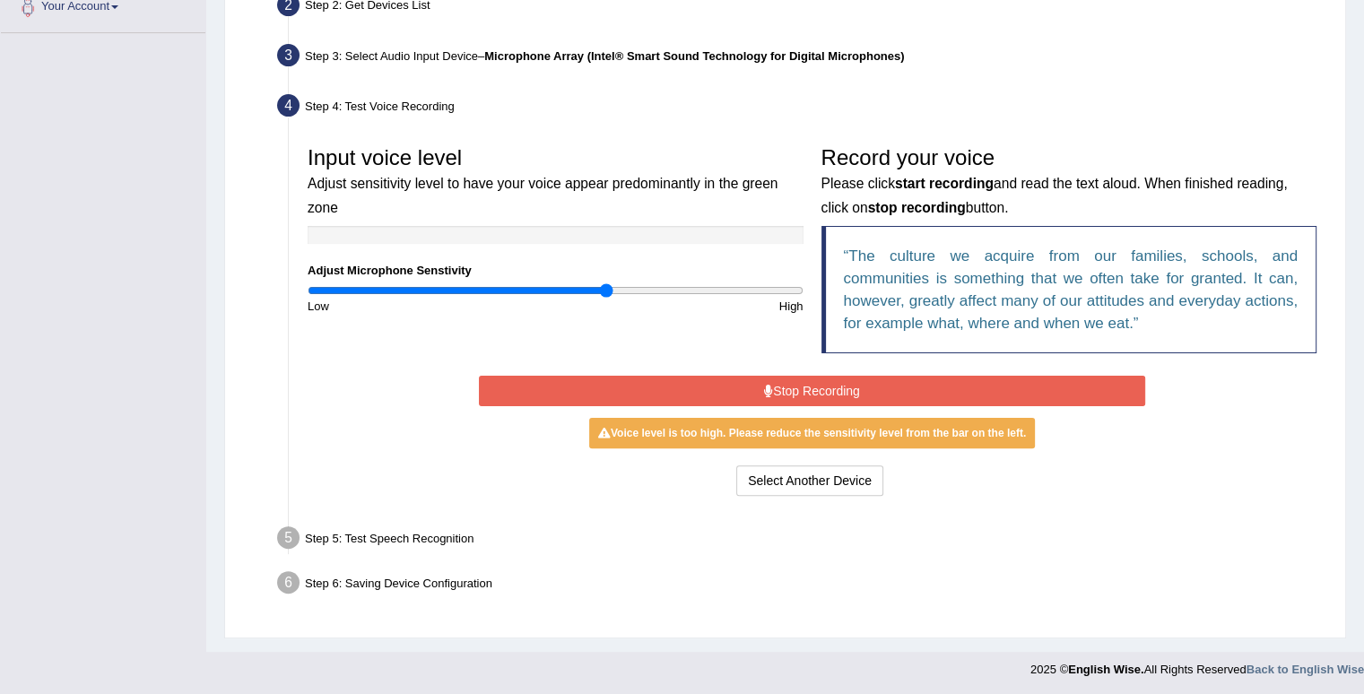
click at [605, 290] on input "range" at bounding box center [556, 290] width 496 height 14
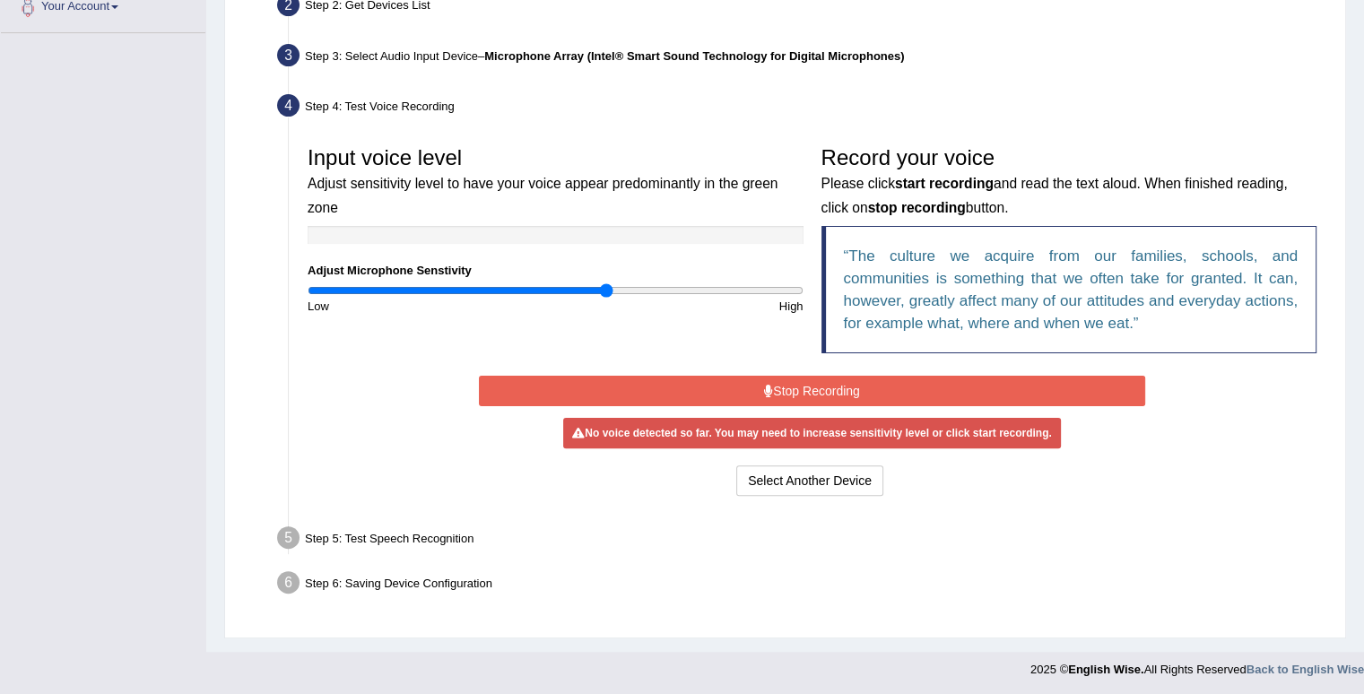
click at [733, 378] on button "Stop Recording" at bounding box center [812, 391] width 666 height 30
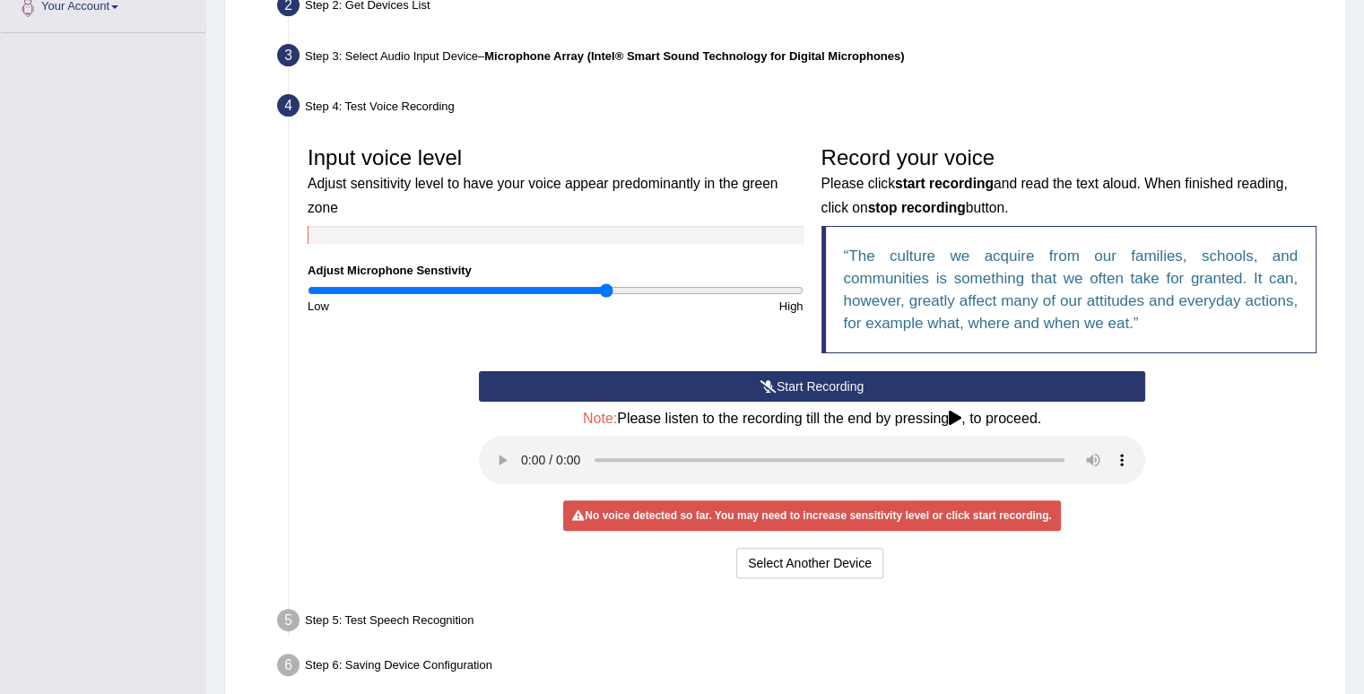
click at [723, 381] on button "Start Recording" at bounding box center [812, 386] width 666 height 30
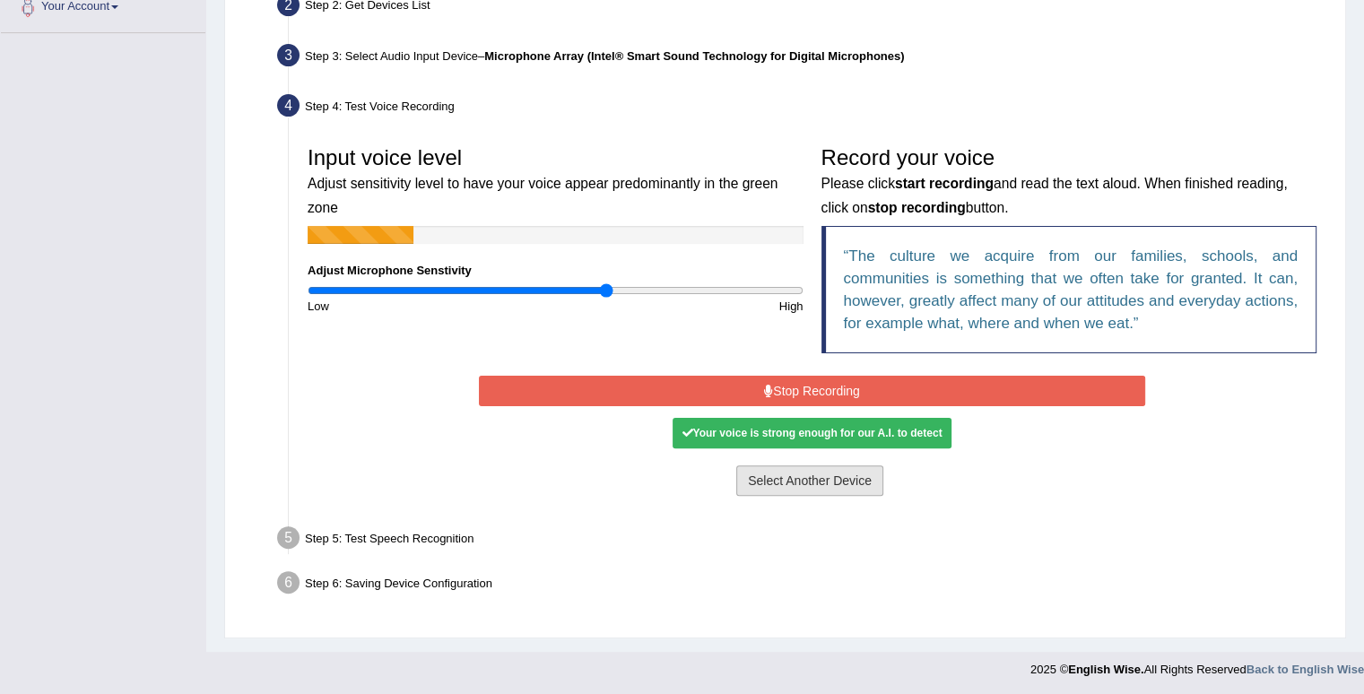
click at [813, 483] on button "Select Another Device" at bounding box center [809, 481] width 147 height 30
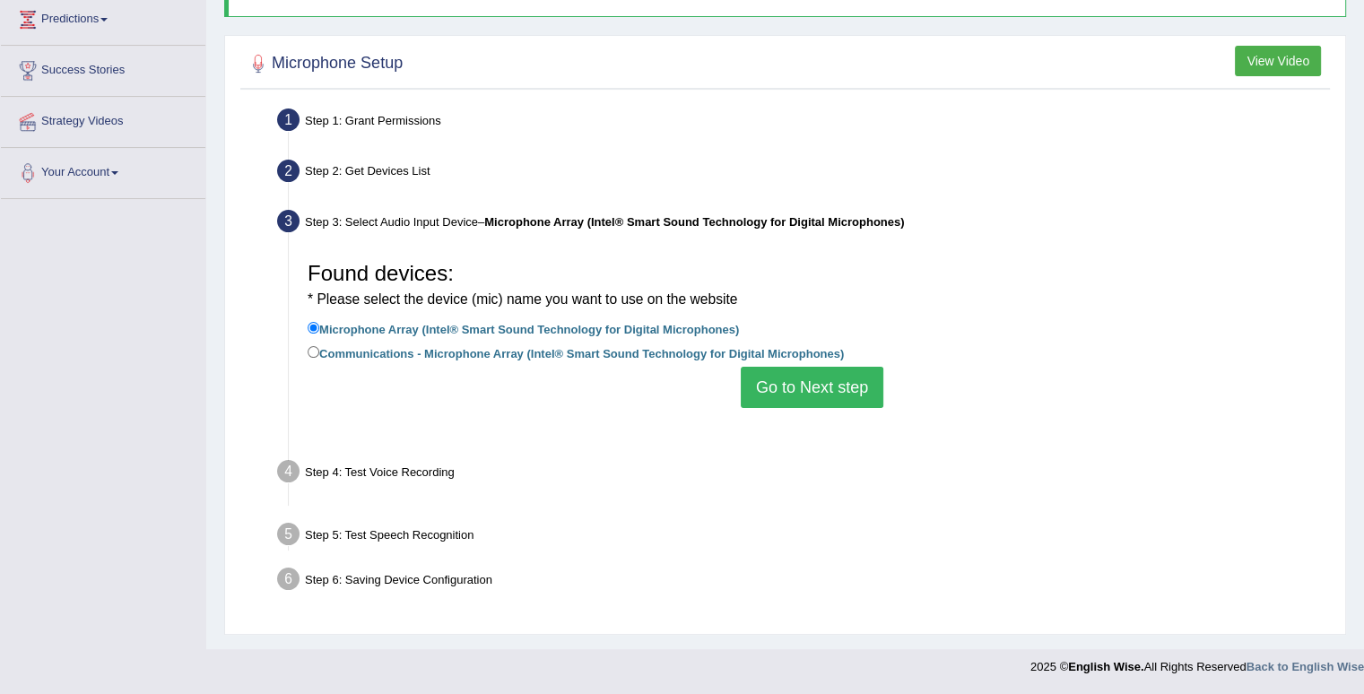
scroll to position [248, 0]
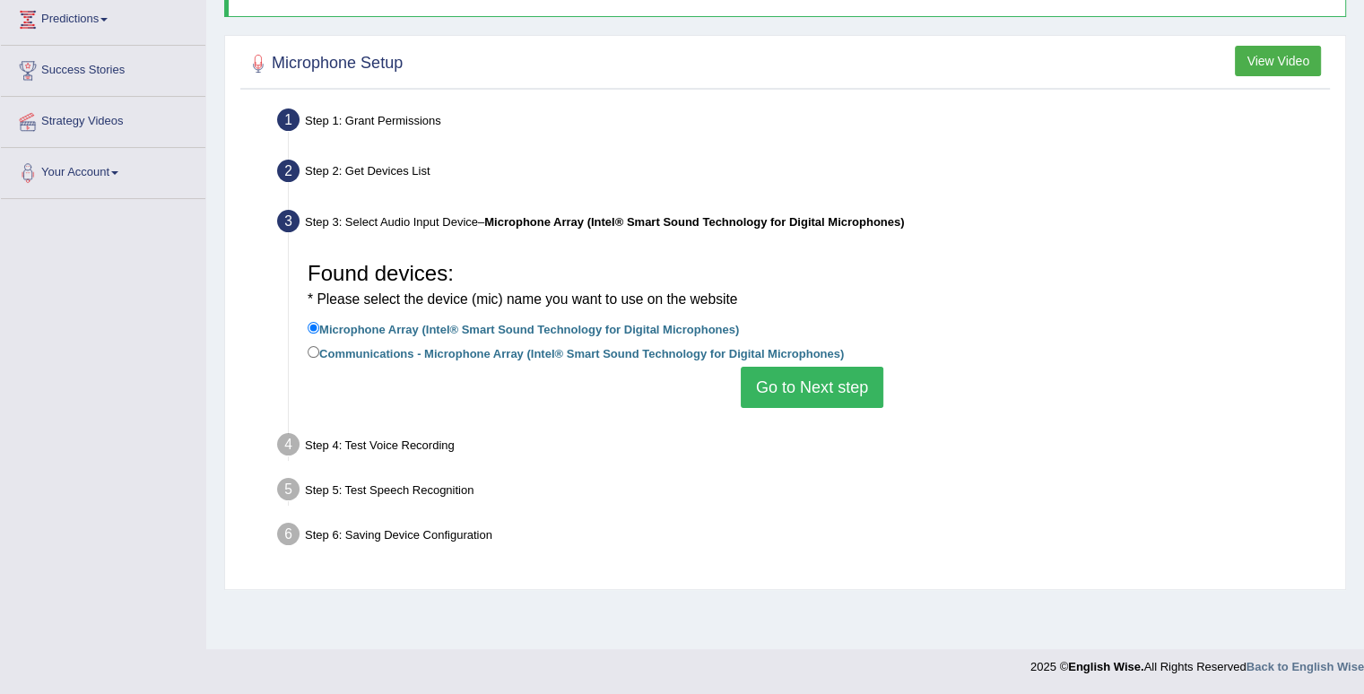
click at [823, 387] on button "Go to Next step" at bounding box center [812, 387] width 143 height 41
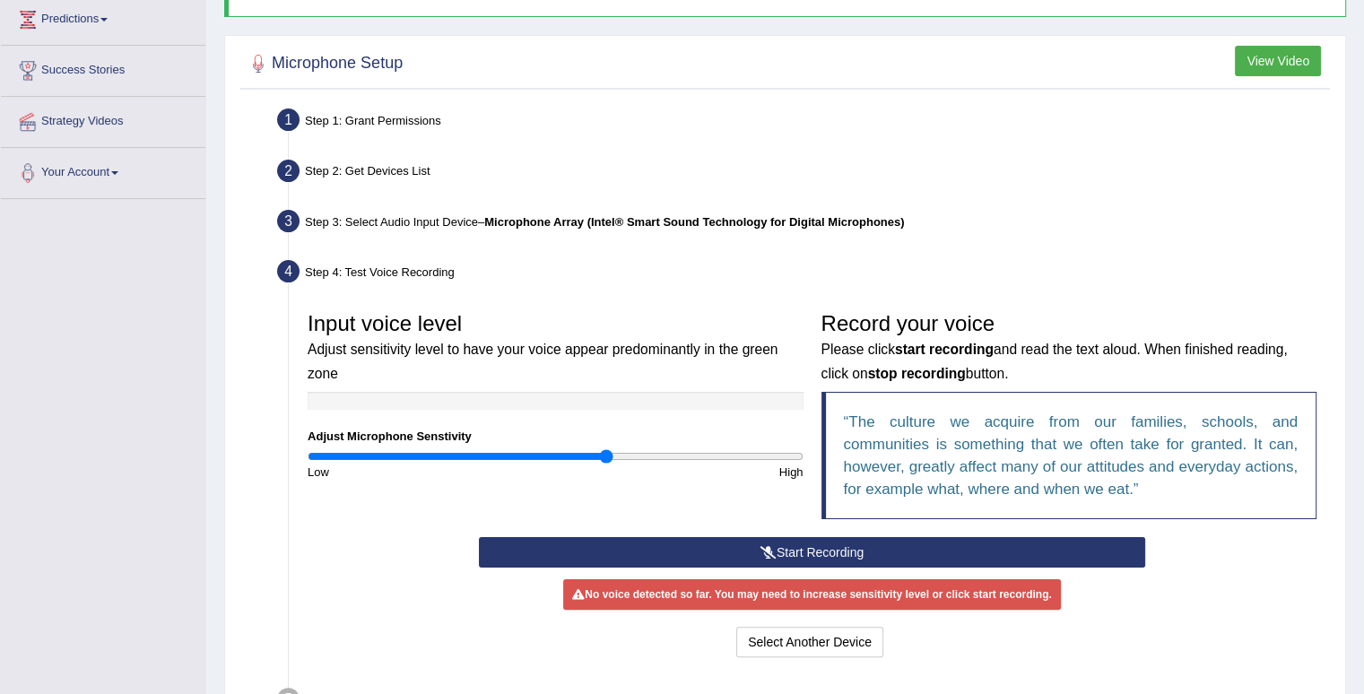
click at [809, 539] on button "Start Recording" at bounding box center [812, 552] width 666 height 30
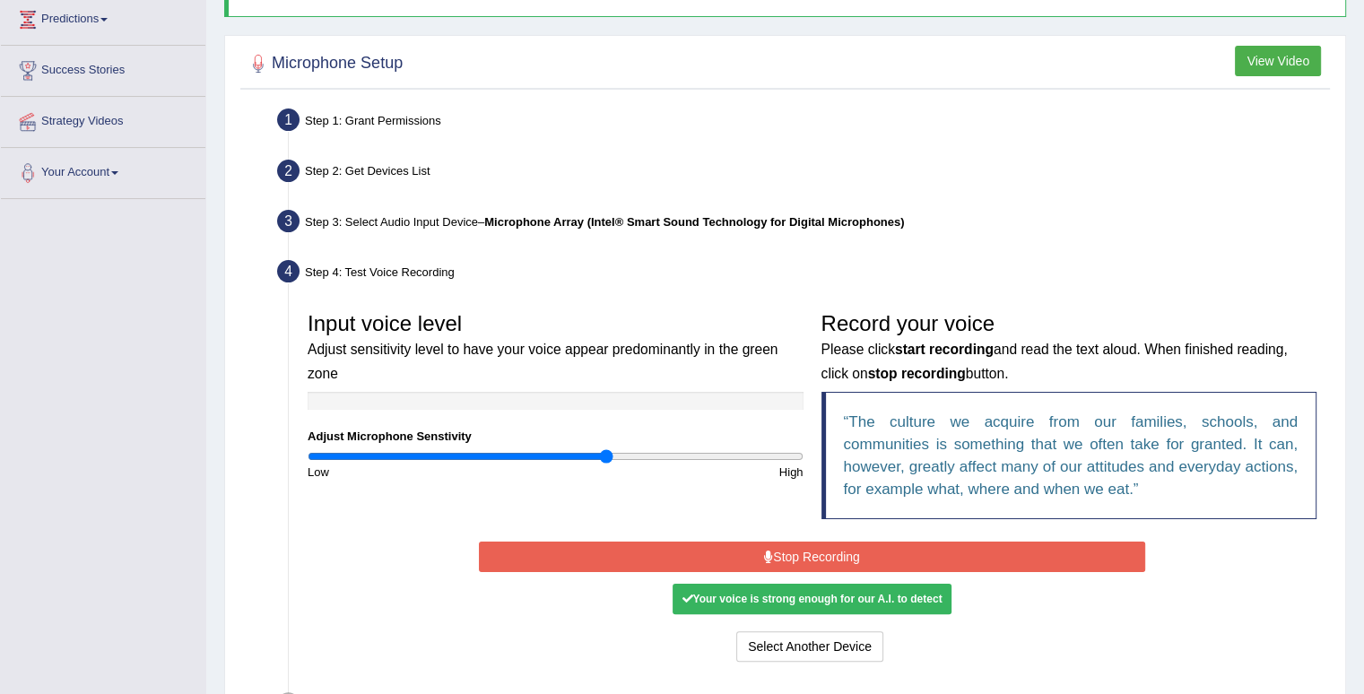
click at [822, 553] on button "Stop Recording" at bounding box center [812, 557] width 666 height 30
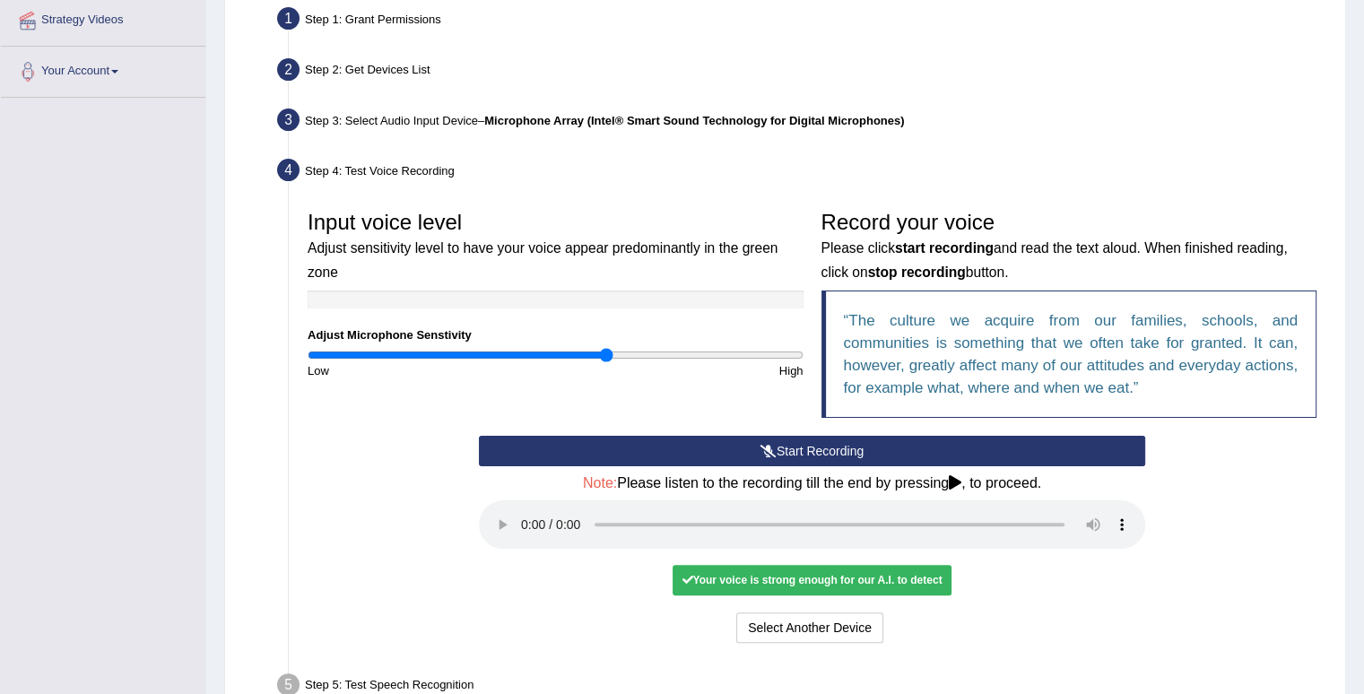
scroll to position [427, 0]
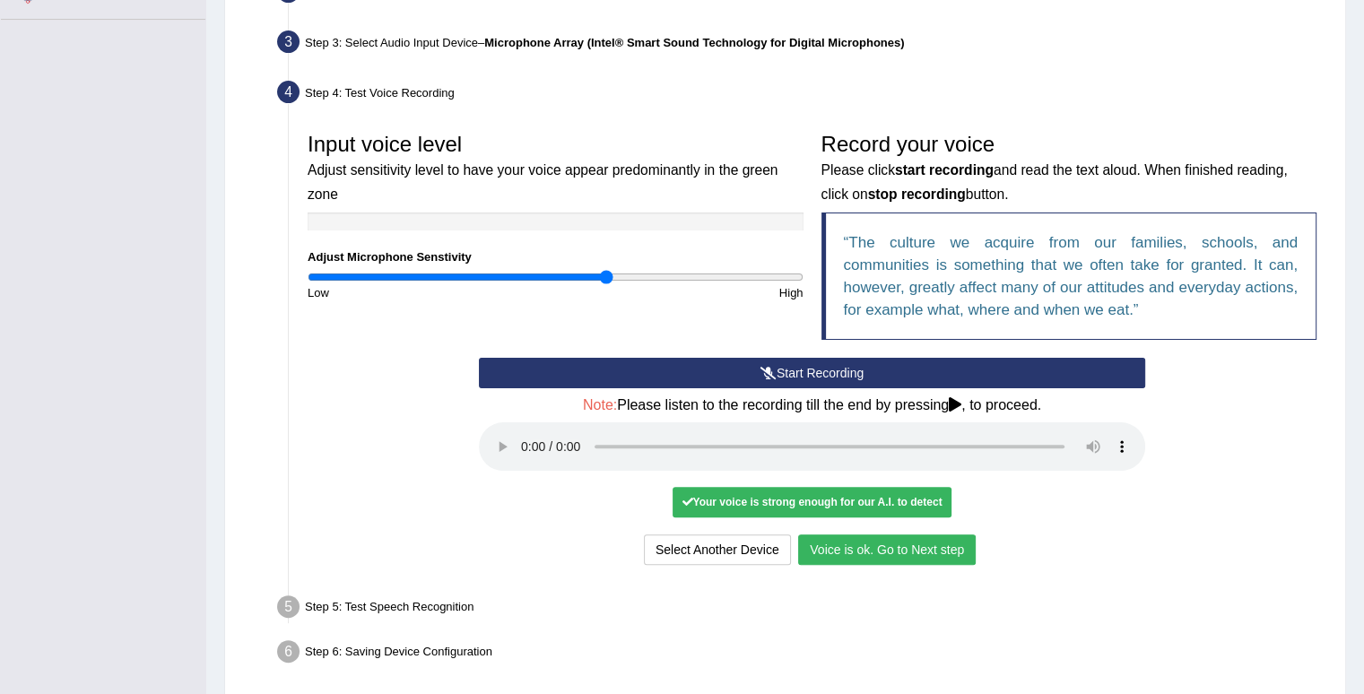
click at [948, 537] on button "Voice is ok. Go to Next step" at bounding box center [887, 550] width 178 height 30
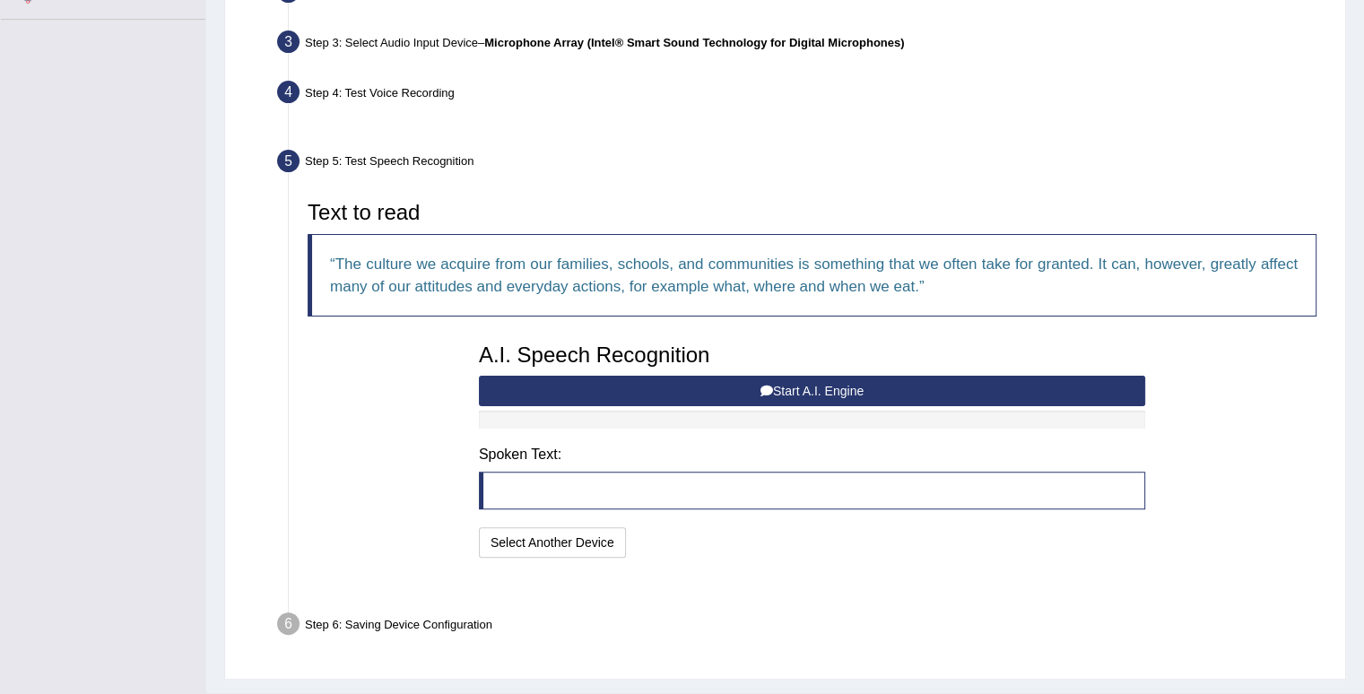
scroll to position [425, 0]
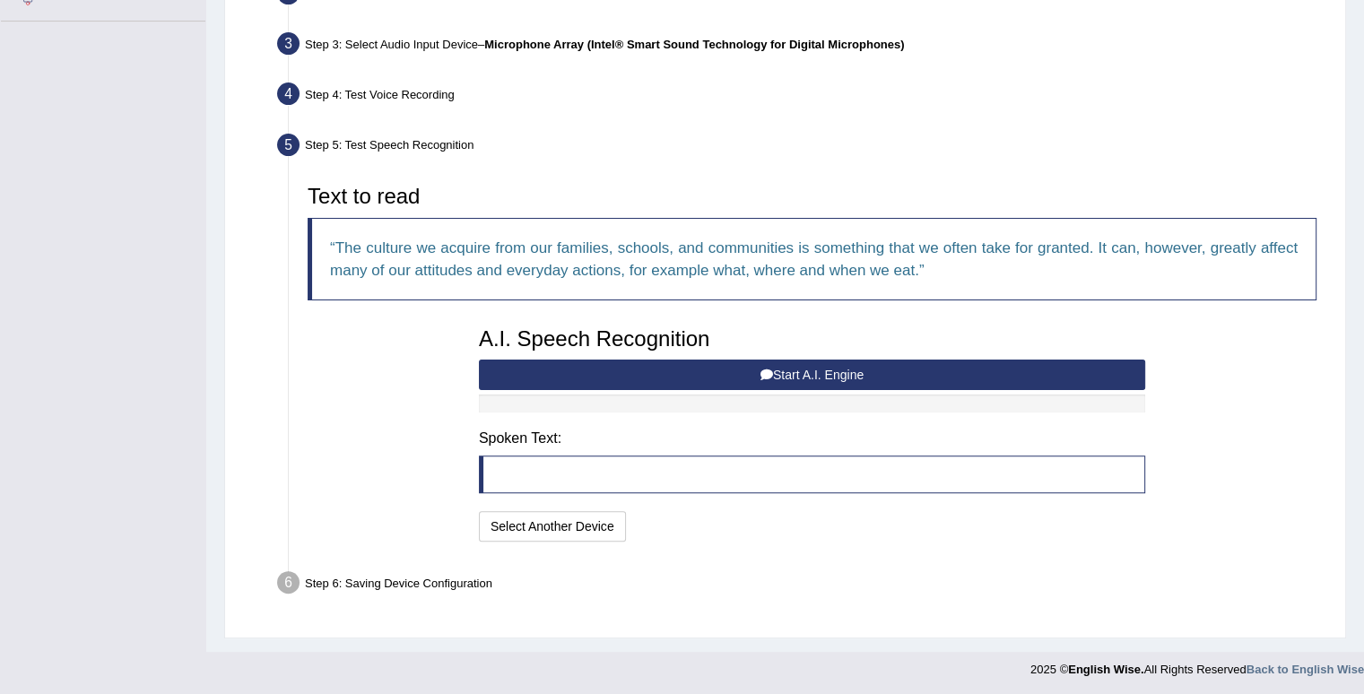
click at [809, 366] on button "Start A.I. Engine" at bounding box center [812, 375] width 666 height 30
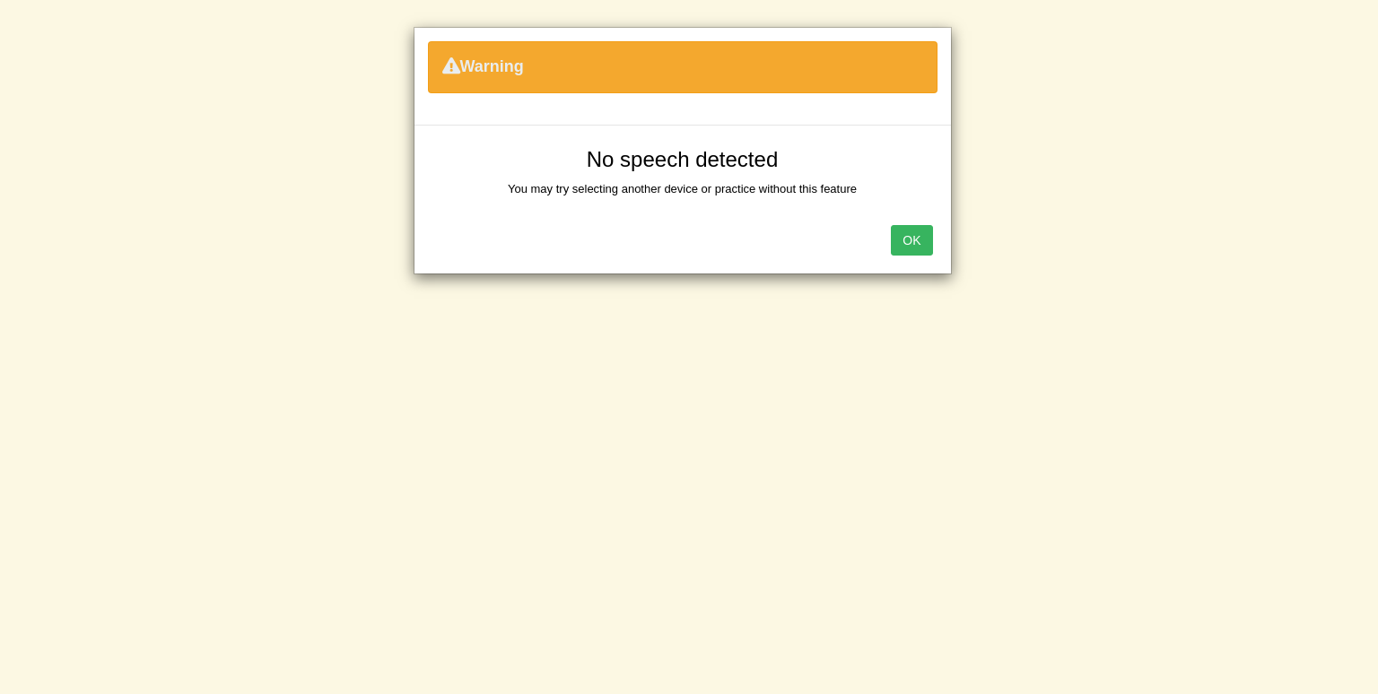
click at [911, 234] on button "OK" at bounding box center [911, 240] width 41 height 30
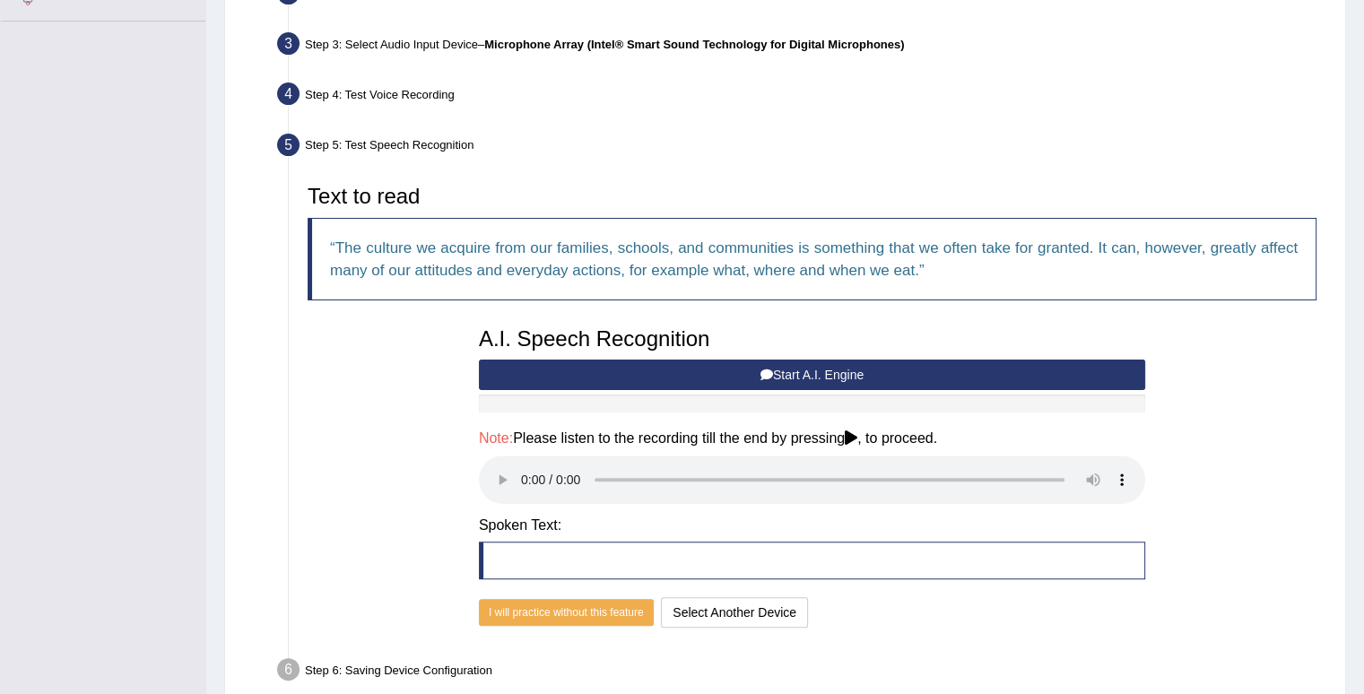
click at [639, 374] on button "Start A.I. Engine" at bounding box center [812, 375] width 666 height 30
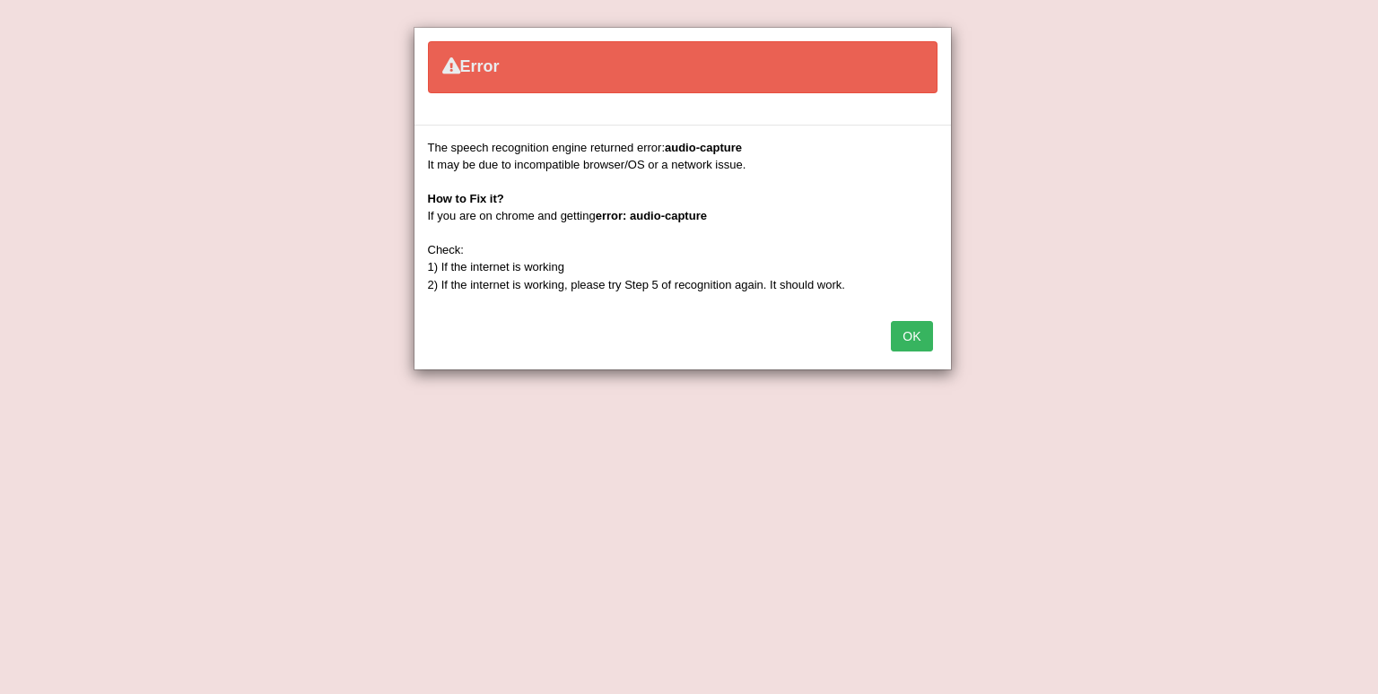
click at [918, 335] on button "OK" at bounding box center [911, 336] width 41 height 30
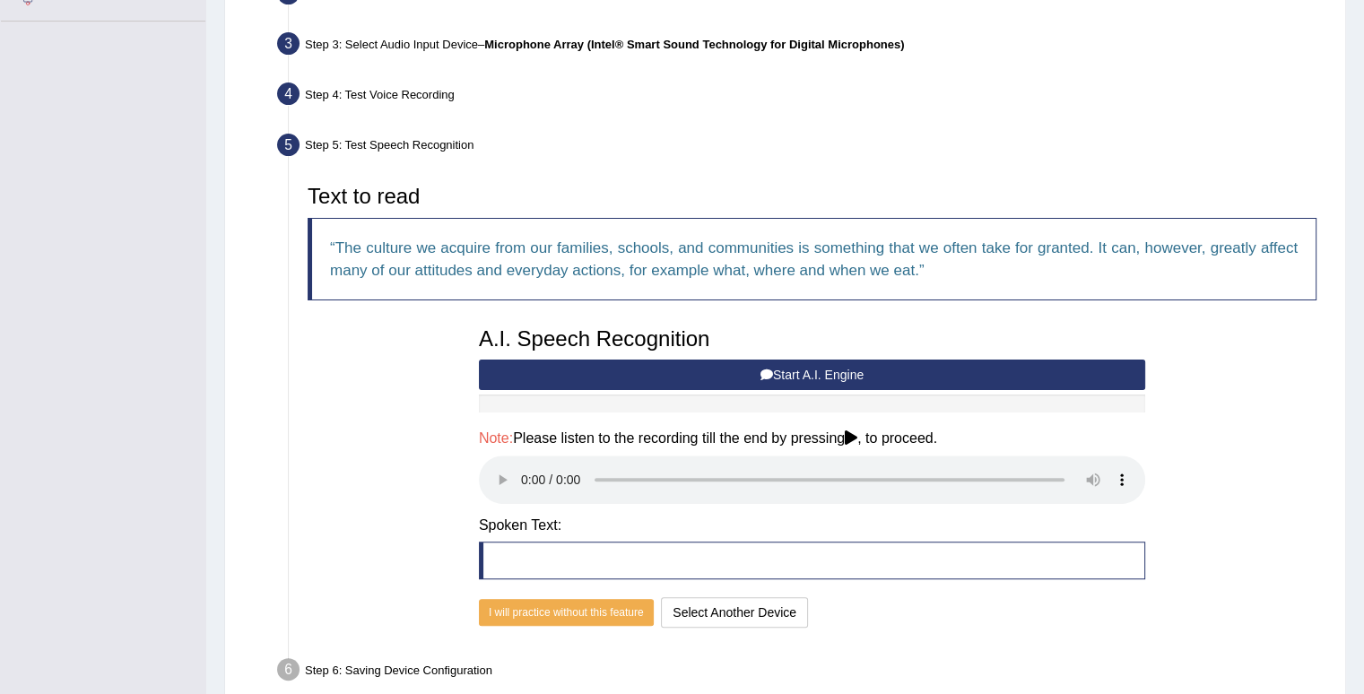
click at [1198, 596] on div "Text to read The culture we acquire from our families, schools, and communities…" at bounding box center [812, 404] width 1027 height 457
click at [1267, 376] on div "Text to read The culture we acquire from our families, schools, and communities…" at bounding box center [812, 404] width 1027 height 457
click at [829, 377] on button "Start A.I. Engine" at bounding box center [812, 375] width 666 height 30
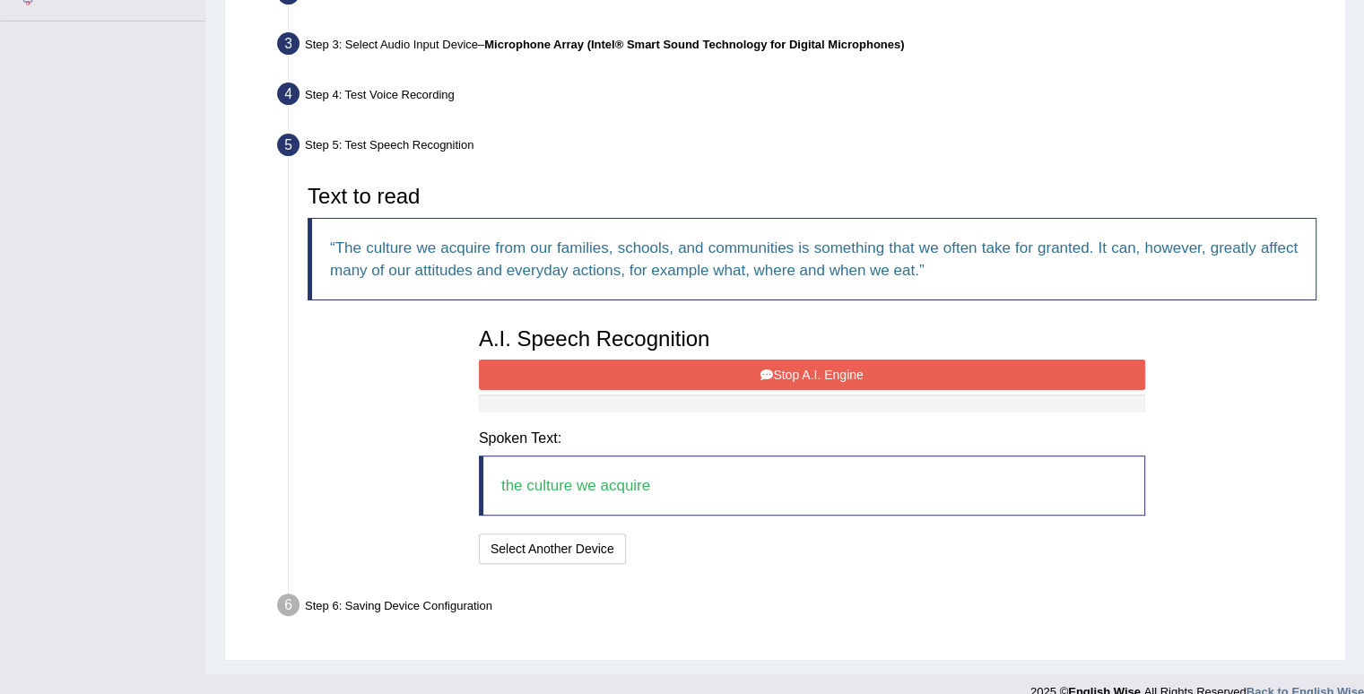
click at [829, 377] on button "Stop A.I. Engine" at bounding box center [812, 375] width 666 height 30
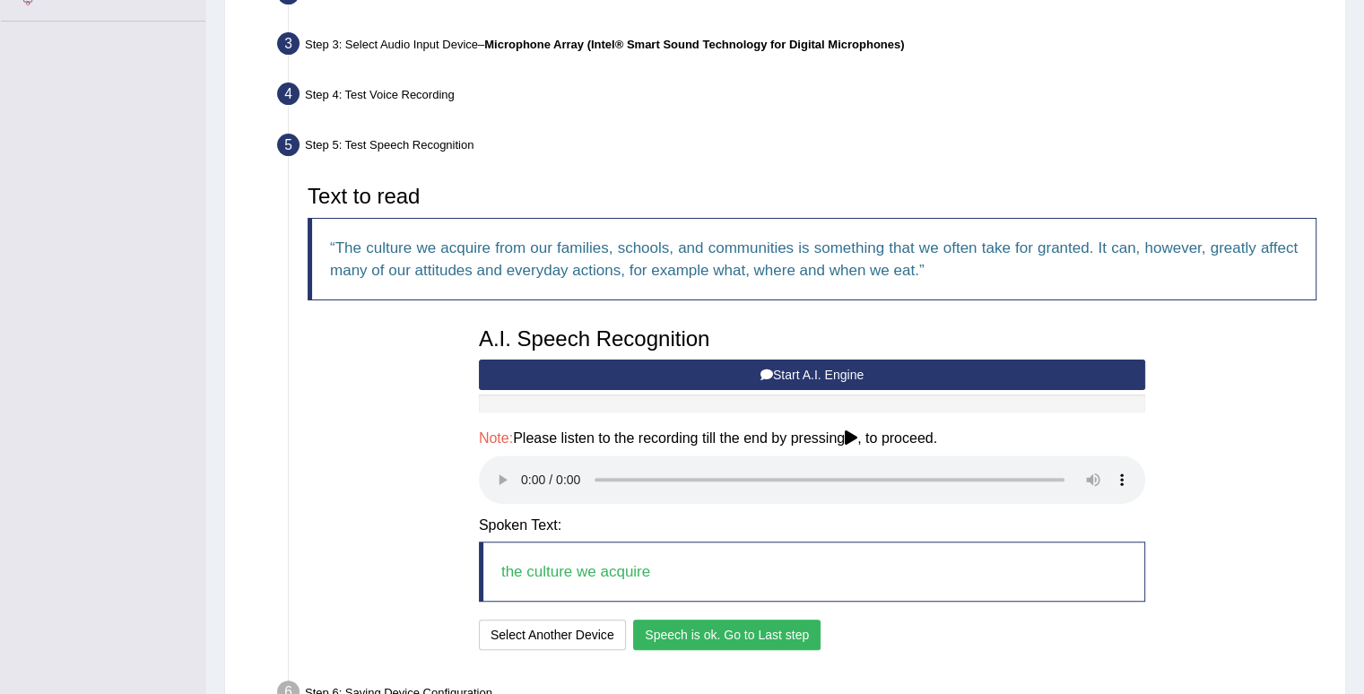
click at [1295, 411] on div "Text to read The culture we acquire from our families, schools, and communities…" at bounding box center [812, 415] width 1027 height 479
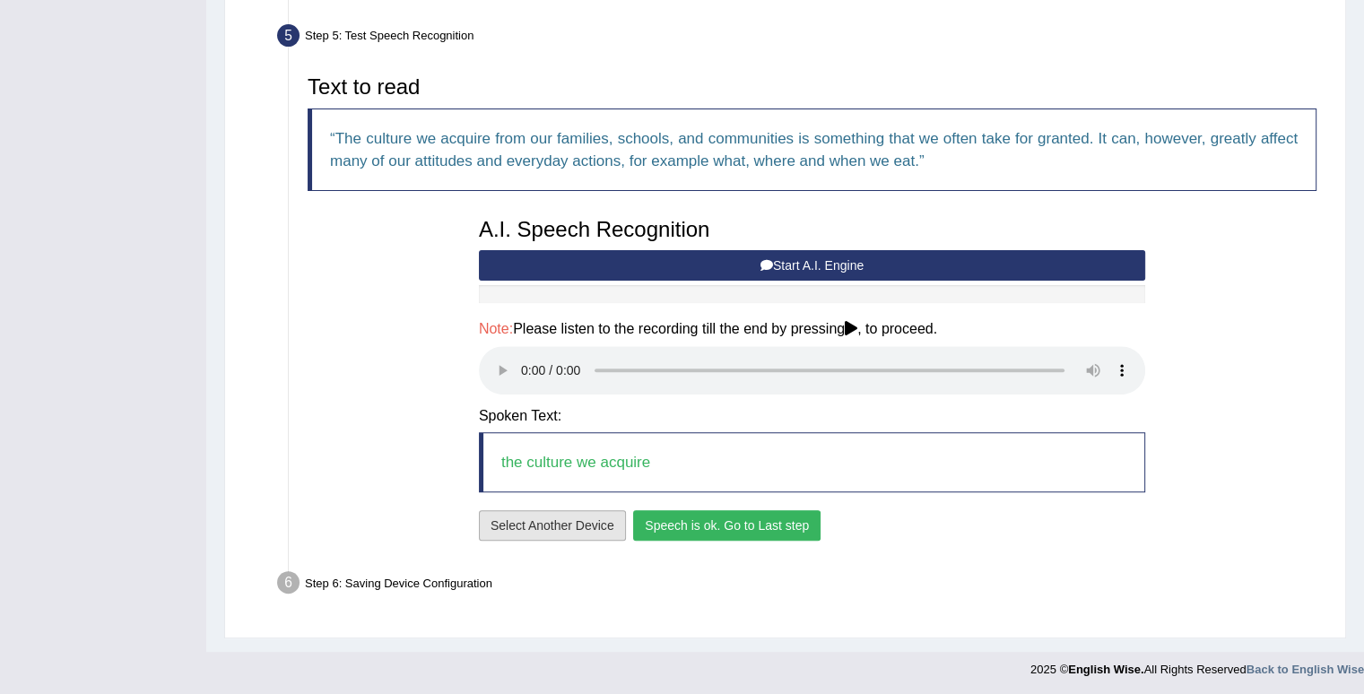
click at [561, 521] on button "Select Another Device" at bounding box center [552, 525] width 147 height 30
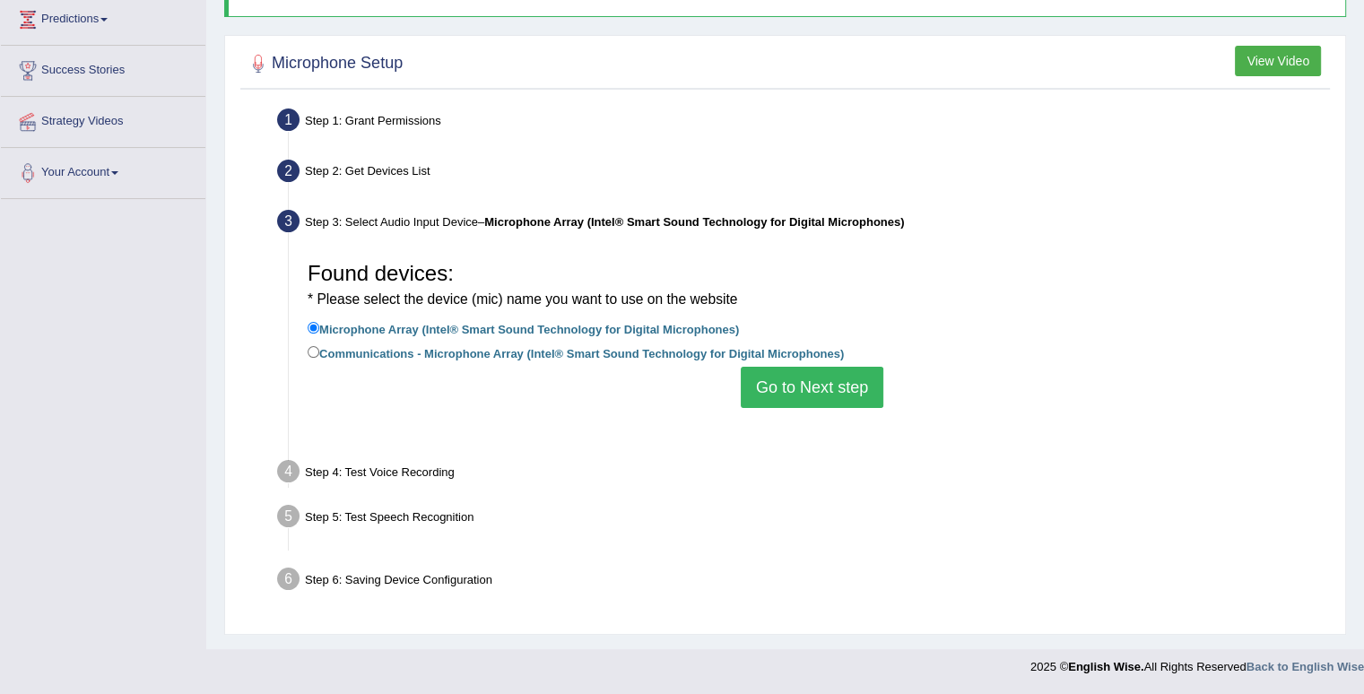
scroll to position [248, 0]
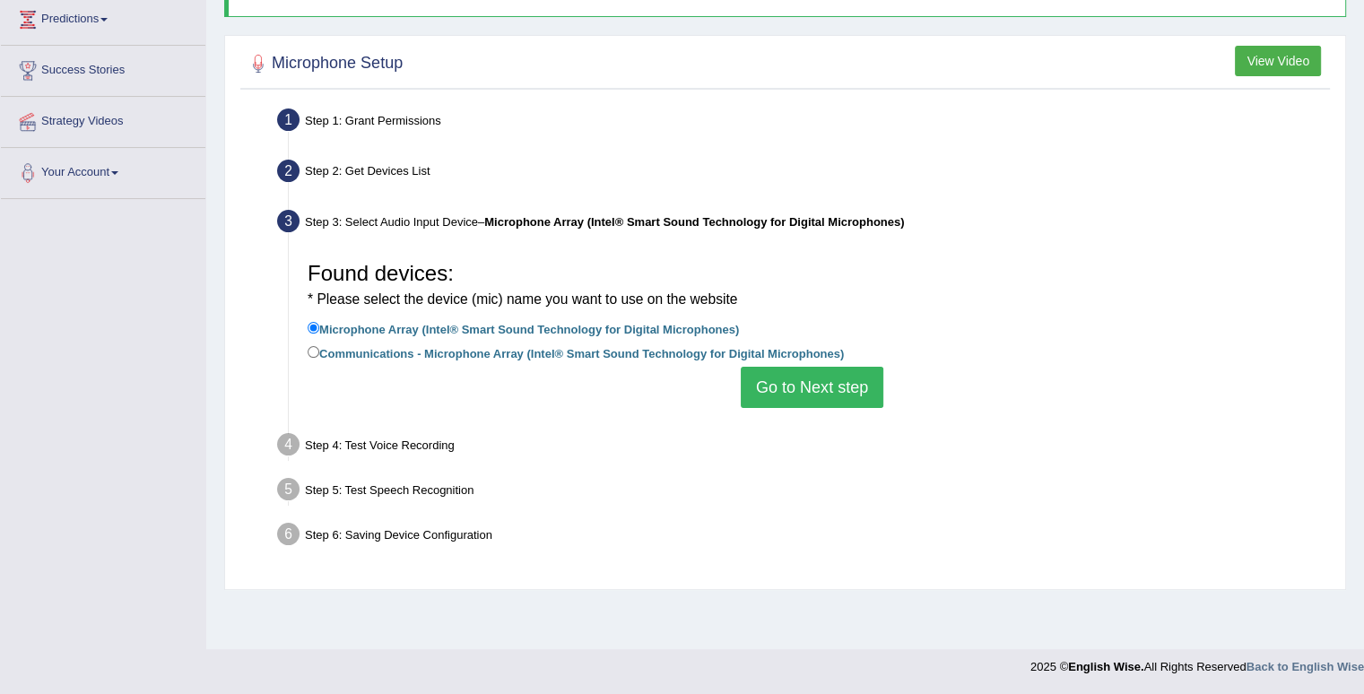
click at [840, 387] on button "Go to Next step" at bounding box center [812, 387] width 143 height 41
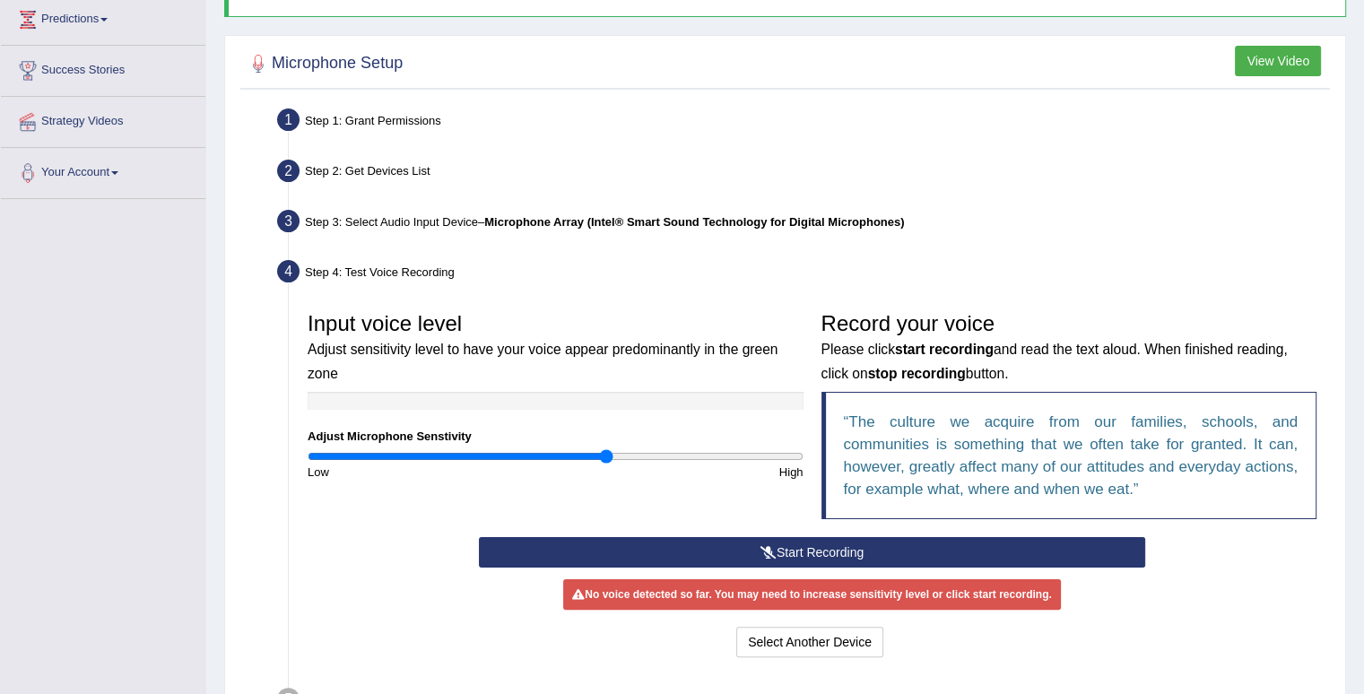
click at [750, 543] on button "Start Recording" at bounding box center [812, 552] width 666 height 30
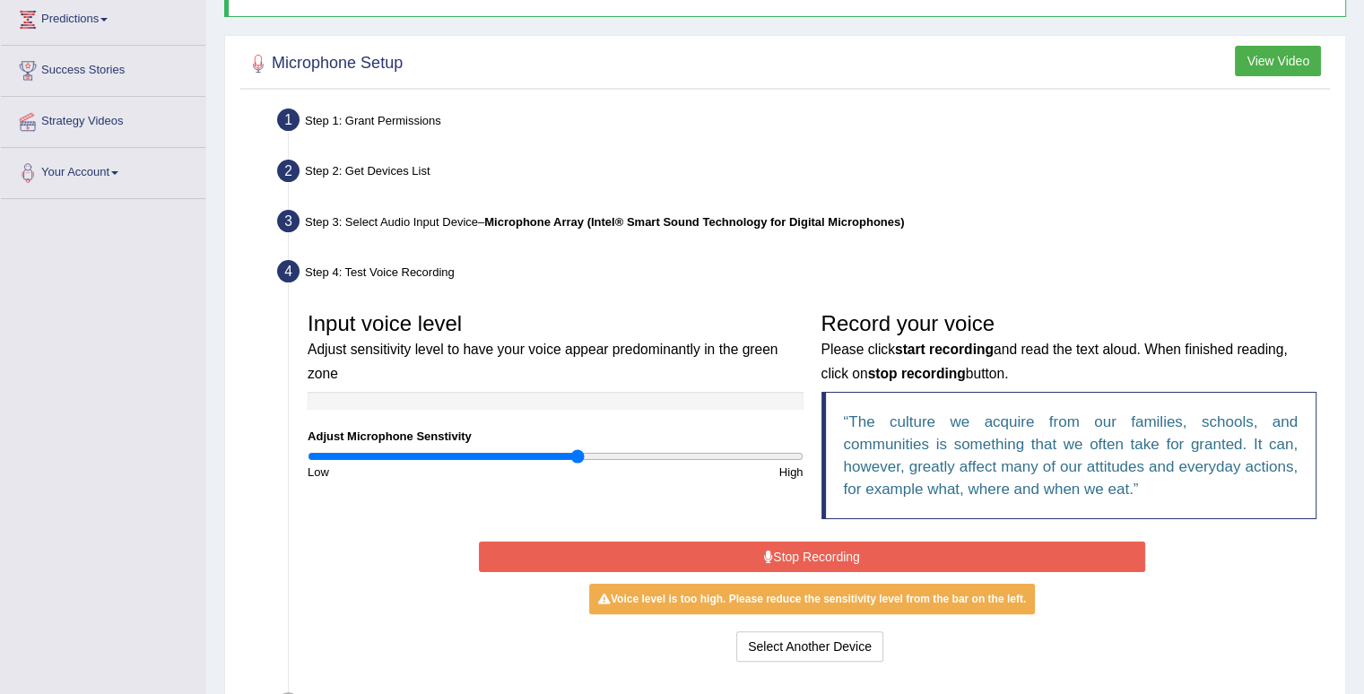
click at [578, 453] on input "range" at bounding box center [556, 456] width 496 height 14
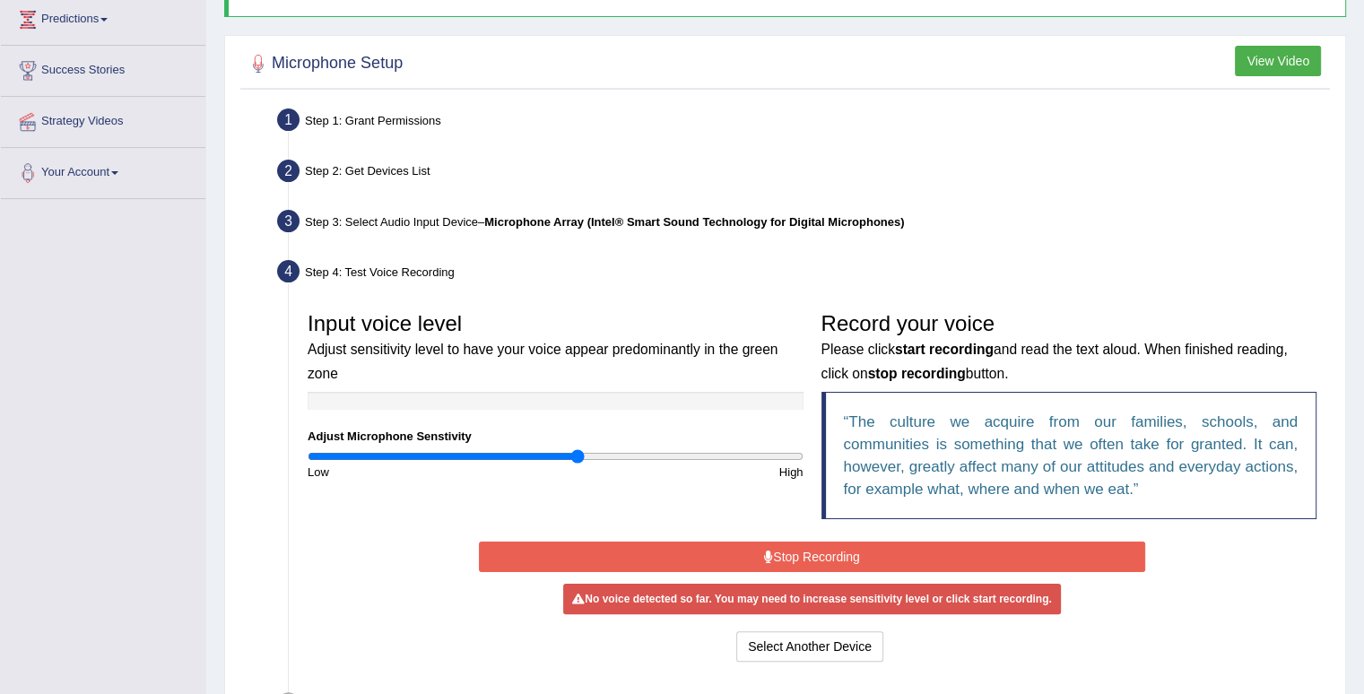
click at [694, 551] on button "Stop Recording" at bounding box center [812, 557] width 666 height 30
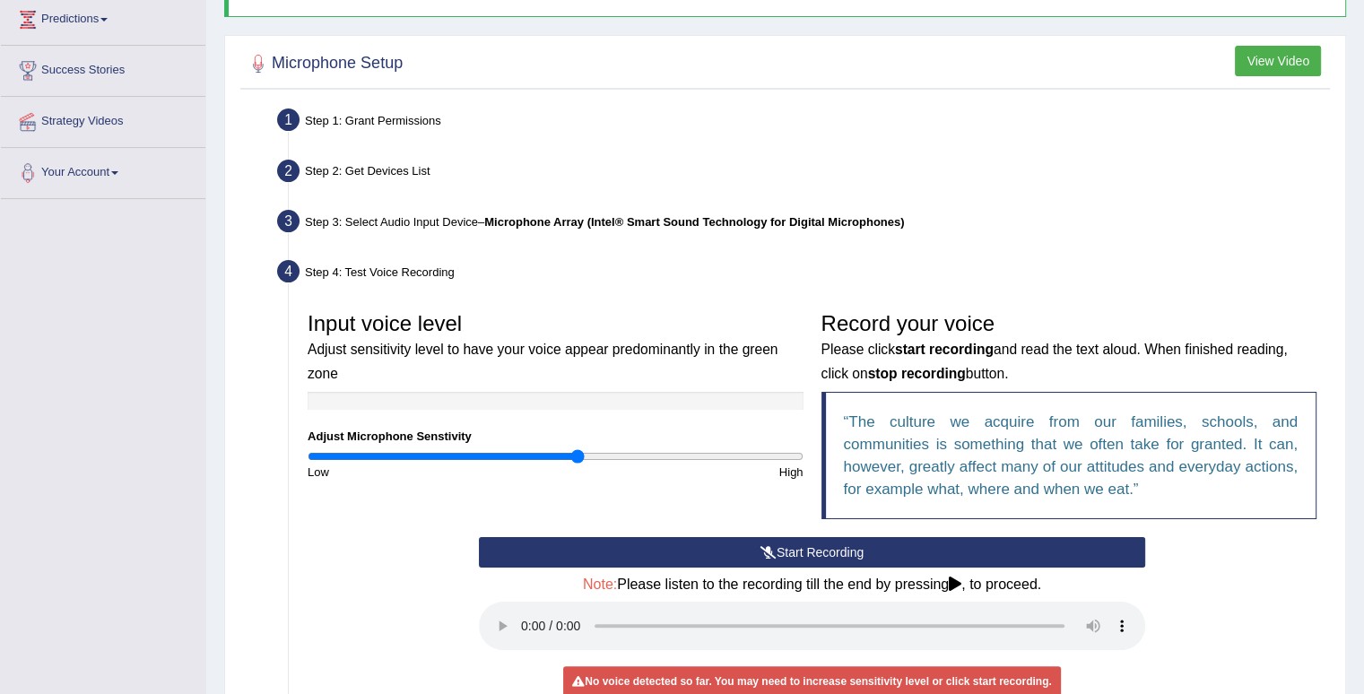
click at [699, 546] on button "Start Recording" at bounding box center [812, 552] width 666 height 30
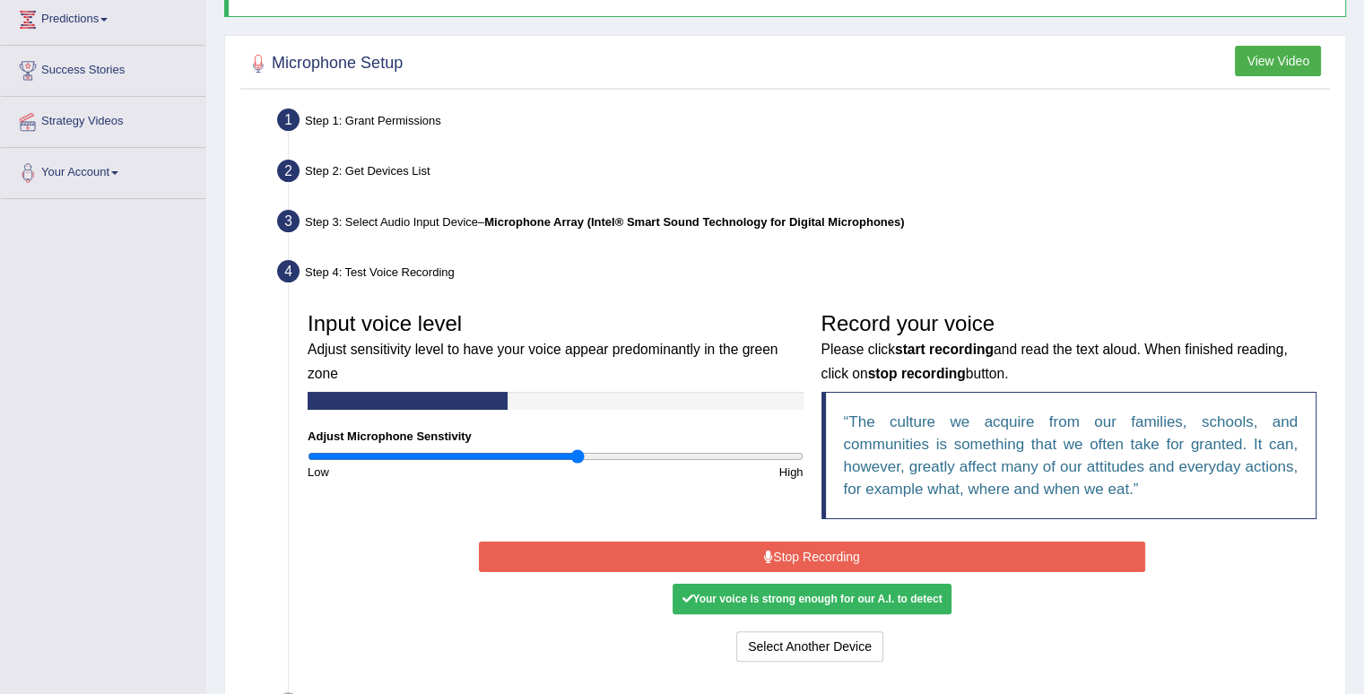
click at [700, 546] on button "Stop Recording" at bounding box center [812, 557] width 666 height 30
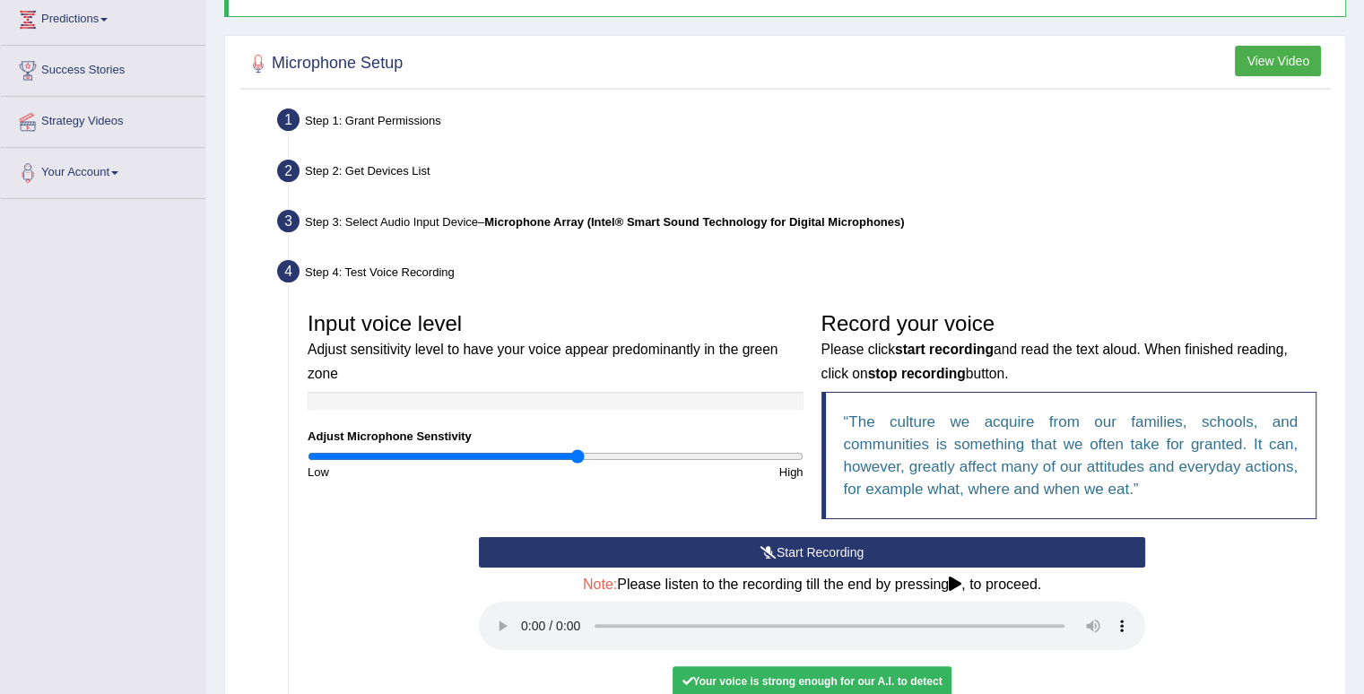
click at [849, 547] on button "Start Recording" at bounding box center [812, 552] width 666 height 30
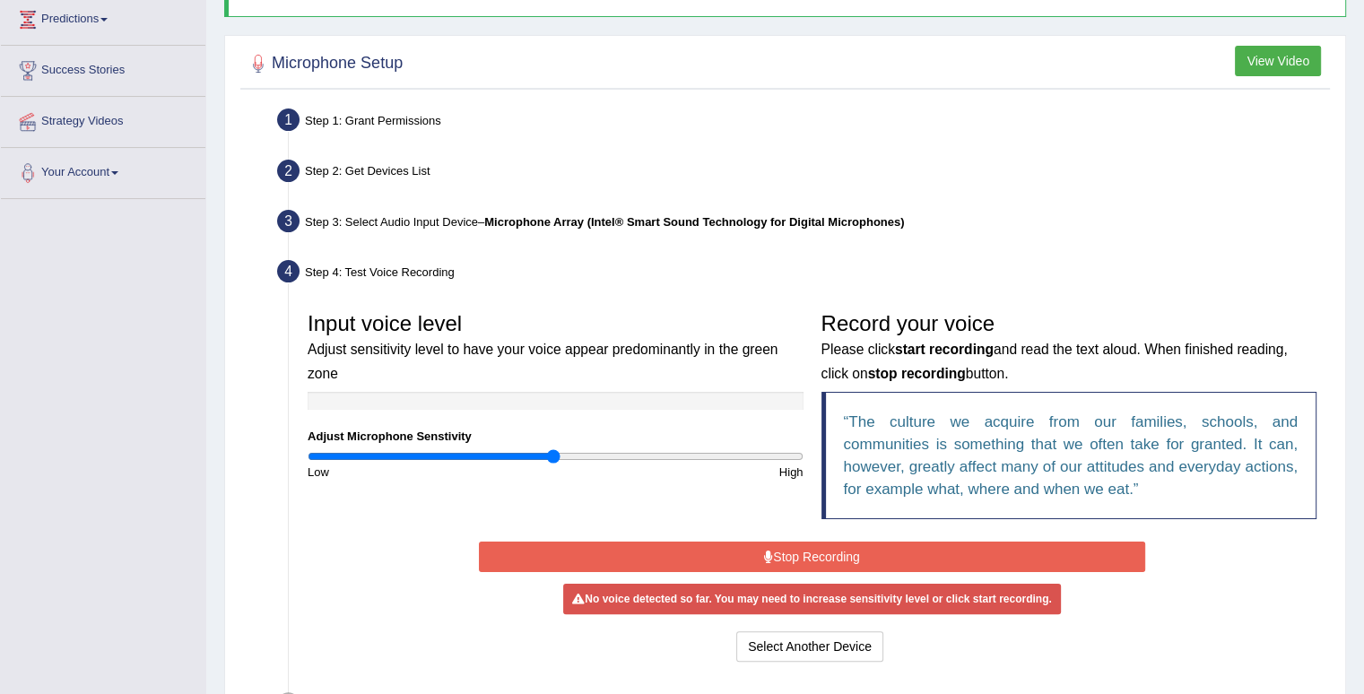
click at [554, 457] on input "range" at bounding box center [556, 456] width 496 height 14
click at [720, 556] on button "Stop Recording" at bounding box center [812, 557] width 666 height 30
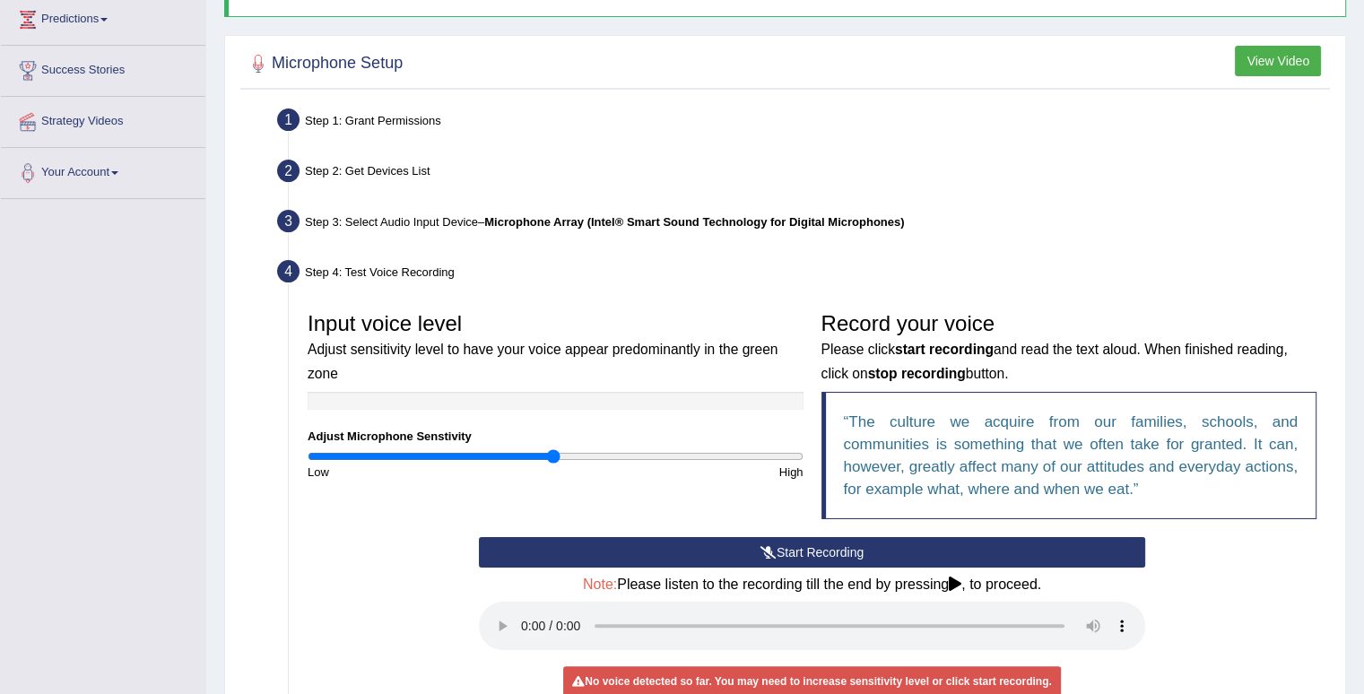
click at [721, 555] on button "Start Recording" at bounding box center [812, 552] width 666 height 30
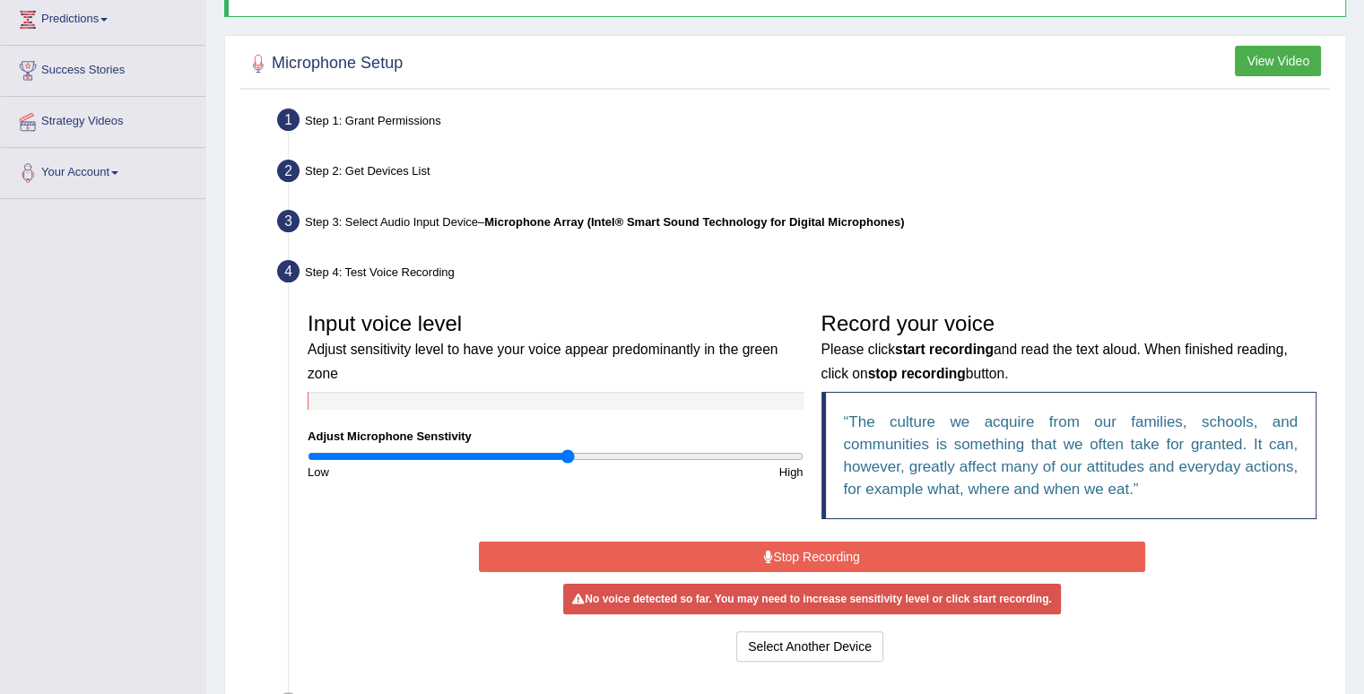
click at [567, 456] on input "range" at bounding box center [556, 456] width 496 height 14
click at [710, 558] on button "Stop Recording" at bounding box center [812, 557] width 666 height 30
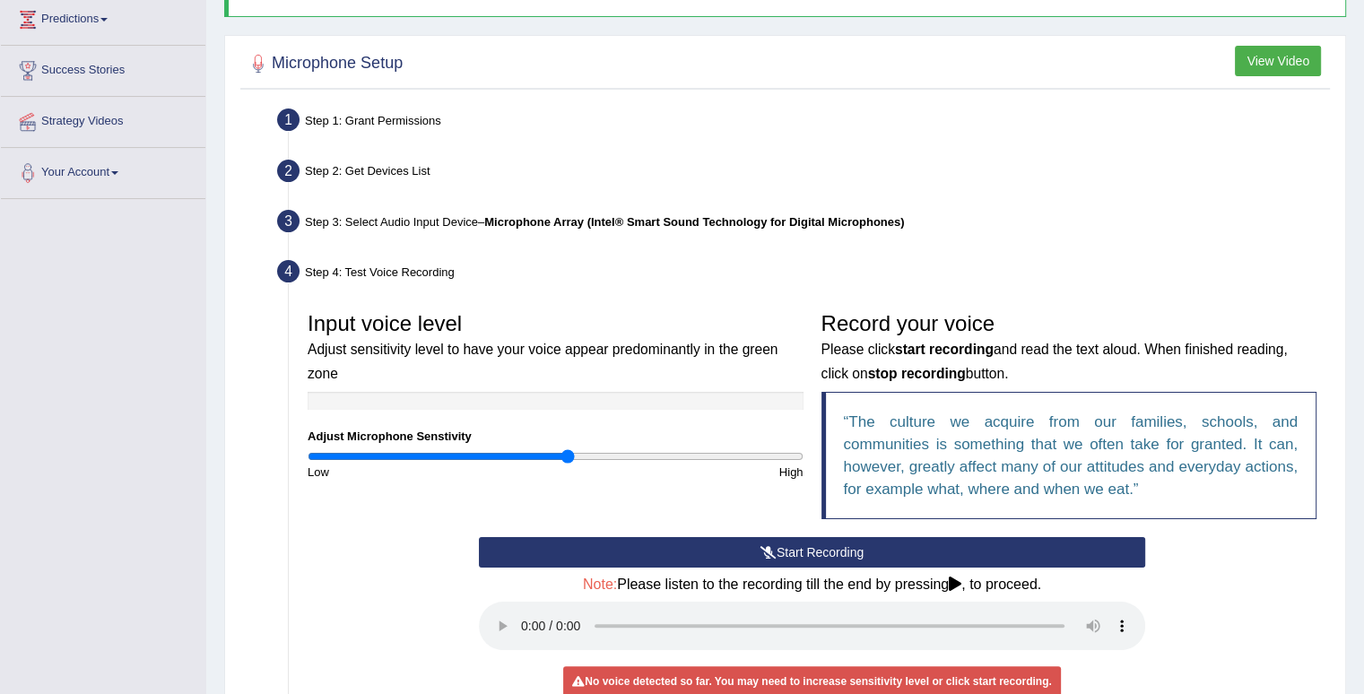
click at [710, 558] on button "Start Recording" at bounding box center [812, 552] width 666 height 30
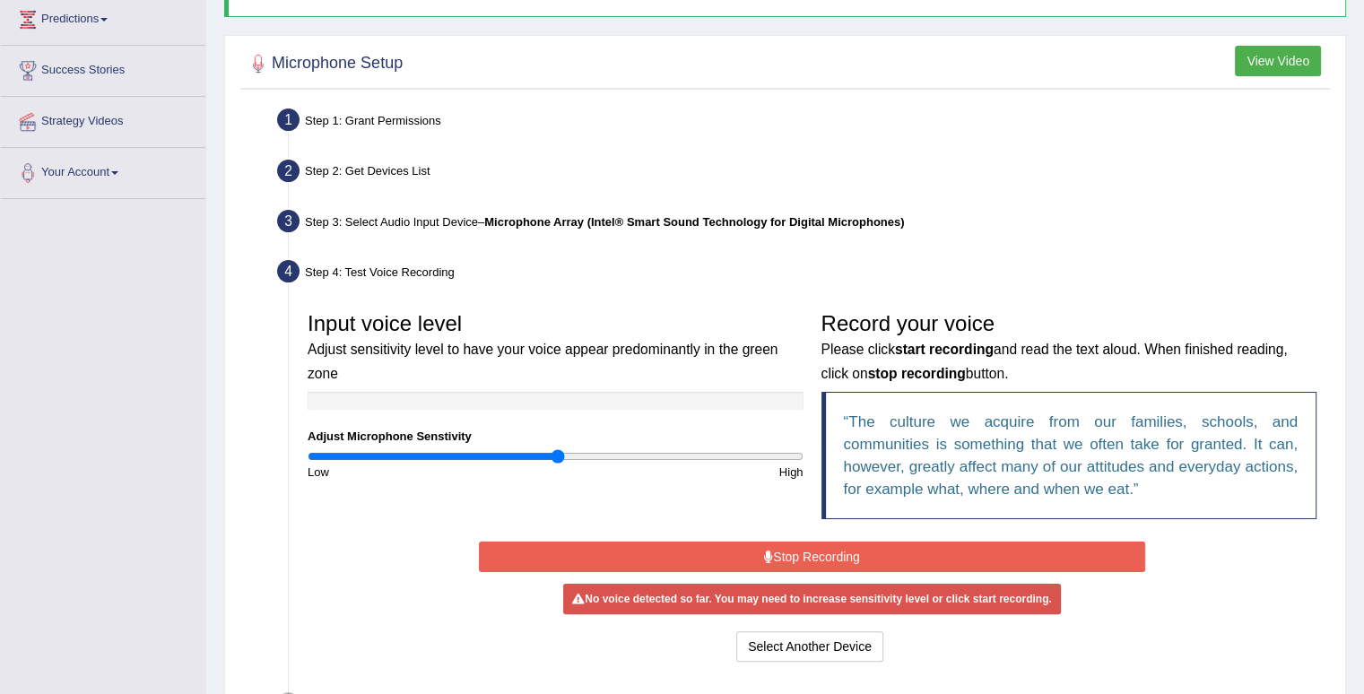
type input "1.02"
click at [559, 449] on input "range" at bounding box center [556, 456] width 496 height 14
click at [673, 561] on button "Stop Recording" at bounding box center [812, 557] width 666 height 30
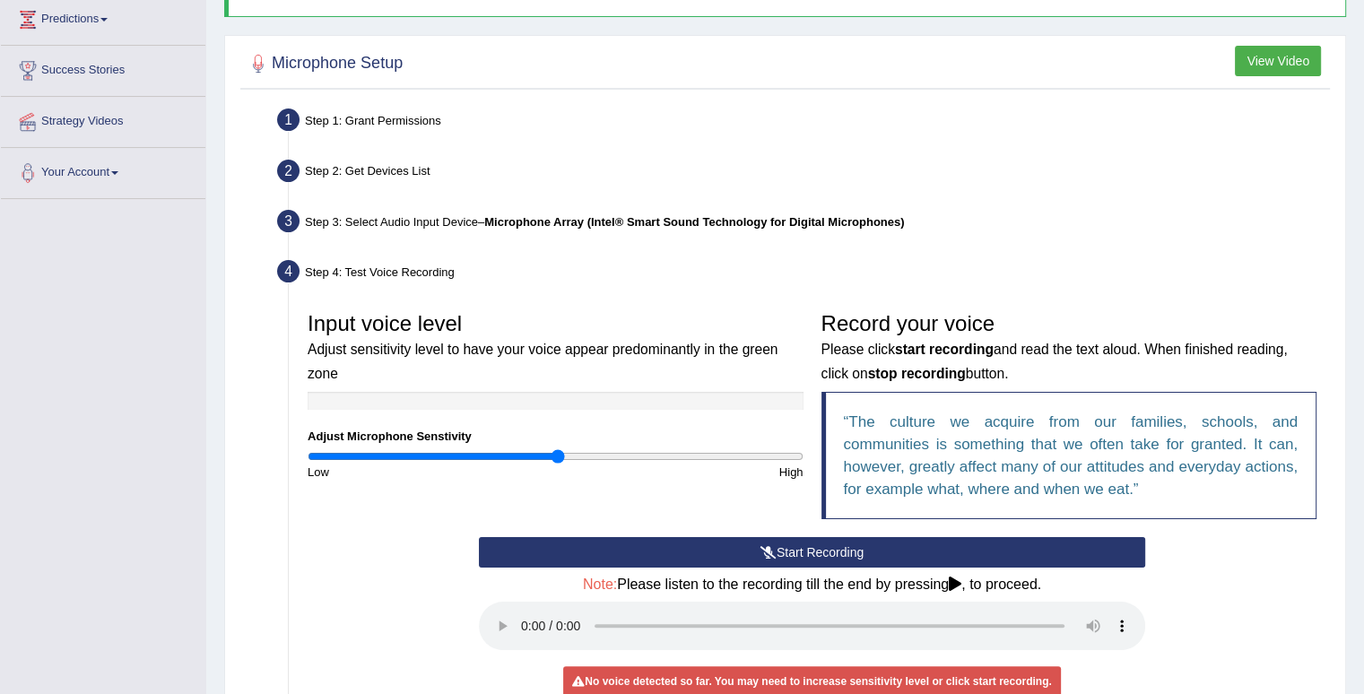
click at [675, 561] on button "Start Recording" at bounding box center [812, 552] width 666 height 30
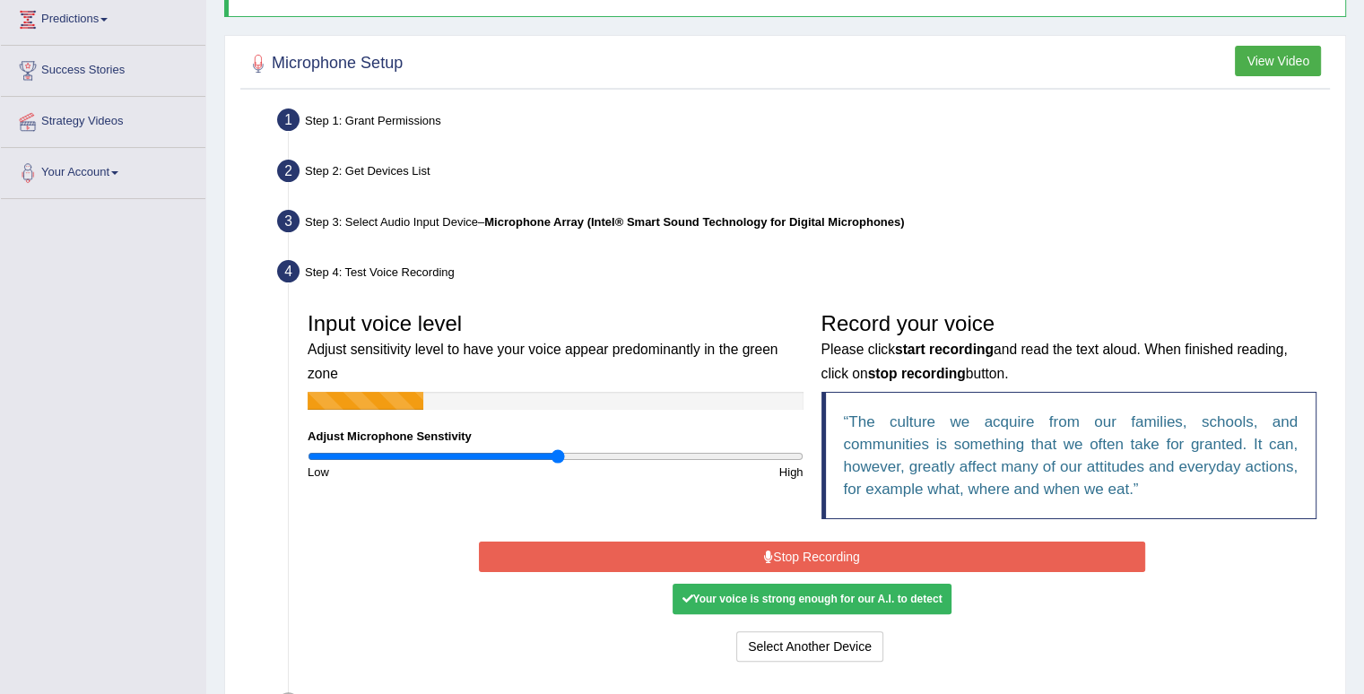
click at [675, 561] on button "Stop Recording" at bounding box center [812, 557] width 666 height 30
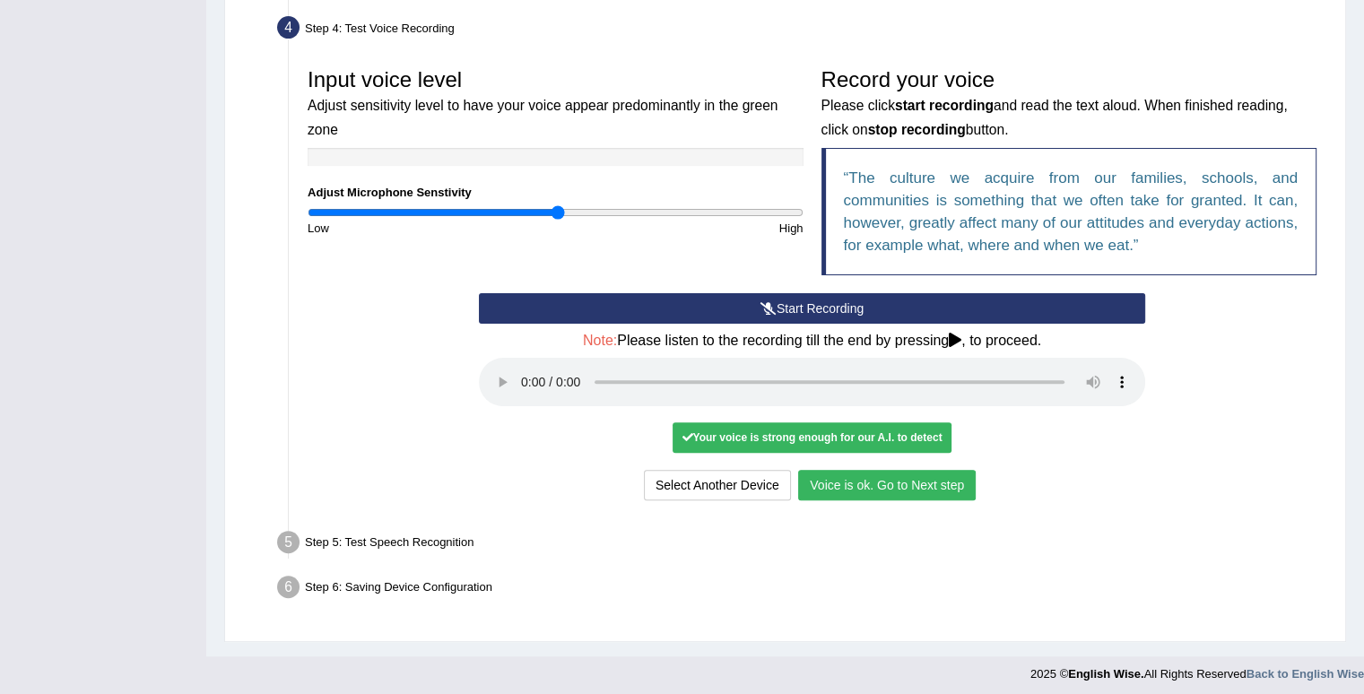
scroll to position [496, 0]
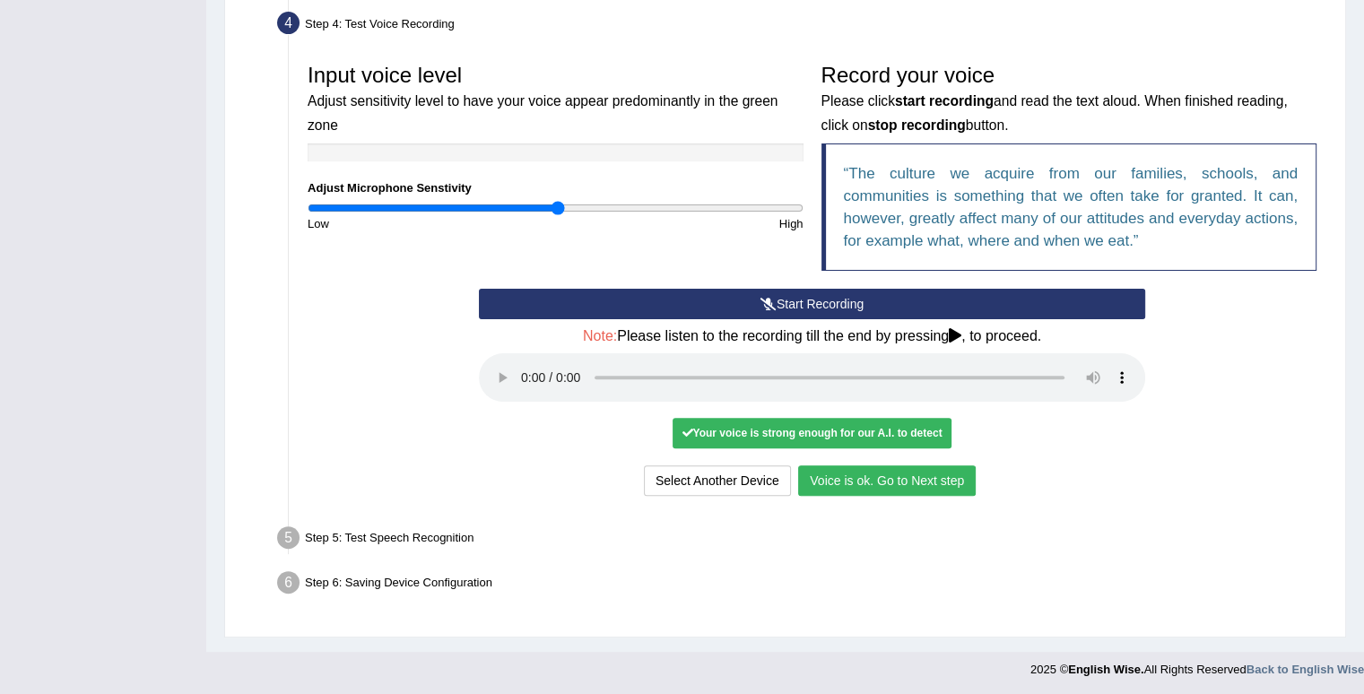
click at [898, 472] on button "Voice is ok. Go to Next step" at bounding box center [887, 481] width 178 height 30
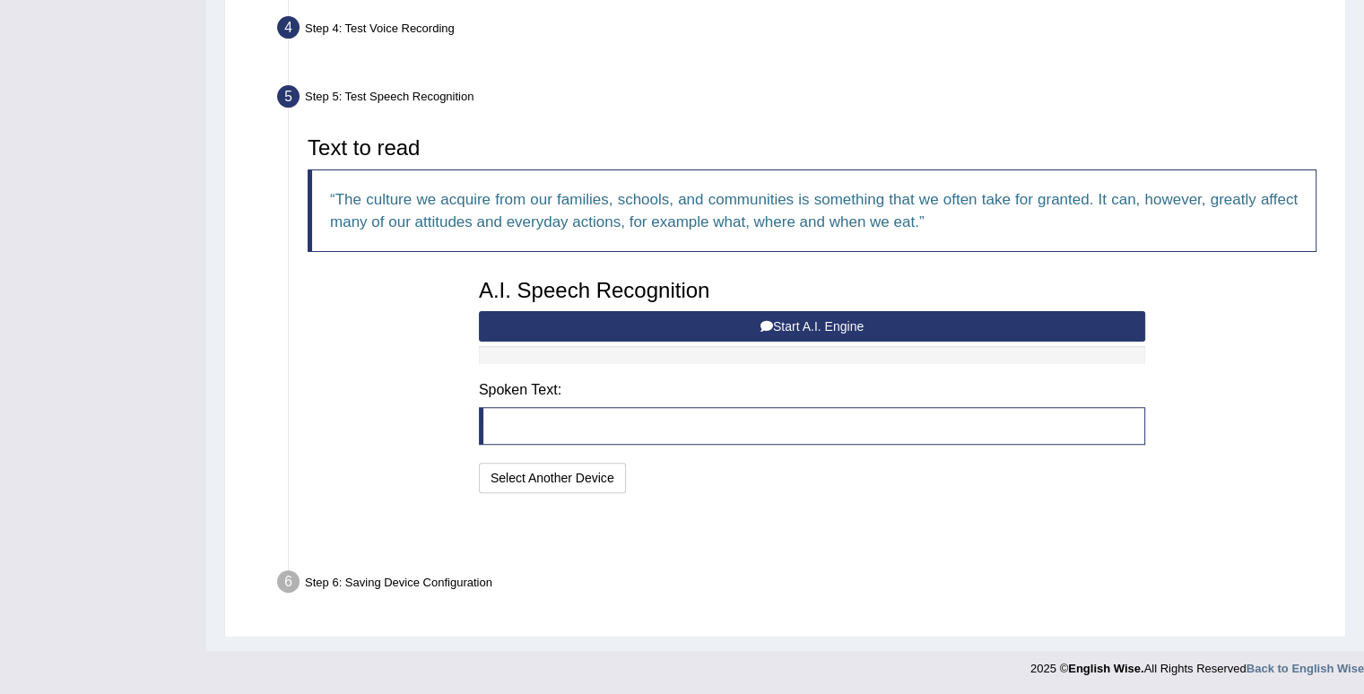
scroll to position [425, 0]
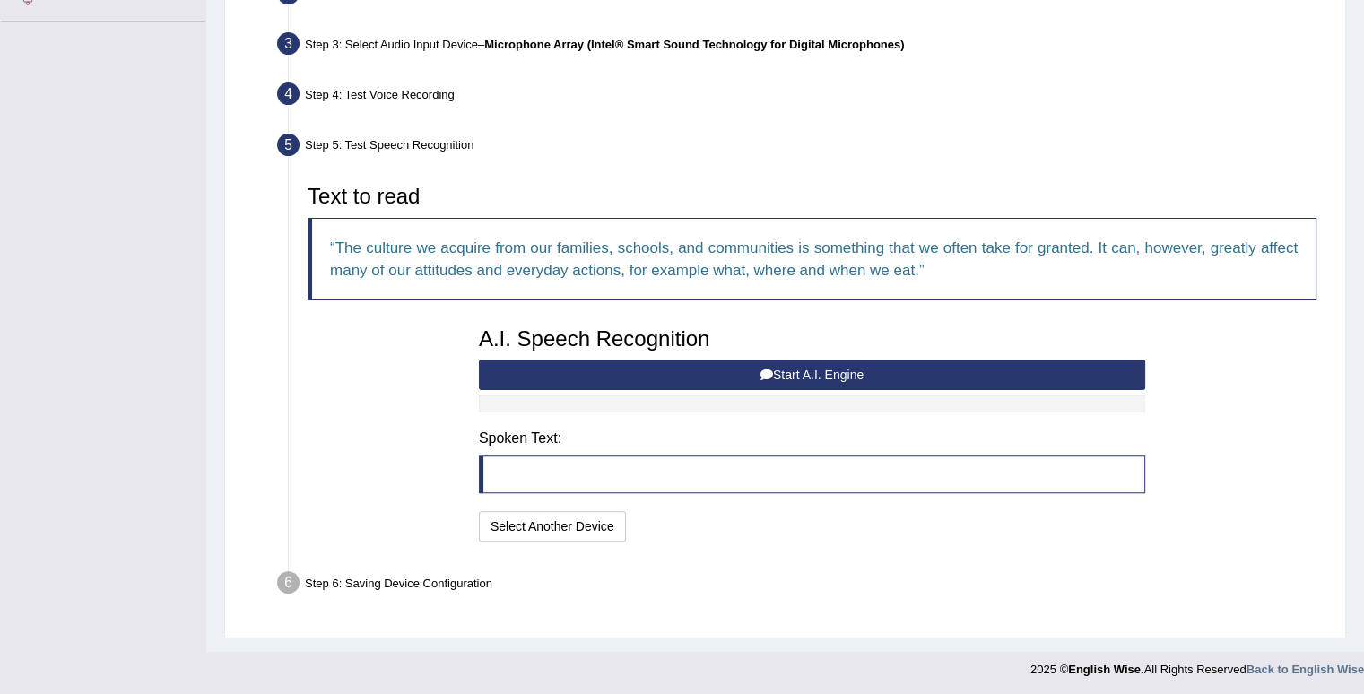
click at [617, 368] on button "Start A.I. Engine" at bounding box center [812, 375] width 666 height 30
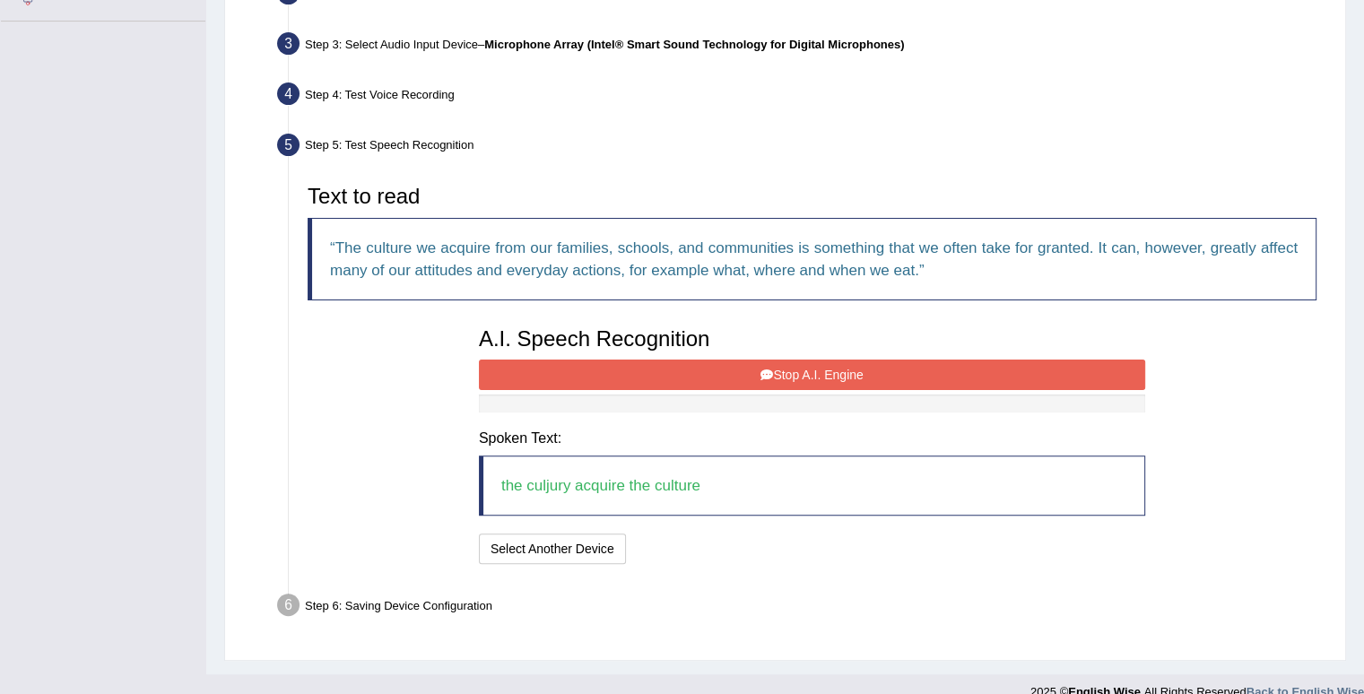
click at [614, 370] on button "Stop A.I. Engine" at bounding box center [812, 375] width 666 height 30
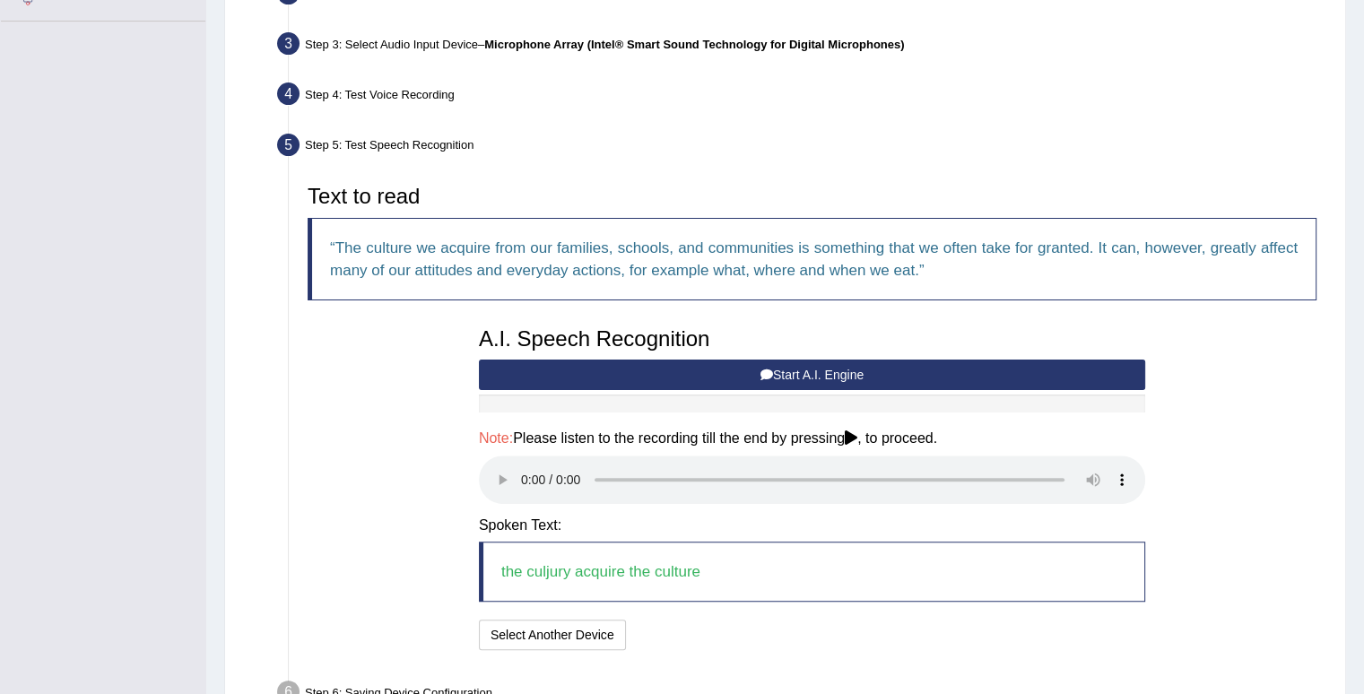
click at [605, 376] on button "Start A.I. Engine" at bounding box center [812, 375] width 666 height 30
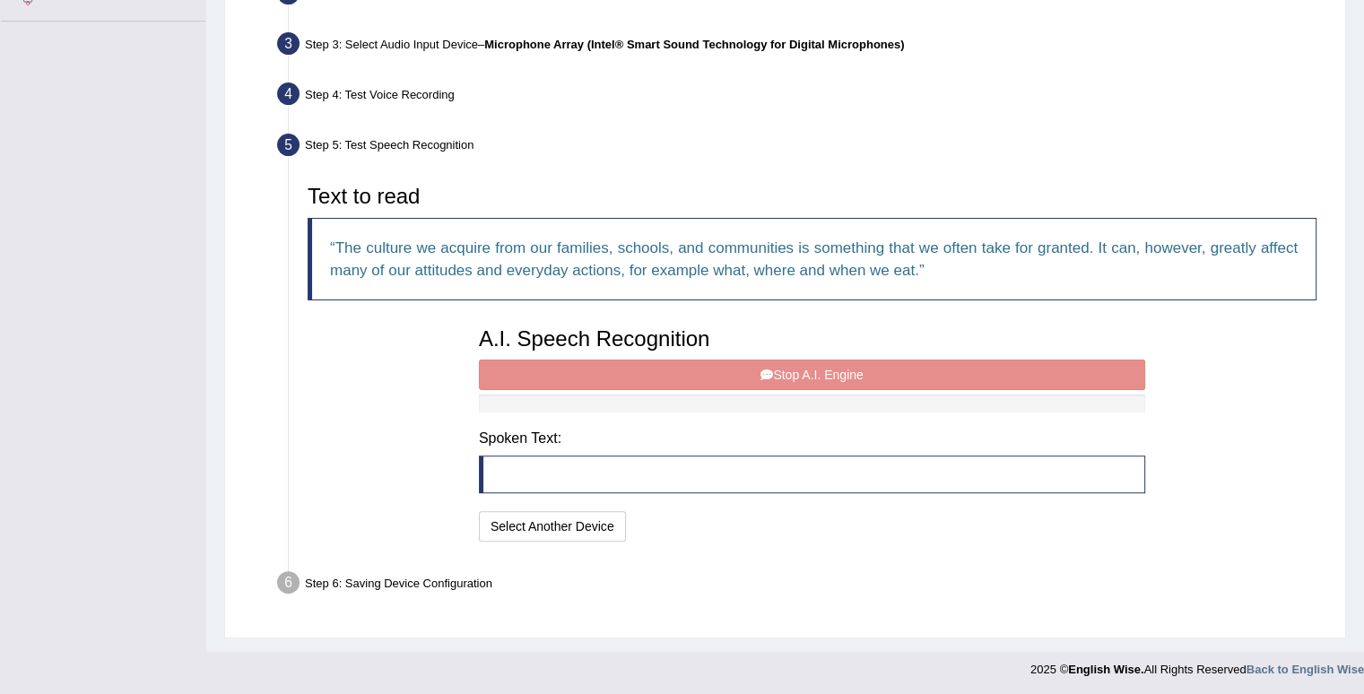
click at [605, 376] on div "A.I. Speech Recognition Start A.I. Engine Stop A.I. Engine Note: Please listen …" at bounding box center [812, 432] width 684 height 228
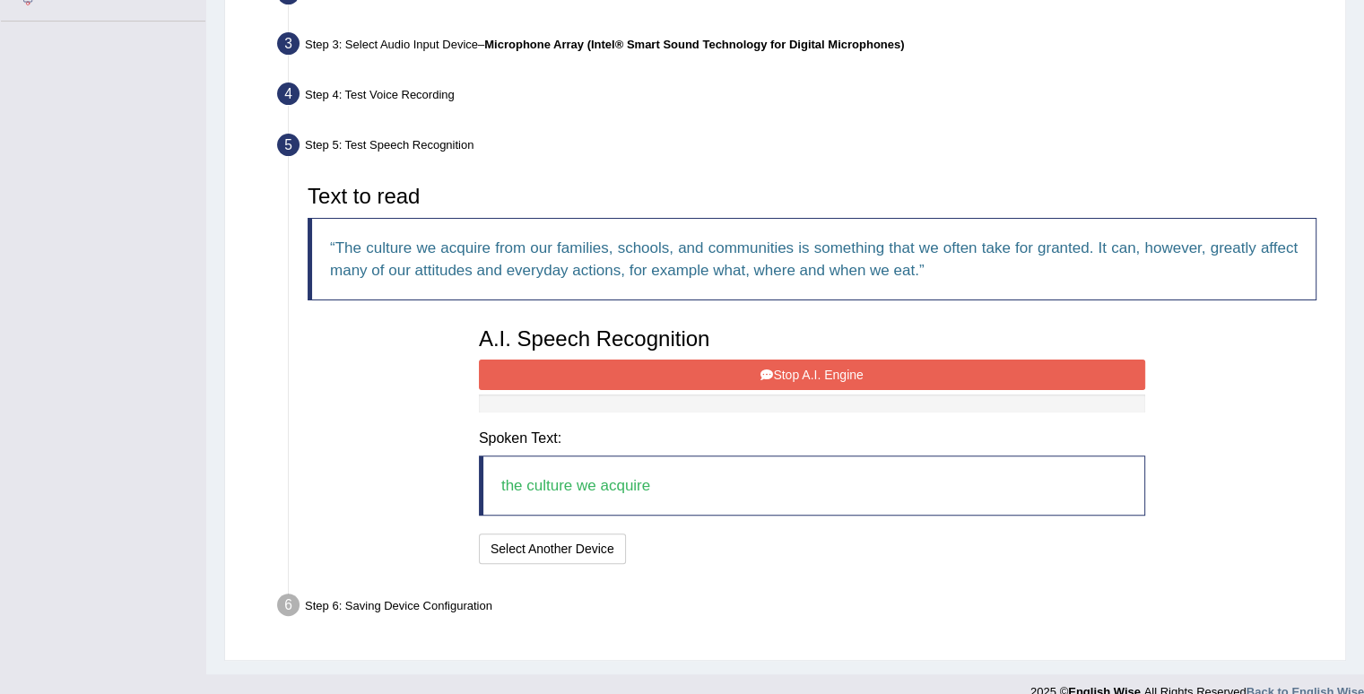
click at [662, 381] on button "Stop A.I. Engine" at bounding box center [812, 375] width 666 height 30
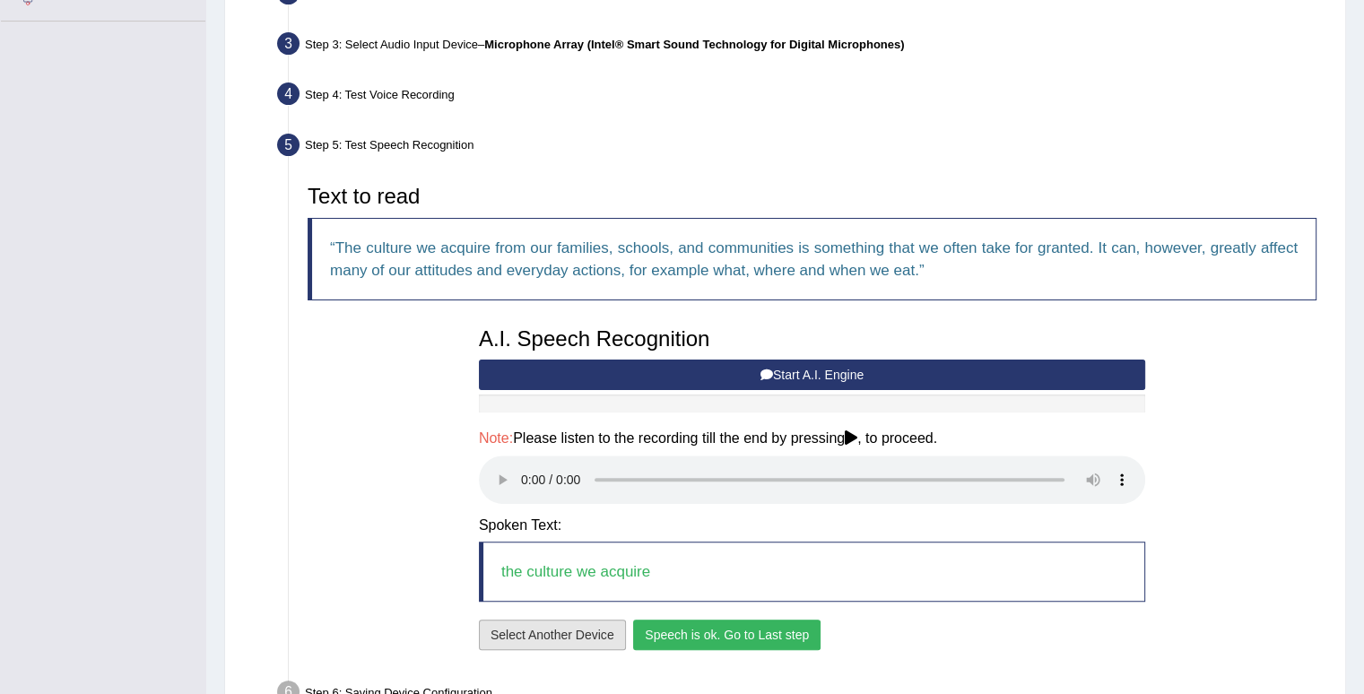
click at [537, 631] on button "Select Another Device" at bounding box center [552, 635] width 147 height 30
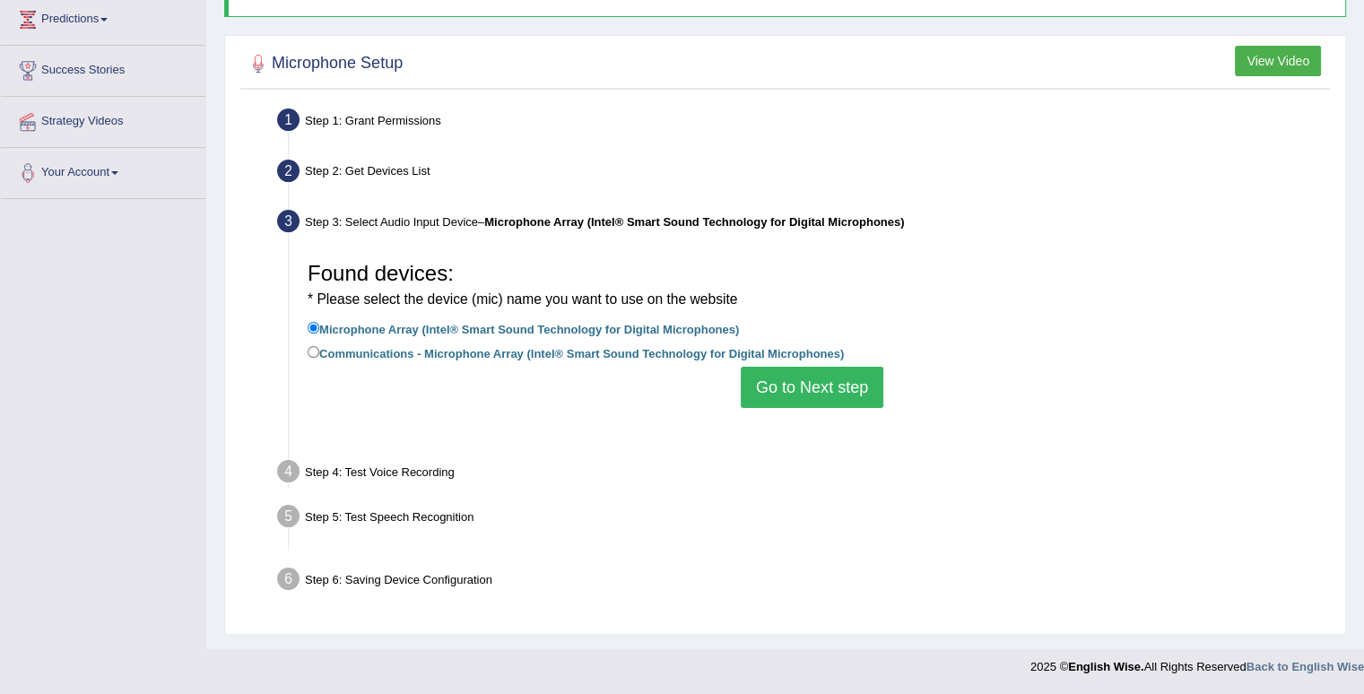
scroll to position [248, 0]
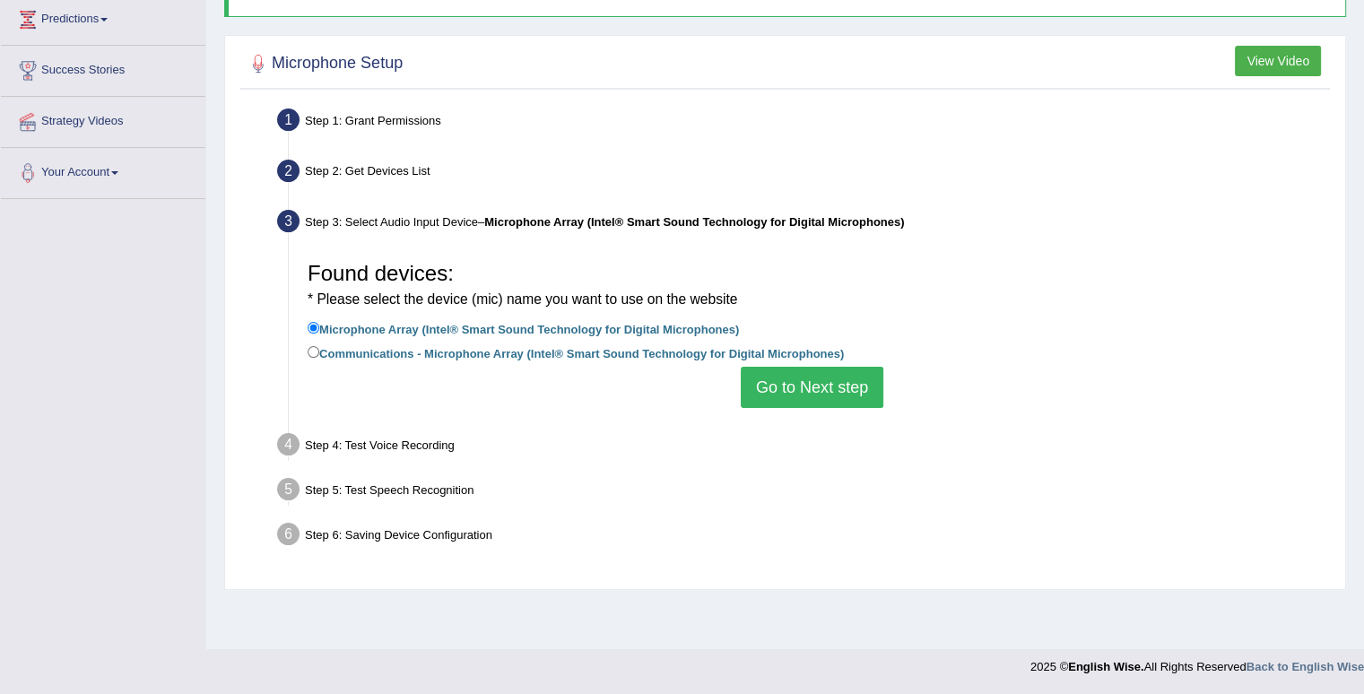
click at [821, 382] on button "Go to Next step" at bounding box center [812, 387] width 143 height 41
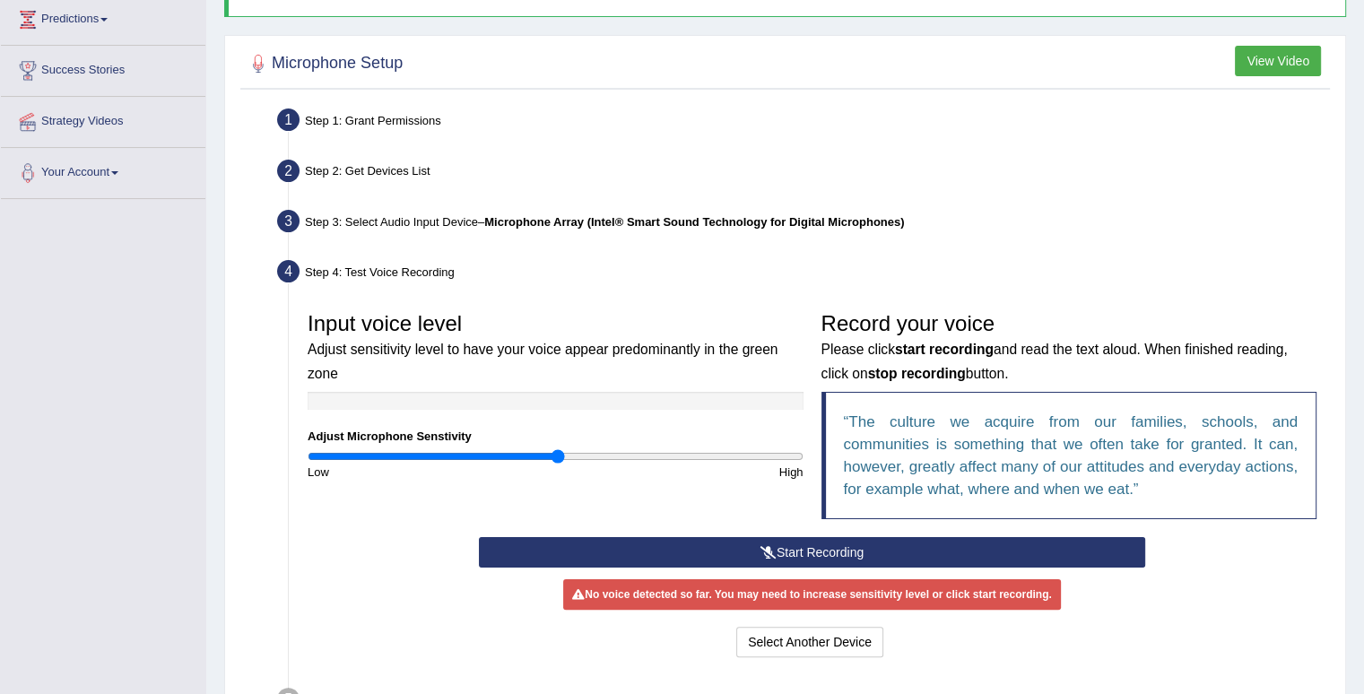
click at [628, 544] on button "Start Recording" at bounding box center [812, 552] width 666 height 30
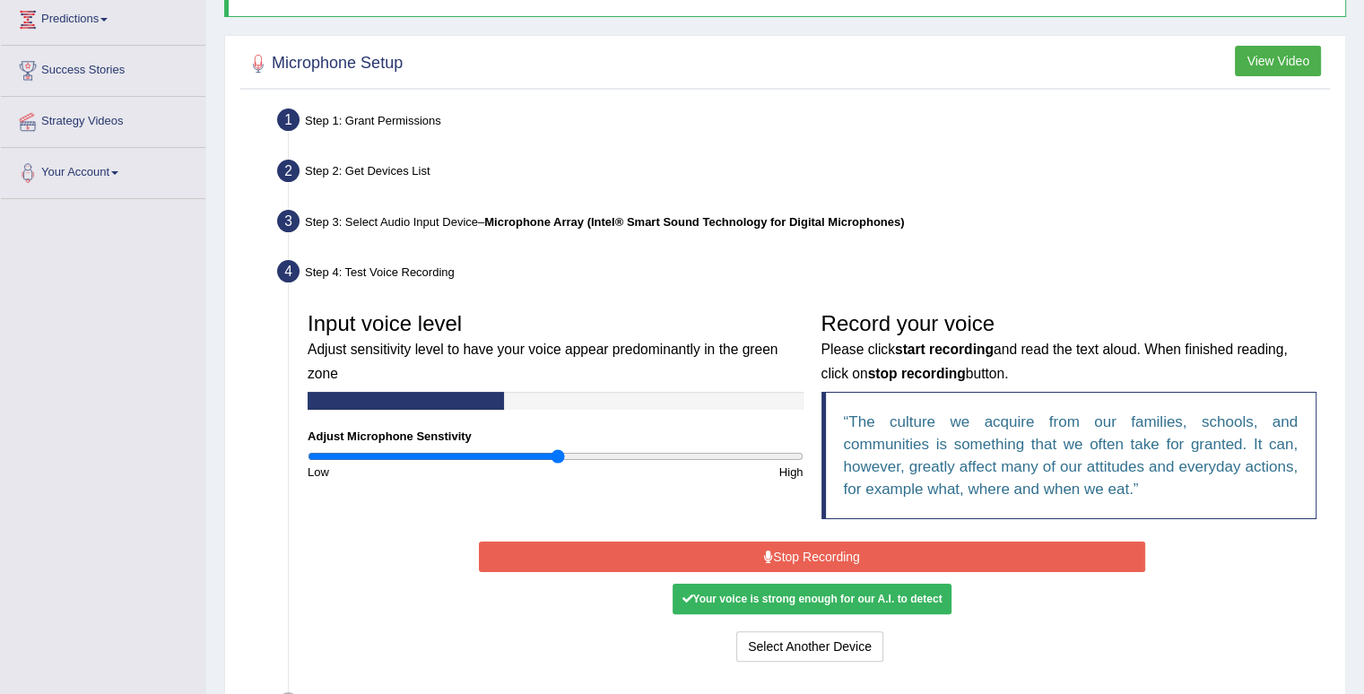
click at [628, 544] on button "Stop Recording" at bounding box center [812, 557] width 666 height 30
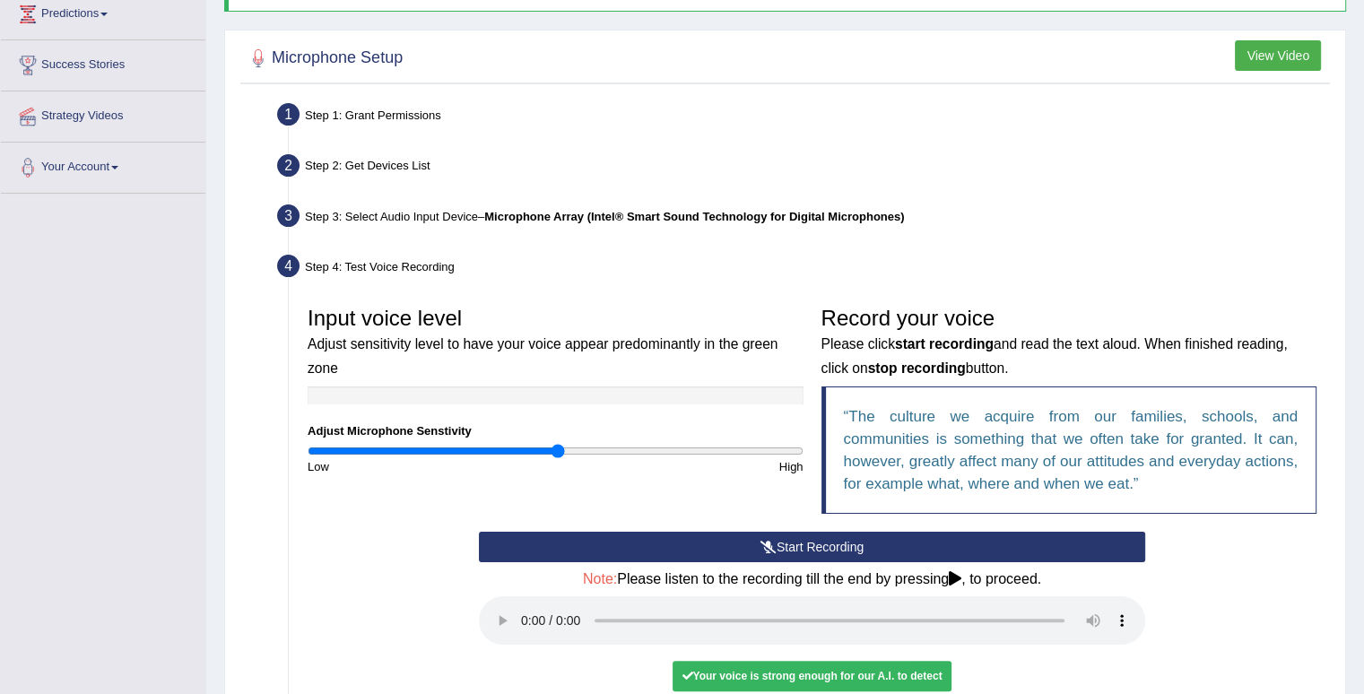
scroll to position [496, 0]
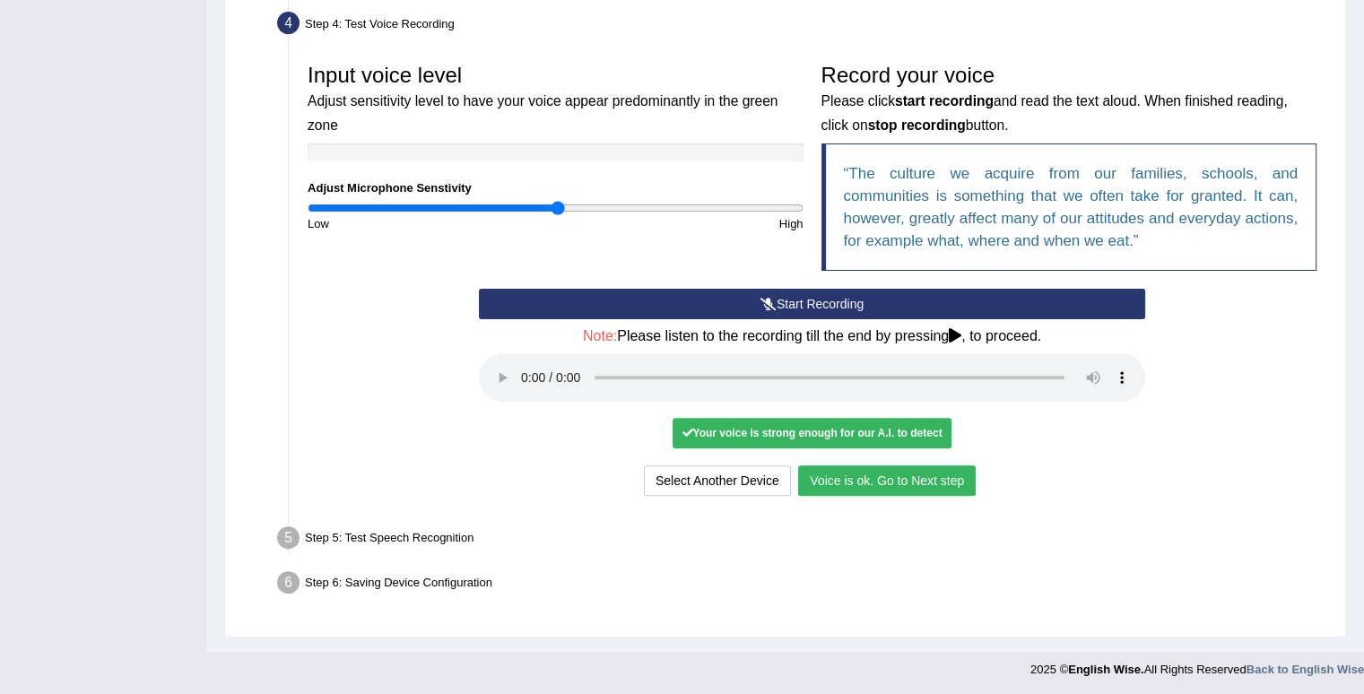
click at [935, 478] on button "Voice is ok. Go to Next step" at bounding box center [887, 481] width 178 height 30
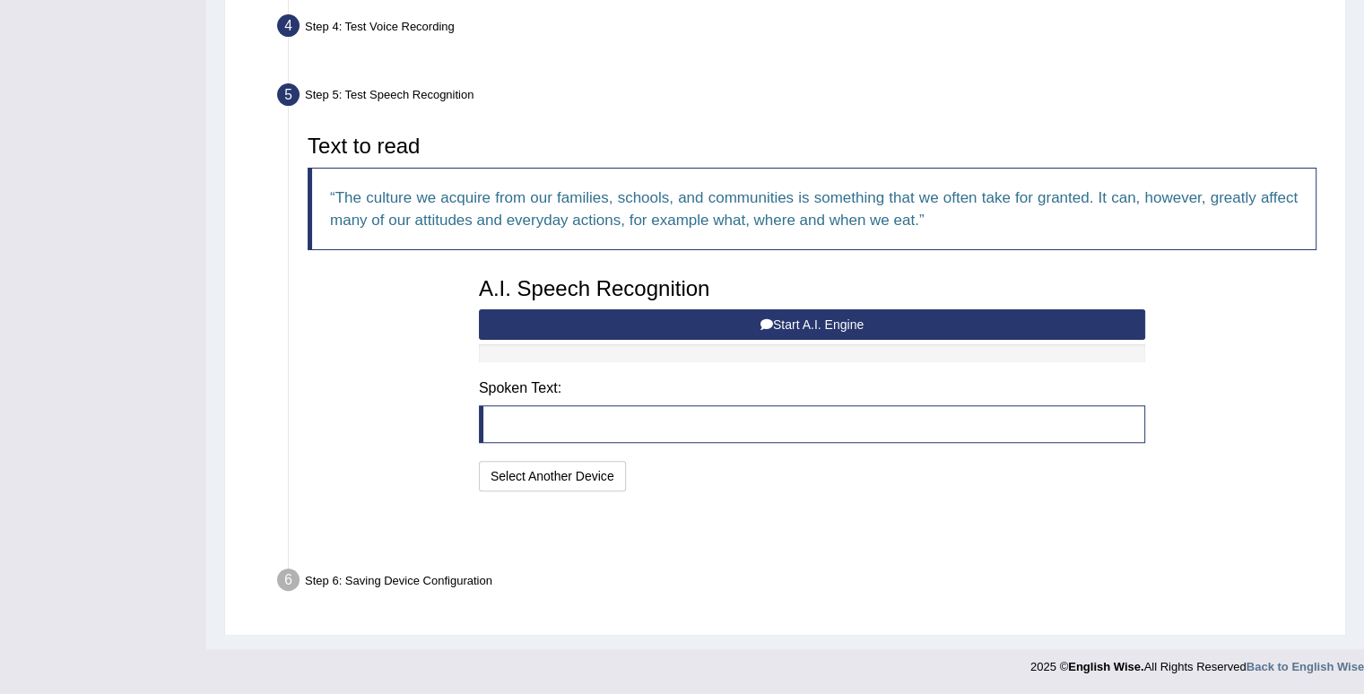
scroll to position [425, 0]
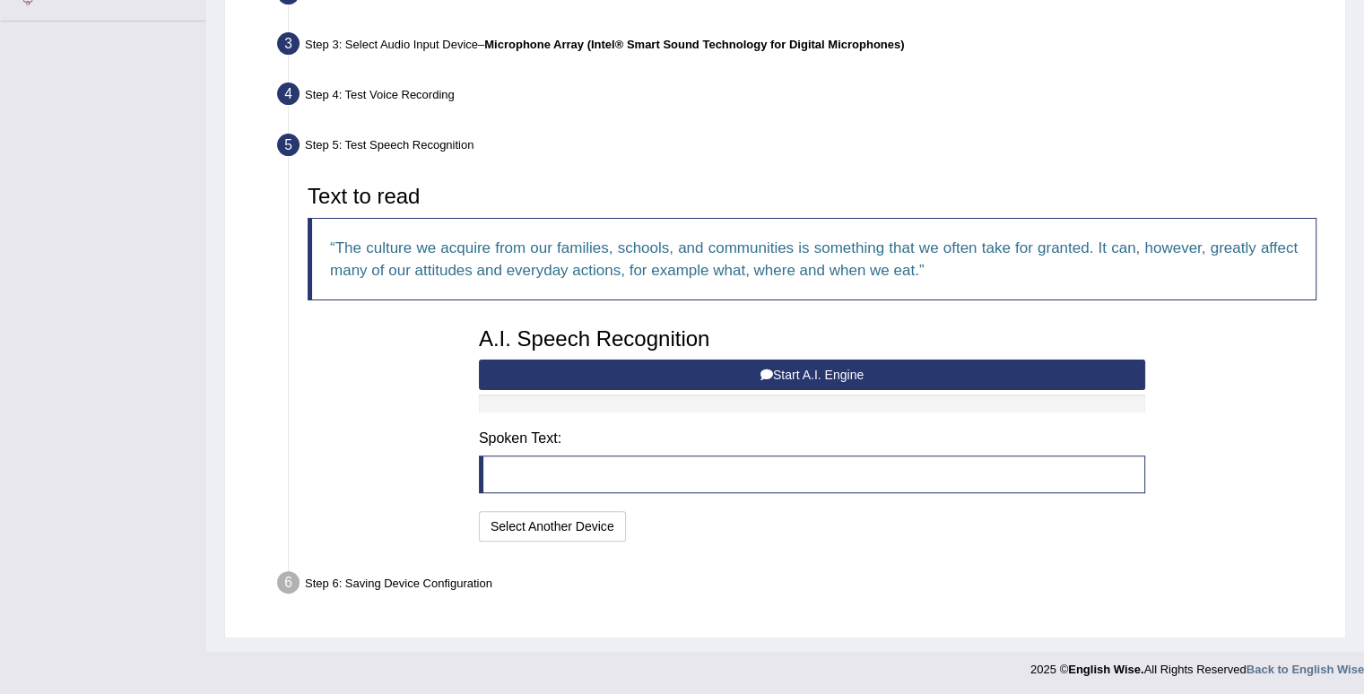
click at [871, 379] on button "Start A.I. Engine" at bounding box center [812, 375] width 666 height 30
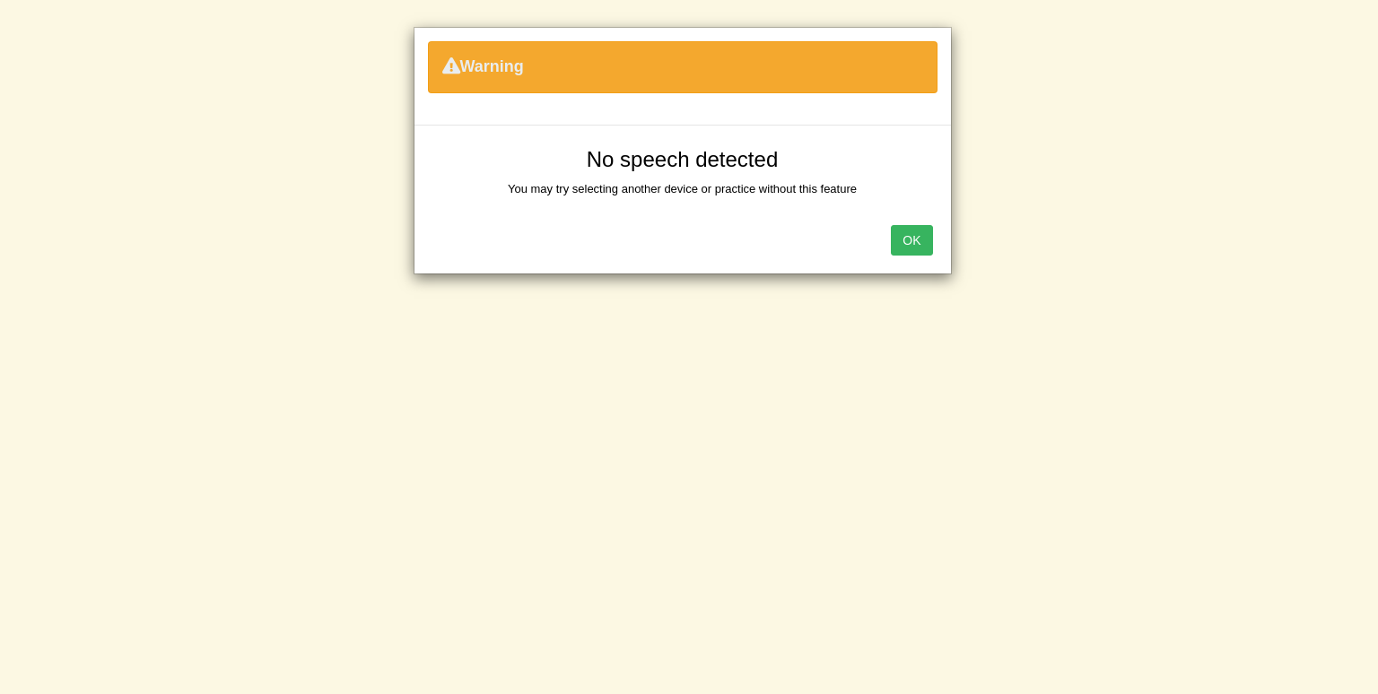
click at [915, 241] on button "OK" at bounding box center [911, 240] width 41 height 30
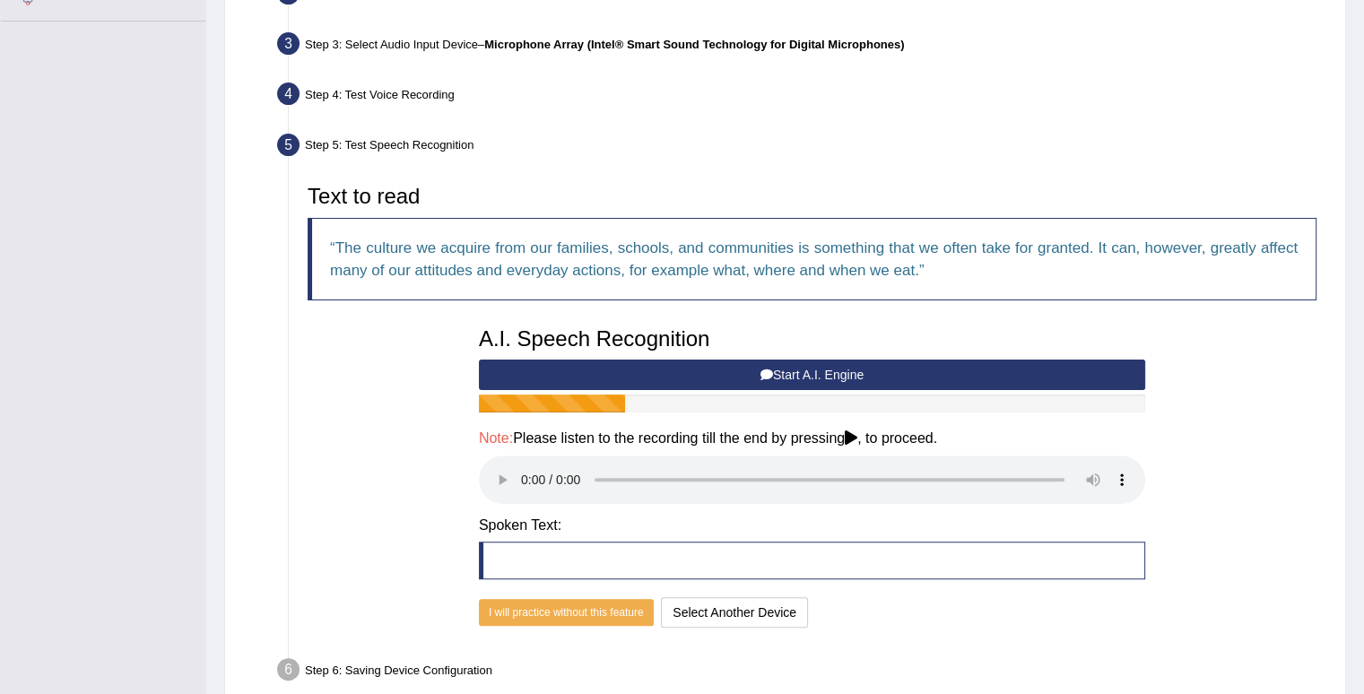
click at [892, 372] on button "Start A.I. Engine" at bounding box center [812, 375] width 666 height 30
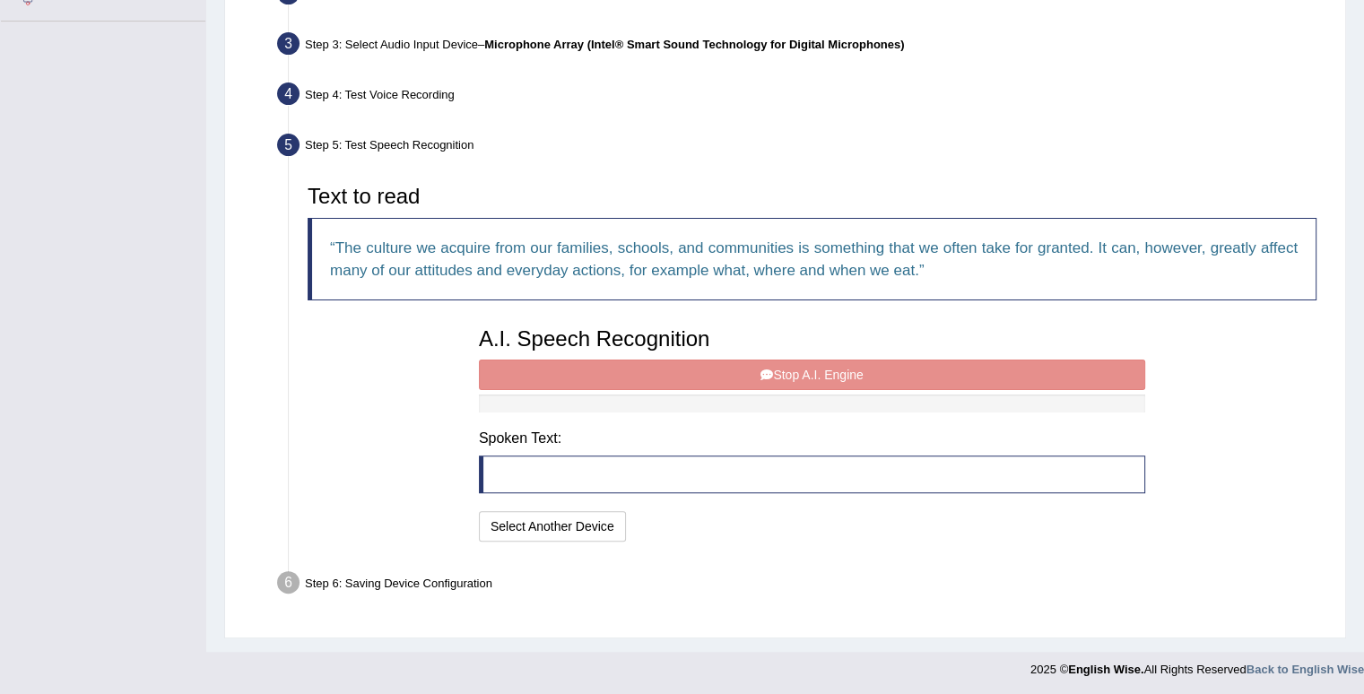
click at [828, 374] on div "A.I. Speech Recognition Start A.I. Engine Stop A.I. Engine Note: Please listen …" at bounding box center [812, 432] width 684 height 228
click at [563, 518] on button "Select Another Device" at bounding box center [552, 526] width 147 height 30
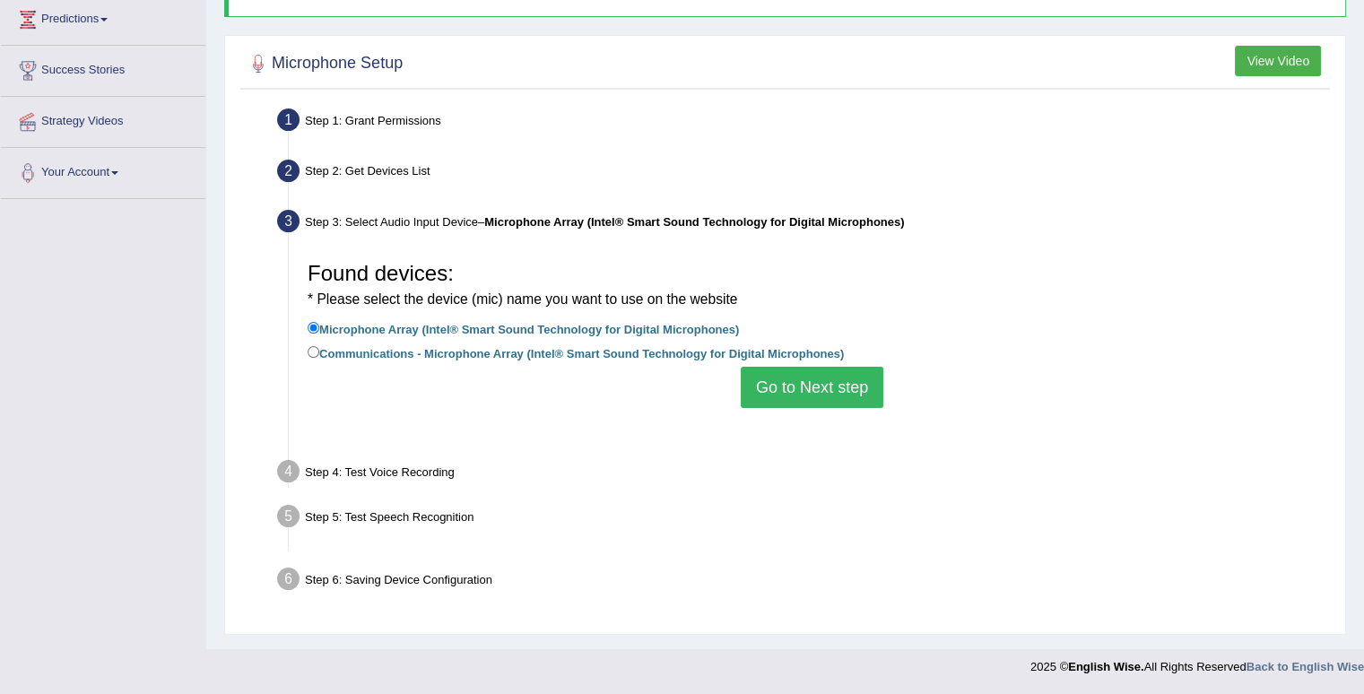
scroll to position [248, 0]
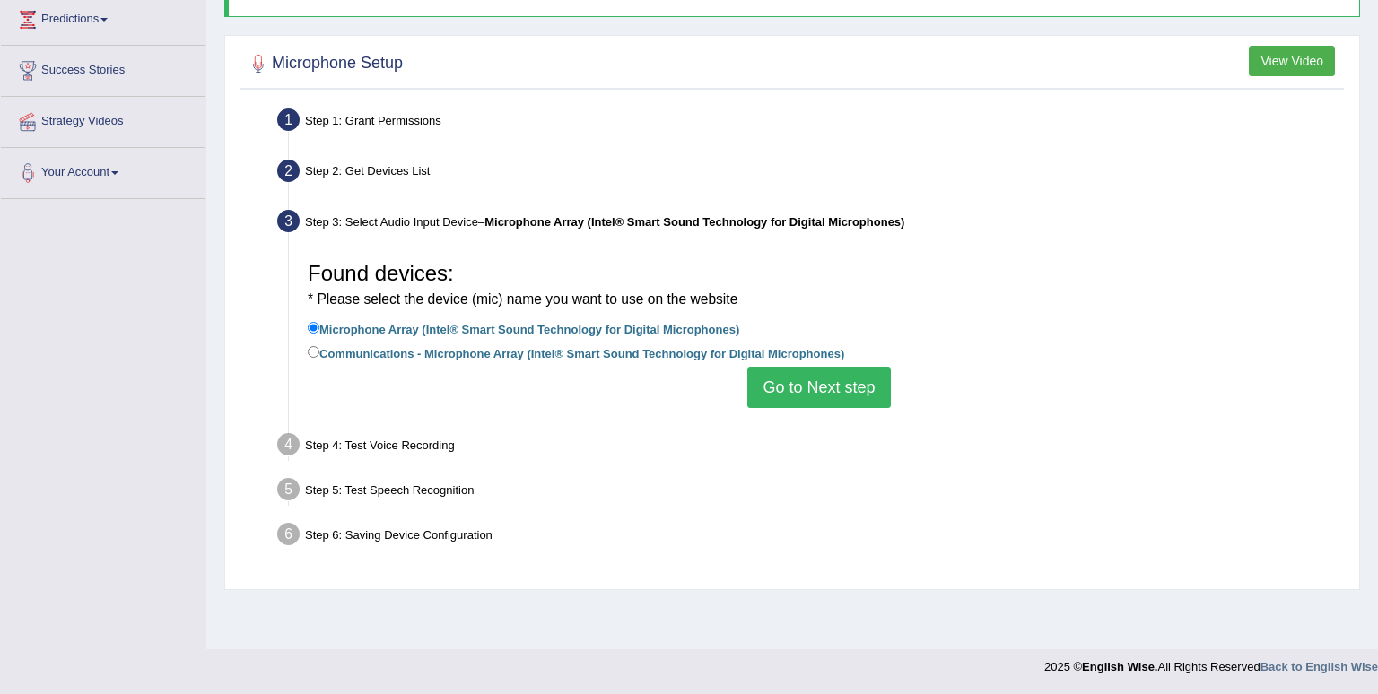
click at [840, 392] on button "Go to Next step" at bounding box center [818, 387] width 143 height 41
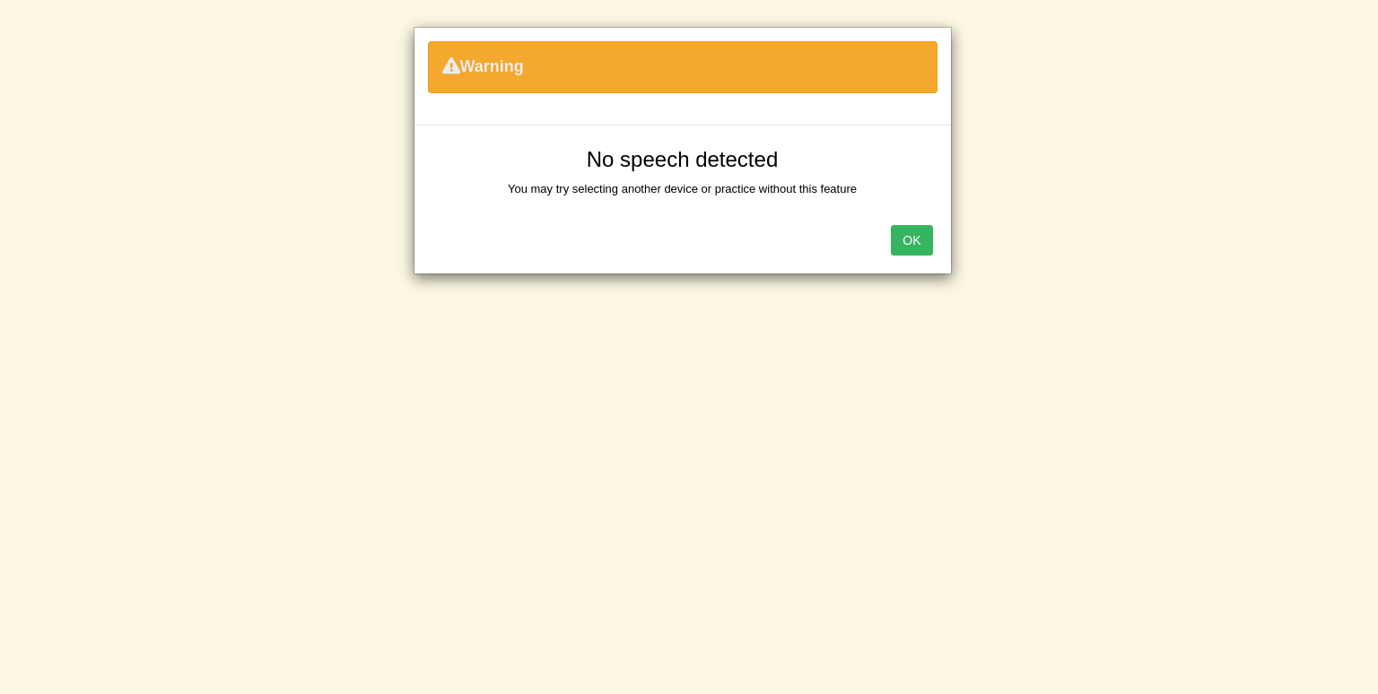
click at [902, 241] on button "OK" at bounding box center [911, 240] width 41 height 30
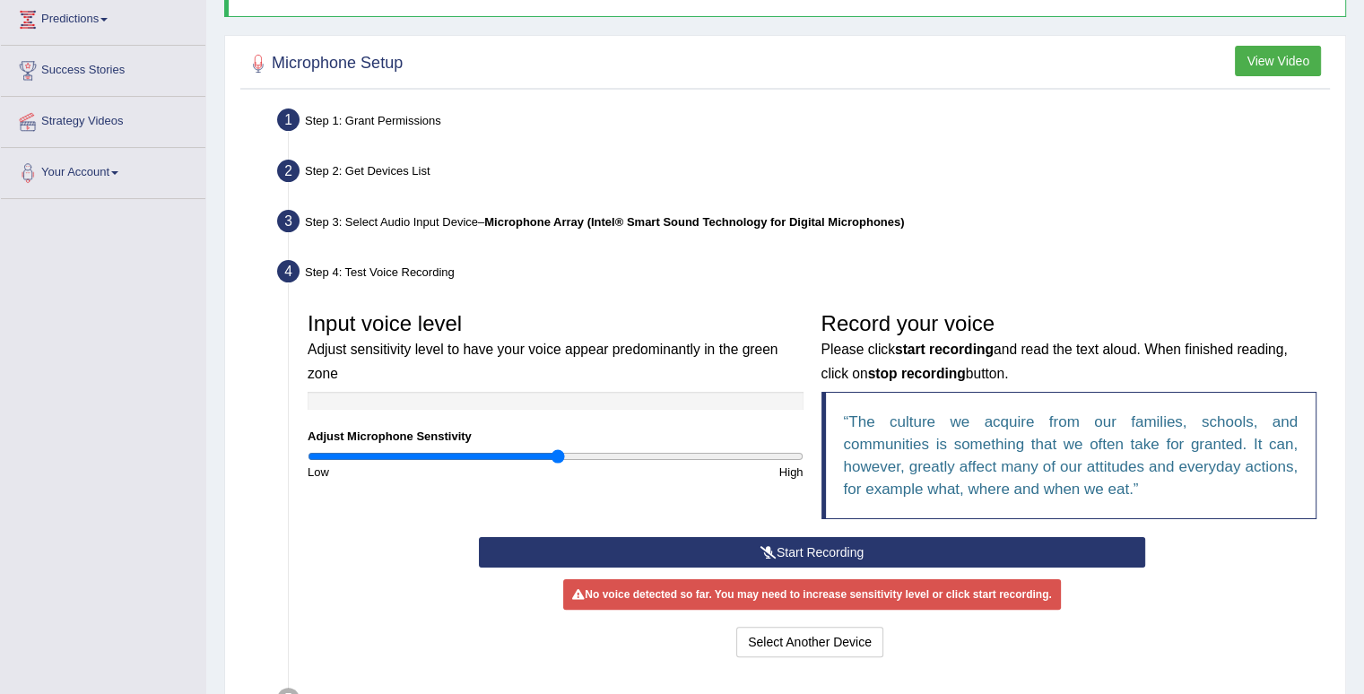
click at [723, 548] on button "Start Recording" at bounding box center [812, 552] width 666 height 30
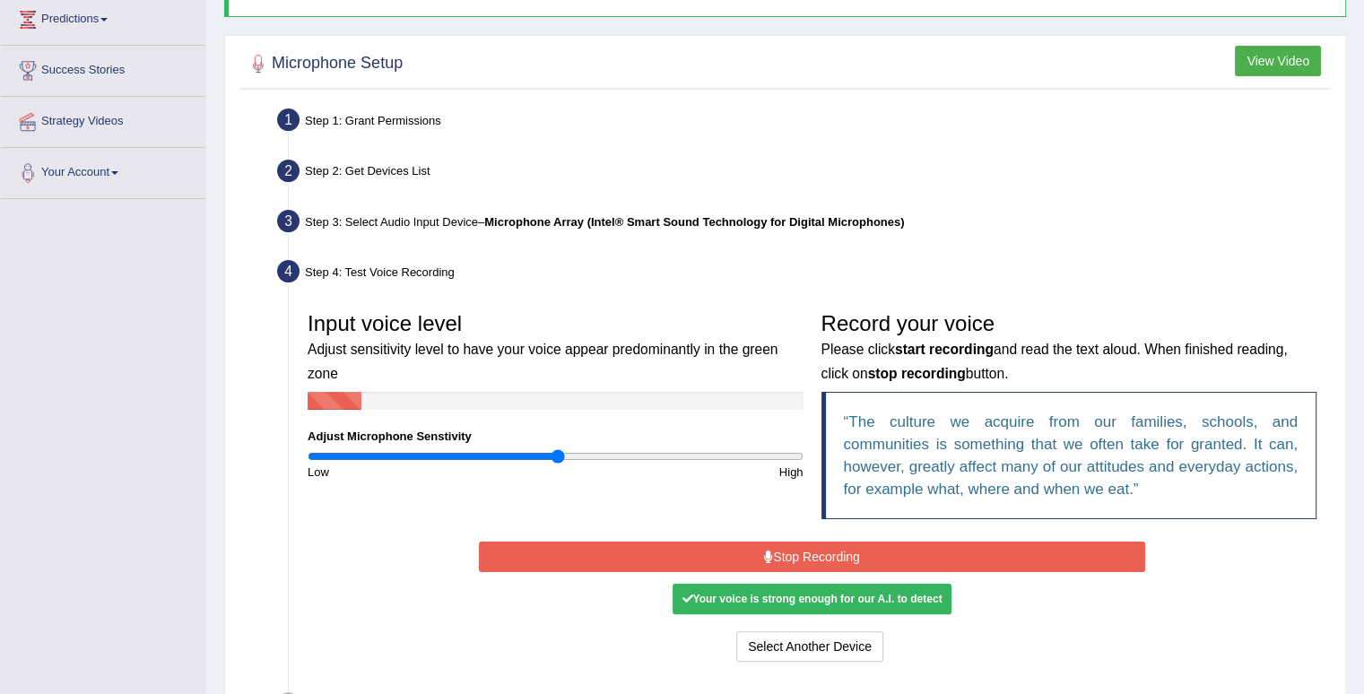
click at [795, 601] on div "Your voice is strong enough for our A.I. to detect" at bounding box center [812, 599] width 278 height 30
click at [793, 543] on button "Stop Recording" at bounding box center [812, 557] width 666 height 30
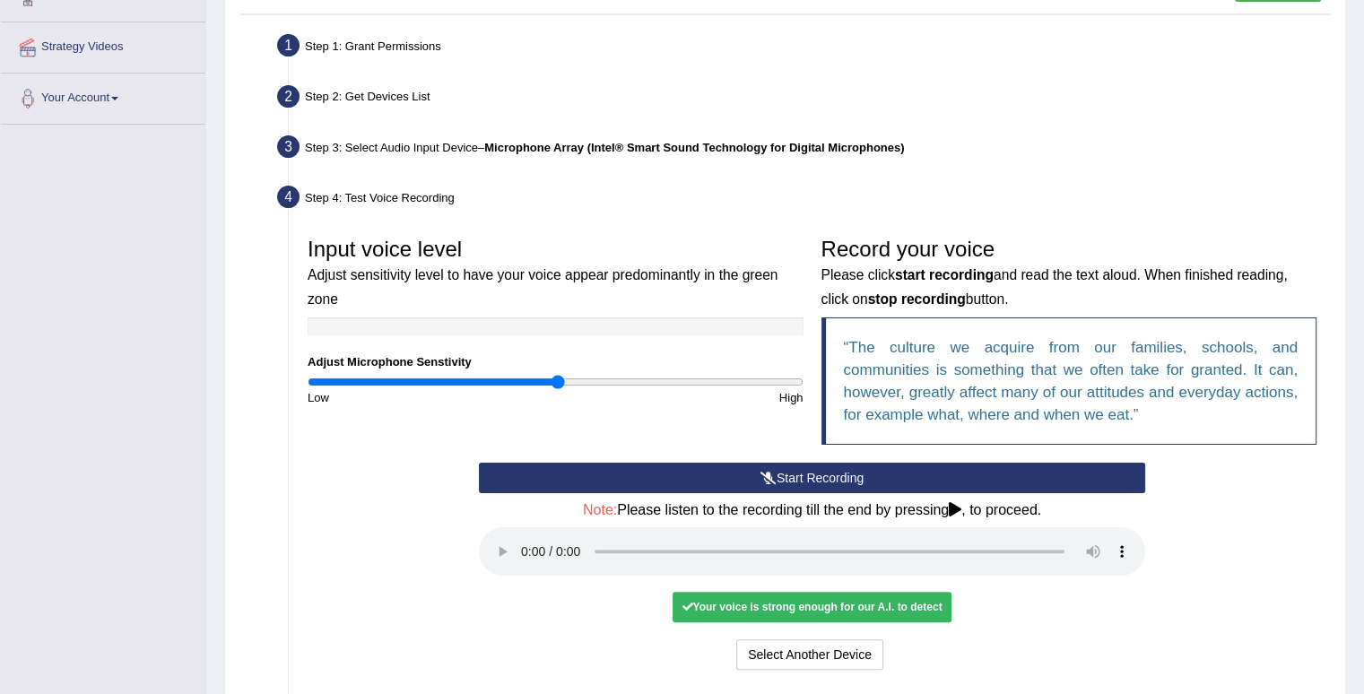
scroll to position [427, 0]
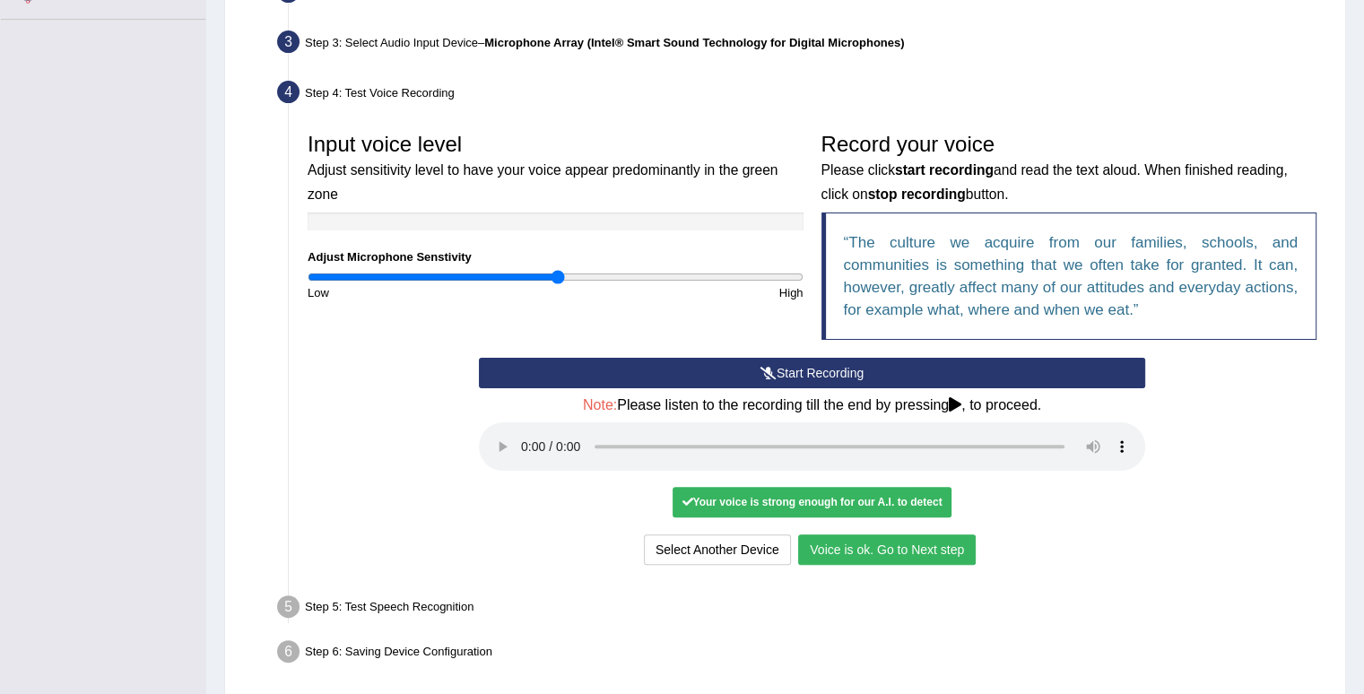
click at [899, 556] on button "Voice is ok. Go to Next step" at bounding box center [887, 550] width 178 height 30
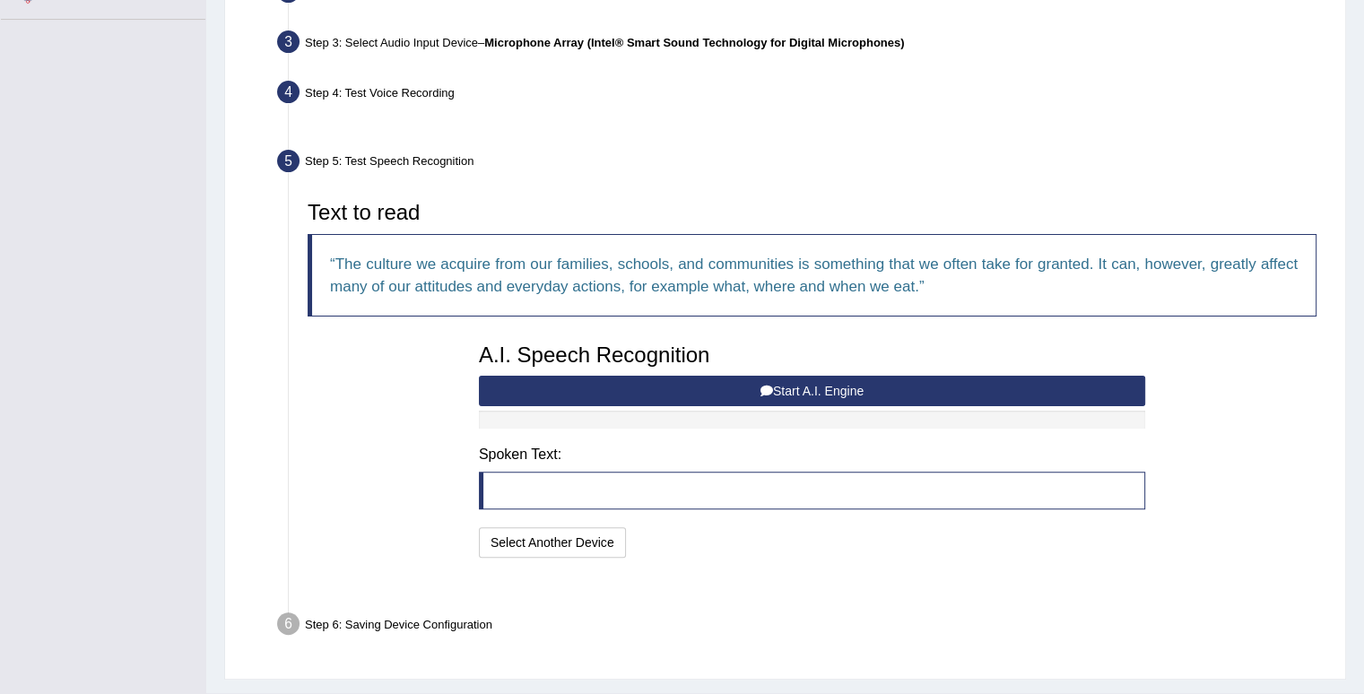
scroll to position [425, 0]
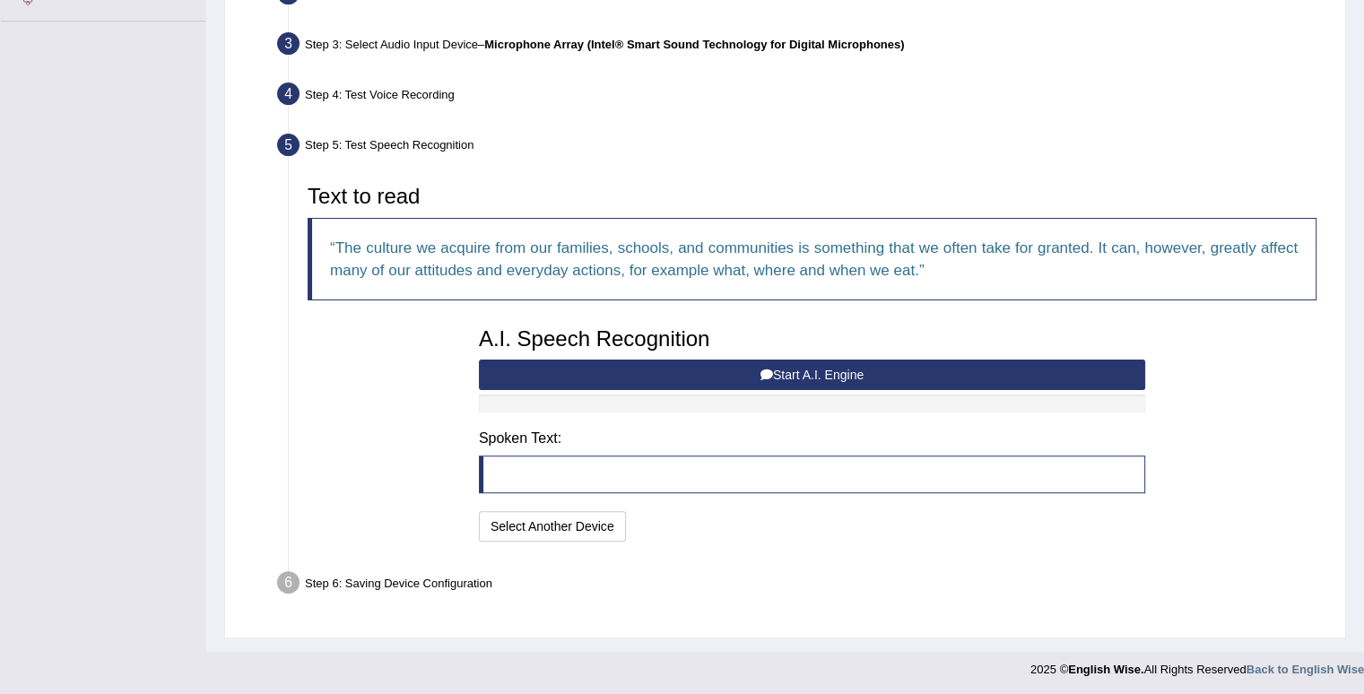
click at [937, 370] on button "Start A.I. Engine" at bounding box center [812, 375] width 666 height 30
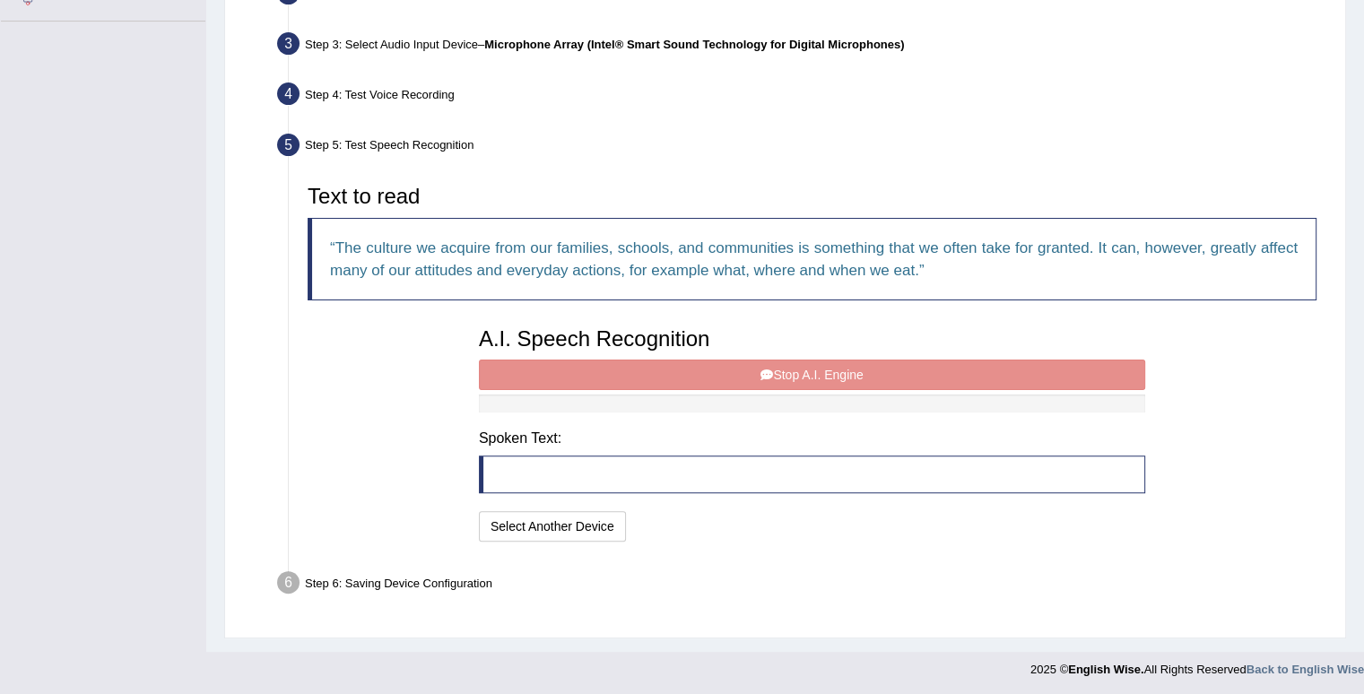
click at [823, 373] on div "A.I. Speech Recognition Start A.I. Engine Stop A.I. Engine Note: Please listen …" at bounding box center [812, 432] width 684 height 228
drag, startPoint x: 538, startPoint y: 519, endPoint x: 545, endPoint y: 512, distance: 10.1
click at [539, 518] on button "Select Another Device" at bounding box center [552, 526] width 147 height 30
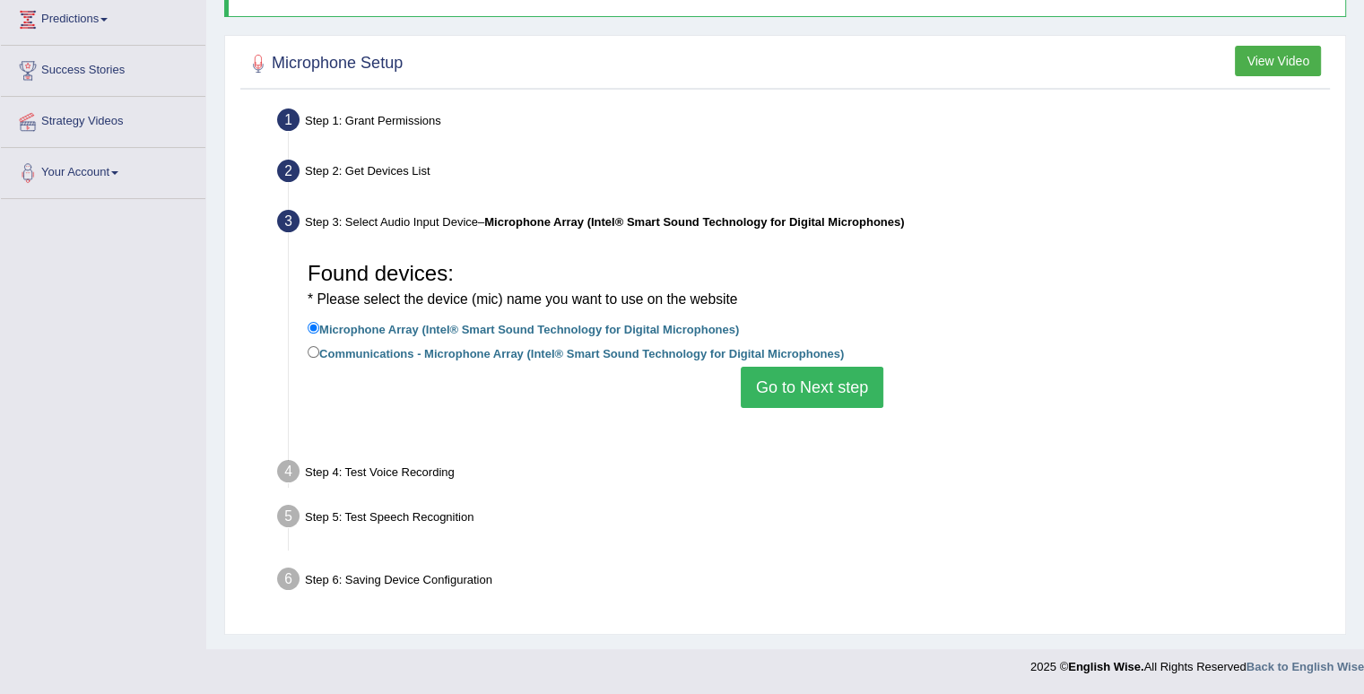
scroll to position [248, 0]
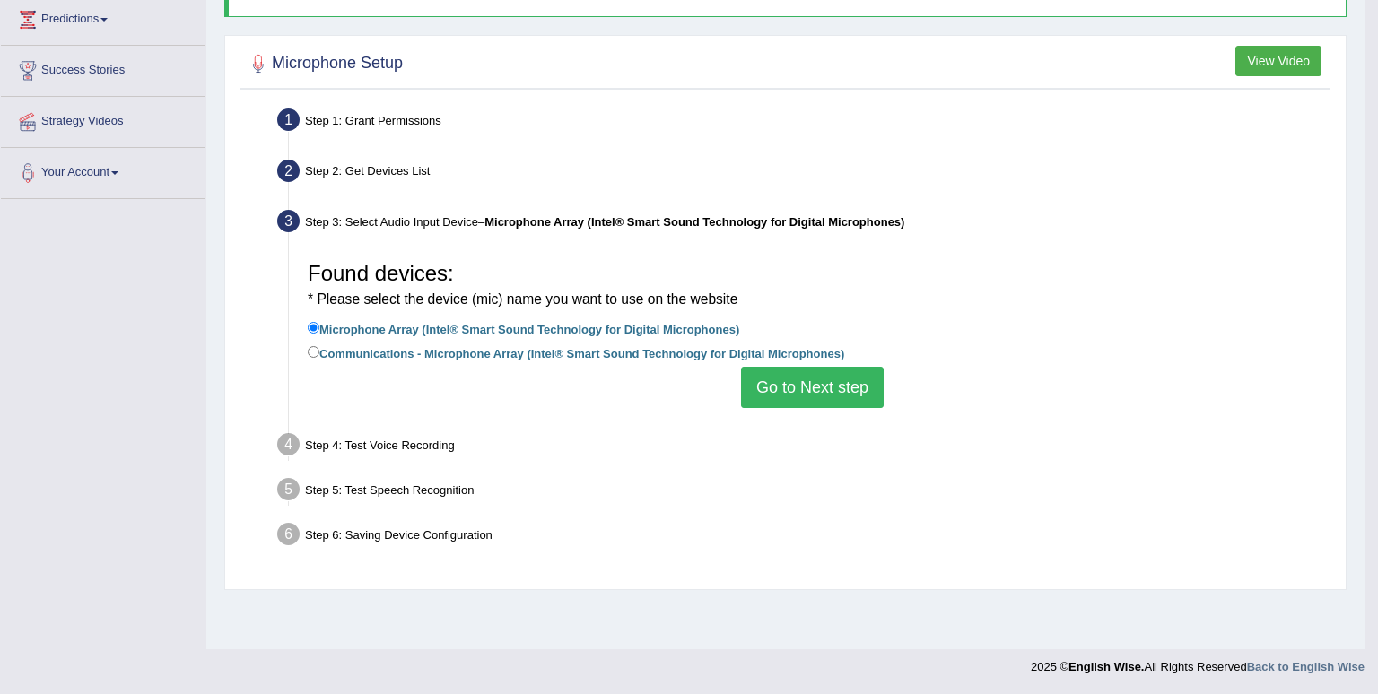
click at [0, 0] on div "Warning No speech detected You may try selecting another device or practice wit…" at bounding box center [0, 0] width 0 height 0
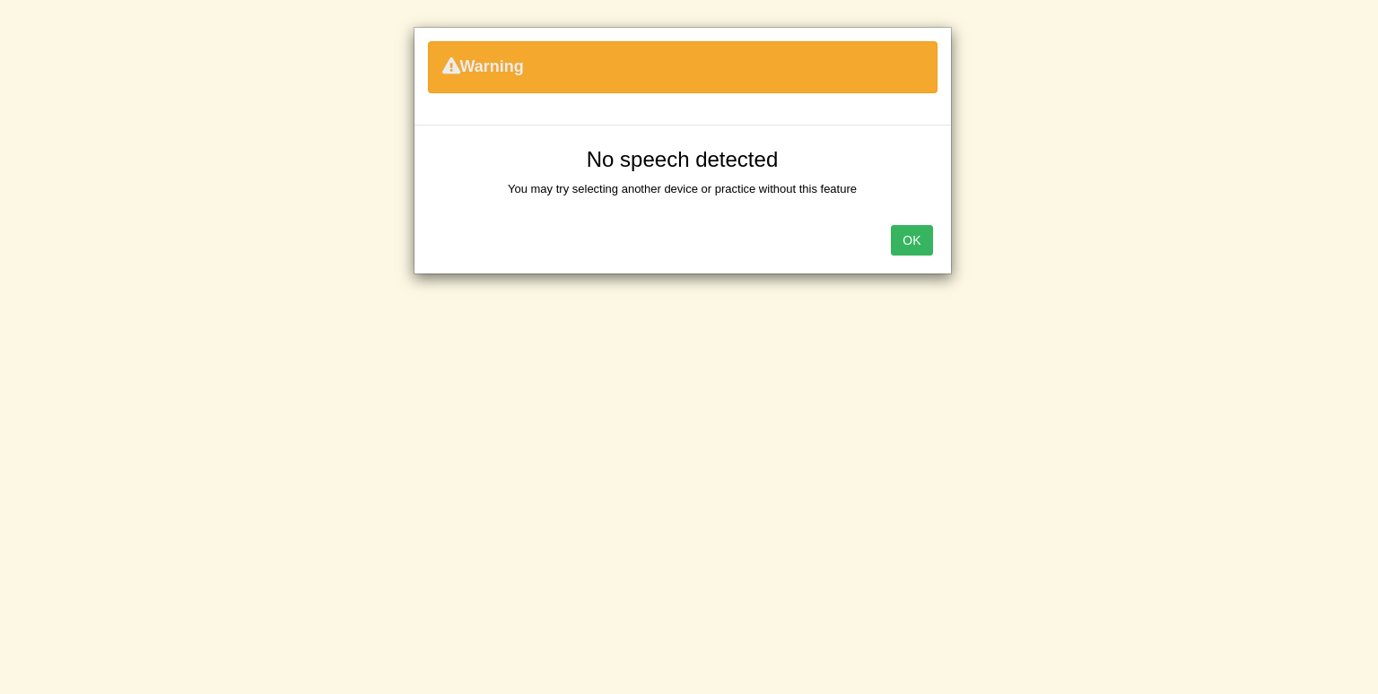
click at [903, 234] on button "OK" at bounding box center [911, 240] width 41 height 30
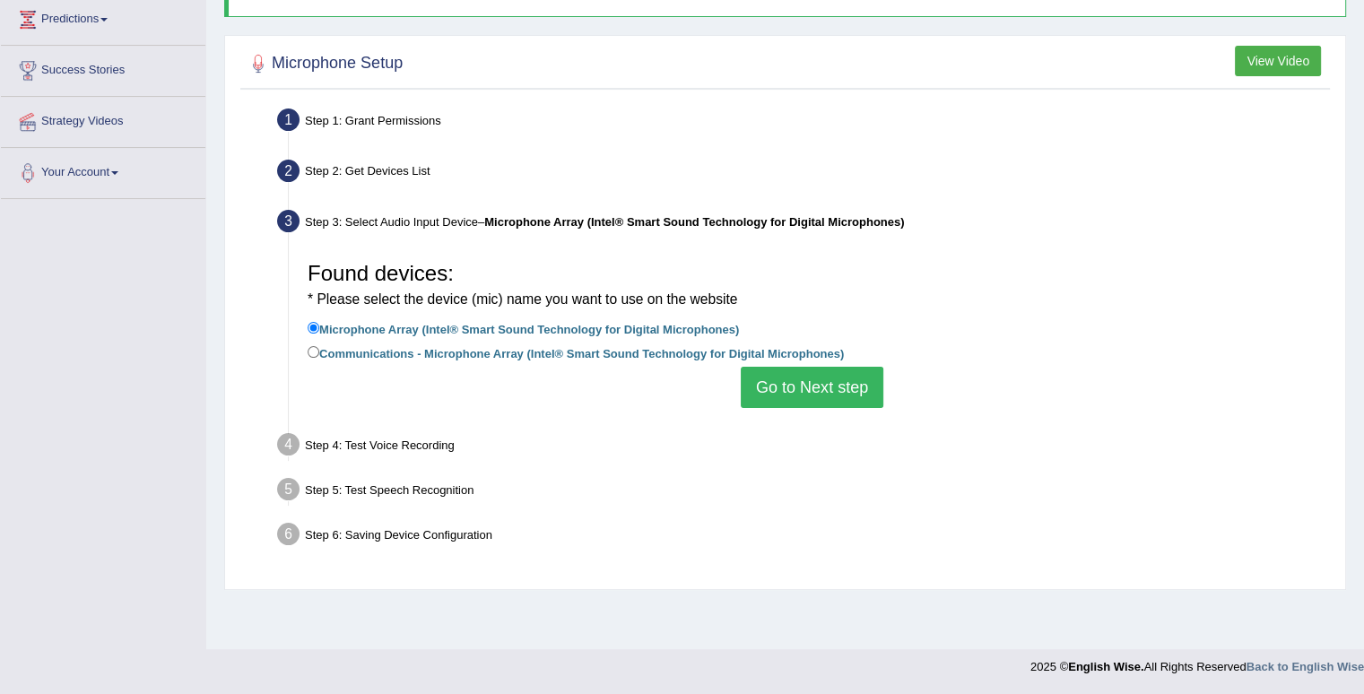
click at [807, 370] on button "Go to Next step" at bounding box center [812, 387] width 143 height 41
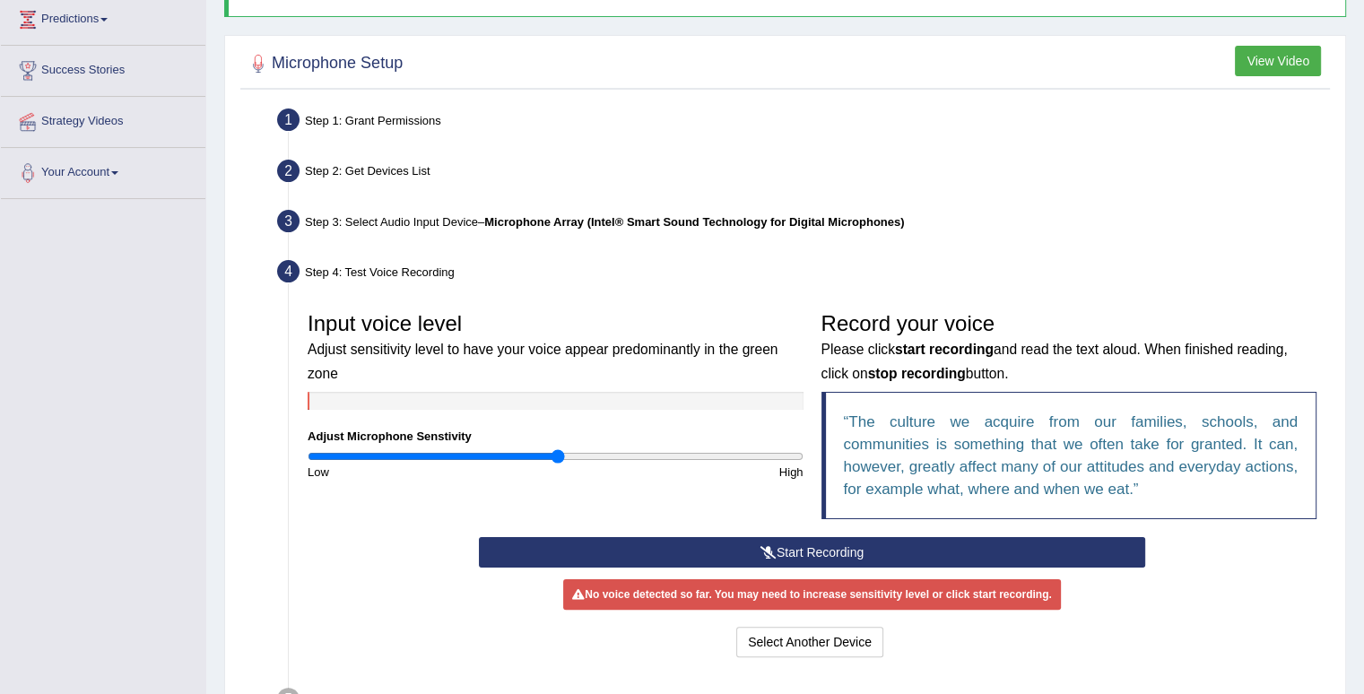
click at [800, 553] on button "Start Recording" at bounding box center [812, 552] width 666 height 30
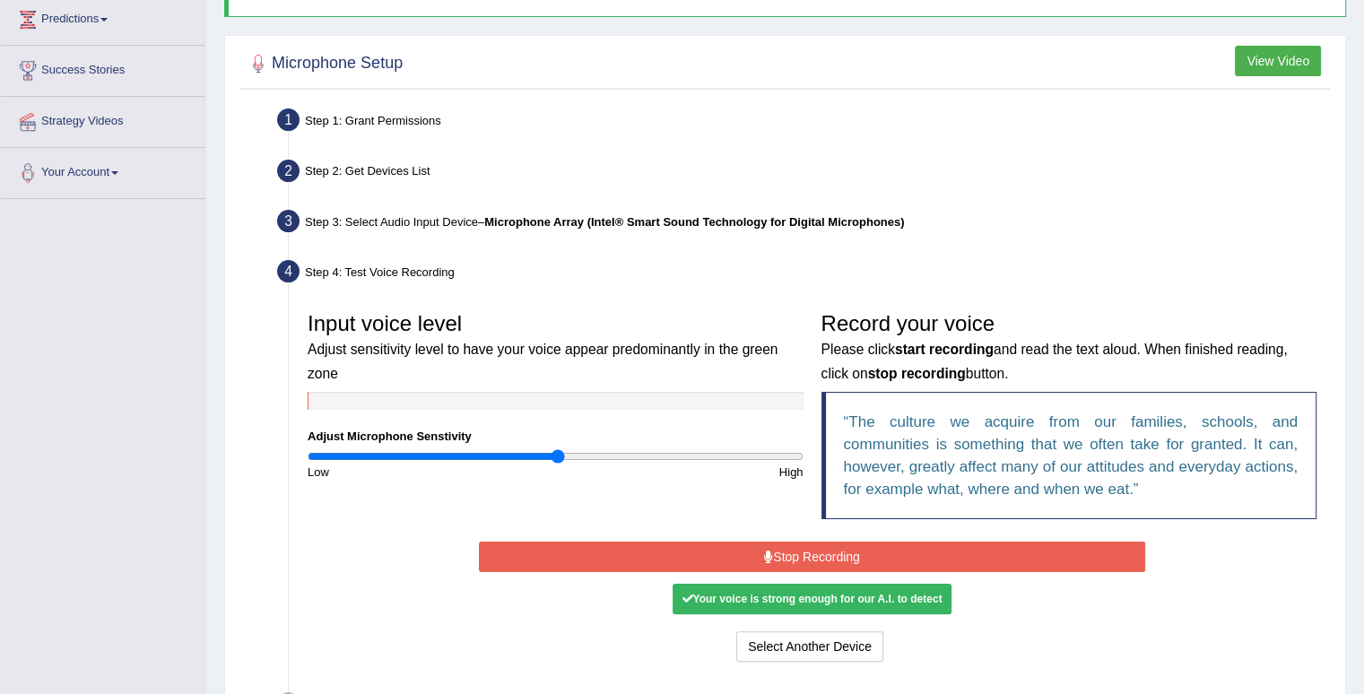
click at [800, 553] on button "Stop Recording" at bounding box center [812, 557] width 666 height 30
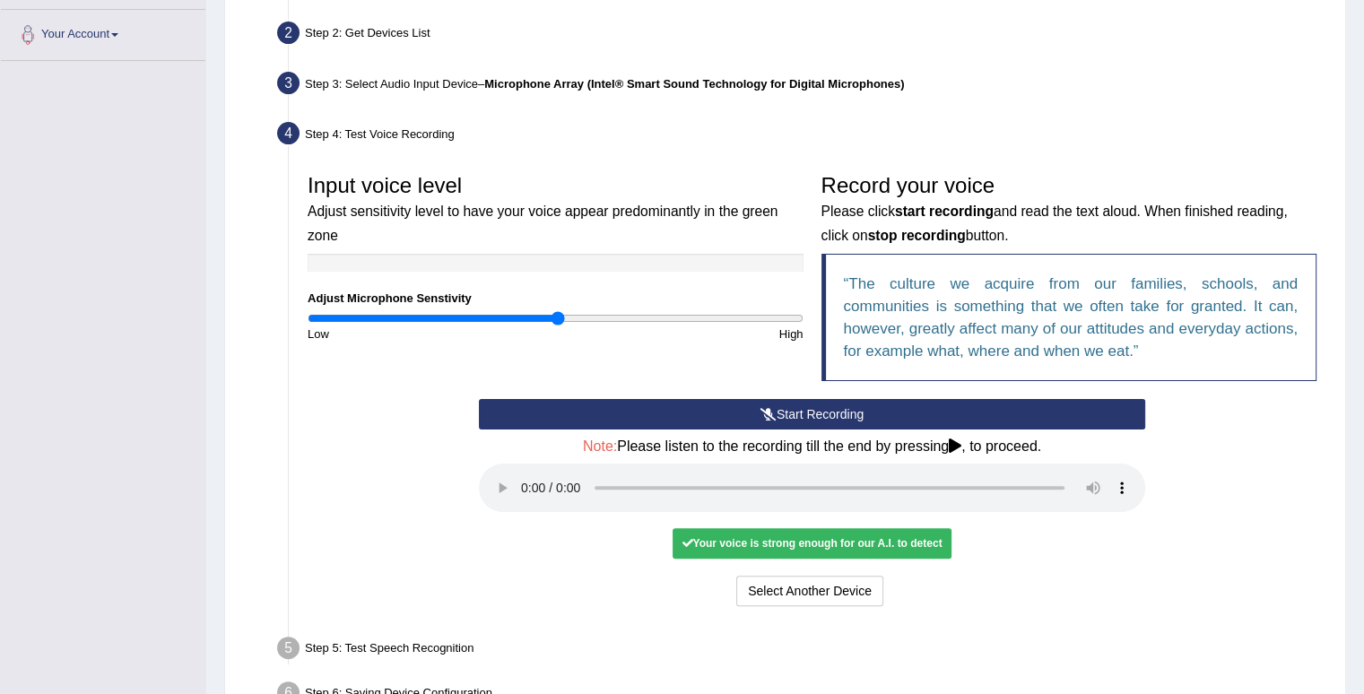
scroll to position [496, 0]
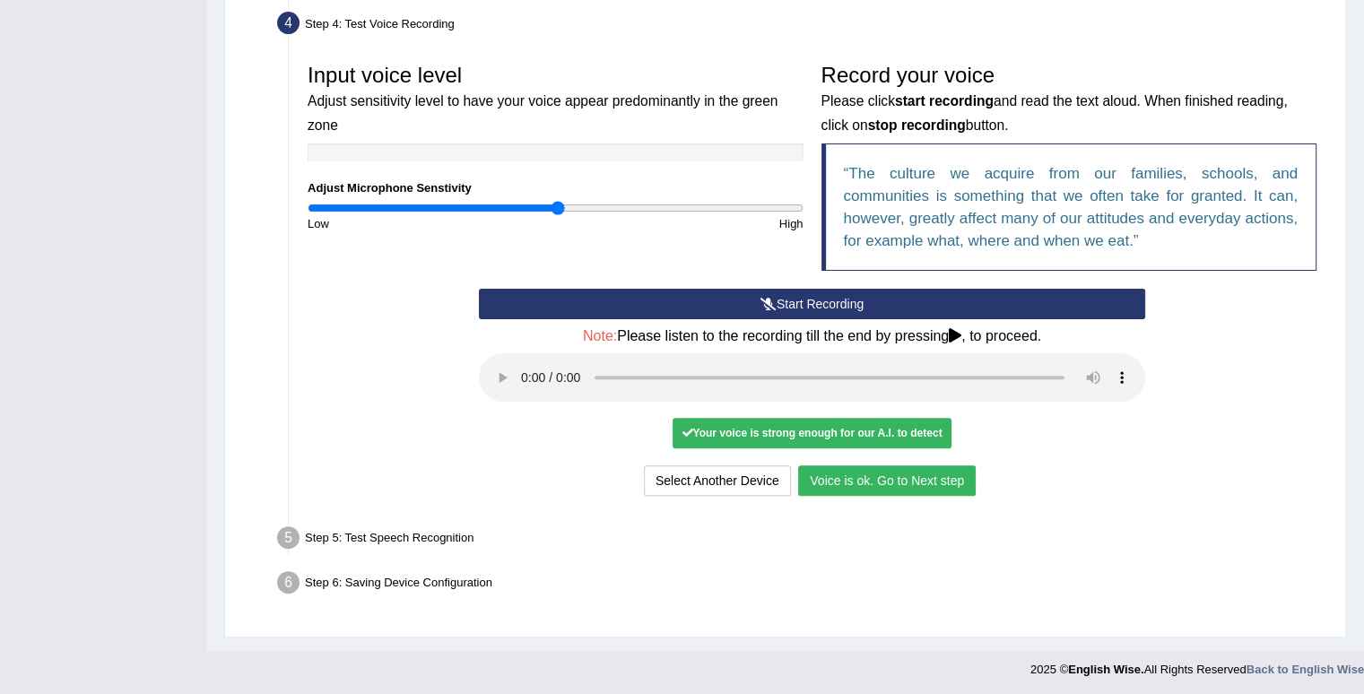
click at [930, 484] on button "Voice is ok. Go to Next step" at bounding box center [887, 481] width 178 height 30
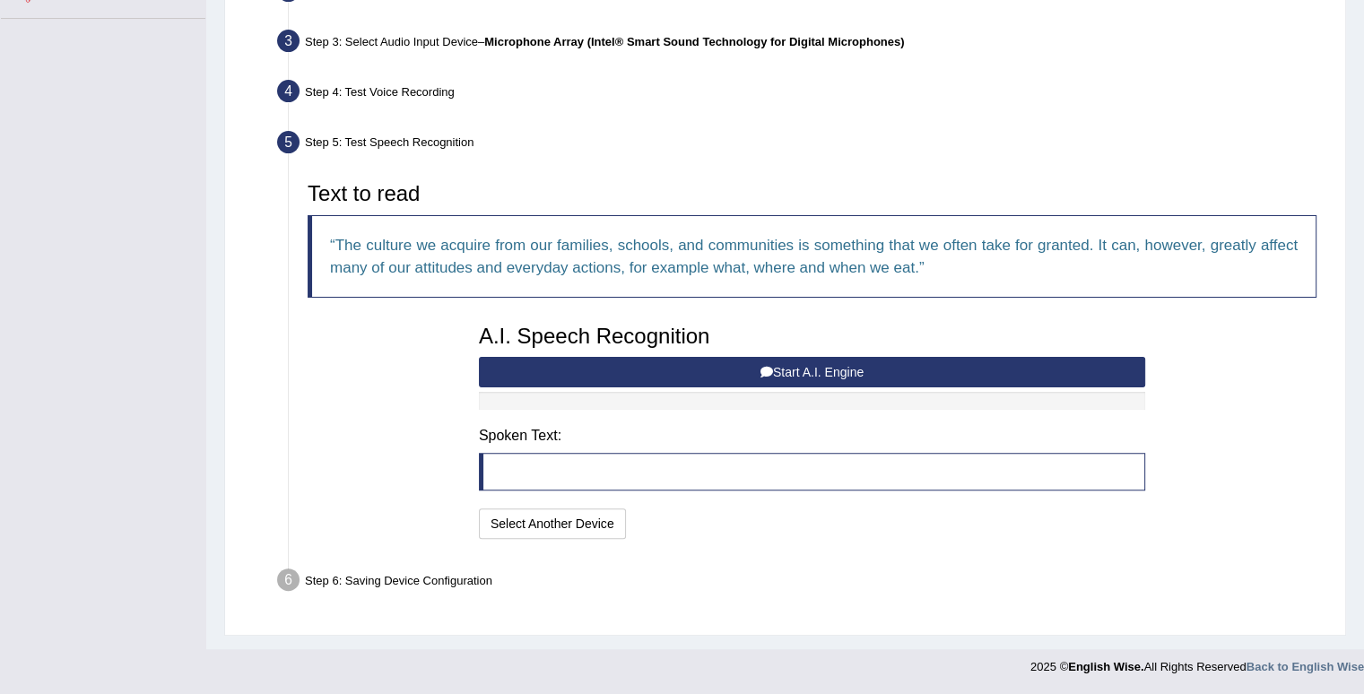
scroll to position [425, 0]
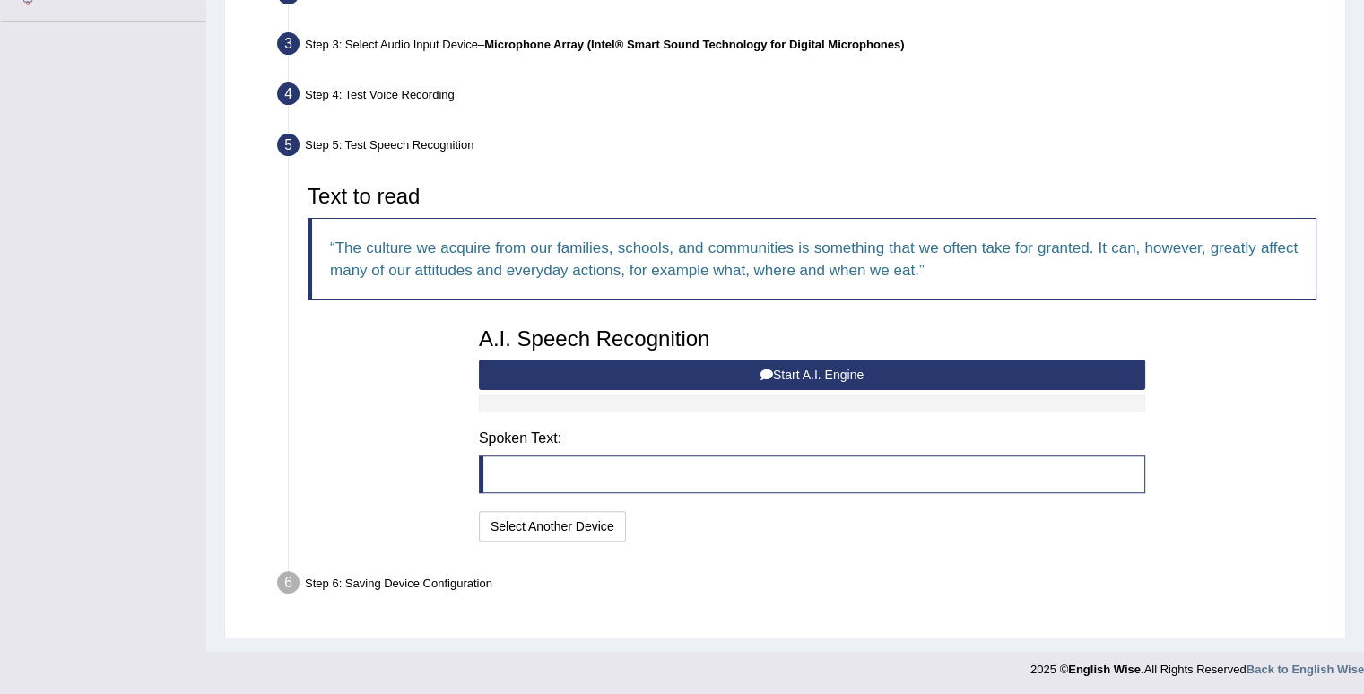
click at [862, 374] on button "Start A.I. Engine" at bounding box center [812, 375] width 666 height 30
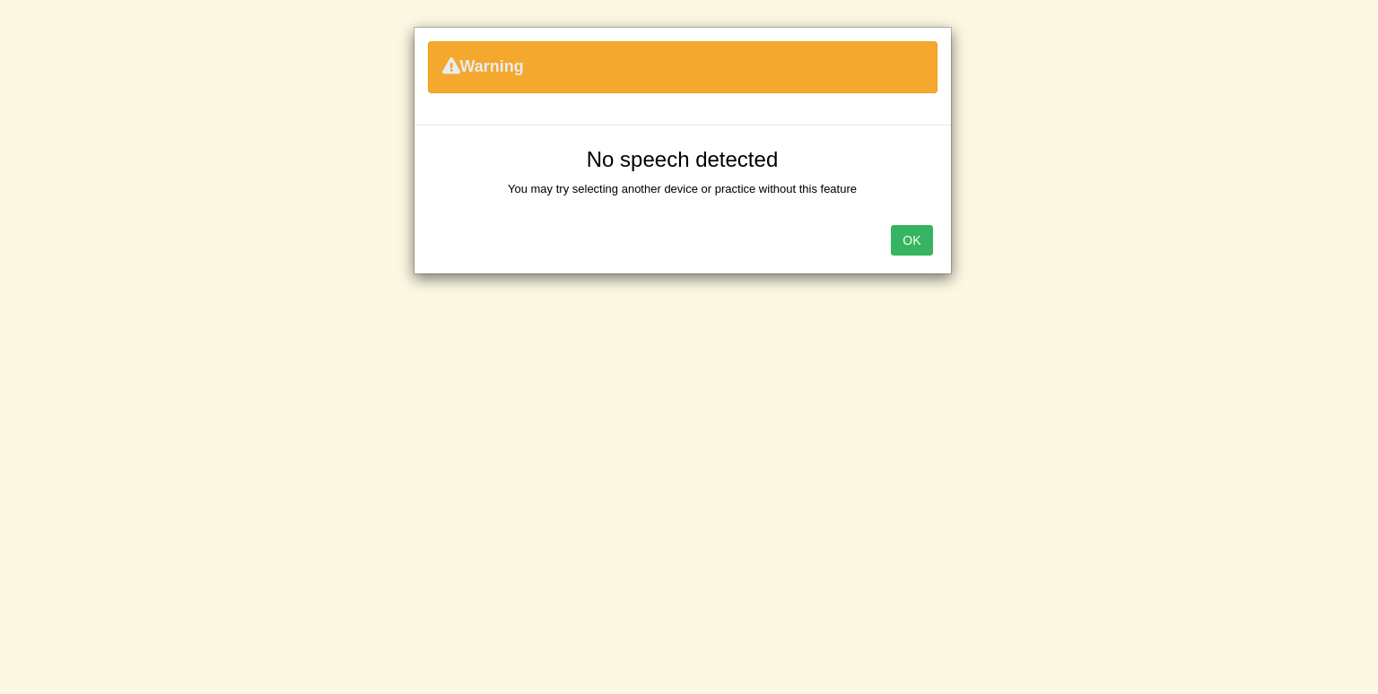
click at [909, 240] on button "OK" at bounding box center [911, 240] width 41 height 30
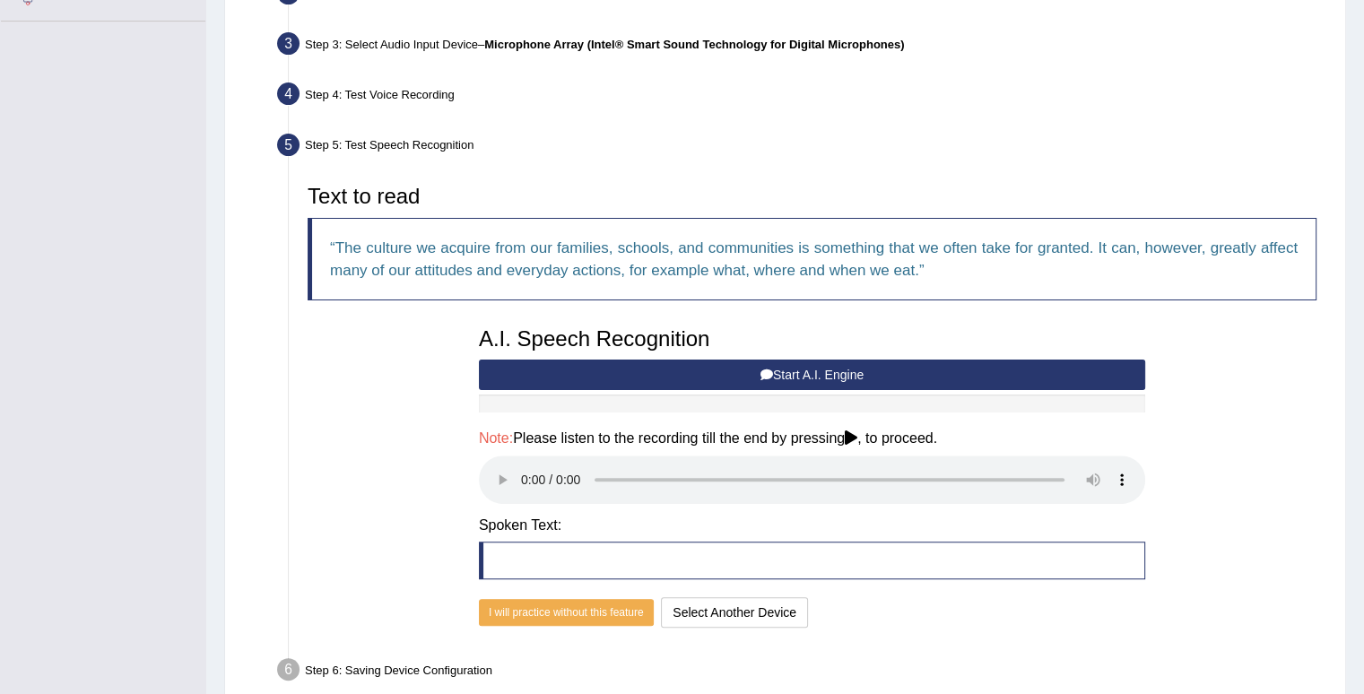
click at [850, 379] on button "Start A.I. Engine" at bounding box center [812, 375] width 666 height 30
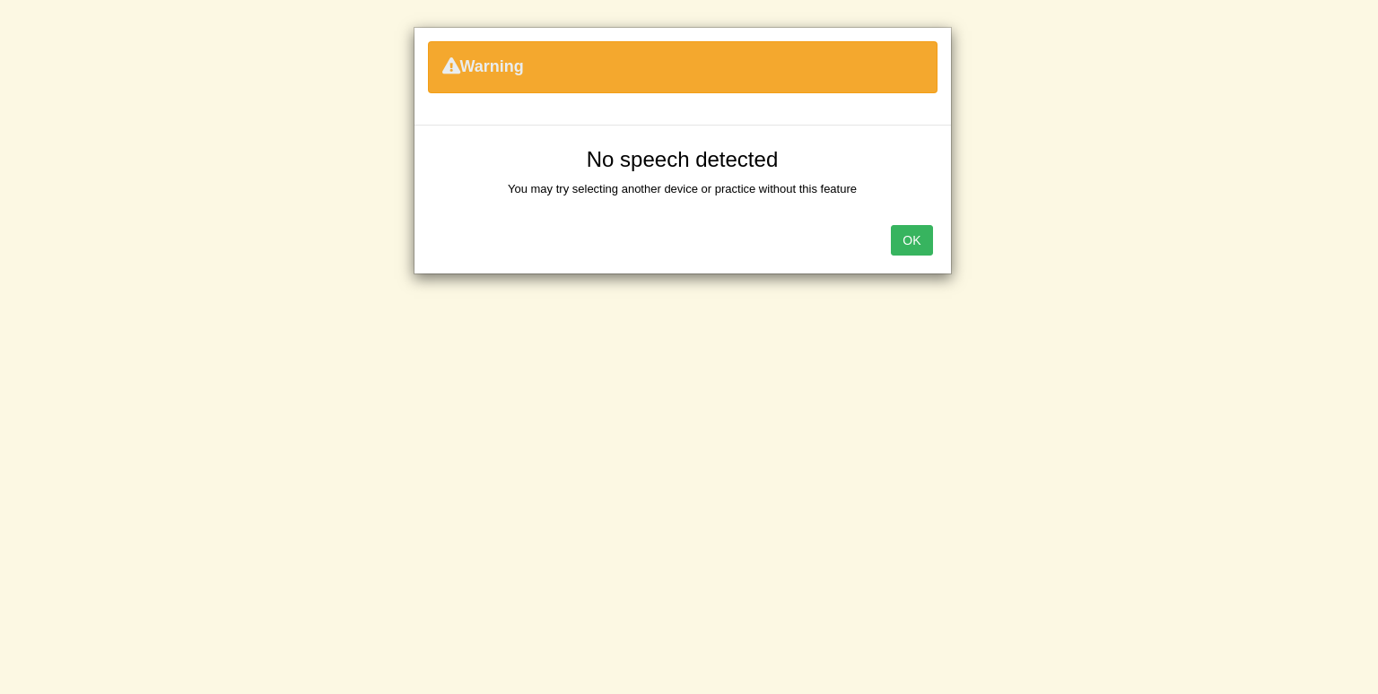
click at [916, 245] on button "OK" at bounding box center [911, 240] width 41 height 30
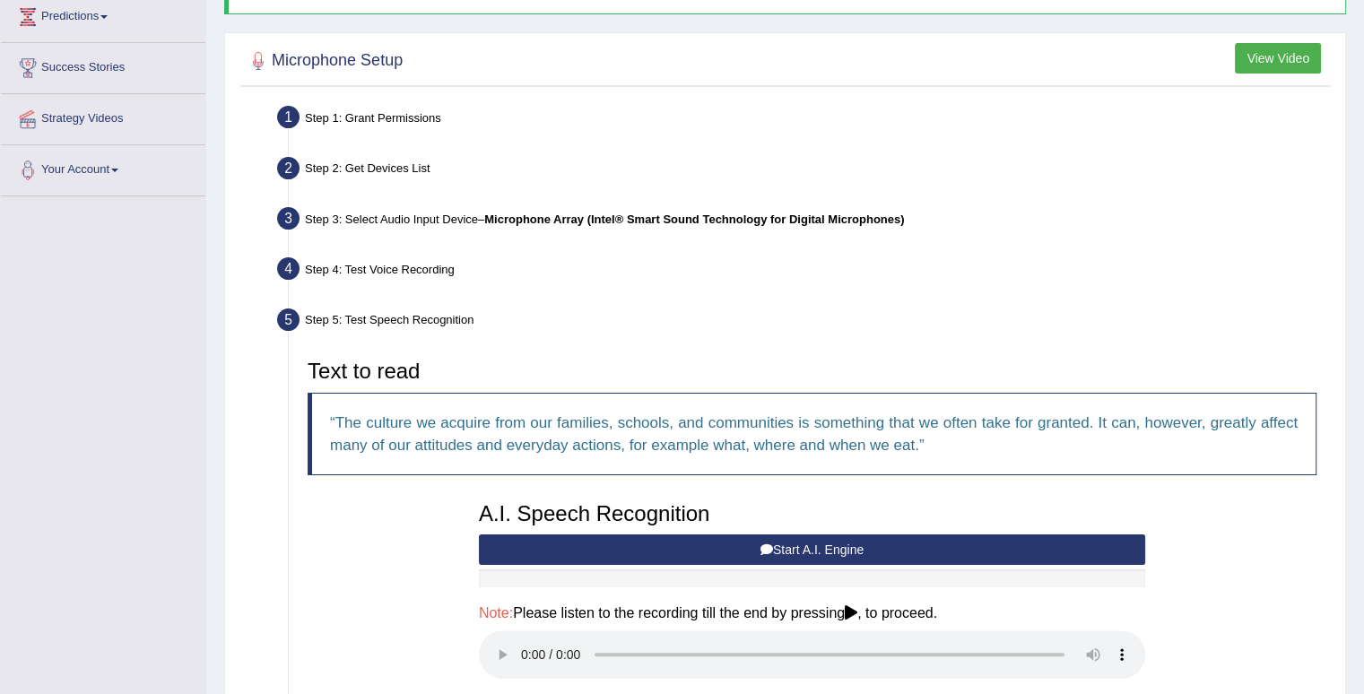
scroll to position [512, 0]
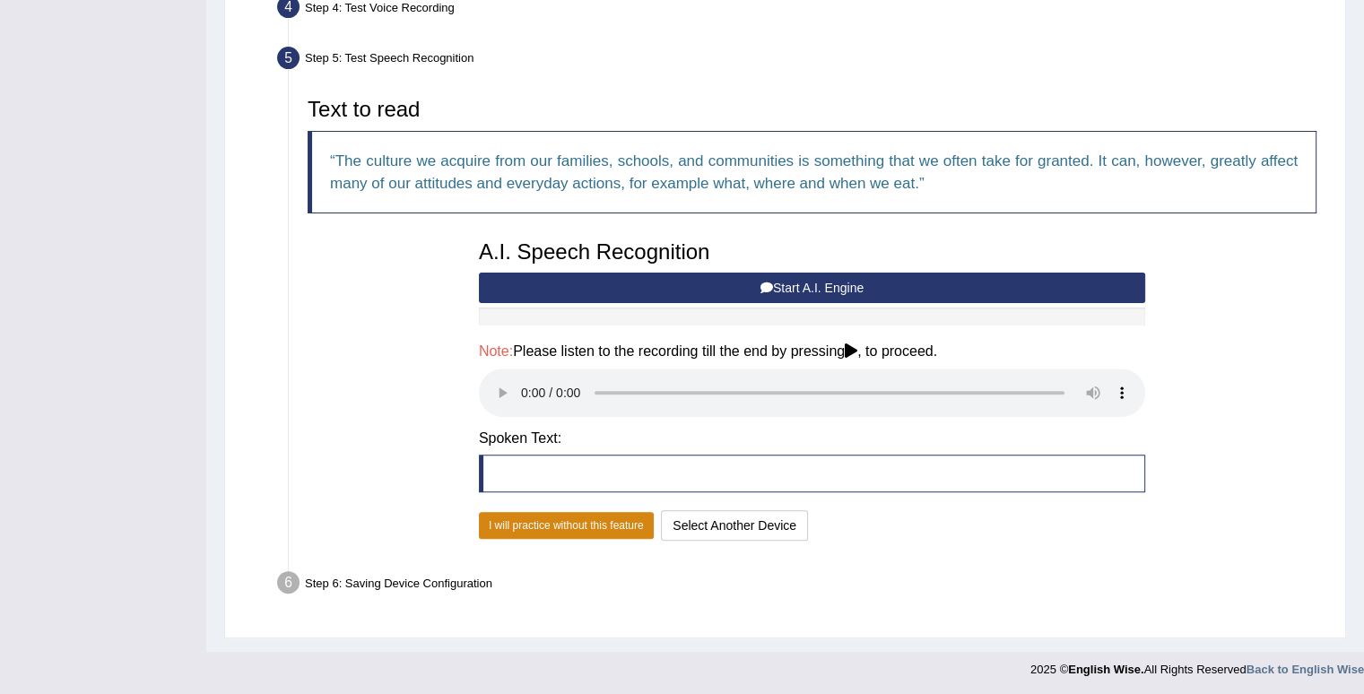
click at [570, 516] on button "I will practice without this feature" at bounding box center [566, 525] width 175 height 27
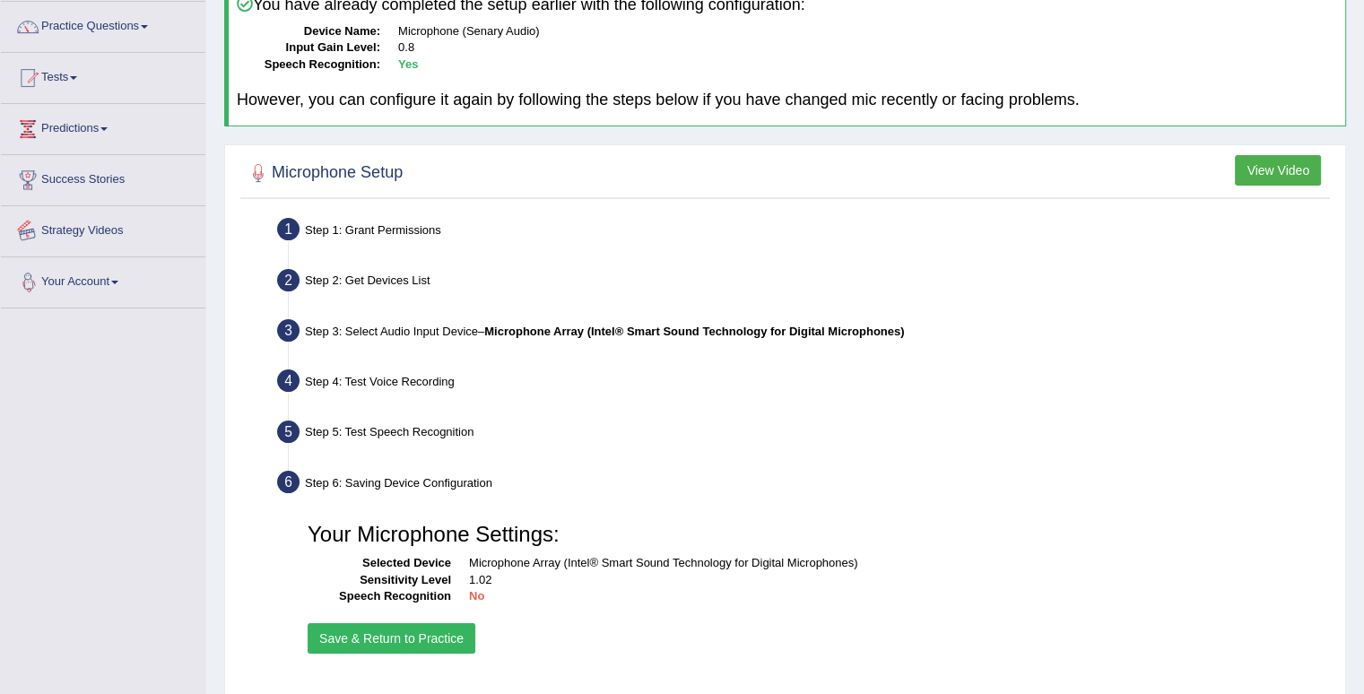
scroll to position [0, 0]
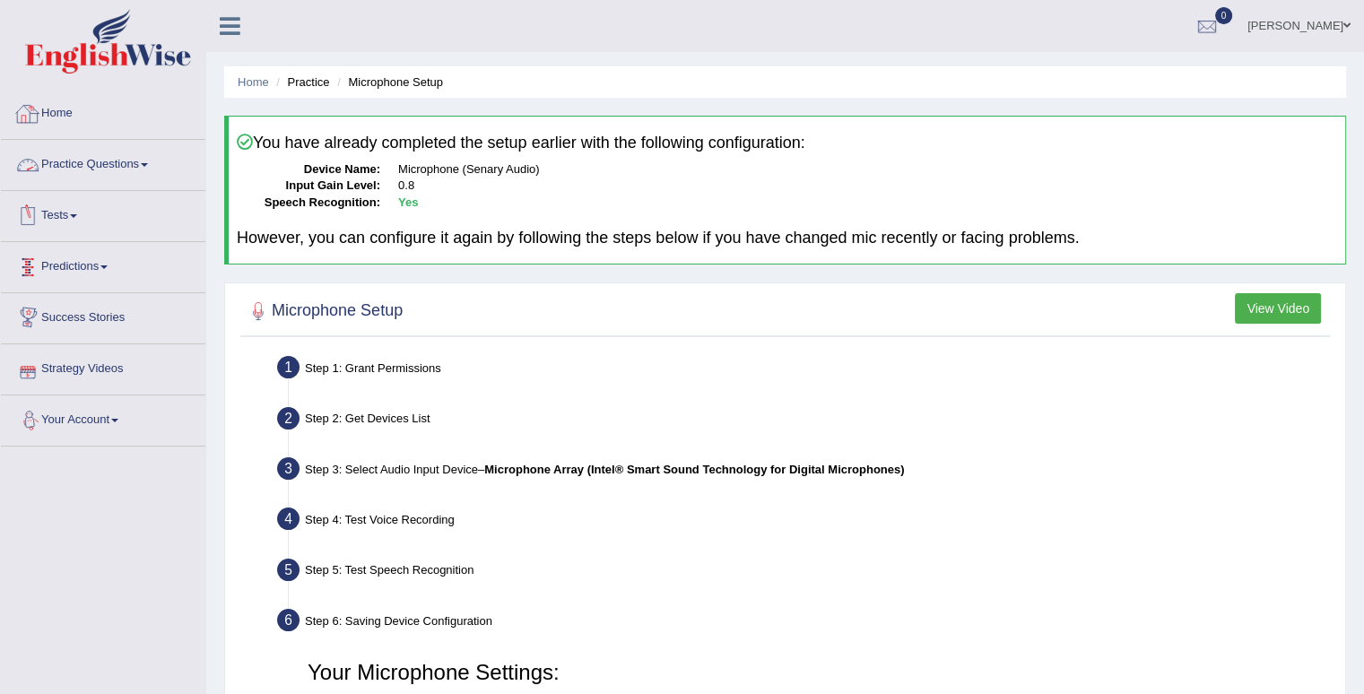
click at [57, 123] on link "Home" at bounding box center [103, 111] width 205 height 45
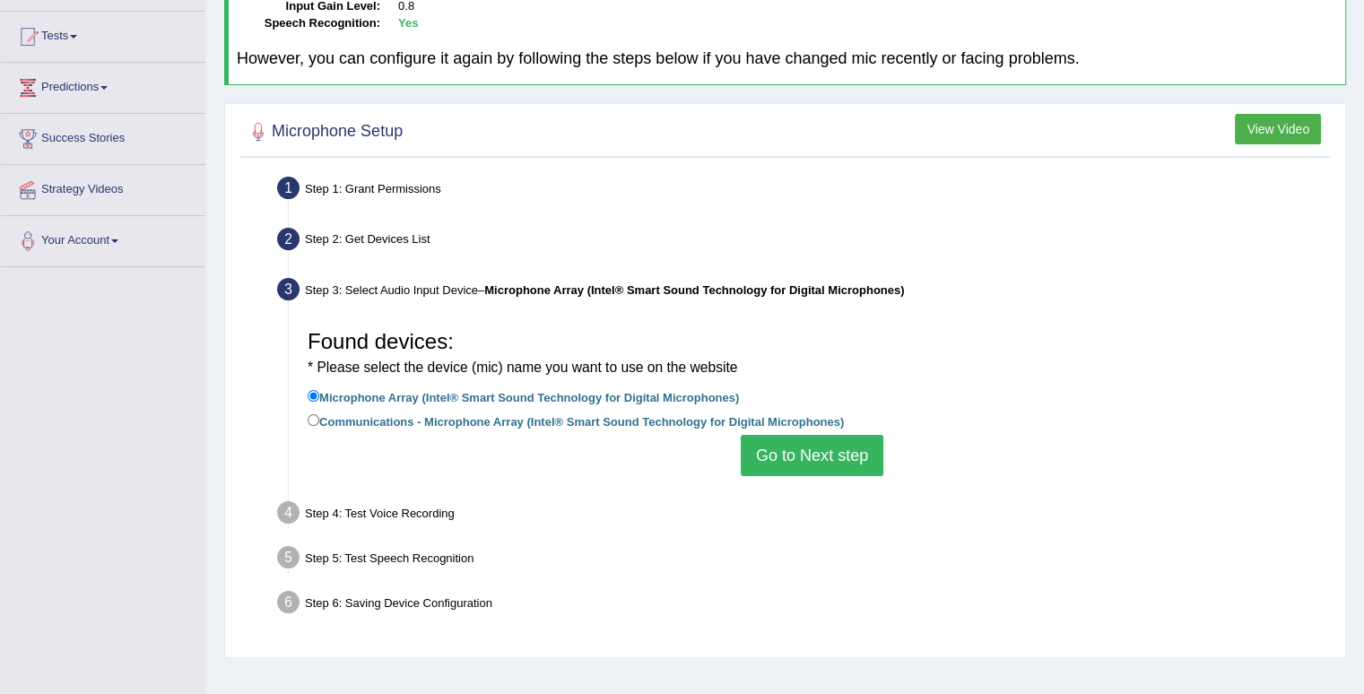
click at [822, 450] on button "Go to Next step" at bounding box center [812, 455] width 143 height 41
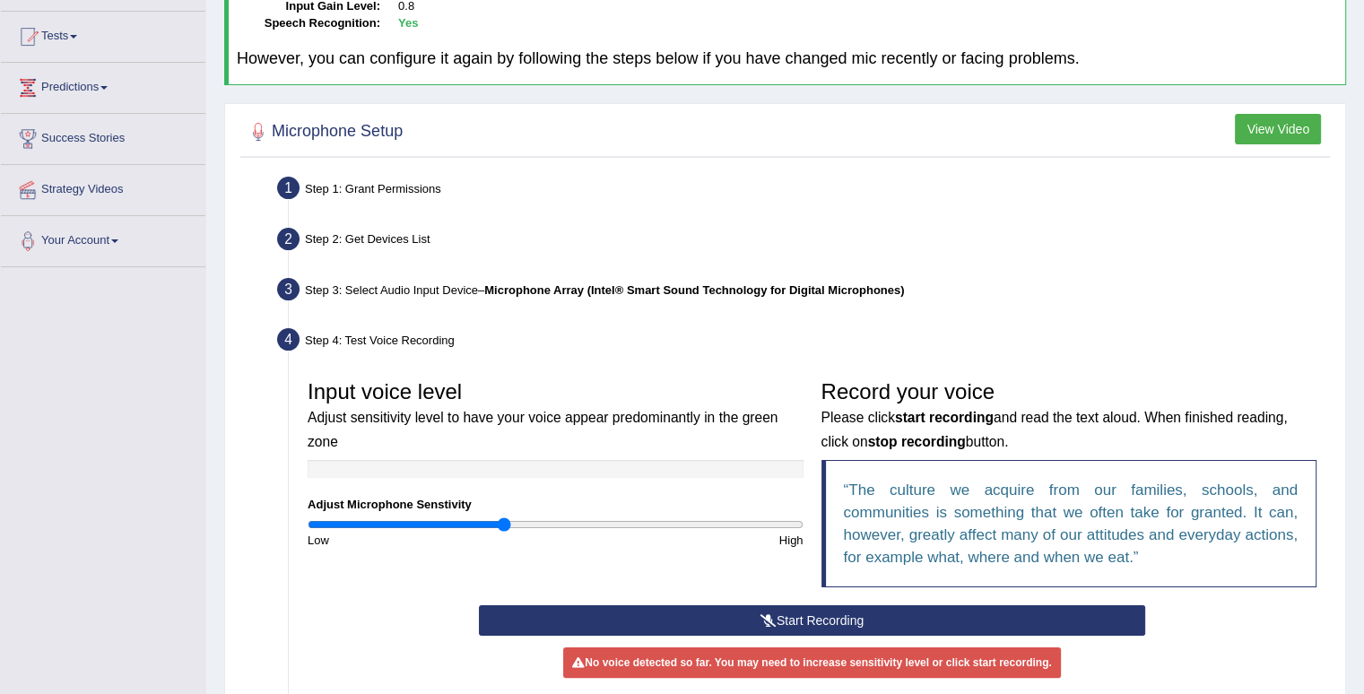
scroll to position [269, 0]
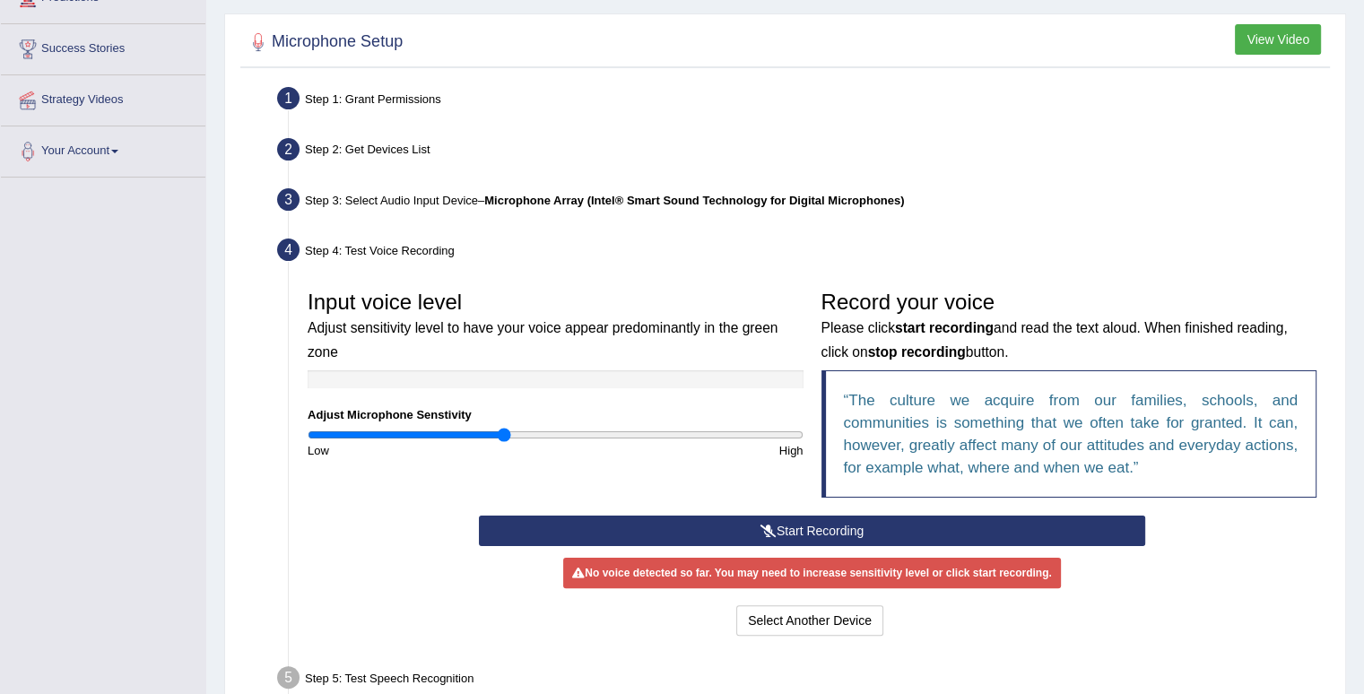
click at [775, 521] on button "Start Recording" at bounding box center [812, 531] width 666 height 30
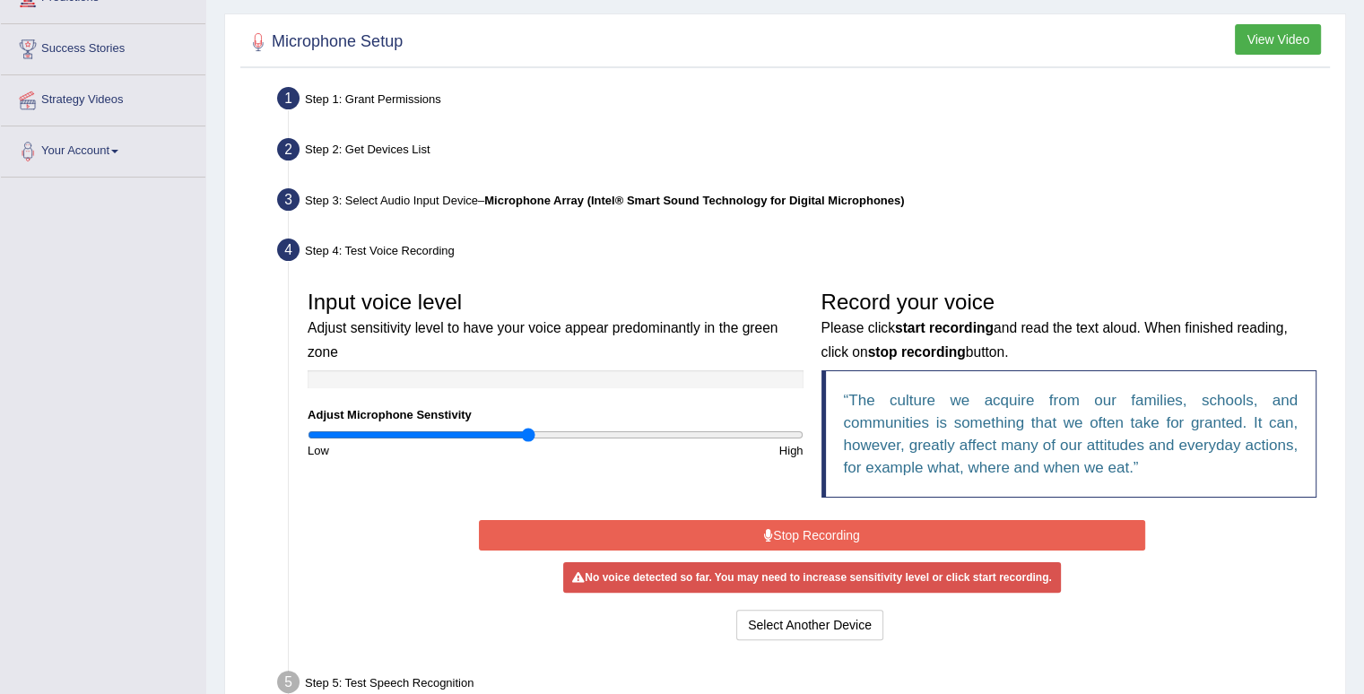
click at [529, 433] on input "range" at bounding box center [556, 435] width 496 height 14
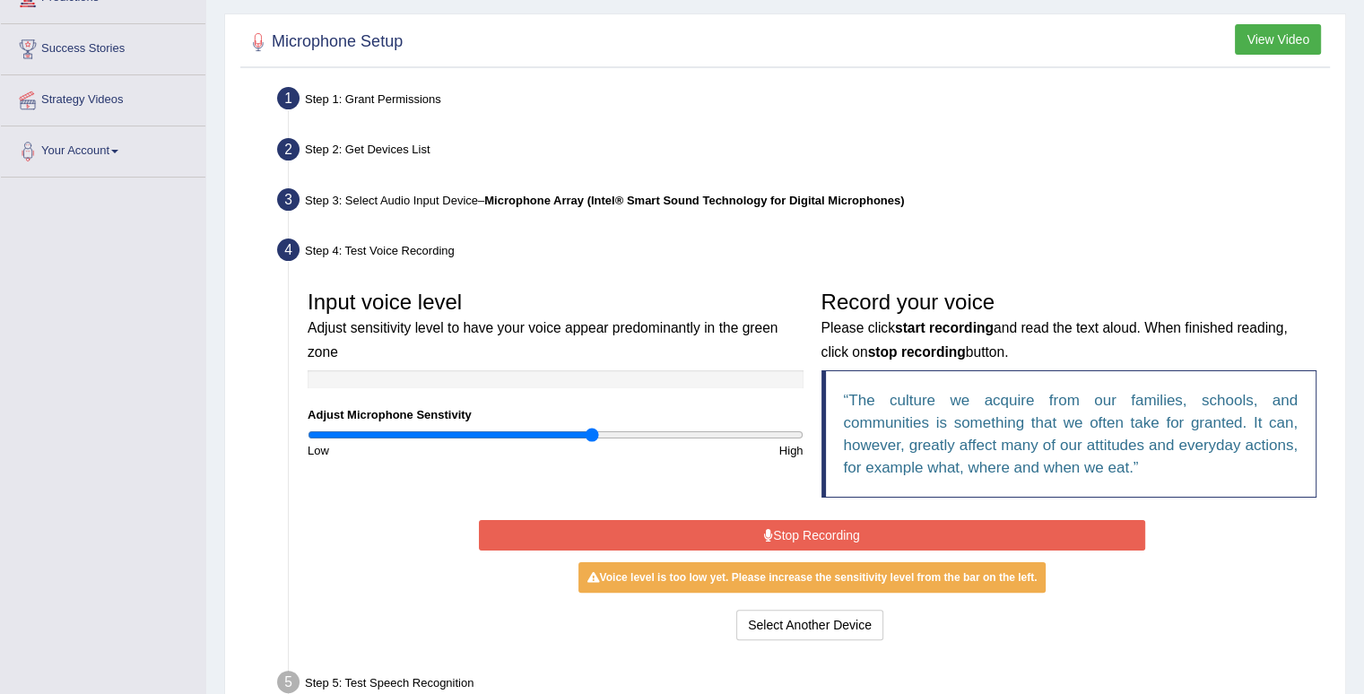
type input "1.16"
click at [594, 433] on input "range" at bounding box center [556, 435] width 496 height 14
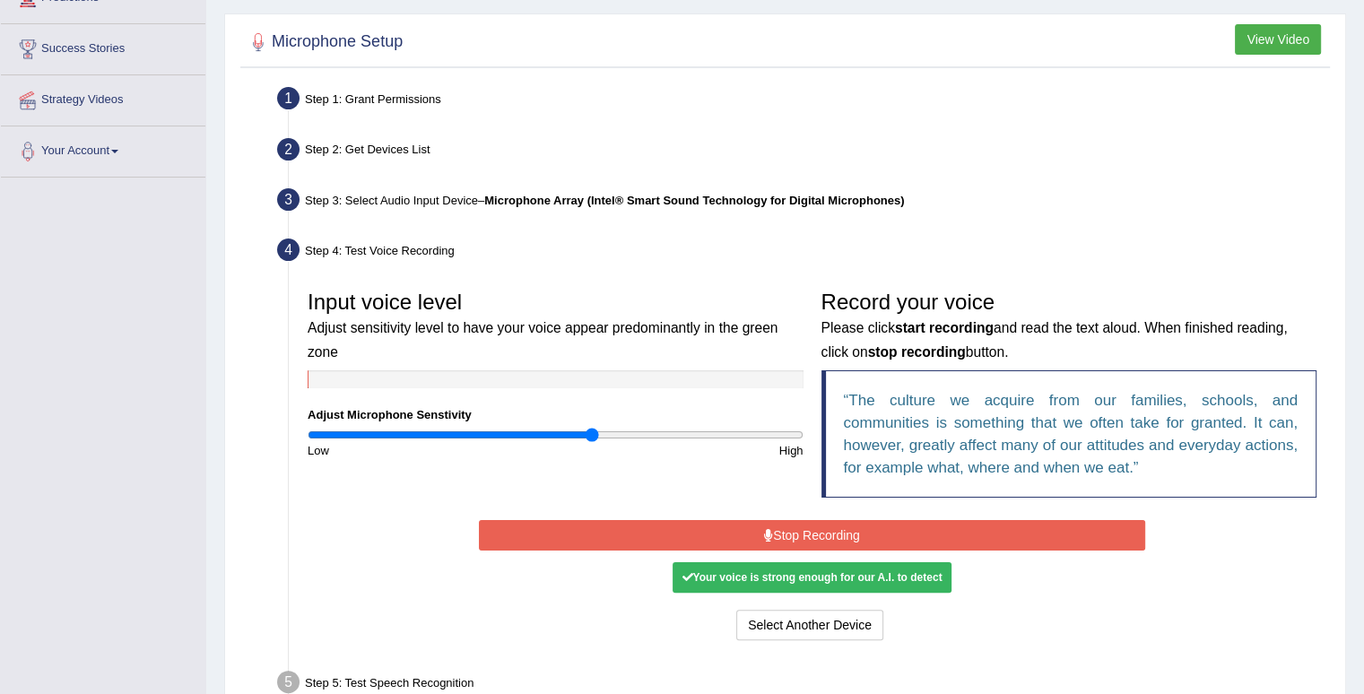
click at [725, 535] on button "Stop Recording" at bounding box center [812, 535] width 666 height 30
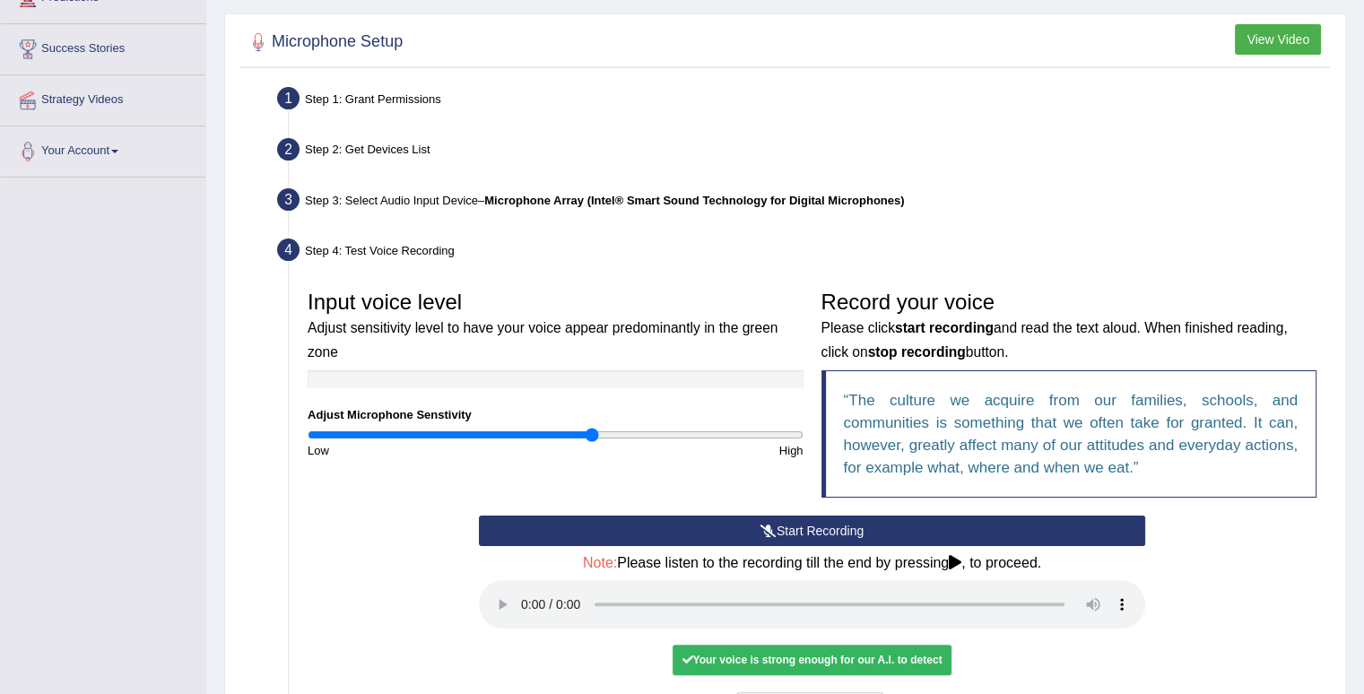
scroll to position [448, 0]
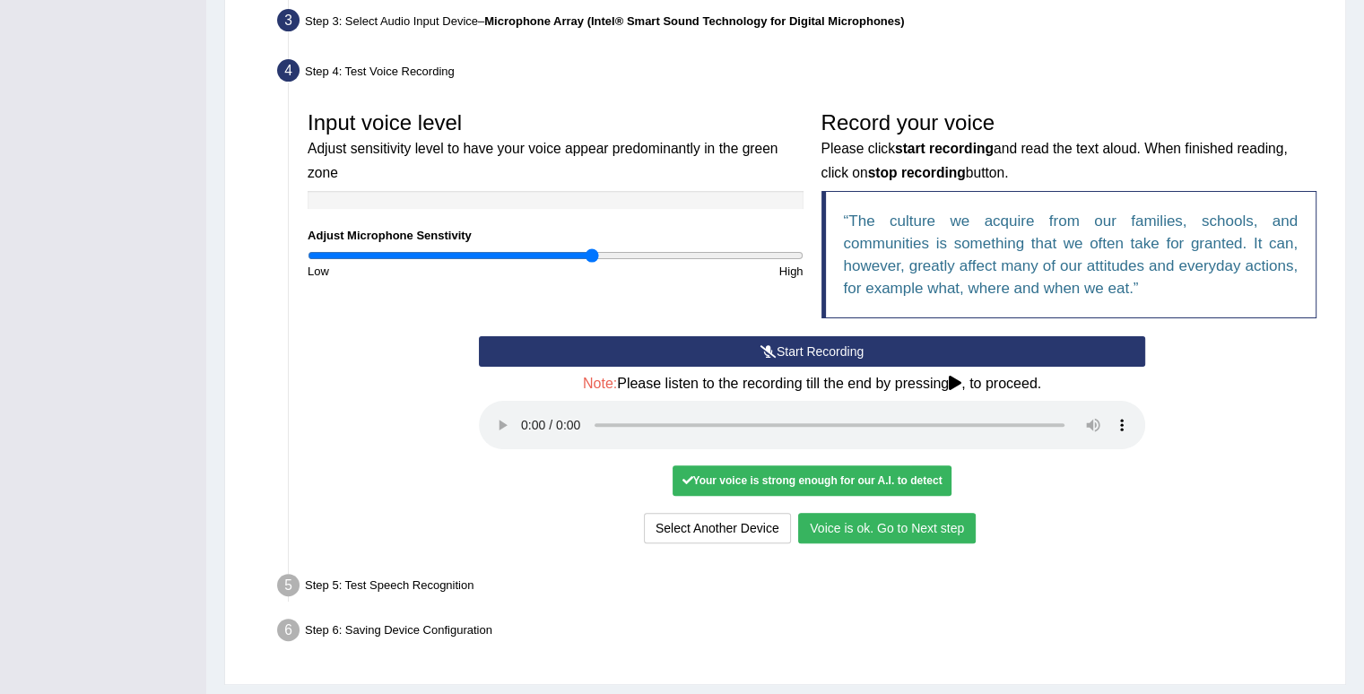
click at [927, 520] on button "Voice is ok. Go to Next step" at bounding box center [887, 528] width 178 height 30
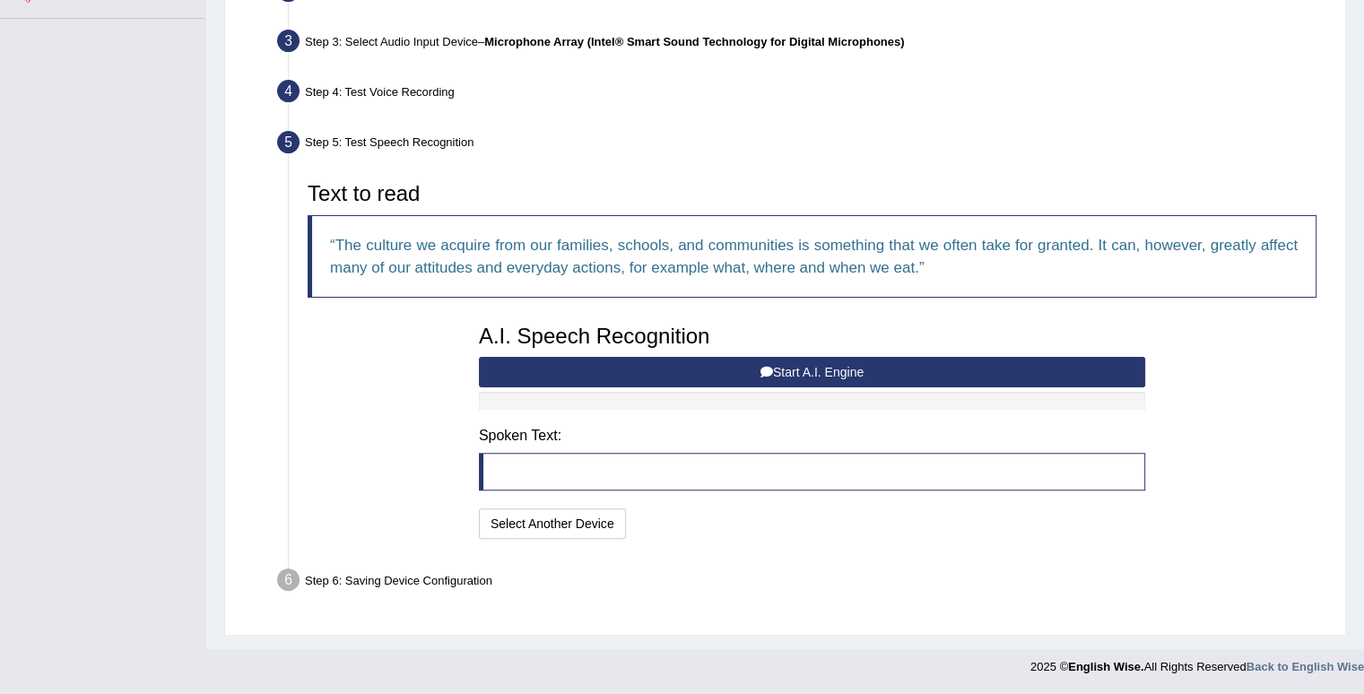
scroll to position [425, 0]
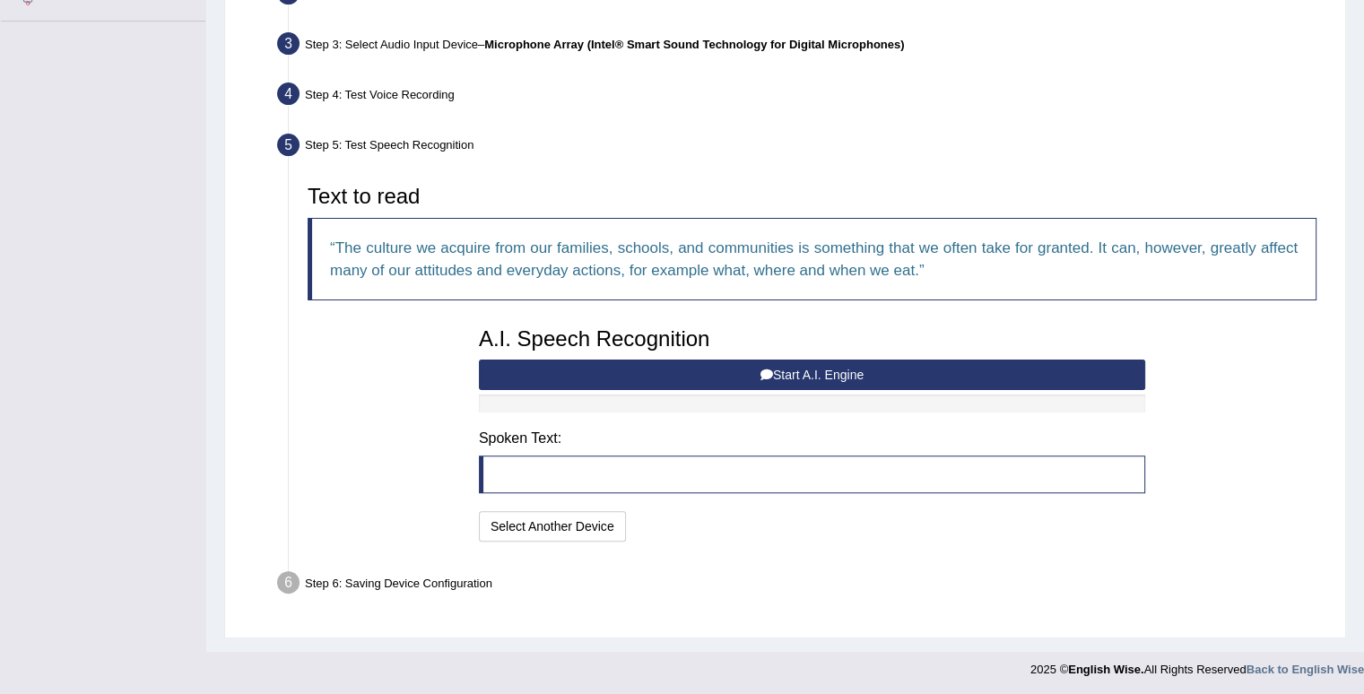
click at [854, 371] on button "Start A.I. Engine" at bounding box center [812, 375] width 666 height 30
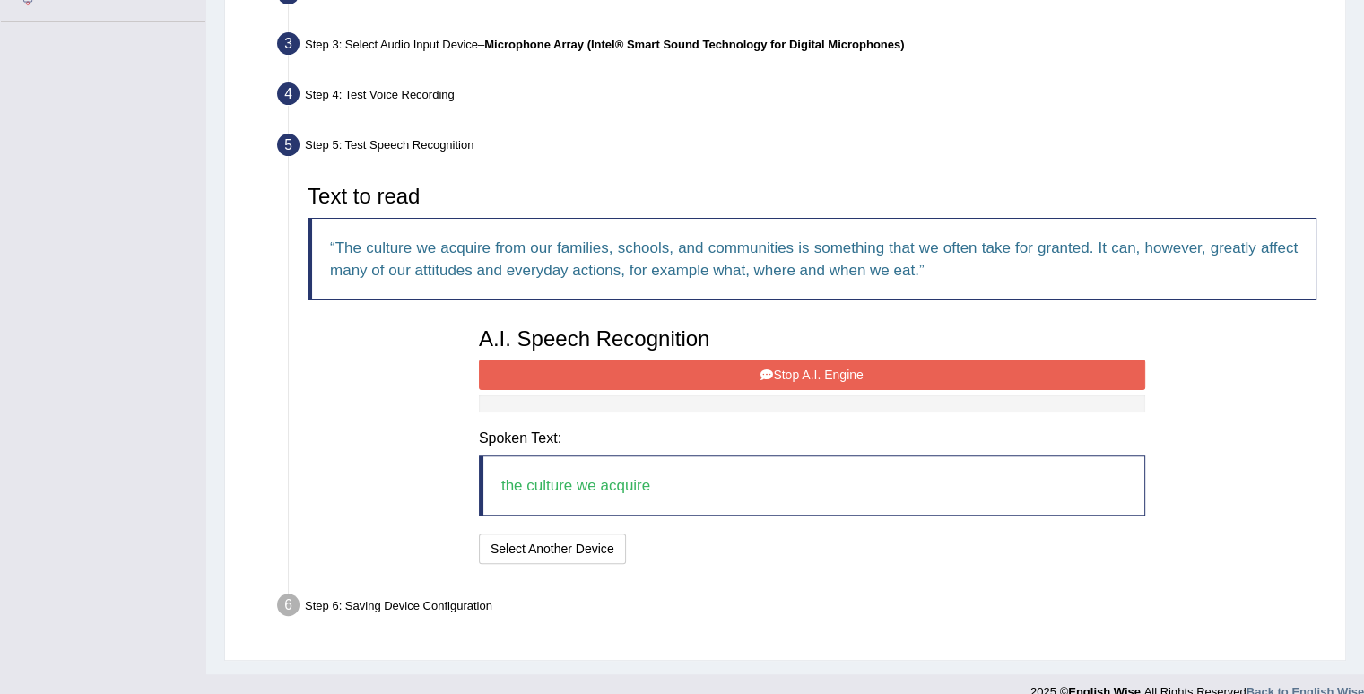
click at [851, 373] on button "Stop A.I. Engine" at bounding box center [812, 375] width 666 height 30
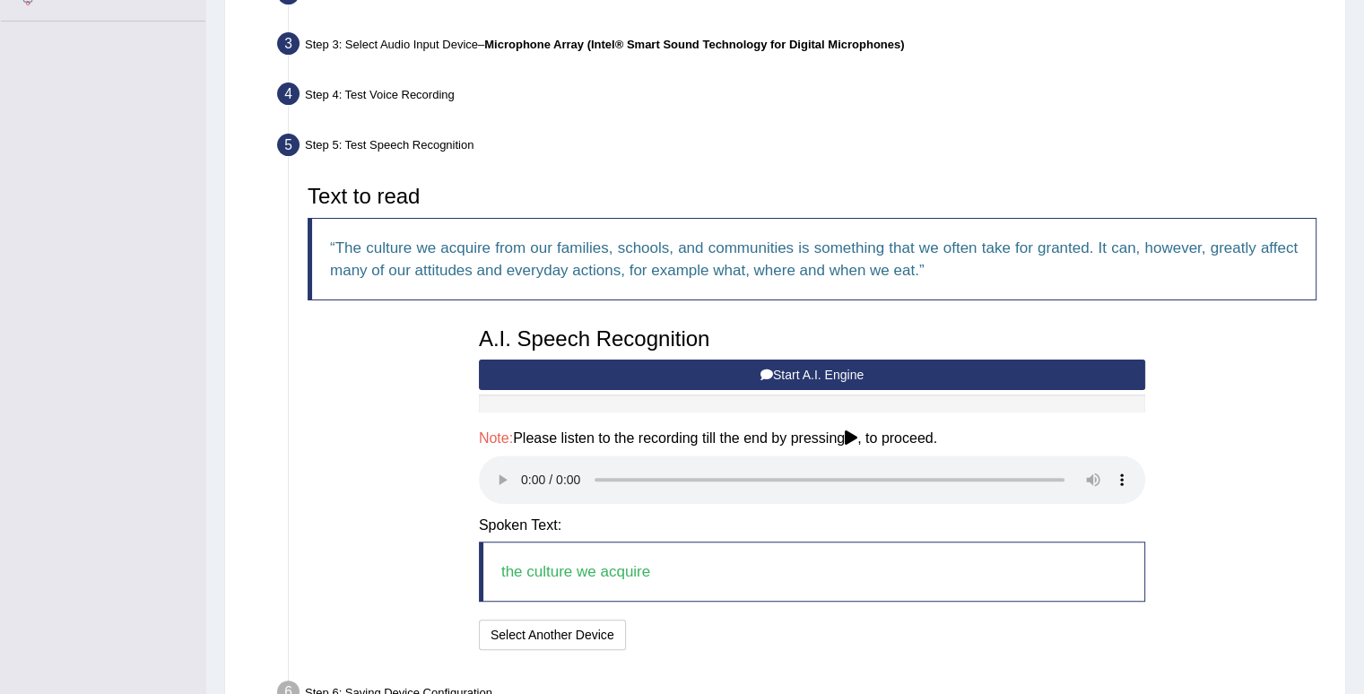
click at [762, 362] on button "Start A.I. Engine" at bounding box center [812, 375] width 666 height 30
